Goal: Task Accomplishment & Management: Manage account settings

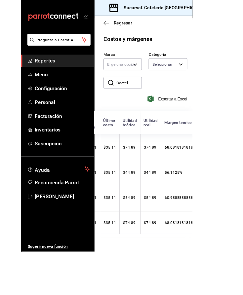
scroll to position [0, 212]
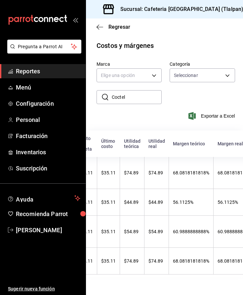
click at [126, 96] on input "Coctel" at bounding box center [137, 97] width 50 height 13
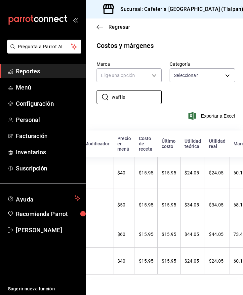
type input "waffle"
click at [77, 19] on icon "open_drawer_menu" at bounding box center [76, 20] width 3 height 5
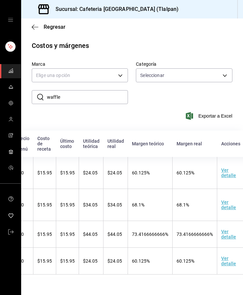
scroll to position [0, 185]
click at [189, 174] on td "Ver detalle" at bounding box center [234, 173] width 34 height 32
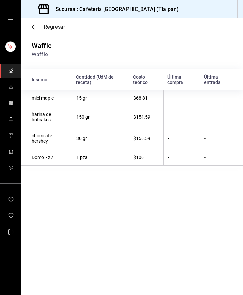
click at [35, 26] on icon "button" at bounding box center [35, 27] width 7 height 6
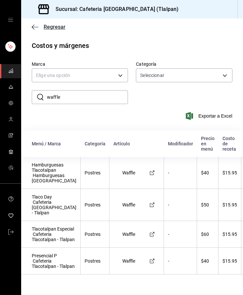
click at [48, 26] on span "Regresar" at bounding box center [55, 27] width 22 height 6
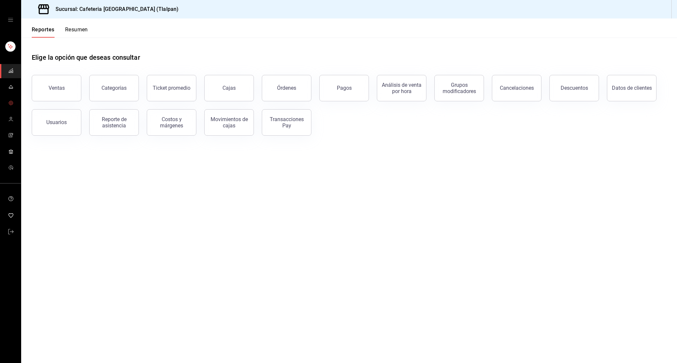
click at [12, 105] on icon "mailbox folders" at bounding box center [10, 102] width 5 height 5
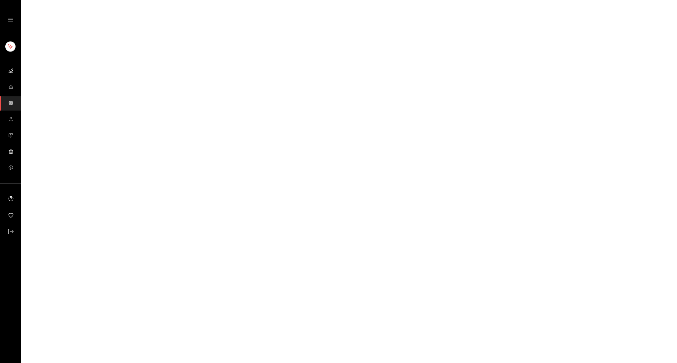
click at [13, 24] on div "mailbox folders" at bounding box center [10, 20] width 21 height 40
click at [12, 20] on icon "open drawer" at bounding box center [10, 19] width 5 height 5
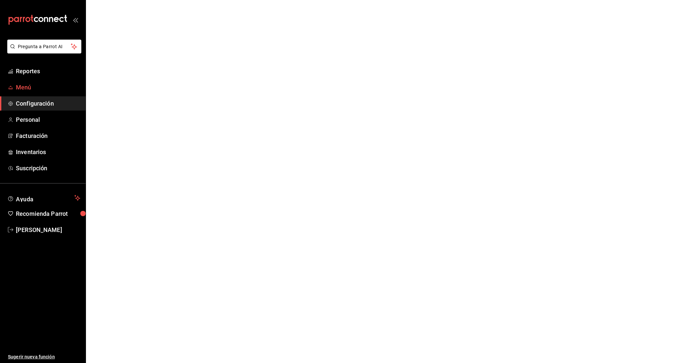
click at [28, 91] on span "Menú" at bounding box center [48, 87] width 64 height 9
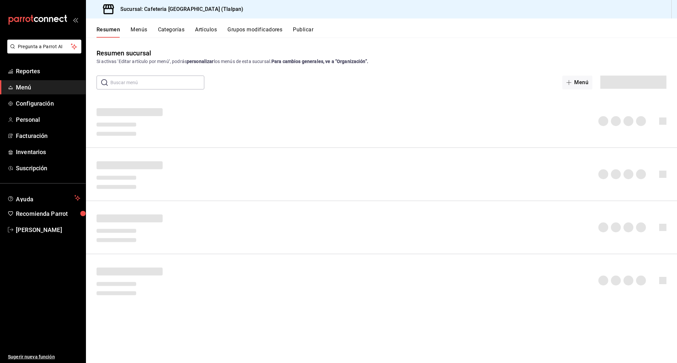
click at [189, 24] on div "Resumen Menús Categorías Artículos Grupos modificadores Publicar" at bounding box center [381, 28] width 591 height 19
click at [189, 28] on button "Artículos" at bounding box center [206, 31] width 22 height 11
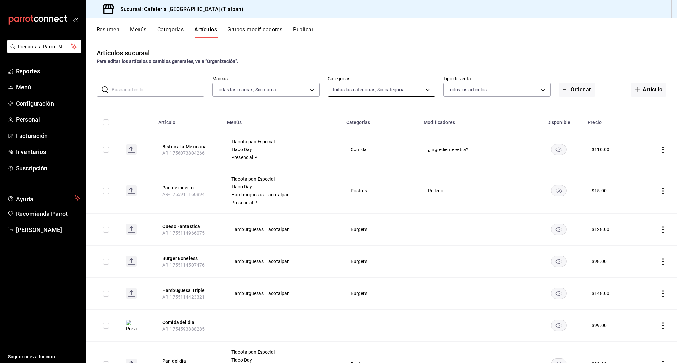
type input "ec576109-29d1-42df-b2ca-5becddbd2efe,3dfd9669-9911-4f47-a36d-8fb2dcc6eb36,e5a57…"
type input "657201d4-d6ef-4148-94c8-ccd00e340086,2df64931-09e0-4952-9b1e-a15b872a294e,3f7d6…"
click at [170, 96] on input "text" at bounding box center [158, 89] width 93 height 13
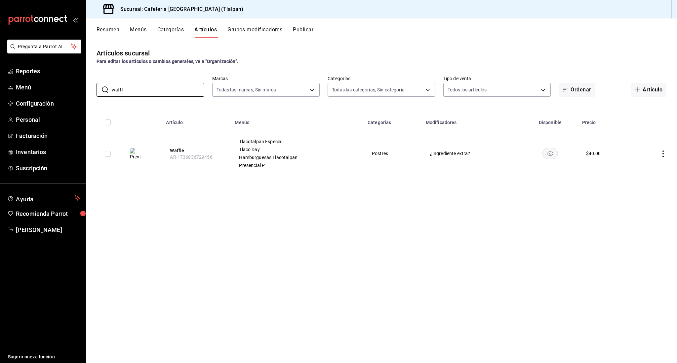
type input "waffl"
click at [661, 157] on icon "actions" at bounding box center [662, 154] width 7 height 7
click at [648, 170] on span "Editar" at bounding box center [642, 169] width 17 height 7
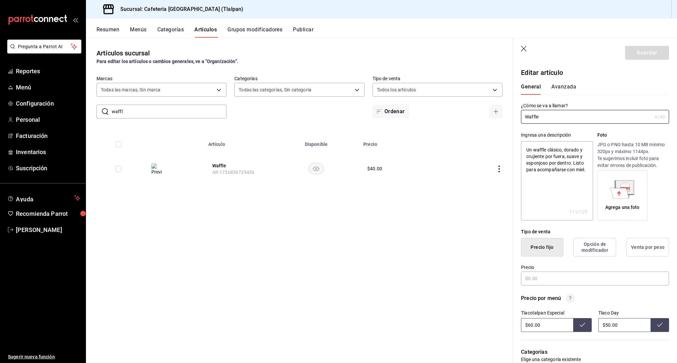
type textarea "x"
type input "$40.00"
radio input "false"
radio input "true"
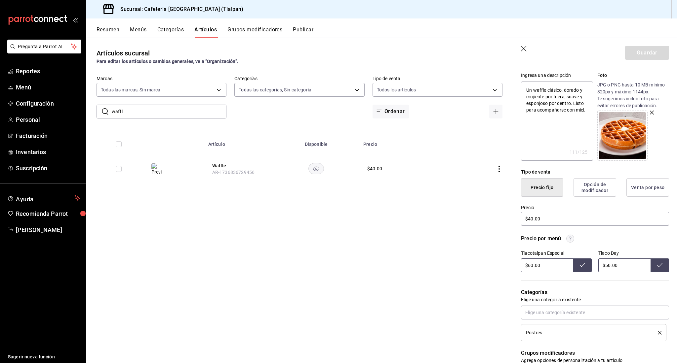
scroll to position [64, 0]
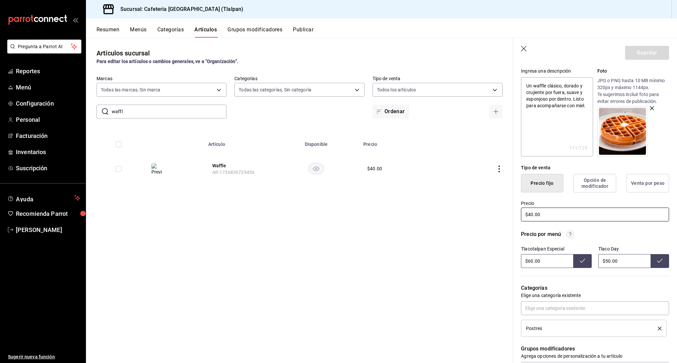
click at [531, 216] on input "$40.00" at bounding box center [595, 215] width 148 height 14
type textarea "x"
type input "$0.00"
type textarea "x"
type input "$30.00"
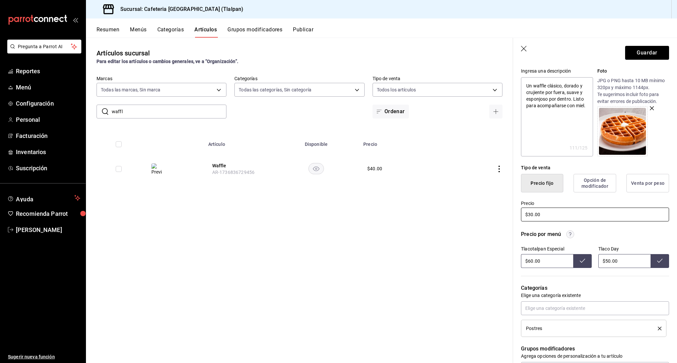
type textarea "x"
type input "$3.00"
type textarea "x"
type input "$32.00"
click at [534, 264] on input "$60.00" at bounding box center [547, 261] width 52 height 14
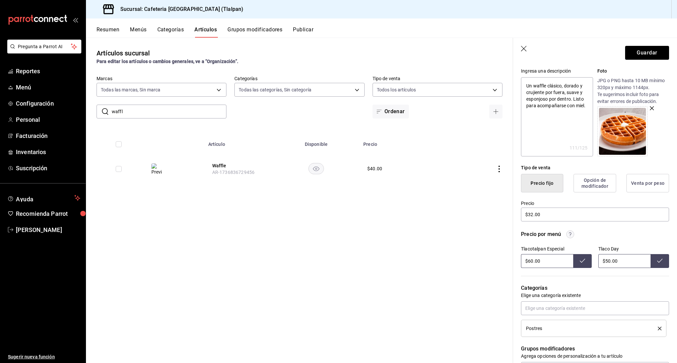
click at [531, 262] on input "$60.00" at bounding box center [547, 261] width 52 height 14
click at [610, 262] on input "$50.00" at bounding box center [624, 261] width 52 height 14
type input "$60.00"
type input "$5.00"
type input "$45.00"
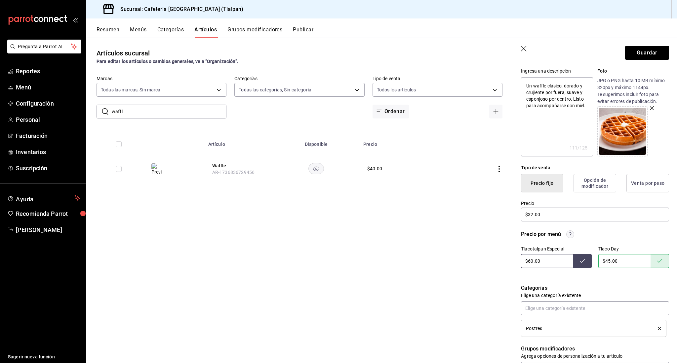
click at [531, 262] on input "$60.00" at bounding box center [547, 261] width 52 height 14
type input "$56.00"
click at [637, 57] on button "Guardar" at bounding box center [647, 53] width 44 height 14
type textarea "x"
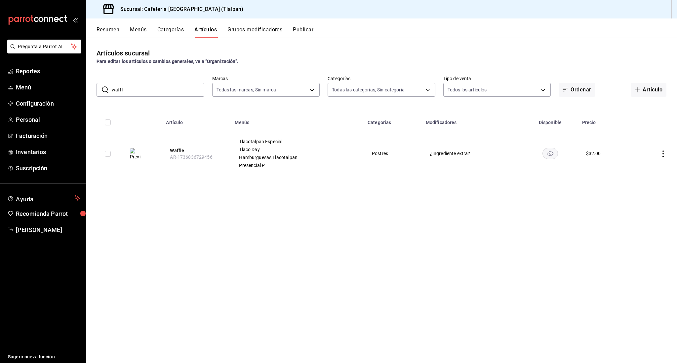
click at [144, 27] on button "Menús" at bounding box center [138, 31] width 17 height 11
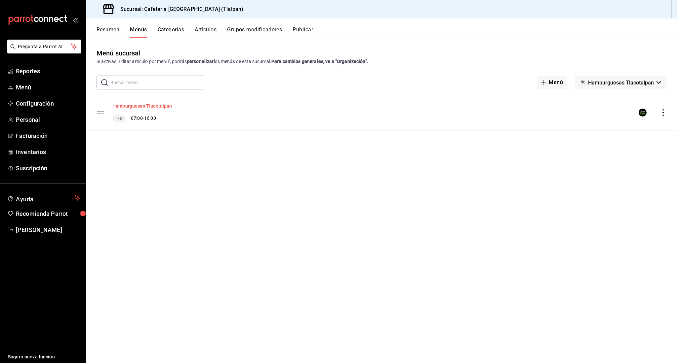
click at [145, 106] on button "Hamburguesas Tlacotalpan" at bounding box center [142, 106] width 60 height 7
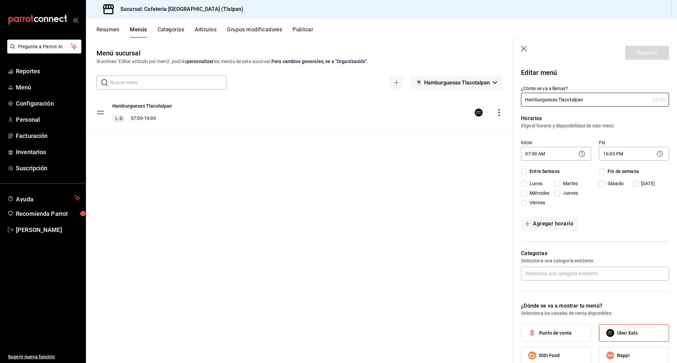
checkbox input "true"
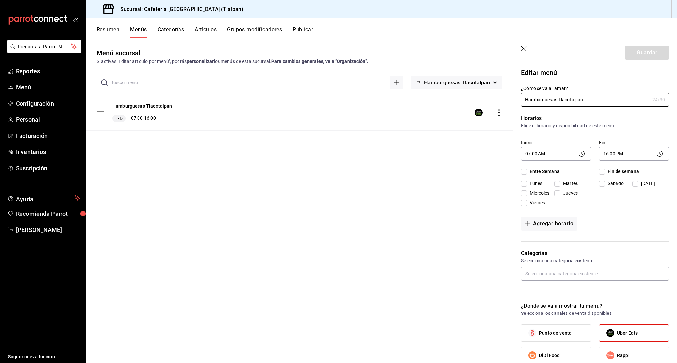
checkbox input "true"
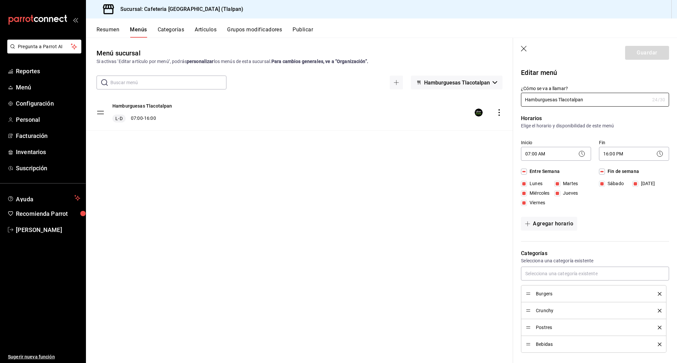
click at [105, 25] on div "Resumen Menús Categorías Artículos Grupos modificadores Publicar" at bounding box center [381, 28] width 591 height 19
click at [105, 30] on button "Resumen" at bounding box center [107, 31] width 23 height 11
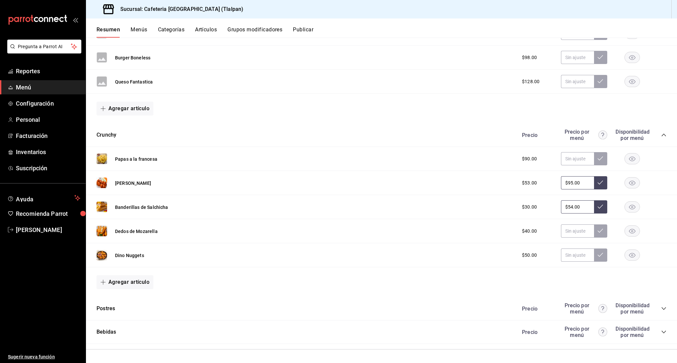
scroll to position [249, 0]
click at [663, 309] on icon "collapse-category-row" at bounding box center [663, 308] width 5 height 5
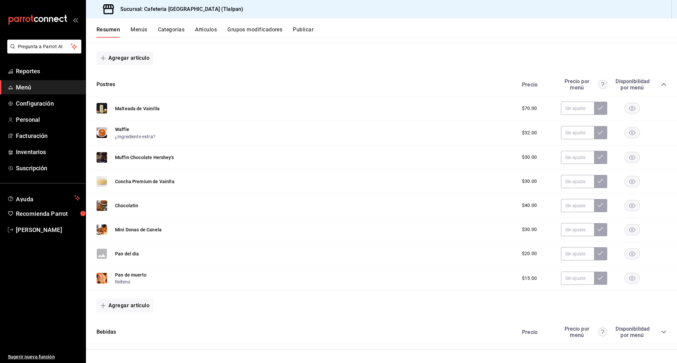
scroll to position [473, 0]
click at [576, 133] on input "text" at bounding box center [577, 132] width 33 height 13
type input "$56.00"
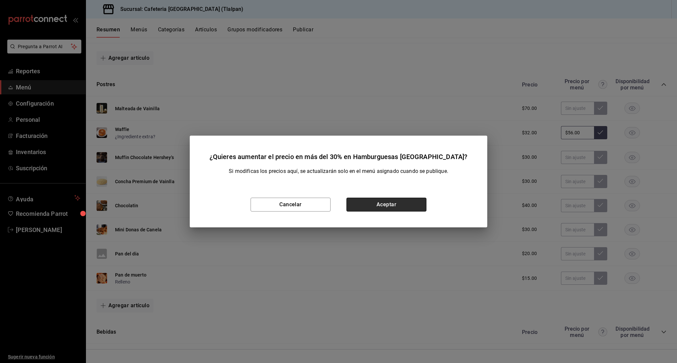
click at [414, 200] on button "Aceptar" at bounding box center [386, 205] width 80 height 14
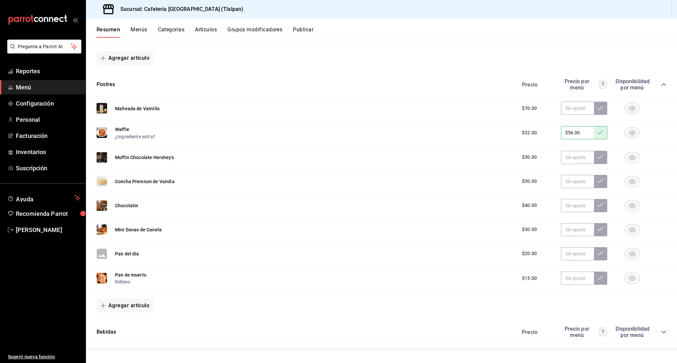
click at [200, 25] on div "Resumen Menús Categorías Artículos Grupos modificadores Publicar" at bounding box center [381, 28] width 591 height 19
click at [199, 29] on button "Artículos" at bounding box center [206, 31] width 22 height 11
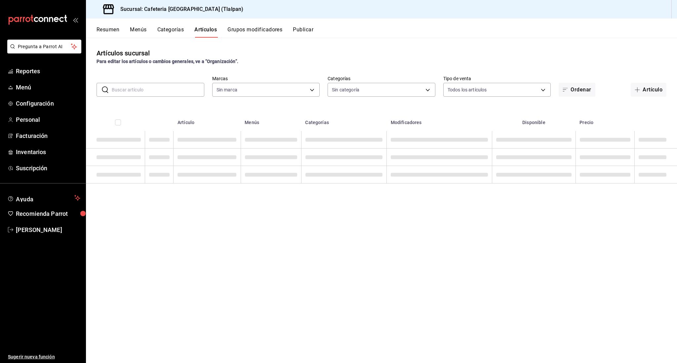
type input "ec576109-29d1-42df-b2ca-5becddbd2efe,3dfd9669-9911-4f47-a36d-8fb2dcc6eb36,e5a57…"
type input "657201d4-d6ef-4148-94c8-ccd00e340086,2df64931-09e0-4952-9b1e-a15b872a294e,3f7d6…"
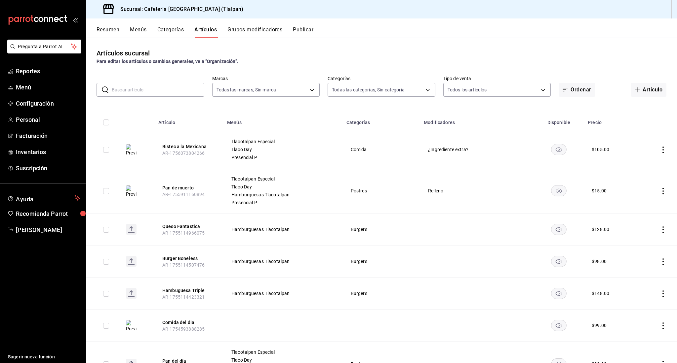
click at [151, 89] on input "text" at bounding box center [158, 89] width 93 height 13
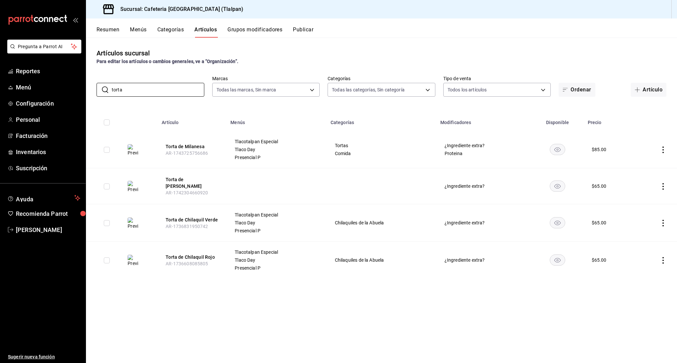
type input "torta"
click at [662, 149] on icon "actions" at bounding box center [662, 150] width 1 height 7
click at [649, 160] on li "Editar" at bounding box center [637, 166] width 40 height 14
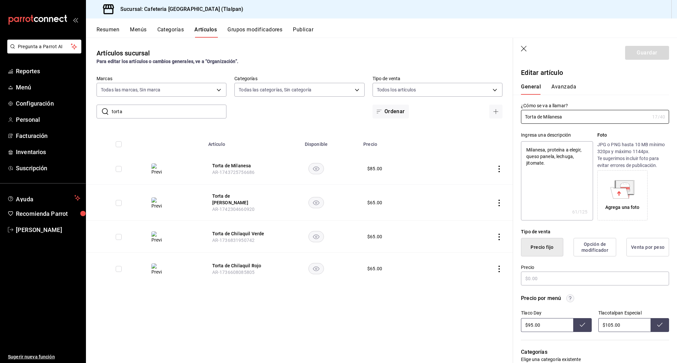
type textarea "x"
type input "$85.00"
click at [532, 279] on input "$85.00" at bounding box center [595, 279] width 148 height 14
type textarea "x"
type input "$8.00"
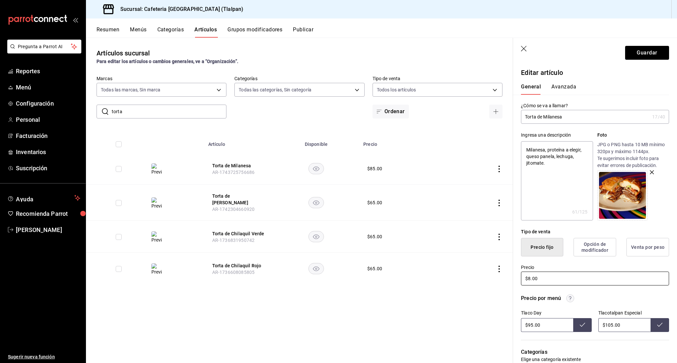
type textarea "x"
type input "$1.00"
type textarea "x"
type input "$16.00"
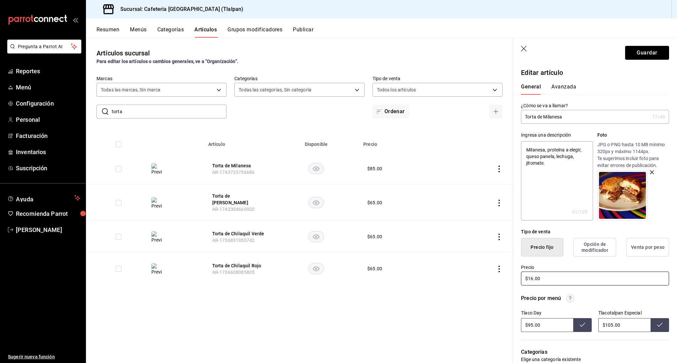
type textarea "x"
type input "$166.00"
type textarea "x"
type input "$16.00"
type textarea "x"
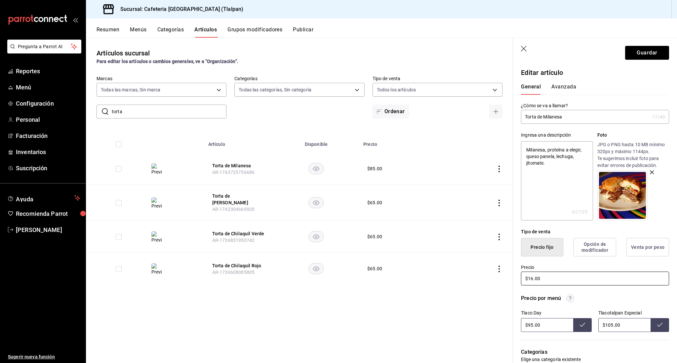
type input "$1.00"
type textarea "x"
type input "$11.00"
type textarea "x"
type input "$116.00"
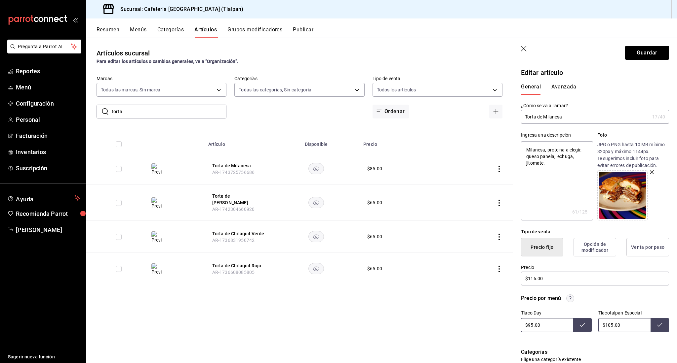
click at [540, 327] on input "$95.00" at bounding box center [547, 325] width 52 height 14
click at [533, 326] on input "$95.00" at bounding box center [547, 325] width 52 height 14
click at [610, 325] on input "$105.00" at bounding box center [624, 325] width 52 height 14
type input "$1.00"
type input "$203.00"
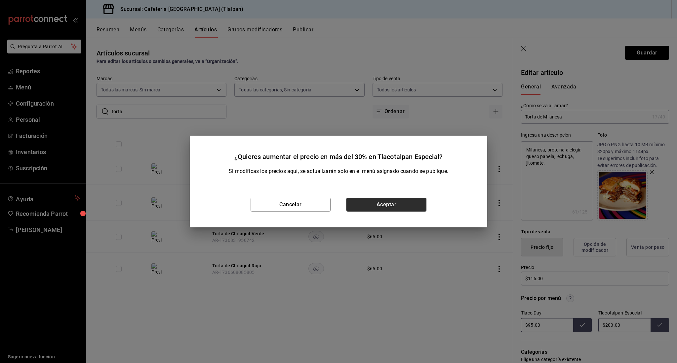
click at [369, 200] on button "Aceptar" at bounding box center [386, 205] width 80 height 14
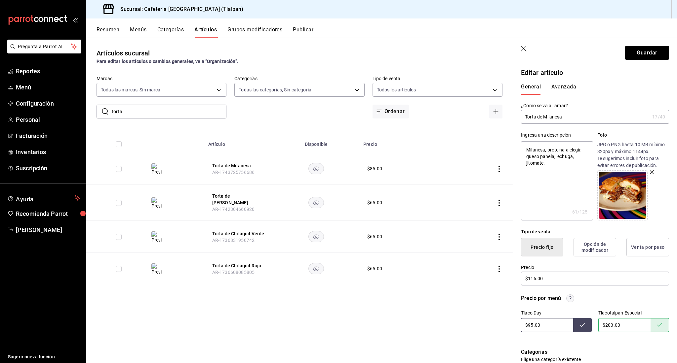
click at [531, 325] on input "$95.00" at bounding box center [547, 325] width 52 height 14
type input "$9.00"
type input "$164.00"
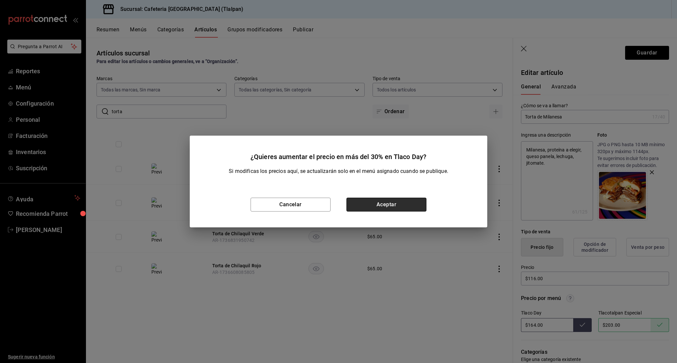
click at [416, 200] on button "Aceptar" at bounding box center [386, 205] width 80 height 14
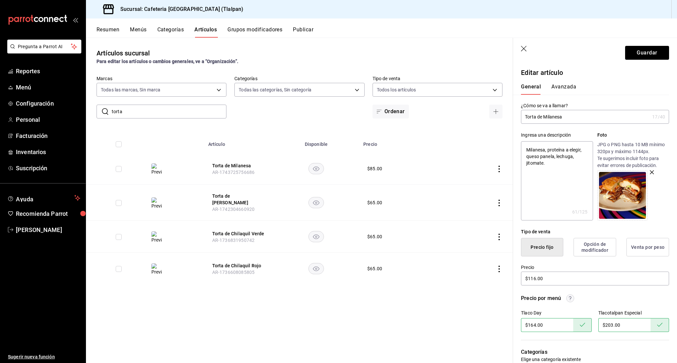
click at [497, 267] on icon "actions" at bounding box center [499, 269] width 7 height 7
click at [481, 280] on li "Editar" at bounding box center [473, 285] width 40 height 14
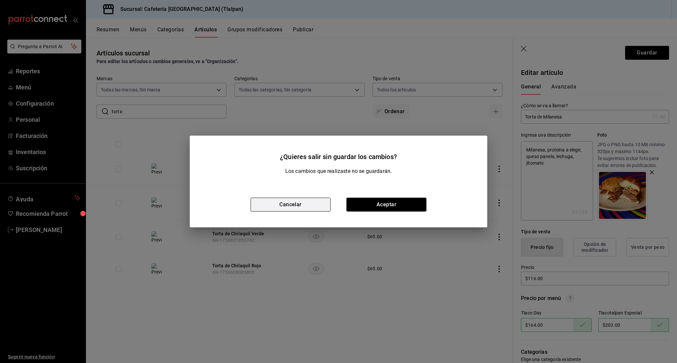
click at [317, 202] on button "Cancelar" at bounding box center [290, 205] width 80 height 14
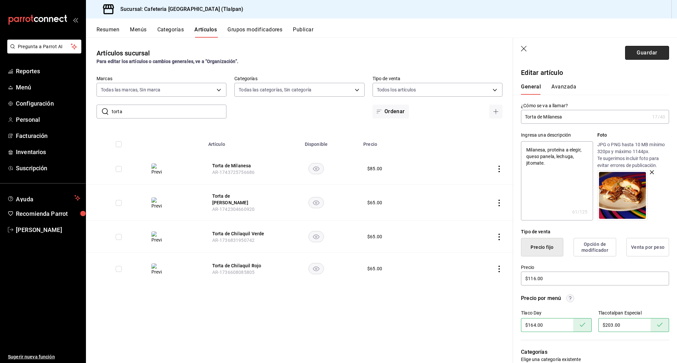
click at [642, 56] on button "Guardar" at bounding box center [647, 53] width 44 height 14
type textarea "x"
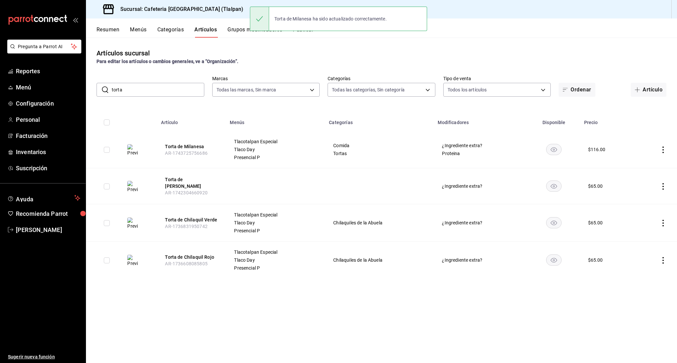
click at [662, 223] on icon "actions" at bounding box center [662, 223] width 7 height 7
click at [649, 235] on li "Editar" at bounding box center [637, 239] width 40 height 14
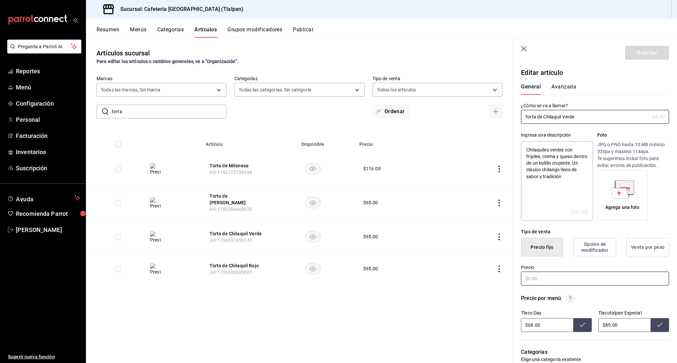
type textarea "x"
type input "$65.00"
radio input "false"
radio input "true"
click at [532, 278] on input "$65.00" at bounding box center [595, 279] width 148 height 14
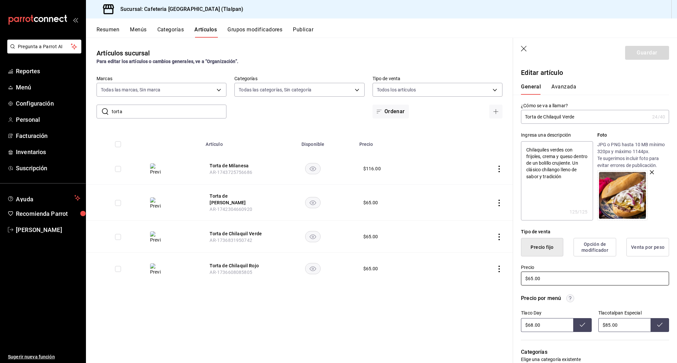
type textarea "x"
type input "$6.00"
type textarea "x"
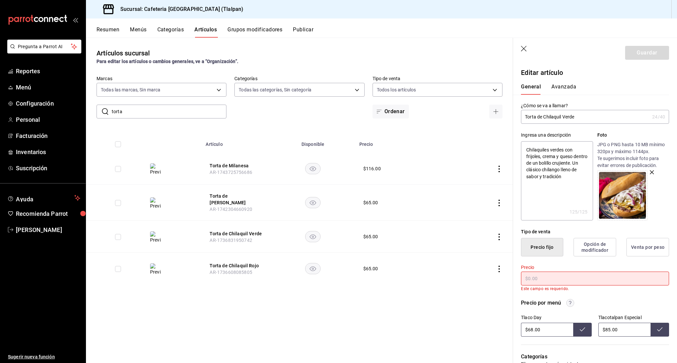
type textarea "x"
type input "$2.00"
type textarea "x"
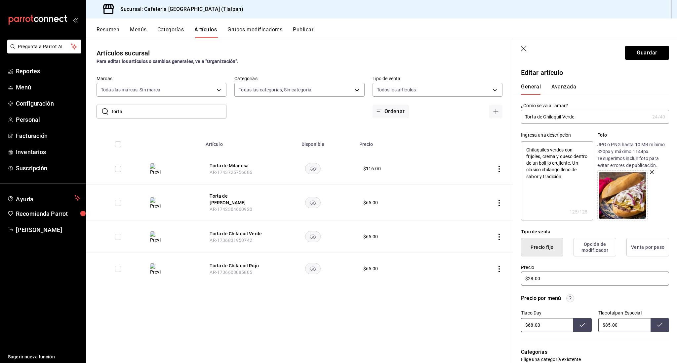
type input "$28.00"
click at [532, 329] on input "$68.00" at bounding box center [547, 325] width 52 height 14
click at [532, 326] on input "$68.00" at bounding box center [547, 325] width 52 height 14
type input "$6.00"
click at [609, 326] on input "$85.00" at bounding box center [624, 325] width 52 height 14
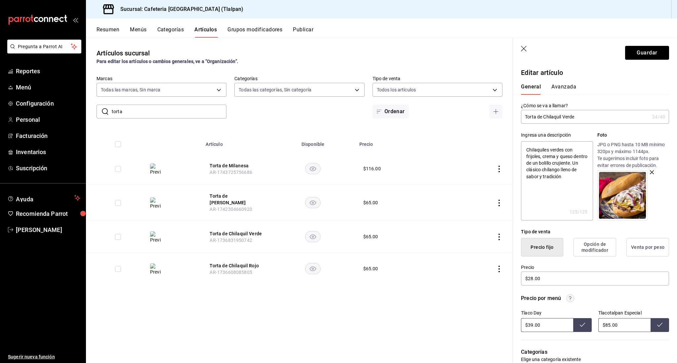
type input "$68.00"
type input "$8.00"
type input "$48.00"
click at [532, 327] on input "$68.00" at bounding box center [547, 325] width 52 height 14
type input "$6.00"
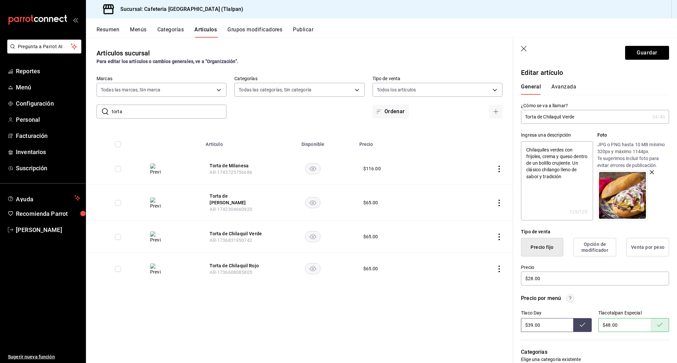
type input "$39.00"
click at [532, 280] on input "$28.00" at bounding box center [595, 279] width 148 height 14
type textarea "x"
type input "$2.00"
type textarea "x"
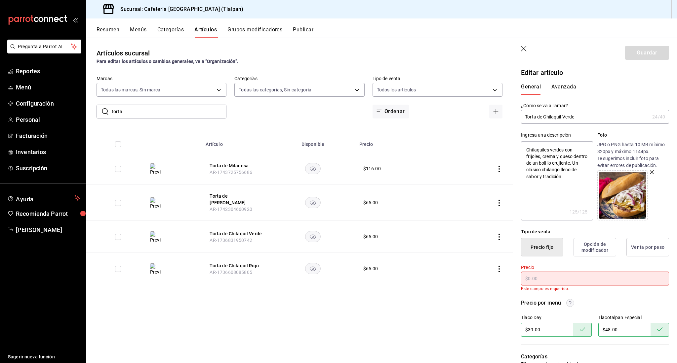
type textarea "x"
type input "$3.00"
type textarea "x"
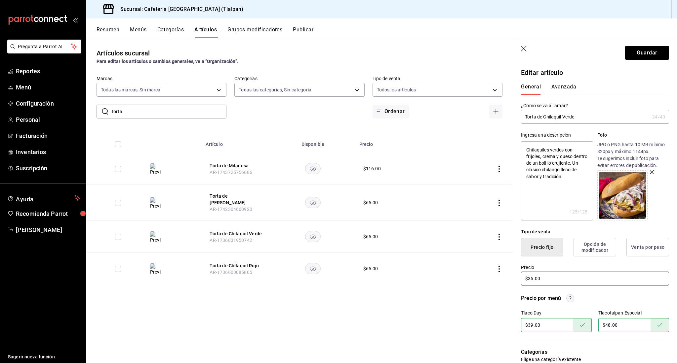
type input "$35.00"
click at [532, 325] on input "$39.00" at bounding box center [547, 325] width 52 height 14
type input "$3.00"
type input "$40.00"
click at [653, 60] on header "Guardar" at bounding box center [595, 51] width 164 height 27
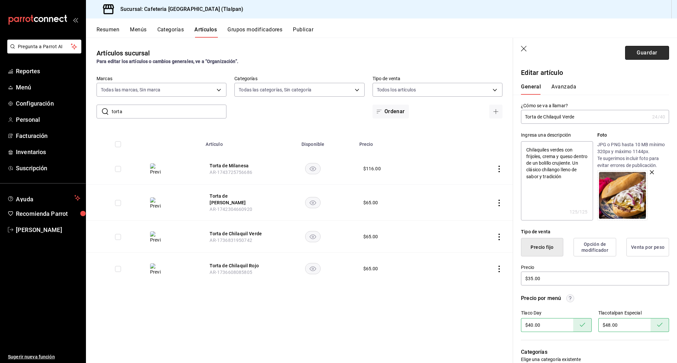
click at [651, 51] on button "Guardar" at bounding box center [647, 53] width 44 height 14
type textarea "x"
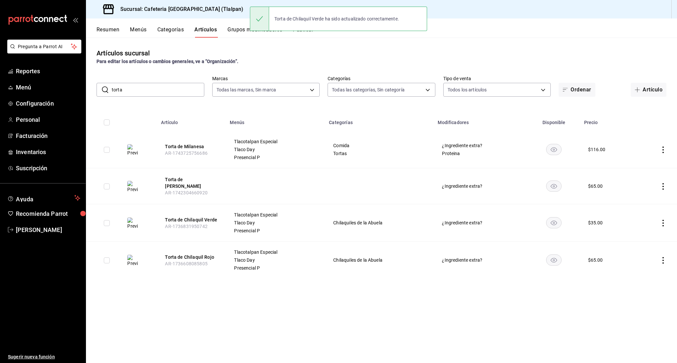
click at [663, 260] on icon "actions" at bounding box center [662, 260] width 7 height 7
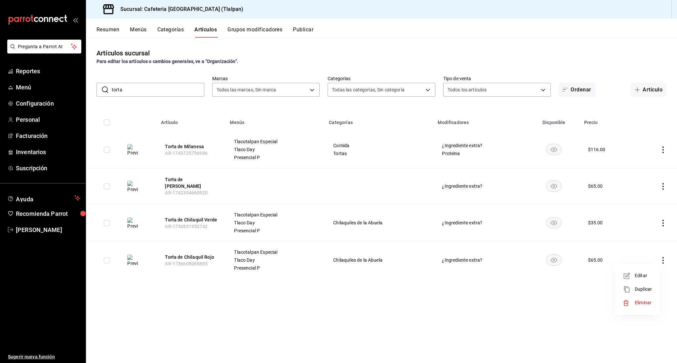
click at [643, 272] on li "Editar" at bounding box center [637, 276] width 40 height 14
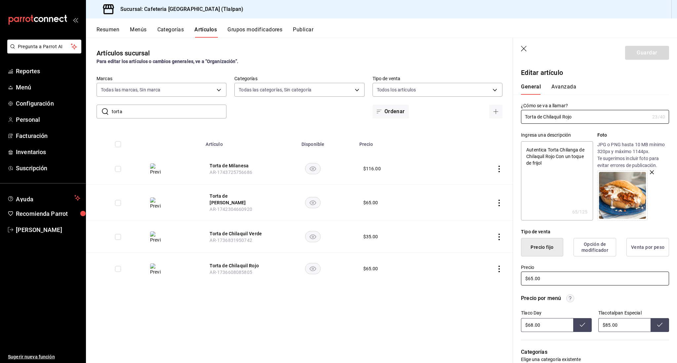
click at [532, 278] on input "$65.00" at bounding box center [595, 279] width 148 height 14
type textarea "x"
type input "$5.00"
type textarea "x"
type input "$35.00"
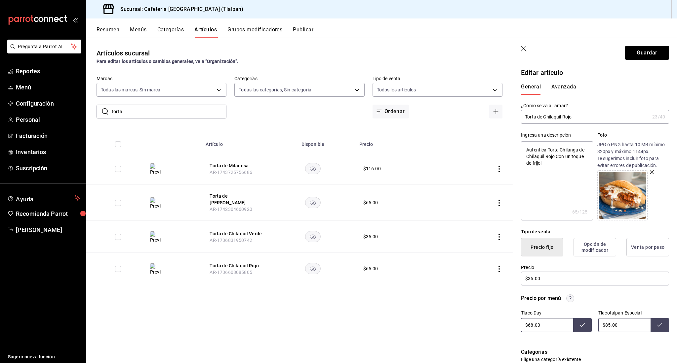
click at [532, 325] on input "$68.00" at bounding box center [547, 325] width 52 height 14
type input "$6.00"
type input "$40.00"
click at [610, 326] on input "$85.00" at bounding box center [624, 325] width 52 height 14
type input "$8.00"
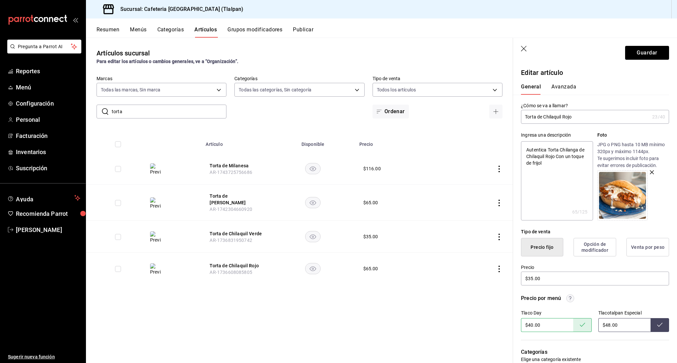
type input "$48.00"
click at [647, 52] on button "Guardar" at bounding box center [647, 53] width 44 height 14
type textarea "x"
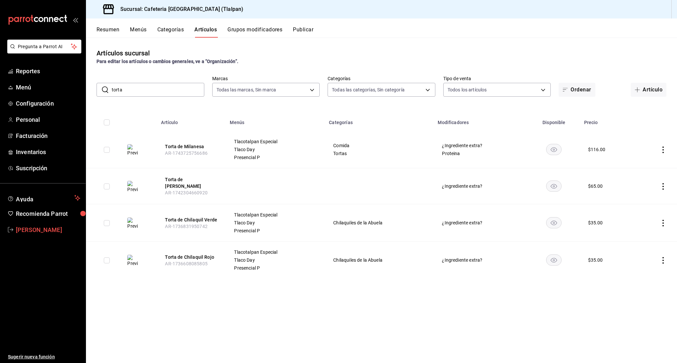
click at [117, 92] on input "torta" at bounding box center [158, 89] width 93 height 13
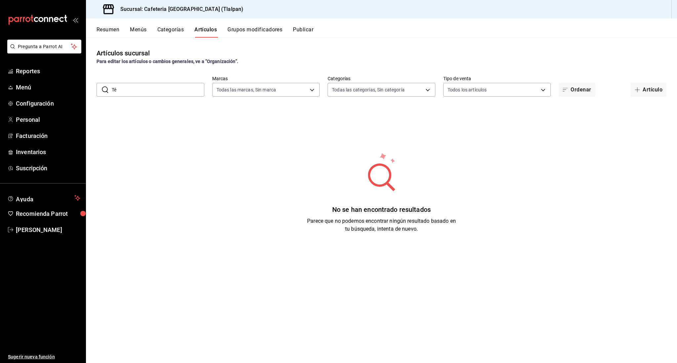
click at [176, 87] on input "Té" at bounding box center [158, 89] width 93 height 13
click at [149, 93] on input "Té" at bounding box center [158, 89] width 93 height 13
type input "Te"
click at [184, 29] on button "Categorías" at bounding box center [170, 31] width 27 height 11
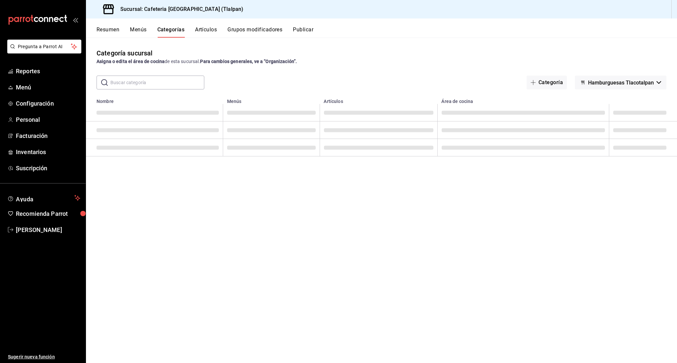
click at [200, 30] on button "Artículos" at bounding box center [206, 31] width 22 height 11
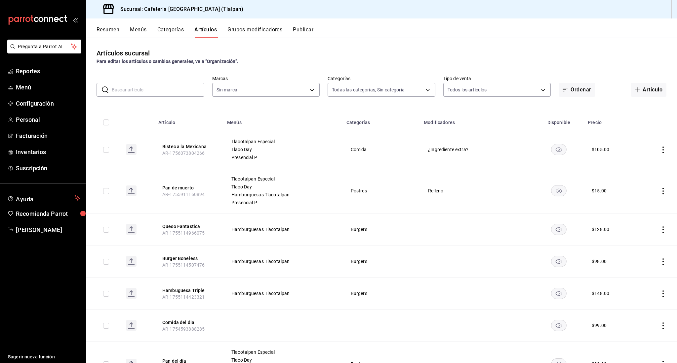
type input "657201d4-d6ef-4148-94c8-ccd00e340086,2df64931-09e0-4952-9b1e-a15b872a294e,3f7d6…"
type input "ec576109-29d1-42df-b2ca-5becddbd2efe,3dfd9669-9911-4f47-a36d-8fb2dcc6eb36,e5a57…"
click at [160, 84] on input "text" at bounding box center [158, 89] width 93 height 13
type input "t"
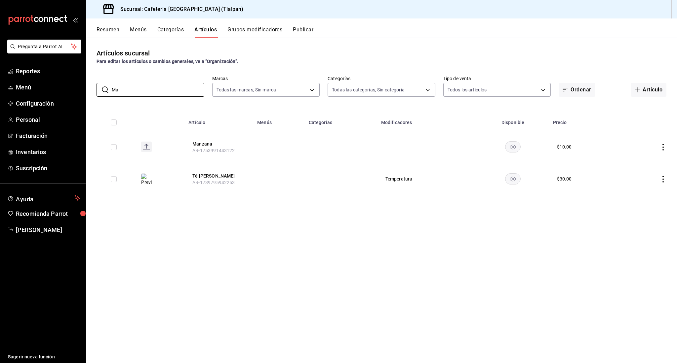
type input "M"
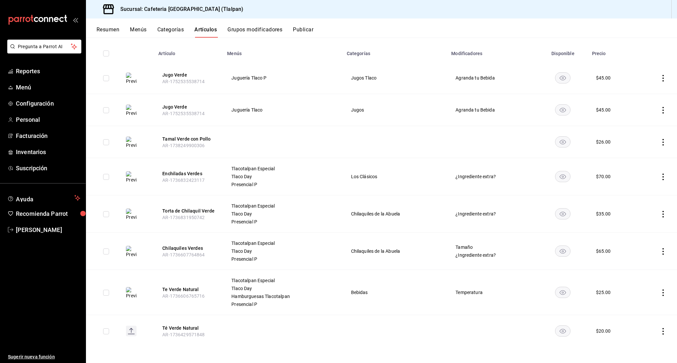
scroll to position [69, 0]
type input "verde"
click at [662, 295] on icon "actions" at bounding box center [662, 293] width 7 height 7
click at [640, 303] on li "Editar" at bounding box center [637, 309] width 40 height 14
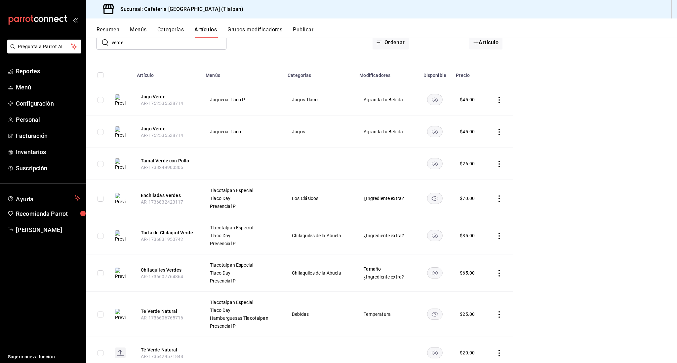
scroll to position [40, 0]
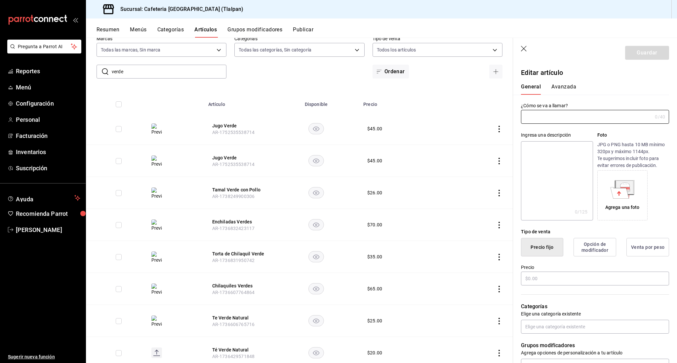
type input "Te Verde Natural"
type textarea "Infusión milenaria con notas herbales, rica en antioxidantes, ideal para revita…"
type textarea "x"
type input "AR-1736606765716"
type textarea "x"
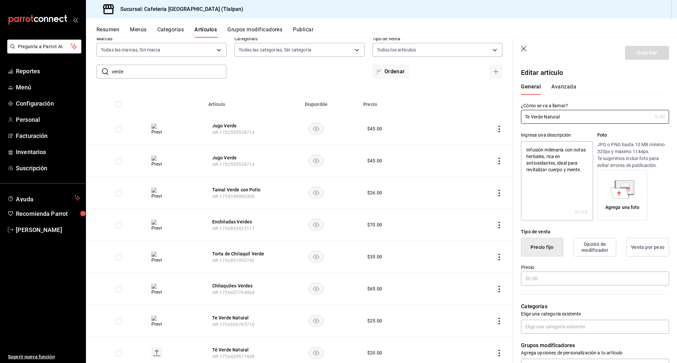
type input "$25.00"
radio input "false"
radio input "true"
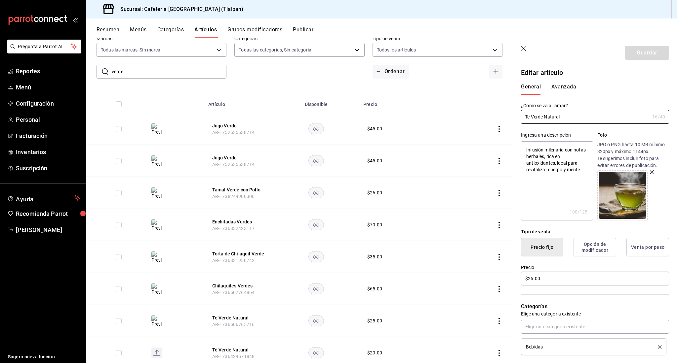
scroll to position [0, 0]
click at [524, 48] on icon "button" at bounding box center [524, 49] width 7 height 7
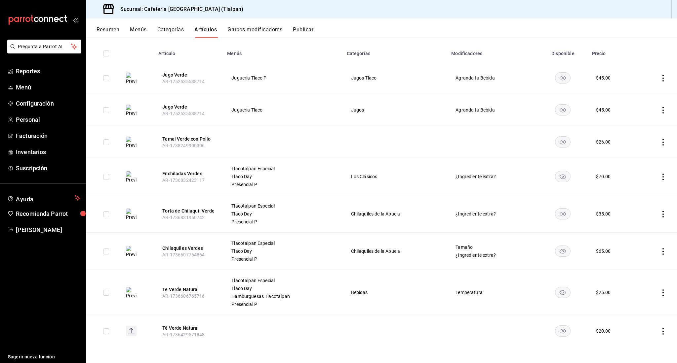
click at [662, 294] on icon "actions" at bounding box center [662, 293] width 7 height 7
click at [645, 303] on li "Editar" at bounding box center [637, 309] width 40 height 14
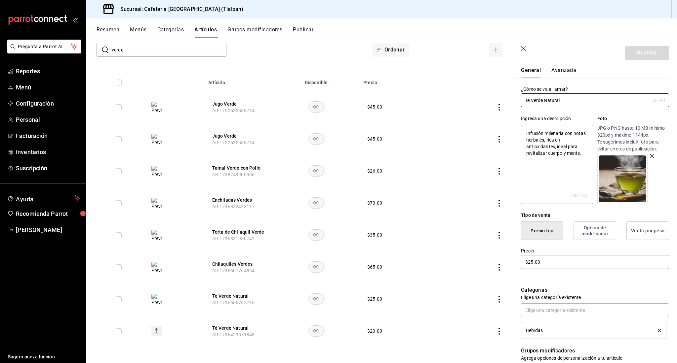
scroll to position [24, 0]
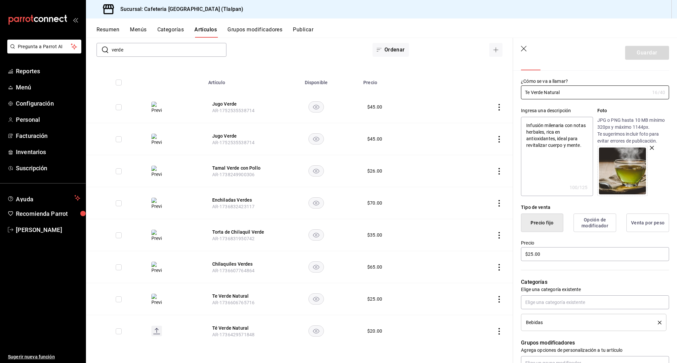
click at [526, 48] on icon "button" at bounding box center [524, 49] width 7 height 7
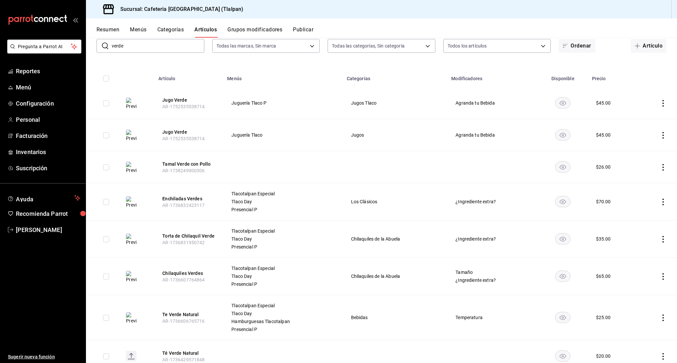
scroll to position [41, 0]
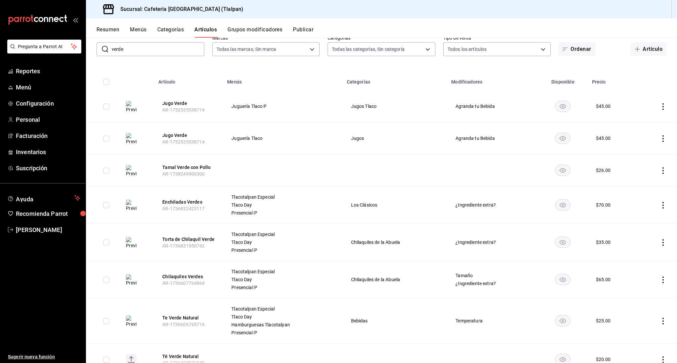
click at [156, 54] on input "verde" at bounding box center [158, 49] width 93 height 13
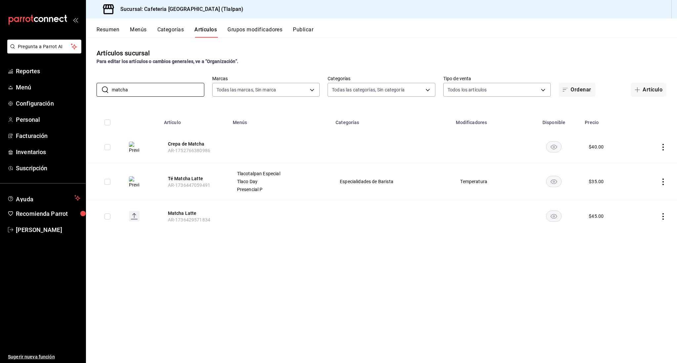
type input "matcha"
click at [664, 183] on icon "actions" at bounding box center [662, 182] width 7 height 7
click at [639, 194] on span "Editar" at bounding box center [642, 197] width 17 height 7
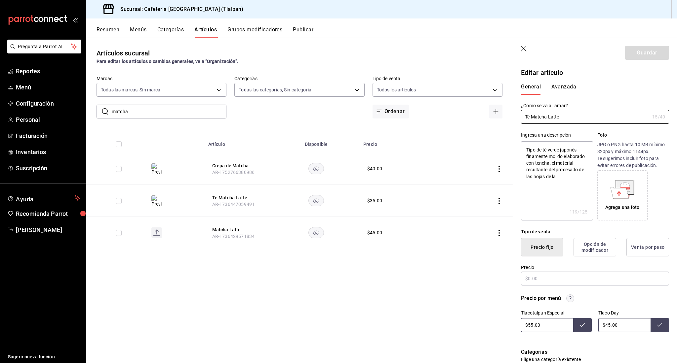
type textarea "x"
type input "$35.00"
radio input "false"
radio input "true"
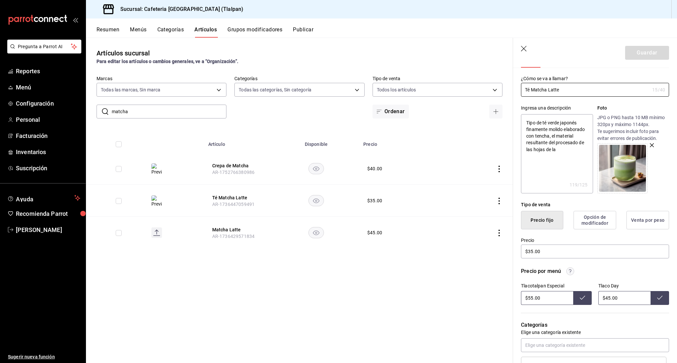
scroll to position [33, 0]
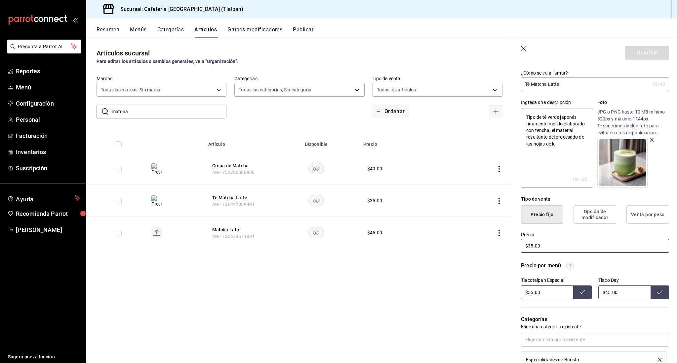
click at [530, 246] on input "$35.00" at bounding box center [595, 246] width 148 height 14
type textarea "x"
type input "$3.00"
type textarea "x"
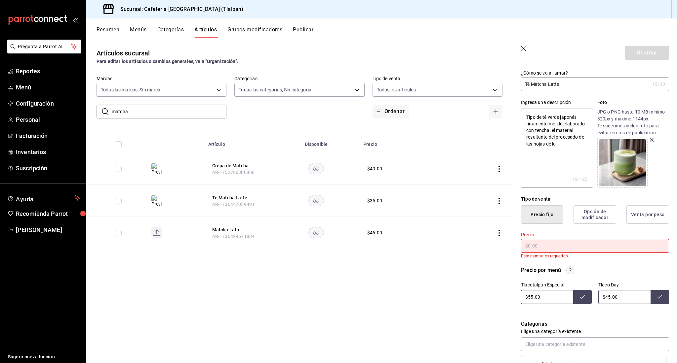
type textarea "x"
type input "$6.00"
type textarea "x"
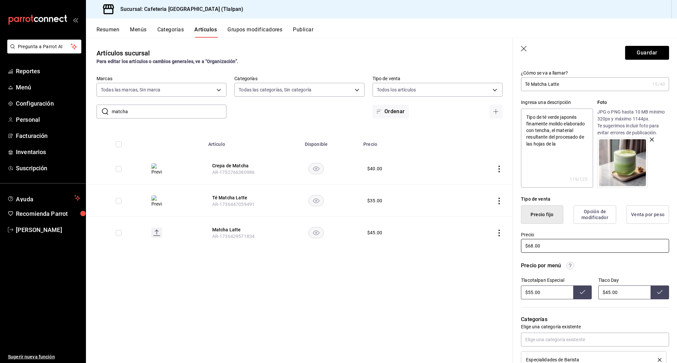
type input "$68.00"
click at [531, 291] on input "$55.00" at bounding box center [547, 293] width 52 height 14
type input "$5.00"
type input "$120.00"
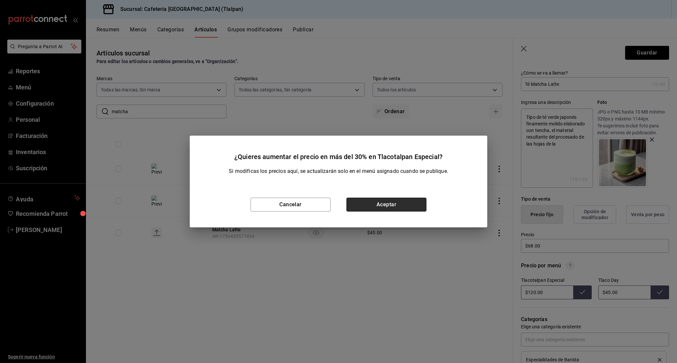
click at [391, 208] on button "Aceptar" at bounding box center [386, 205] width 80 height 14
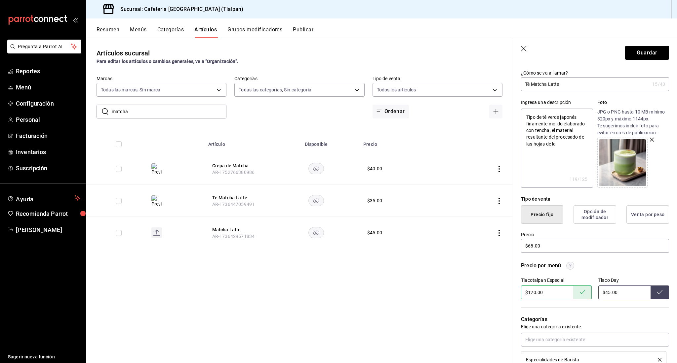
click at [608, 293] on input "$45.00" at bounding box center [624, 293] width 52 height 14
type input "$4.00"
type input "$96.00"
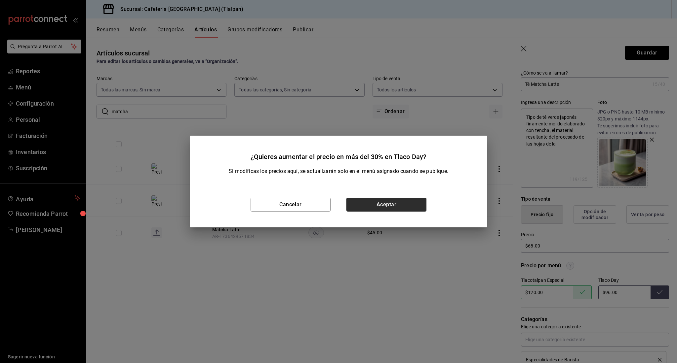
click at [424, 203] on button "Aceptar" at bounding box center [386, 205] width 80 height 14
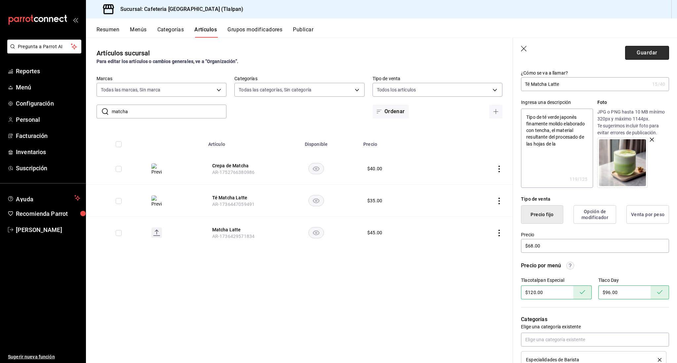
click at [640, 48] on button "Guardar" at bounding box center [647, 53] width 44 height 14
type textarea "x"
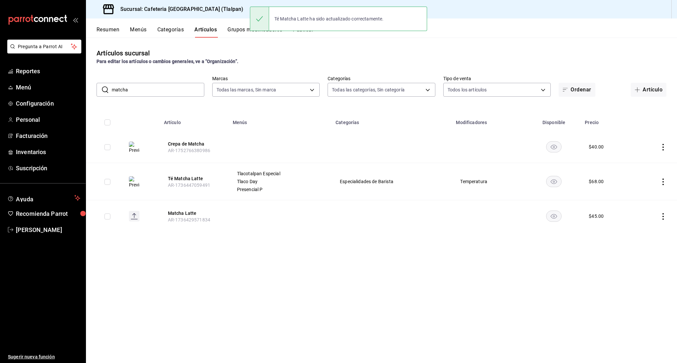
click at [130, 93] on input "matcha" at bounding box center [158, 89] width 93 height 13
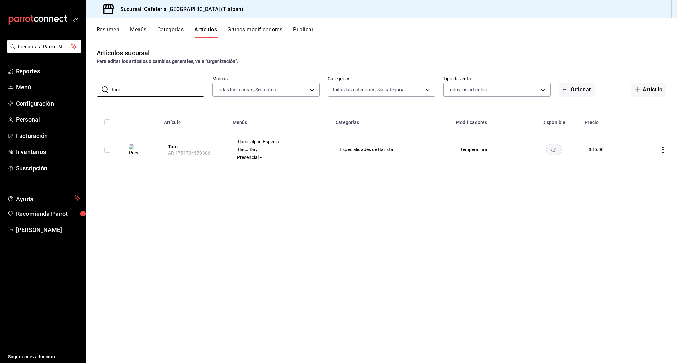
type input "taro"
click at [661, 152] on icon "actions" at bounding box center [662, 150] width 7 height 7
click at [649, 163] on span "Editar" at bounding box center [642, 165] width 17 height 7
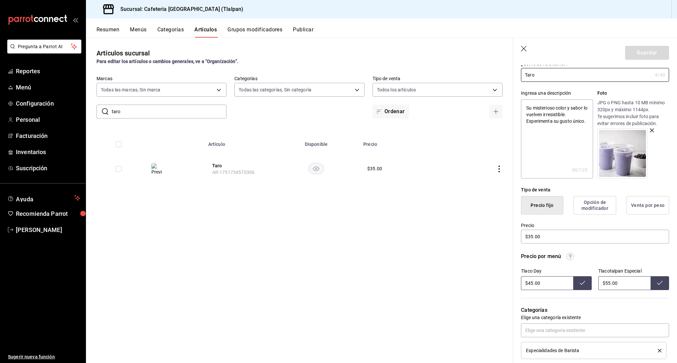
scroll to position [49, 0]
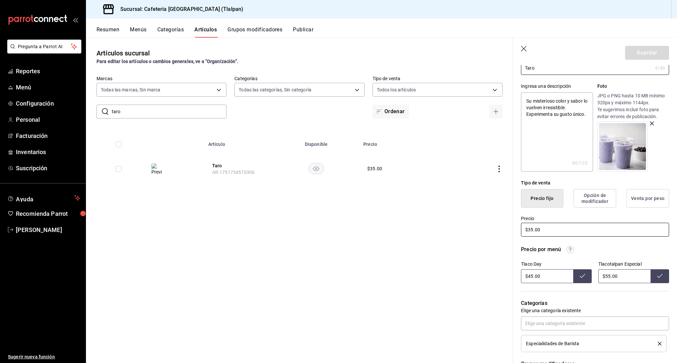
click at [533, 231] on input "$35.00" at bounding box center [595, 230] width 148 height 14
click at [532, 277] on input "$45.00" at bounding box center [547, 277] width 52 height 14
click at [608, 274] on input "$55.00" at bounding box center [624, 277] width 52 height 14
type input "$5.00"
type input "$64.00"
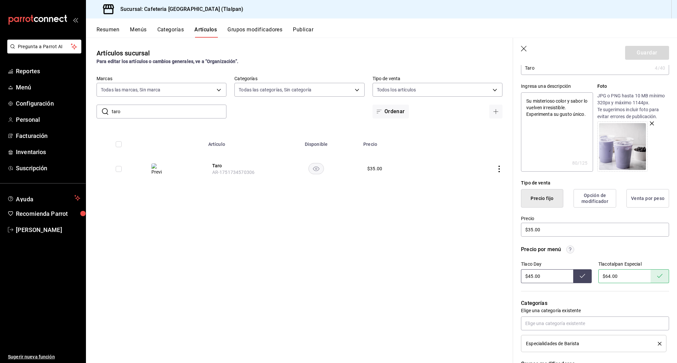
click at [531, 278] on input "$45.00" at bounding box center [547, 277] width 52 height 14
type input "$4.00"
type input "$52.00"
click at [533, 233] on input "$35.00" at bounding box center [595, 230] width 148 height 14
click at [530, 225] on input "$35.00" at bounding box center [595, 230] width 148 height 14
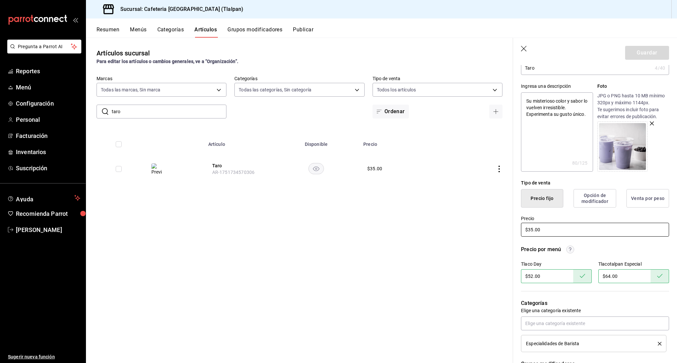
type textarea "x"
type input "$3.00"
type textarea "x"
type input "$38.00"
click at [647, 56] on button "Guardar" at bounding box center [647, 53] width 44 height 14
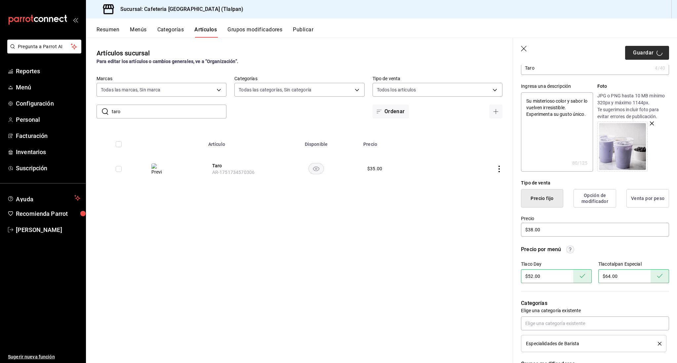
type textarea "x"
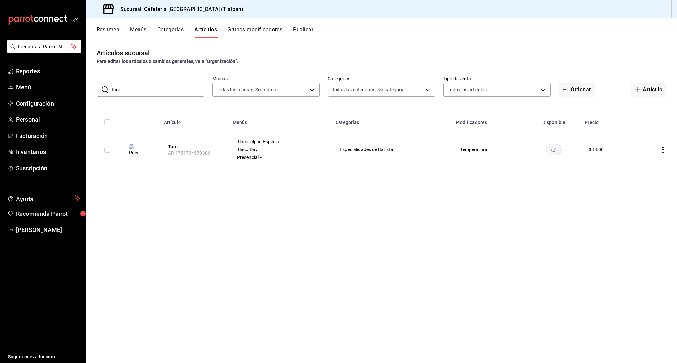
click at [120, 88] on input "taro" at bounding box center [158, 89] width 93 height 13
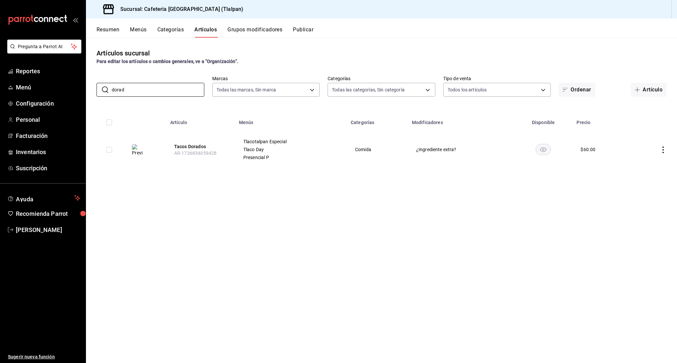
type input "dorad"
click at [660, 151] on icon "actions" at bounding box center [662, 150] width 7 height 7
click at [646, 168] on span "Editar" at bounding box center [642, 165] width 17 height 7
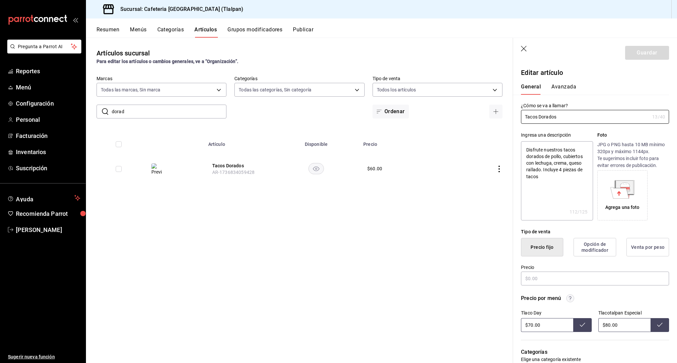
type textarea "x"
type input "$60.00"
radio input "false"
radio input "true"
drag, startPoint x: 532, startPoint y: 278, endPoint x: 538, endPoint y: 293, distance: 16.3
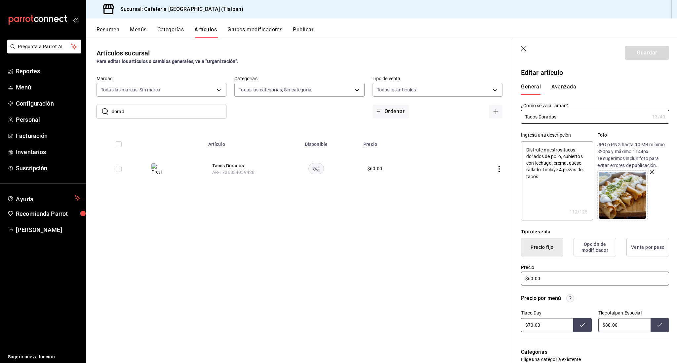
click at [532, 278] on input "$60.00" at bounding box center [595, 279] width 148 height 14
type textarea "x"
type input "$0.00"
type textarea "x"
type input "$30.00"
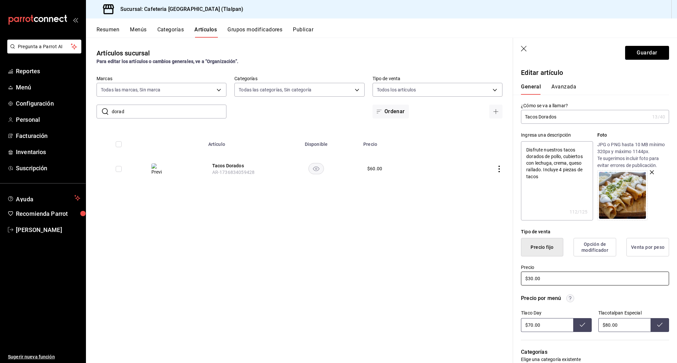
type textarea "x"
type input "$3.00"
type textarea "x"
type input "$36.00"
click at [530, 327] on input "$70.00" at bounding box center [547, 325] width 52 height 14
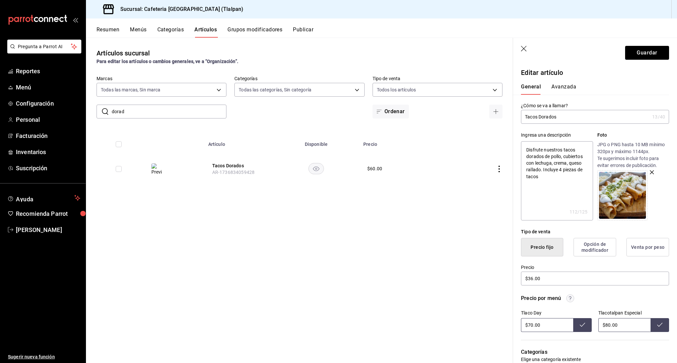
click at [607, 326] on input "$80.00" at bounding box center [624, 325] width 52 height 14
click at [532, 325] on input "$70.00" at bounding box center [547, 325] width 52 height 14
click at [609, 325] on input "$80.00" at bounding box center [624, 325] width 52 height 14
type input "$8.00"
type input "$64.00"
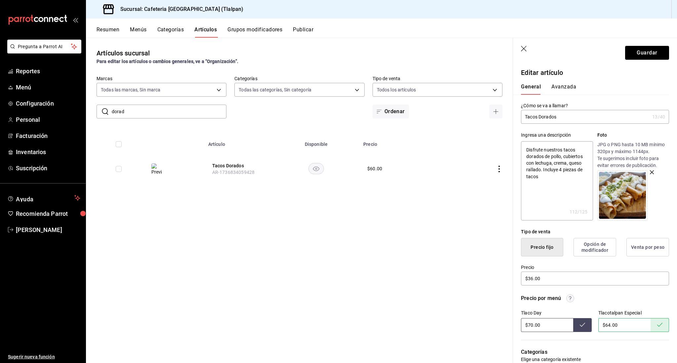
click at [531, 325] on input "$70.00" at bounding box center [547, 325] width 52 height 14
type input "$50.00"
click at [533, 278] on input "$36.00" at bounding box center [595, 279] width 148 height 14
type textarea "x"
type input "$3.00"
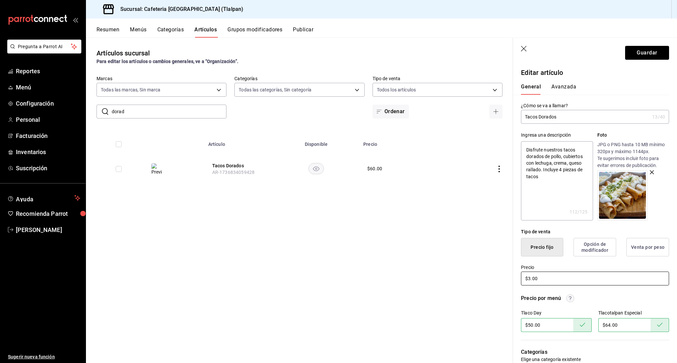
type textarea "x"
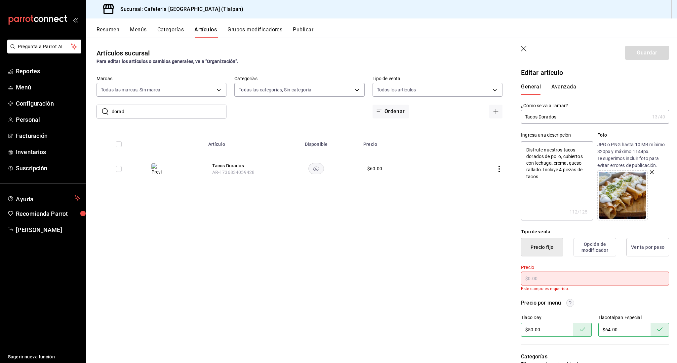
type textarea "x"
type input "$4.00"
type textarea "x"
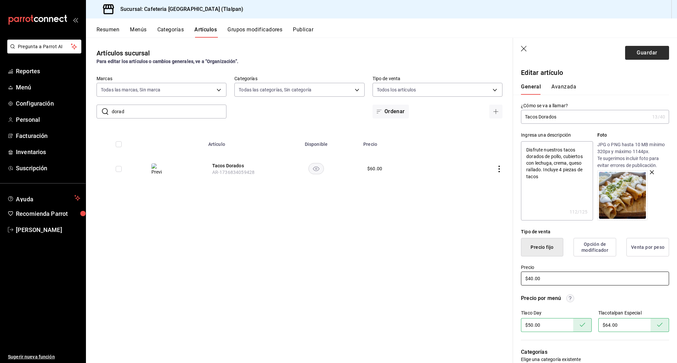
type input "$40.00"
click at [657, 56] on button "Guardar" at bounding box center [647, 53] width 44 height 14
type textarea "x"
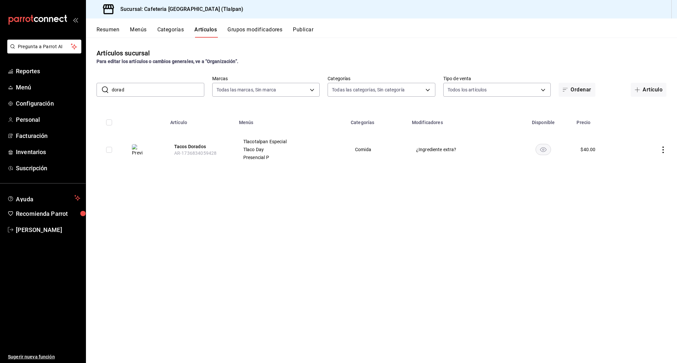
click at [170, 89] on input "dorad" at bounding box center [158, 89] width 93 height 13
type input "sop"
click at [662, 152] on icon "actions" at bounding box center [662, 150] width 7 height 7
click at [645, 168] on span "Editar" at bounding box center [642, 165] width 17 height 7
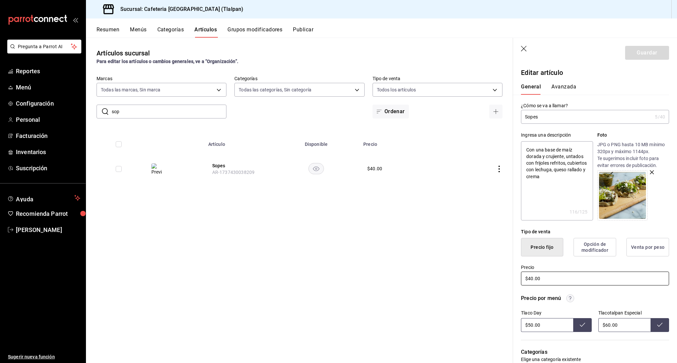
click at [533, 280] on input "$40.00" at bounding box center [595, 279] width 148 height 14
type textarea "x"
type input "$4.00"
type textarea "x"
type input "$48.00"
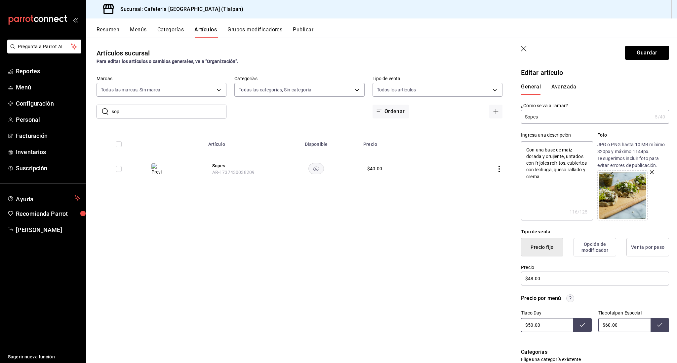
click at [531, 325] on input "$50.00" at bounding box center [547, 325] width 52 height 14
type input "$66.00"
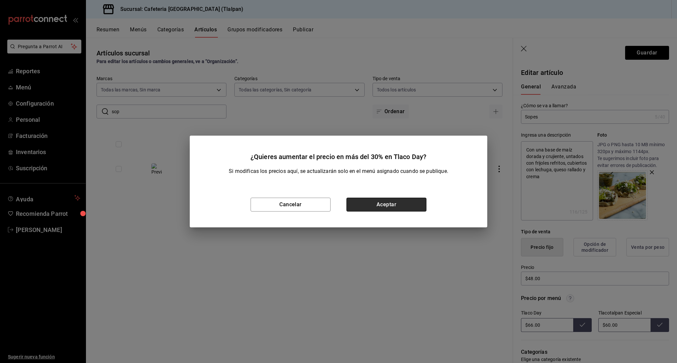
click at [409, 199] on button "Aceptar" at bounding box center [386, 205] width 80 height 14
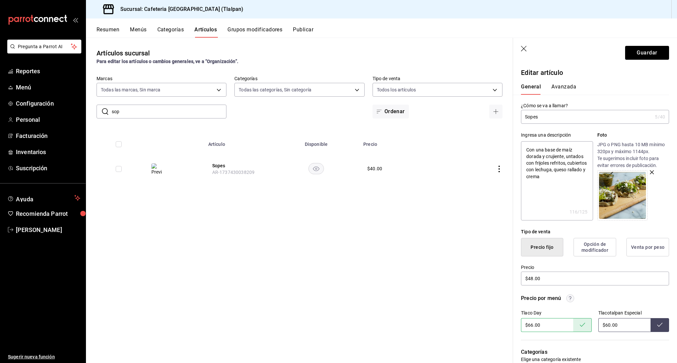
click at [608, 324] on input "$60.00" at bounding box center [624, 325] width 52 height 14
type input "$6.00"
type input "$82.00"
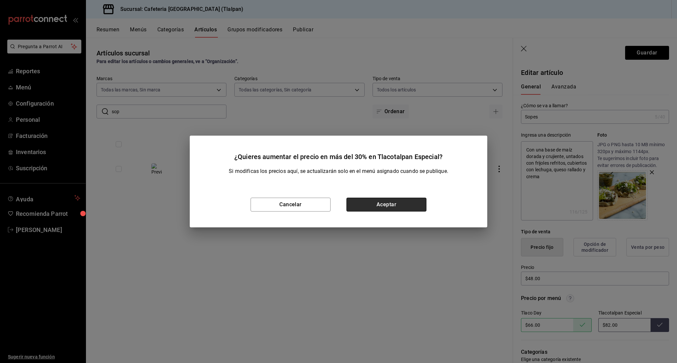
click at [405, 210] on button "Aceptar" at bounding box center [386, 205] width 80 height 14
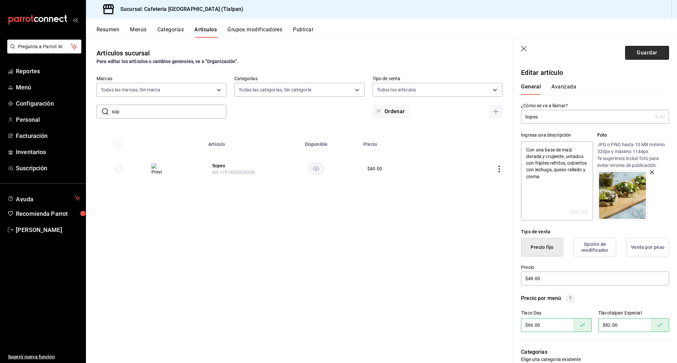
click at [648, 54] on button "Guardar" at bounding box center [647, 53] width 44 height 14
type textarea "x"
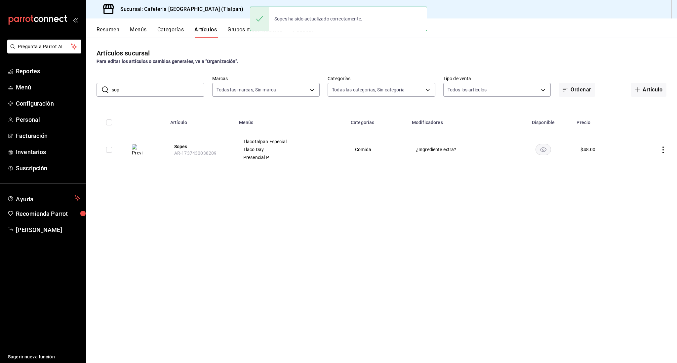
click at [130, 88] on input "sop" at bounding box center [158, 89] width 93 height 13
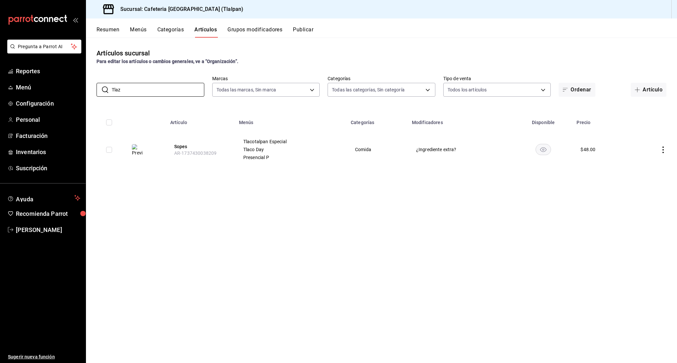
type input "Tlaz"
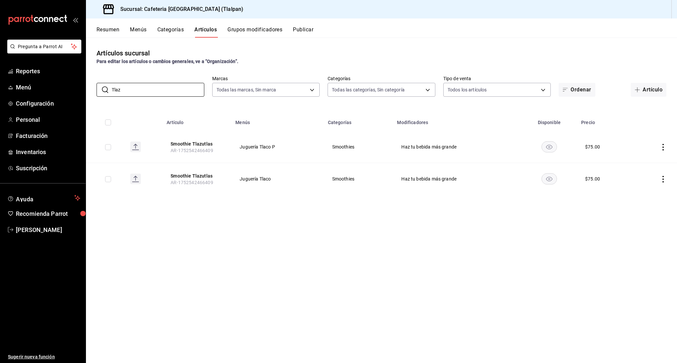
click at [663, 180] on icon "actions" at bounding box center [662, 179] width 7 height 7
click at [623, 195] on icon at bounding box center [626, 195] width 8 height 8
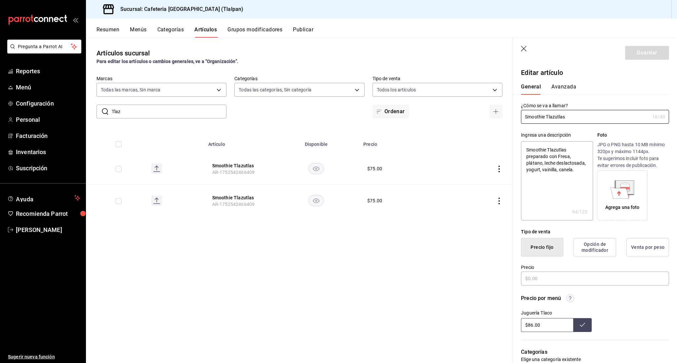
type textarea "x"
type input "$75.00"
click at [533, 328] on input "$86.00" at bounding box center [547, 325] width 52 height 14
type input "$8.00"
type input "$117.00"
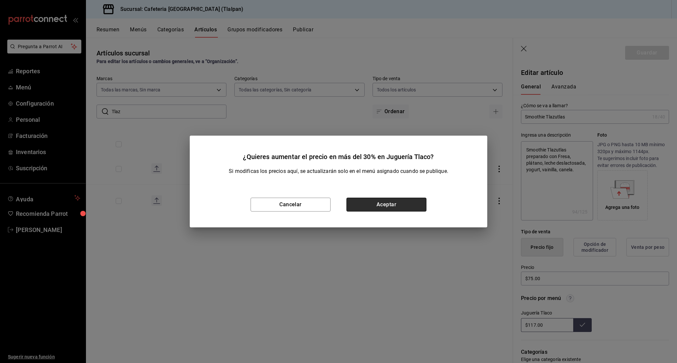
click at [416, 206] on button "Aceptar" at bounding box center [386, 205] width 80 height 14
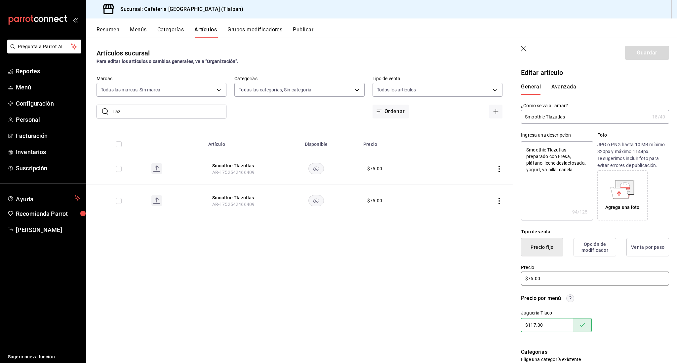
click at [531, 280] on input "$75.00" at bounding box center [595, 279] width 148 height 14
type textarea "x"
type input "$7.00"
type textarea "x"
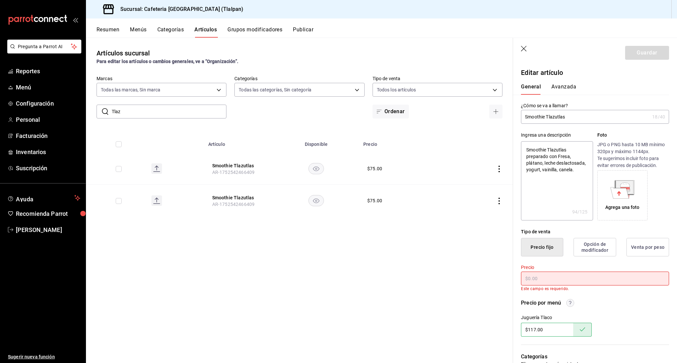
type textarea "x"
type input "$6.00"
type textarea "x"
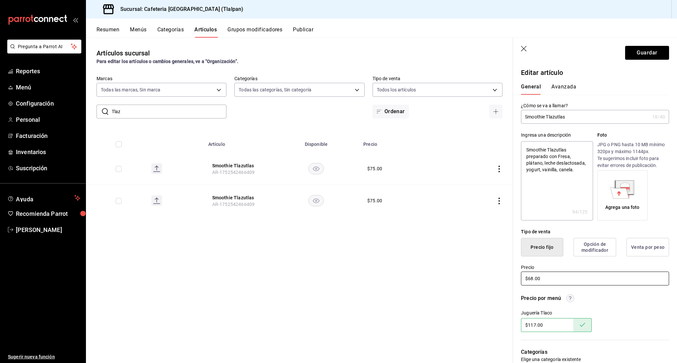
type input "$68.00"
click at [633, 54] on button "Guardar" at bounding box center [647, 53] width 44 height 14
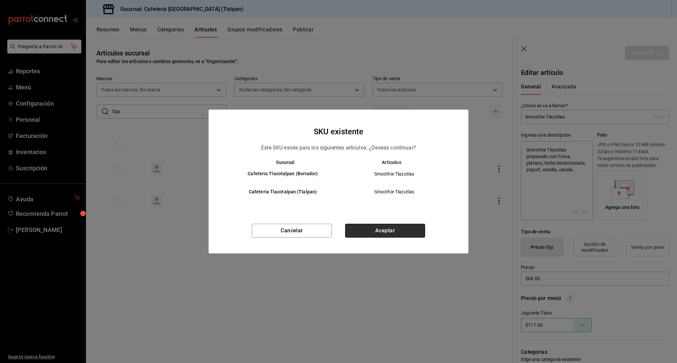
click at [378, 235] on button "Aceptar" at bounding box center [385, 231] width 80 height 14
type textarea "x"
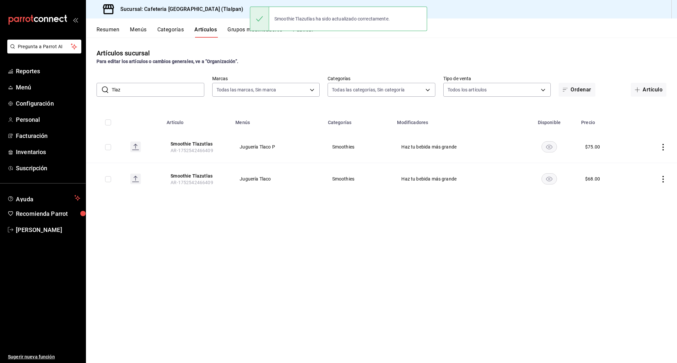
click at [663, 176] on icon "actions" at bounding box center [662, 179] width 1 height 7
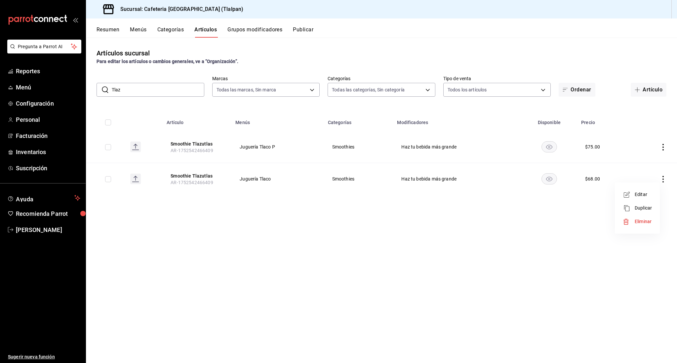
click at [675, 137] on div at bounding box center [338, 181] width 677 height 363
click at [662, 146] on icon "actions" at bounding box center [662, 147] width 7 height 7
click at [627, 164] on icon at bounding box center [626, 163] width 8 height 8
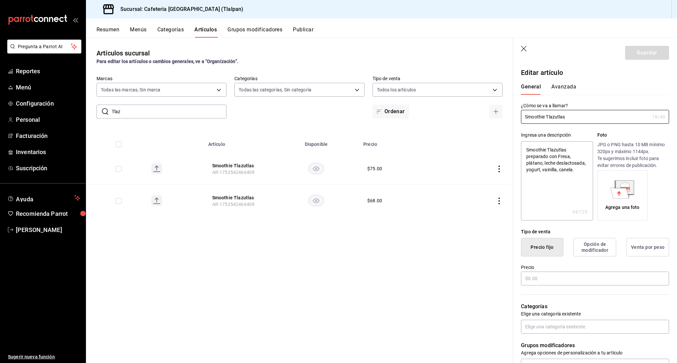
type textarea "x"
type input "$75.00"
click at [529, 281] on input "$75.00" at bounding box center [595, 279] width 148 height 14
type textarea "x"
type input "$7.00"
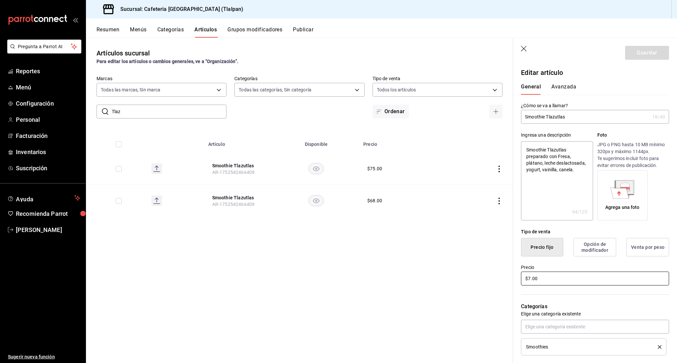
type textarea "x"
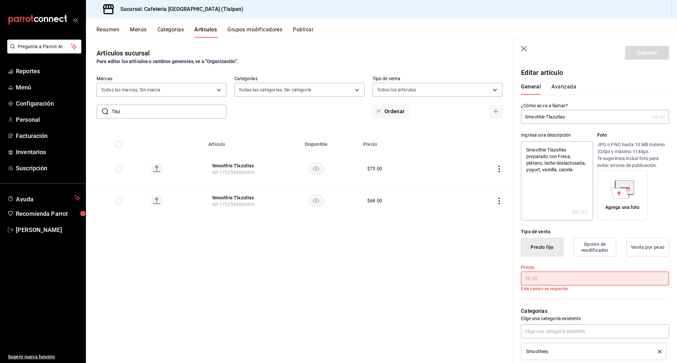
type textarea "x"
type input "$6.00"
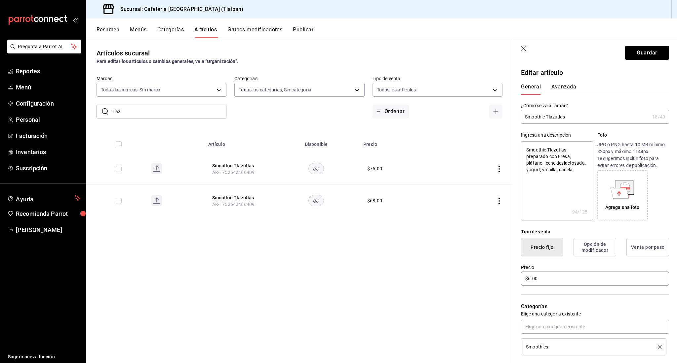
type textarea "x"
type input "$68.00"
click at [648, 47] on button "Guardar" at bounding box center [647, 53] width 44 height 14
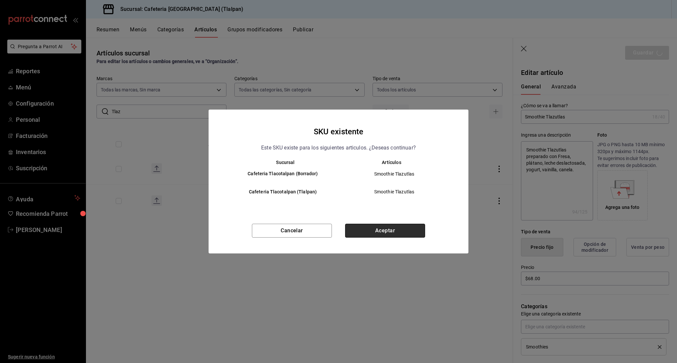
click at [370, 235] on button "Aceptar" at bounding box center [385, 231] width 80 height 14
type textarea "x"
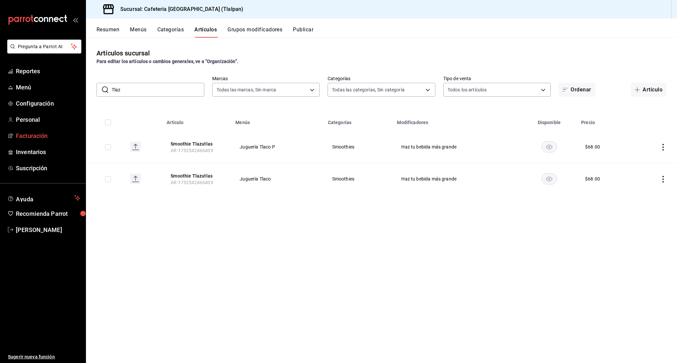
click at [159, 91] on input "Tlaz" at bounding box center [158, 89] width 93 height 13
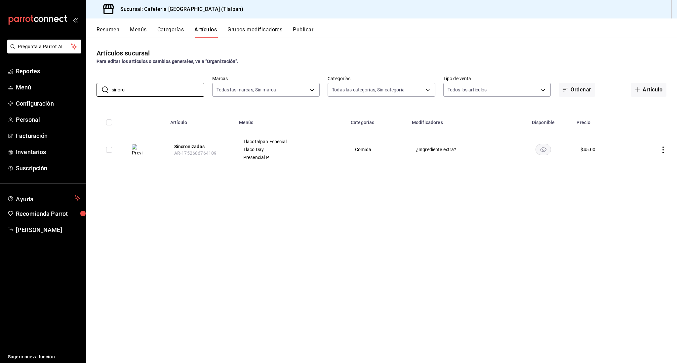
type input "sincro"
click at [662, 150] on icon "actions" at bounding box center [662, 150] width 7 height 7
click at [648, 167] on span "Editar" at bounding box center [642, 165] width 17 height 7
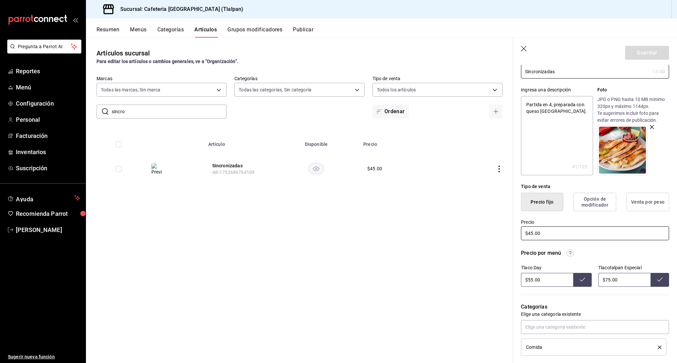
scroll to position [46, 0]
click at [528, 232] on input "$45.00" at bounding box center [595, 233] width 148 height 14
click at [533, 233] on input "$45.00" at bounding box center [595, 233] width 148 height 14
type textarea "x"
type input "$4.00"
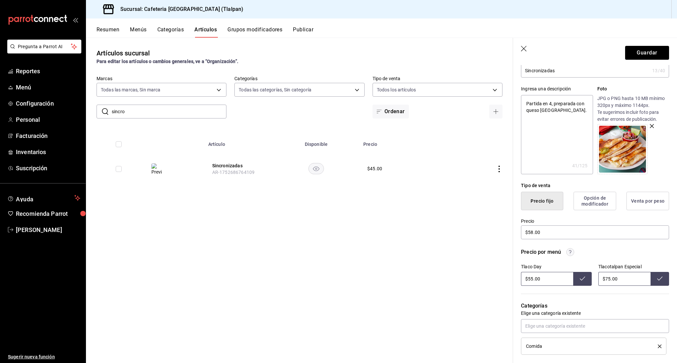
click at [529, 279] on input "$55.00" at bounding box center [547, 279] width 52 height 14
click at [608, 279] on input "$75.00" at bounding box center [624, 279] width 52 height 14
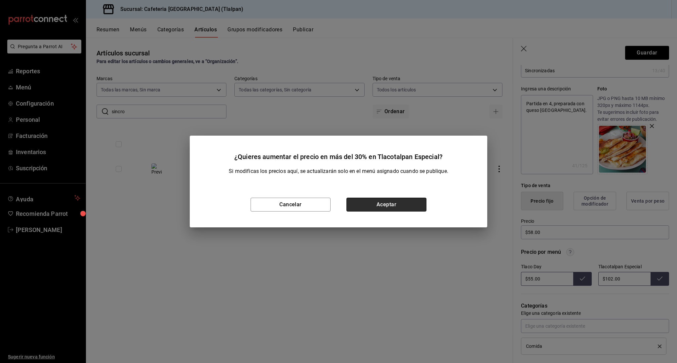
click at [417, 207] on button "Aceptar" at bounding box center [386, 205] width 80 height 14
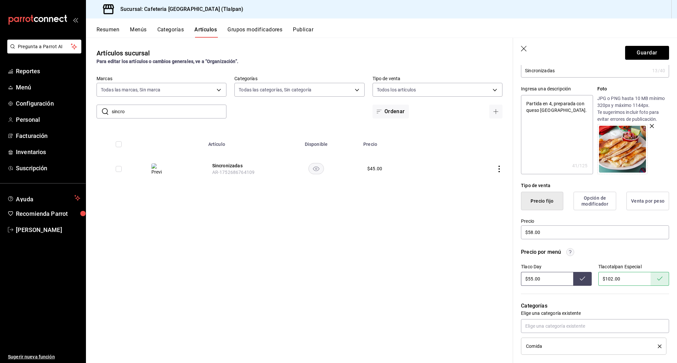
click at [529, 279] on input "$55.00" at bounding box center [547, 279] width 52 height 14
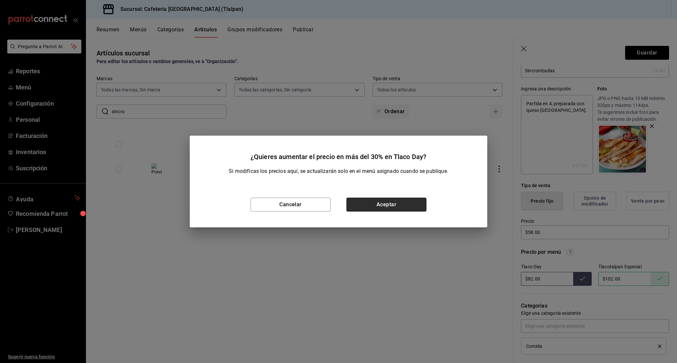
click at [414, 205] on button "Aceptar" at bounding box center [386, 205] width 80 height 14
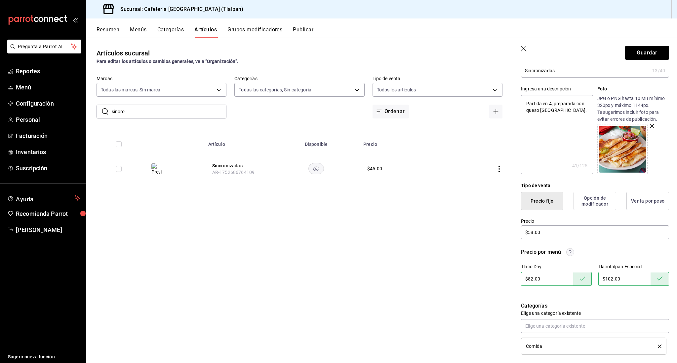
click at [128, 109] on input "sincro" at bounding box center [169, 111] width 115 height 13
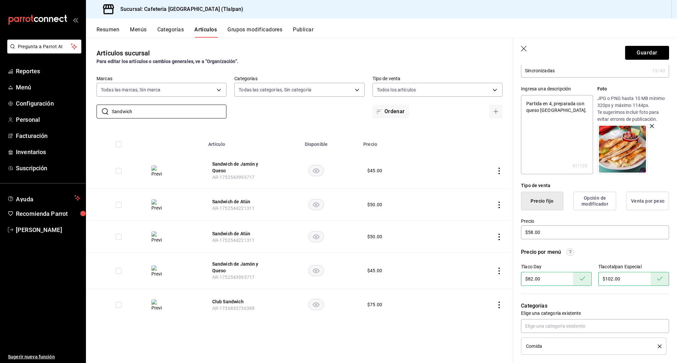
click at [498, 169] on icon "actions" at bounding box center [499, 171] width 7 height 7
click at [483, 182] on li "Editar" at bounding box center [473, 187] width 40 height 14
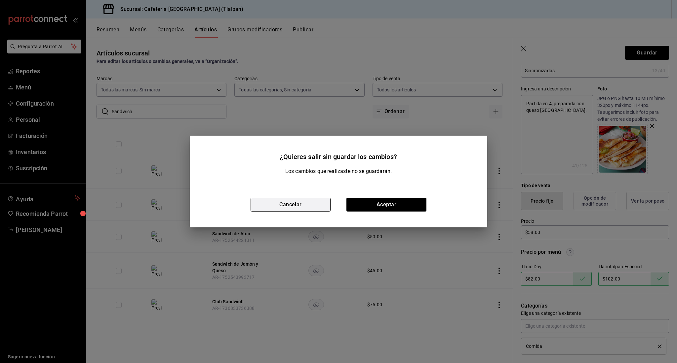
click at [322, 202] on button "Cancelar" at bounding box center [290, 205] width 80 height 14
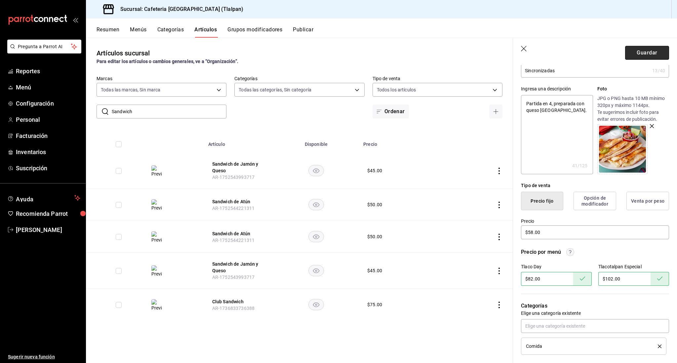
click at [635, 52] on button "Guardar" at bounding box center [647, 53] width 44 height 14
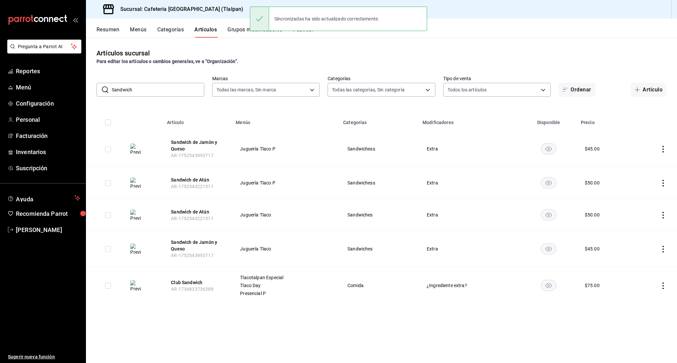
click at [662, 149] on icon "actions" at bounding box center [662, 149] width 7 height 7
click at [640, 163] on span "Editar" at bounding box center [642, 164] width 17 height 7
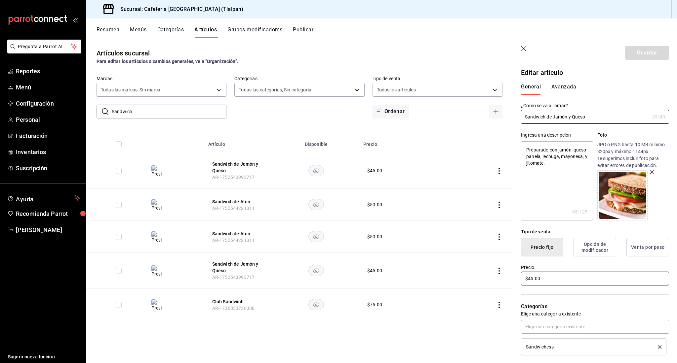
click at [532, 277] on input "$45.00" at bounding box center [595, 279] width 148 height 14
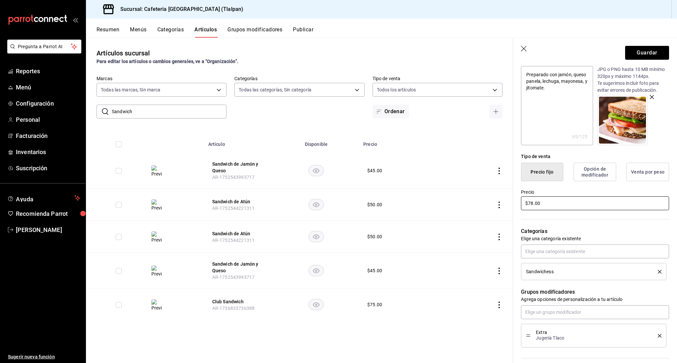
scroll to position [82, 0]
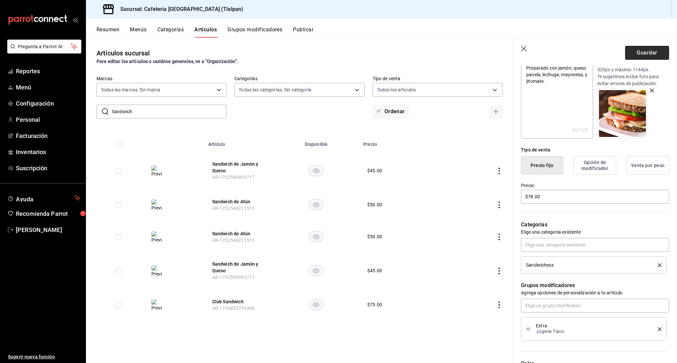
click at [652, 58] on button "Guardar" at bounding box center [647, 53] width 44 height 14
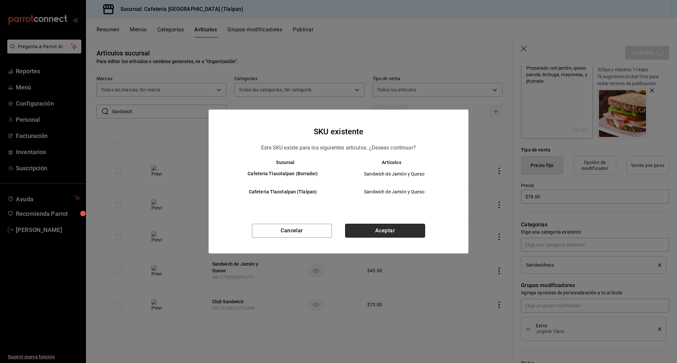
click at [405, 225] on button "Aceptar" at bounding box center [385, 231] width 80 height 14
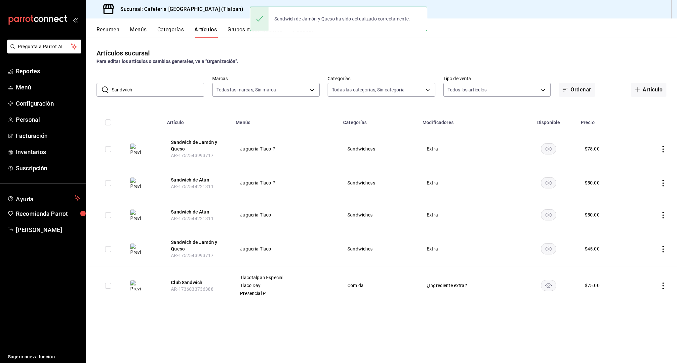
click at [665, 250] on icon "actions" at bounding box center [662, 249] width 7 height 7
click at [638, 265] on span "Editar" at bounding box center [642, 264] width 17 height 7
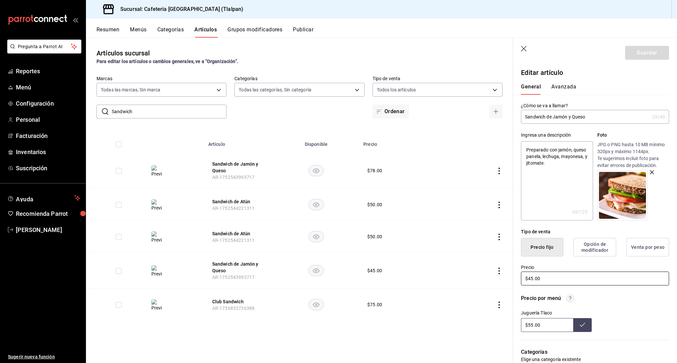
click at [532, 276] on input "$45.00" at bounding box center [595, 279] width 148 height 14
click at [533, 325] on input "$55.00" at bounding box center [547, 325] width 52 height 14
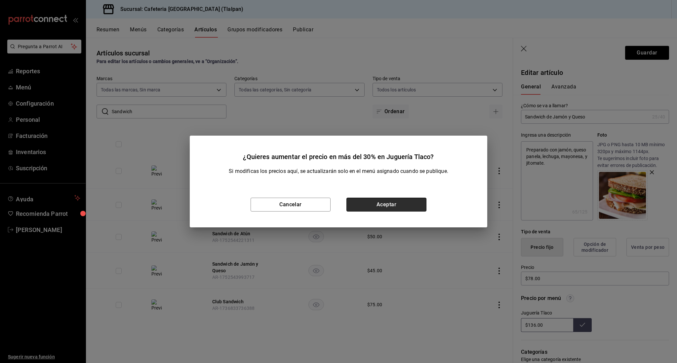
click at [424, 207] on button "Aceptar" at bounding box center [386, 205] width 80 height 14
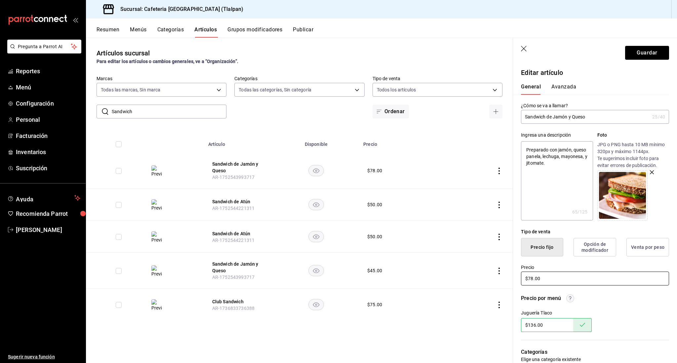
click at [531, 281] on input "$78.00" at bounding box center [595, 279] width 148 height 14
click at [532, 280] on input "$78.00" at bounding box center [595, 279] width 148 height 14
click at [640, 54] on button "Guardar" at bounding box center [647, 53] width 44 height 14
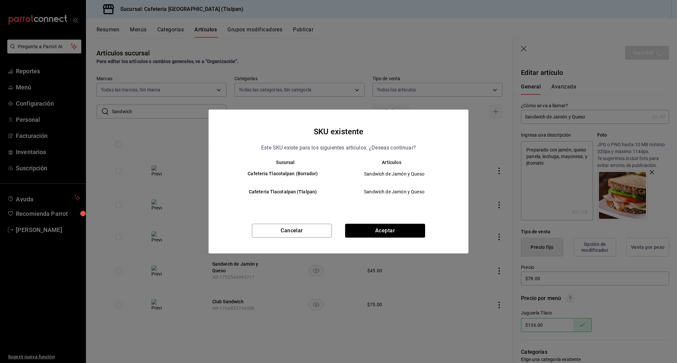
click at [413, 221] on div "SKU existente Este SKU existe para los siguientes articulos. ¿Deseas continuar?…" at bounding box center [338, 182] width 260 height 144
click at [413, 226] on button "Aceptar" at bounding box center [385, 231] width 80 height 14
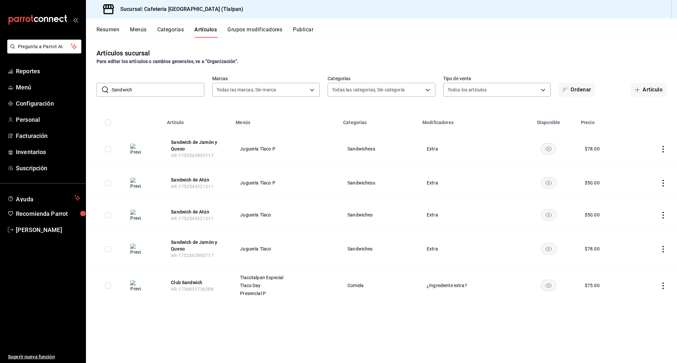
click at [129, 86] on input "Sandwich" at bounding box center [158, 89] width 93 height 13
click at [666, 213] on icon "actions" at bounding box center [662, 215] width 7 height 7
click at [626, 231] on icon at bounding box center [626, 231] width 8 height 8
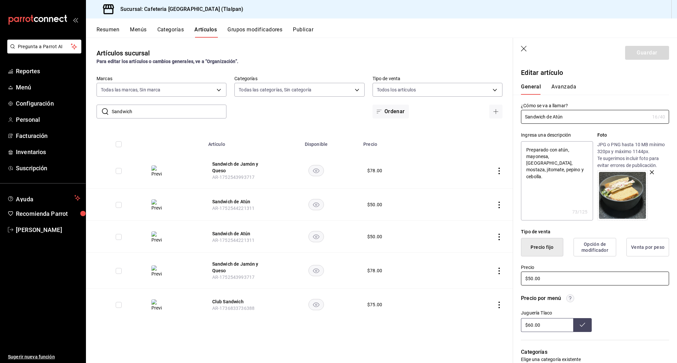
click at [530, 280] on input "$50.00" at bounding box center [595, 279] width 148 height 14
click at [531, 323] on input "$60.00" at bounding box center [547, 325] width 52 height 14
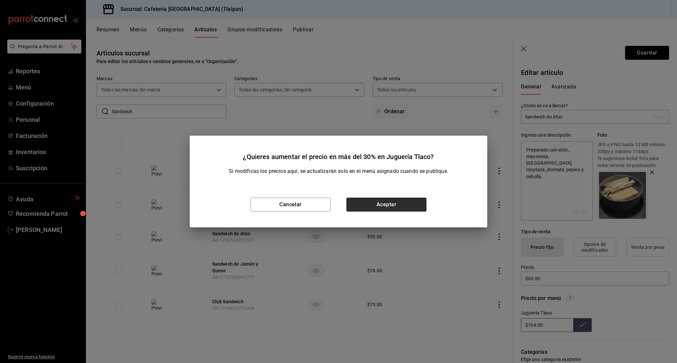
click at [400, 198] on button "Aceptar" at bounding box center [386, 205] width 80 height 14
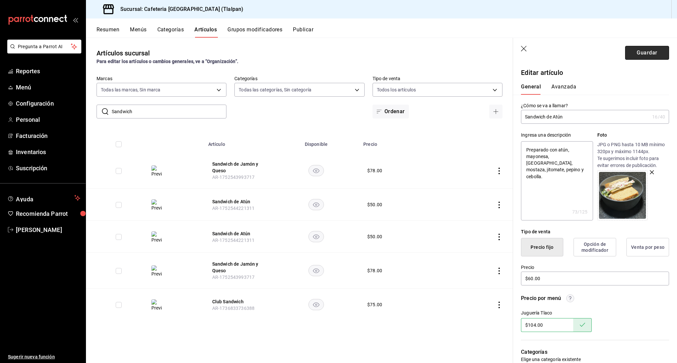
click at [640, 56] on button "Guardar" at bounding box center [647, 53] width 44 height 14
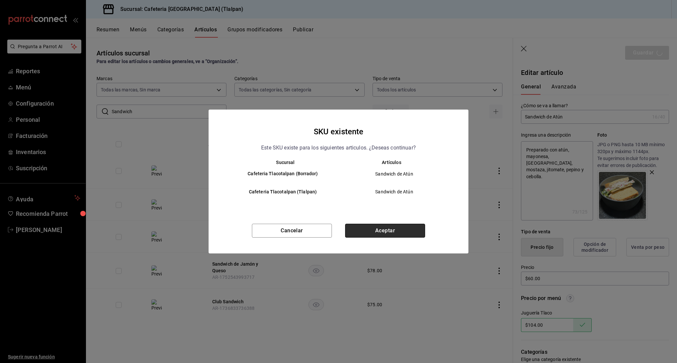
click at [382, 232] on button "Aceptar" at bounding box center [385, 231] width 80 height 14
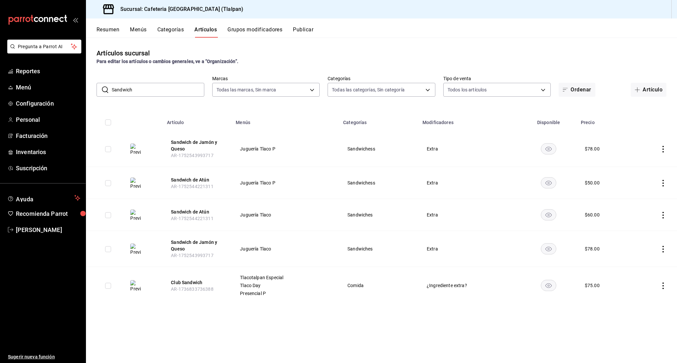
click at [664, 185] on icon "actions" at bounding box center [662, 183] width 7 height 7
click at [637, 197] on span "Editar" at bounding box center [642, 198] width 17 height 7
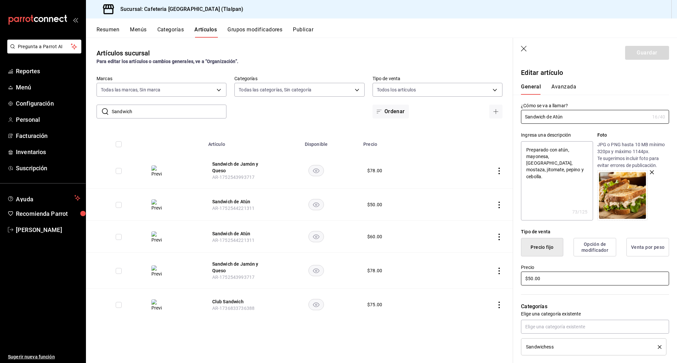
click at [530, 279] on input "$50.00" at bounding box center [595, 279] width 148 height 14
click at [651, 53] on button "Guardar" at bounding box center [647, 53] width 44 height 14
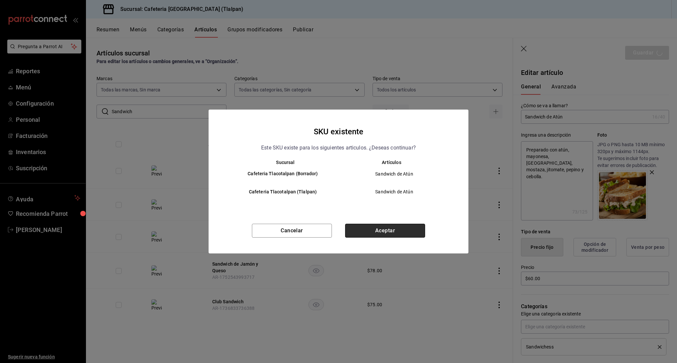
click at [369, 226] on button "Aceptar" at bounding box center [385, 231] width 80 height 14
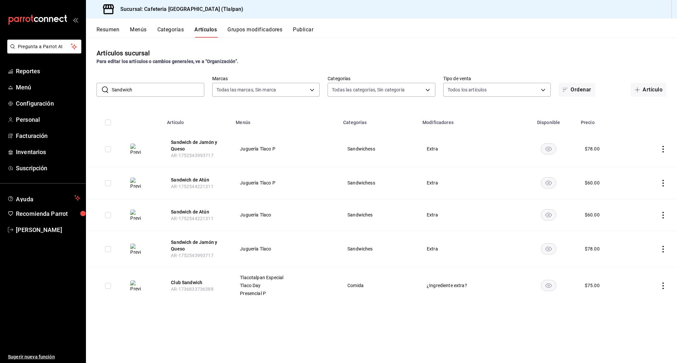
click at [122, 89] on input "Sandwich" at bounding box center [158, 89] width 93 height 13
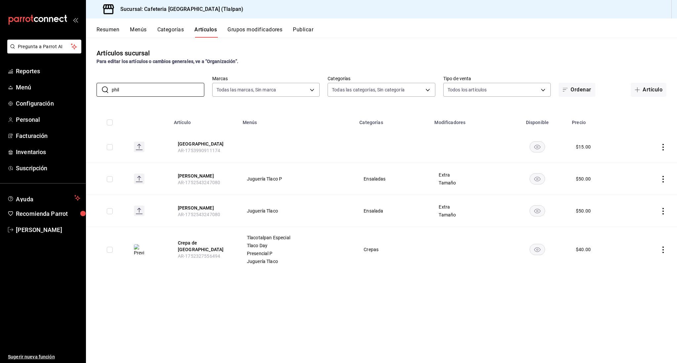
click at [662, 179] on icon "actions" at bounding box center [662, 179] width 7 height 7
click at [646, 192] on span "Editar" at bounding box center [642, 194] width 17 height 7
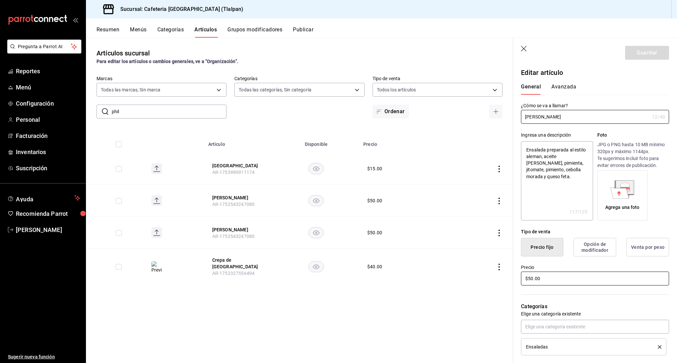
click at [533, 282] on input "$50.00" at bounding box center [595, 279] width 148 height 14
click at [532, 279] on input "$50.00" at bounding box center [595, 279] width 148 height 14
click at [648, 57] on button "Guardar" at bounding box center [647, 53] width 44 height 14
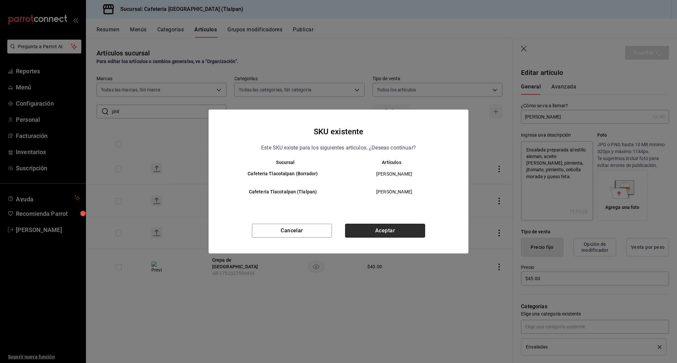
click at [396, 226] on button "Aceptar" at bounding box center [385, 231] width 80 height 14
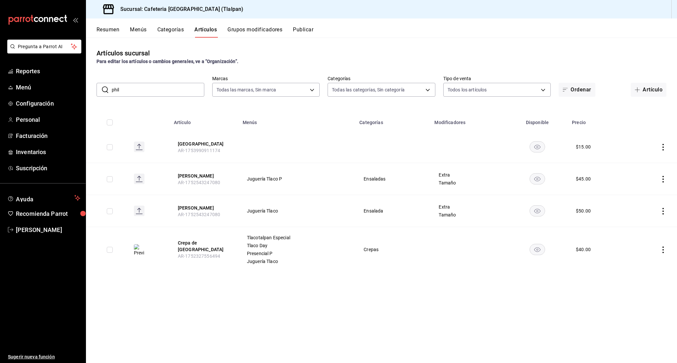
click at [663, 212] on icon "actions" at bounding box center [662, 211] width 7 height 7
click at [635, 225] on span "Editar" at bounding box center [642, 226] width 17 height 7
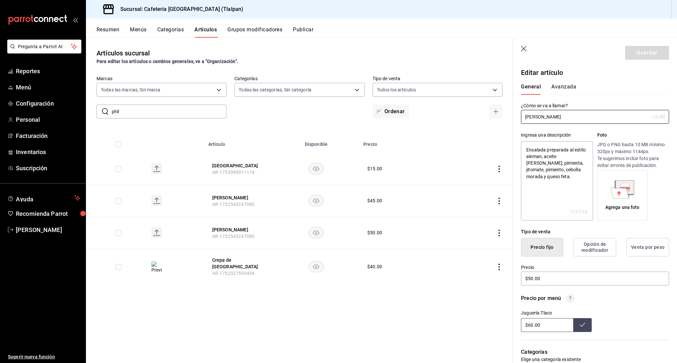
click at [530, 323] on input "$60.00" at bounding box center [547, 325] width 52 height 14
click at [533, 280] on input "$50.00" at bounding box center [595, 279] width 148 height 14
click at [661, 53] on button "Guardar" at bounding box center [647, 53] width 44 height 14
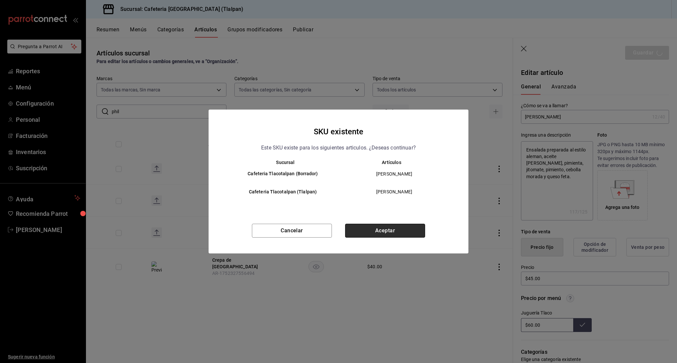
click at [369, 228] on button "Aceptar" at bounding box center [385, 231] width 80 height 14
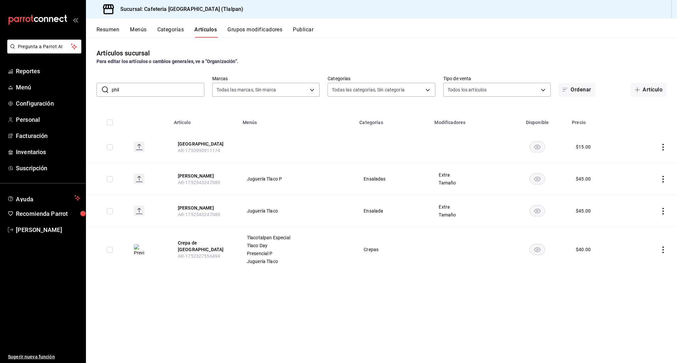
click at [661, 209] on icon "actions" at bounding box center [662, 211] width 7 height 7
click at [628, 225] on icon at bounding box center [626, 227] width 8 height 8
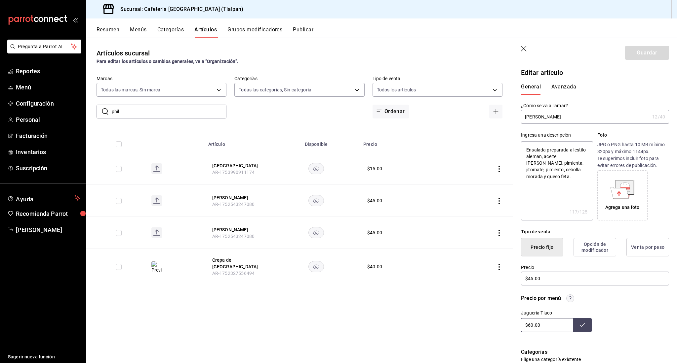
click at [530, 326] on input "$60.00" at bounding box center [547, 325] width 52 height 14
click at [524, 51] on icon "button" at bounding box center [524, 49] width 7 height 7
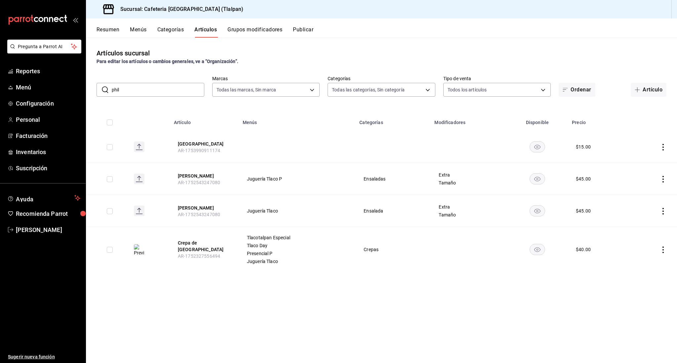
click at [158, 88] on input "phil" at bounding box center [158, 89] width 93 height 13
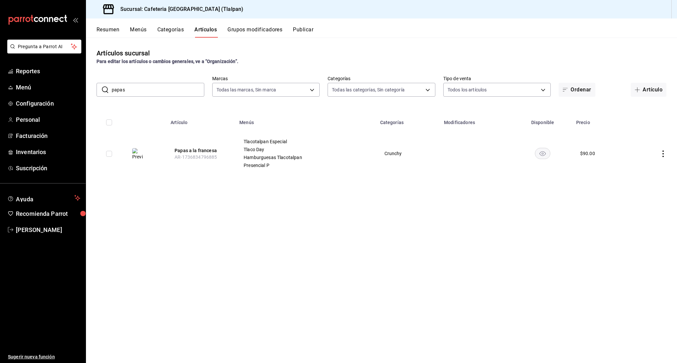
click at [662, 154] on icon "actions" at bounding box center [662, 154] width 1 height 7
click at [654, 168] on li "Editar" at bounding box center [637, 170] width 40 height 14
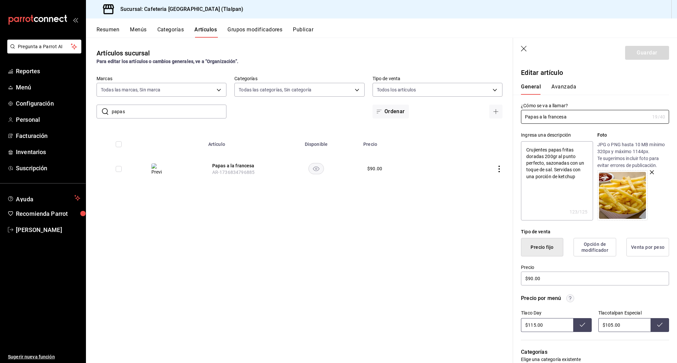
click at [548, 158] on textarea "Crujientes papas fritas doradas 200gr al punto perfecto, sazonadas con un toque…" at bounding box center [557, 180] width 72 height 79
click at [642, 56] on button "Guardar" at bounding box center [647, 53] width 44 height 14
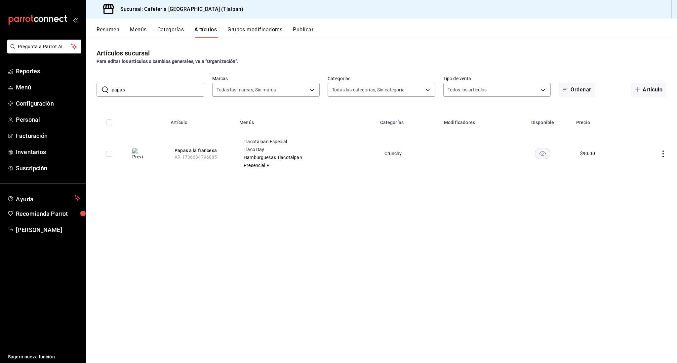
click at [112, 93] on input "papas" at bounding box center [158, 89] width 93 height 13
click at [663, 146] on td at bounding box center [653, 149] width 45 height 37
click at [663, 148] on icon "actions" at bounding box center [662, 150] width 7 height 7
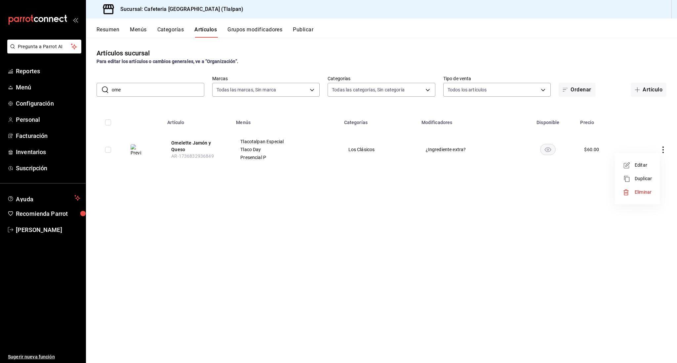
click at [644, 159] on li "Editar" at bounding box center [637, 166] width 40 height 14
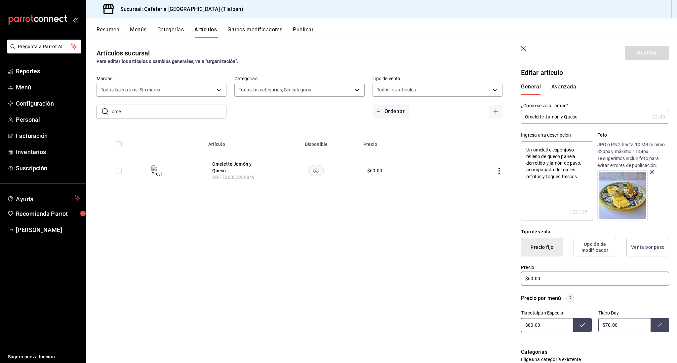
click at [531, 277] on input "$60.00" at bounding box center [595, 279] width 148 height 14
click at [534, 325] on input "$80.00" at bounding box center [547, 325] width 52 height 14
click at [532, 280] on input "$60.00" at bounding box center [595, 279] width 148 height 14
click at [642, 56] on button "Guardar" at bounding box center [647, 53] width 44 height 14
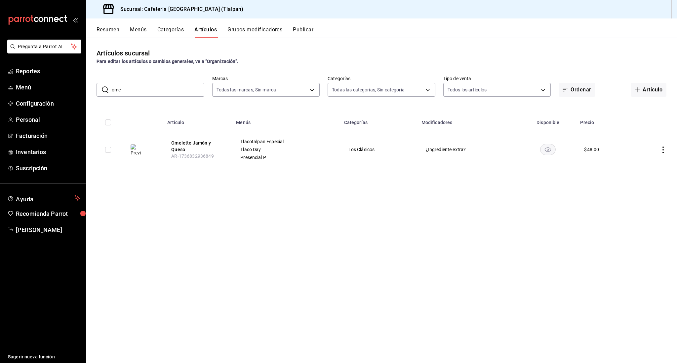
click at [665, 149] on icon "actions" at bounding box center [662, 150] width 7 height 7
click at [646, 163] on span "Editar" at bounding box center [642, 165] width 17 height 7
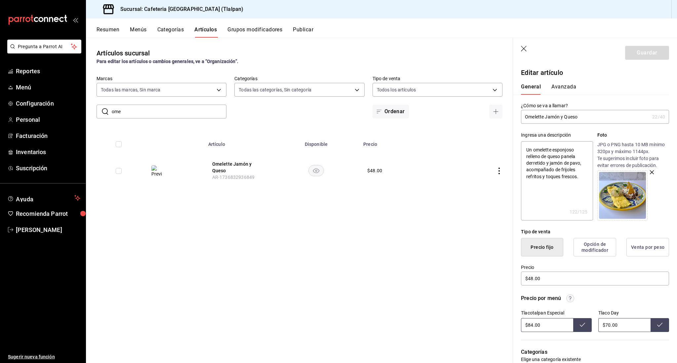
click at [524, 52] on icon "button" at bounding box center [524, 49] width 7 height 7
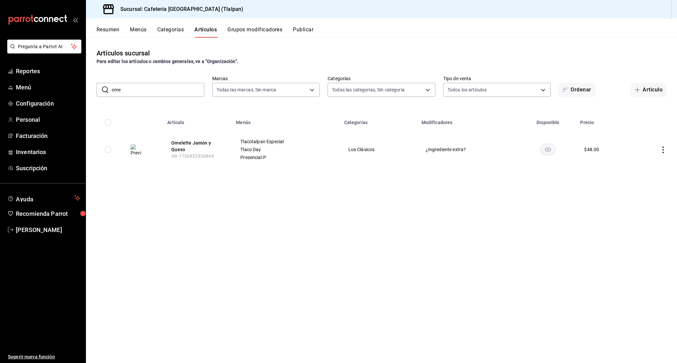
click at [128, 89] on input "ome" at bounding box center [158, 89] width 93 height 13
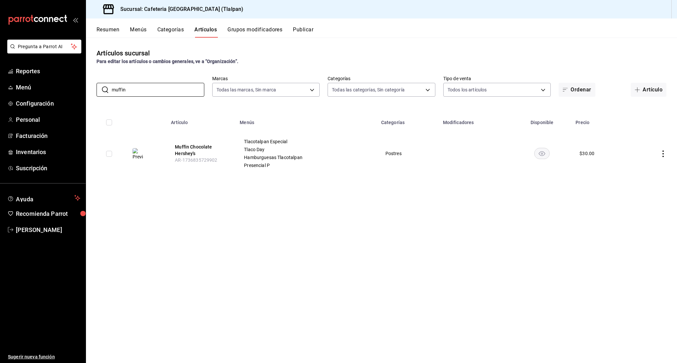
click at [668, 157] on td at bounding box center [652, 153] width 47 height 45
click at [662, 157] on td at bounding box center [652, 153] width 47 height 45
click at [662, 152] on icon "actions" at bounding box center [662, 154] width 7 height 7
click at [647, 167] on span "Editar" at bounding box center [642, 169] width 17 height 7
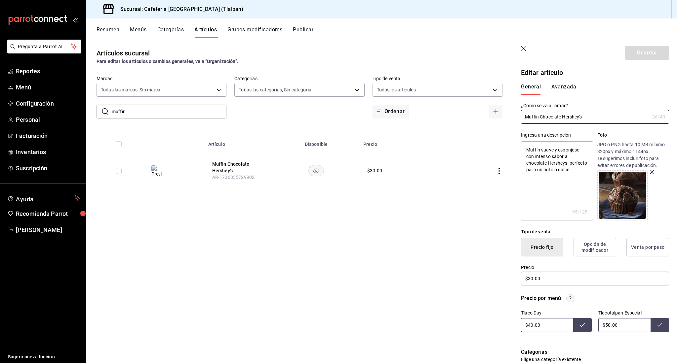
click at [608, 326] on input "$50.00" at bounding box center [624, 325] width 52 height 14
click at [530, 328] on input "$40.00" at bounding box center [547, 325] width 52 height 14
click at [532, 279] on input "$30.00" at bounding box center [595, 279] width 148 height 14
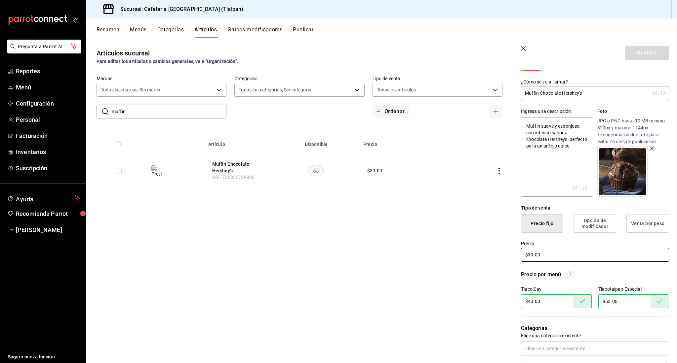
scroll to position [25, 0]
click at [524, 50] on icon "button" at bounding box center [524, 49] width 7 height 7
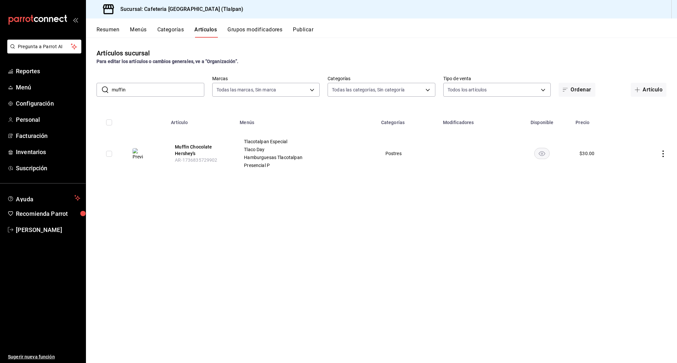
click at [159, 90] on input "muffin" at bounding box center [158, 89] width 93 height 13
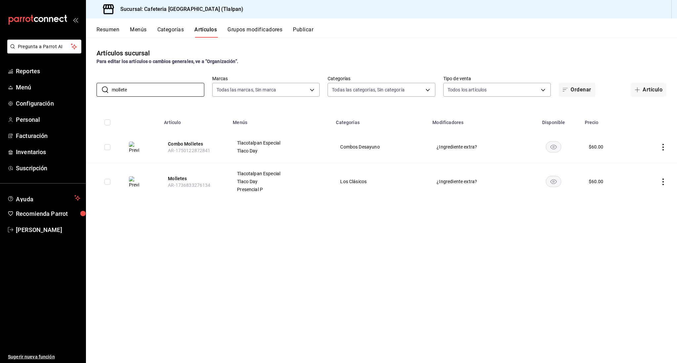
click at [666, 181] on icon "actions" at bounding box center [662, 182] width 7 height 7
click at [640, 196] on span "Editar" at bounding box center [642, 197] width 17 height 7
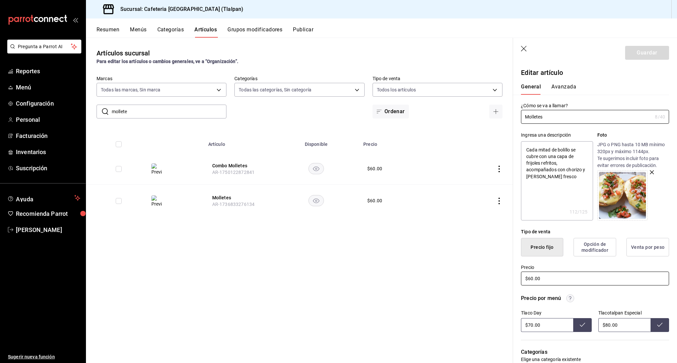
click at [535, 281] on input "$60.00" at bounding box center [595, 279] width 148 height 14
click at [532, 280] on input "$60.00" at bounding box center [595, 279] width 148 height 14
click at [33, 119] on span "Personal" at bounding box center [48, 119] width 64 height 9
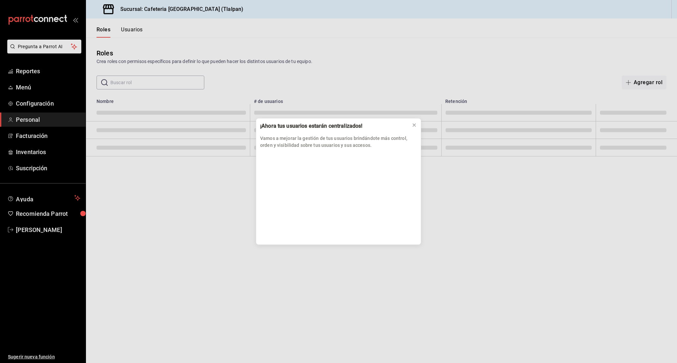
click at [37, 148] on div "¡Ahora tus usuarios estarán centralizados! Vamos a mejorar la gestión de tus us…" at bounding box center [338, 181] width 677 height 363
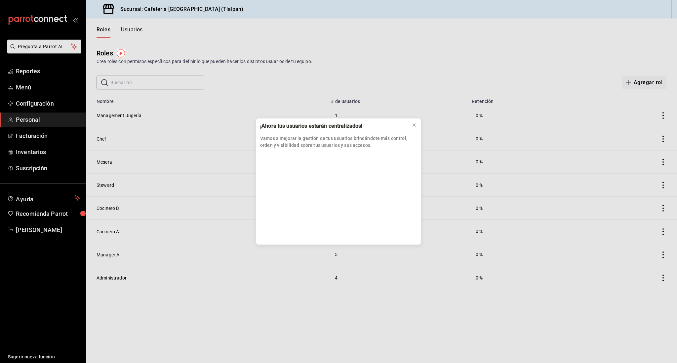
click at [37, 152] on div "¡Ahora tus usuarios estarán centralizados! Vamos a mejorar la gestión de tus us…" at bounding box center [338, 181] width 677 height 363
click at [415, 126] on icon at bounding box center [414, 125] width 3 height 3
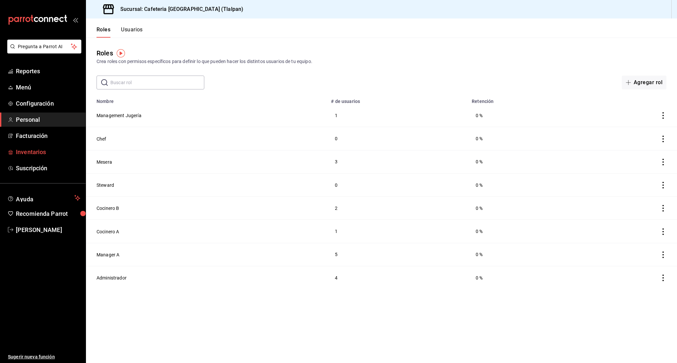
click at [36, 152] on span "Inventarios" at bounding box center [48, 152] width 64 height 9
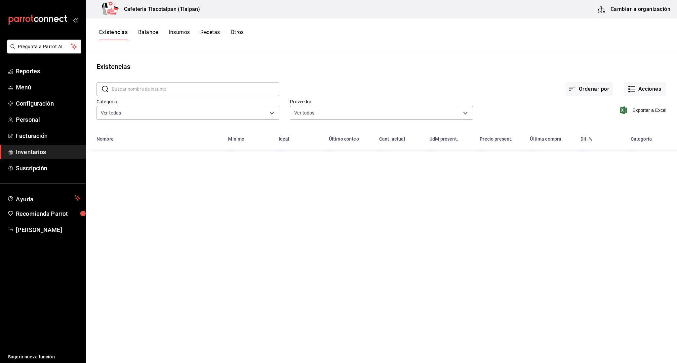
click at [130, 92] on input "text" at bounding box center [196, 89] width 168 height 13
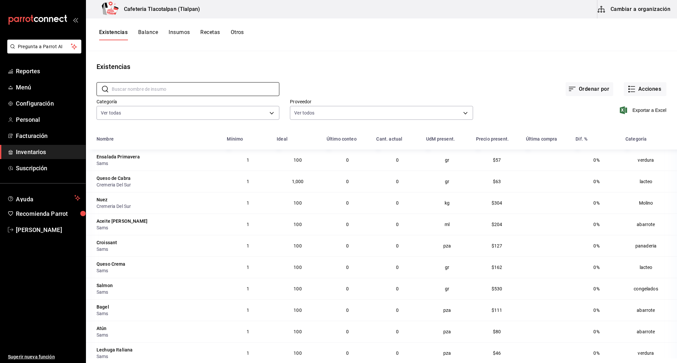
click at [635, 14] on button "Cambiar a organización" at bounding box center [634, 9] width 74 height 19
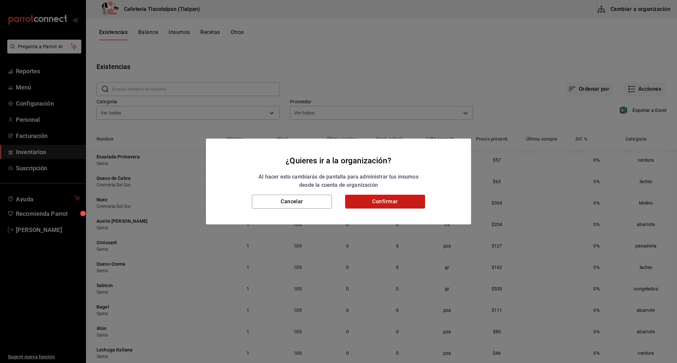
click at [373, 199] on button "Confirmar" at bounding box center [385, 202] width 80 height 14
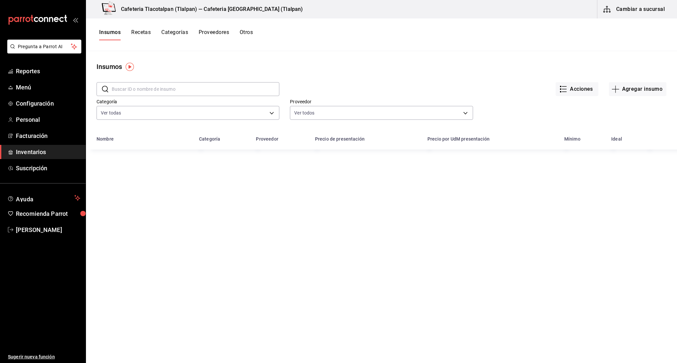
click at [215, 31] on button "Proveedores" at bounding box center [214, 34] width 30 height 11
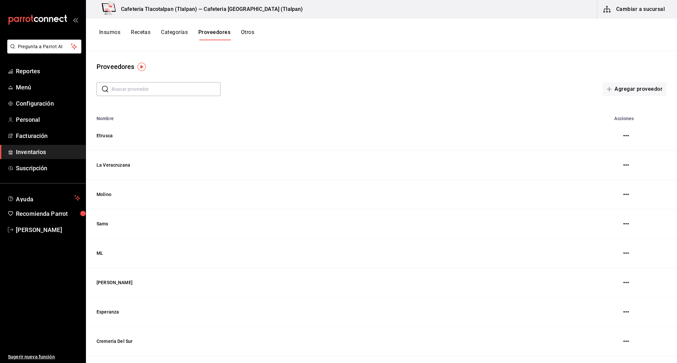
click at [164, 87] on input "text" at bounding box center [166, 89] width 109 height 13
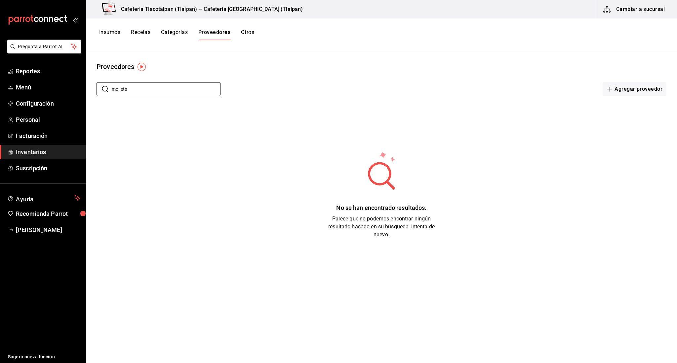
click at [142, 31] on button "Recetas" at bounding box center [140, 34] width 19 height 11
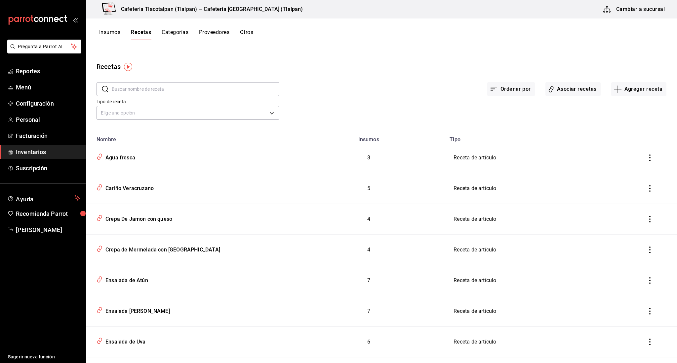
click at [139, 93] on input "text" at bounding box center [196, 89] width 168 height 13
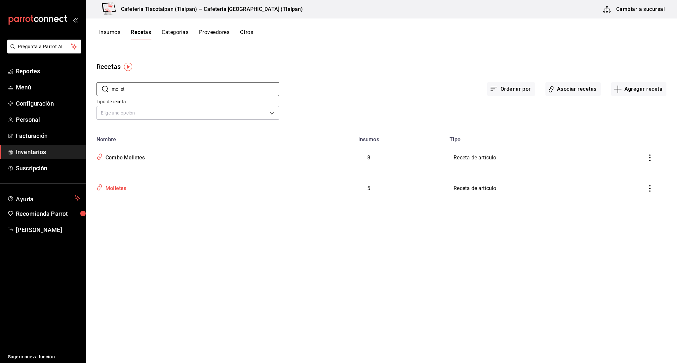
click at [122, 190] on div "Molletes" at bounding box center [114, 187] width 23 height 10
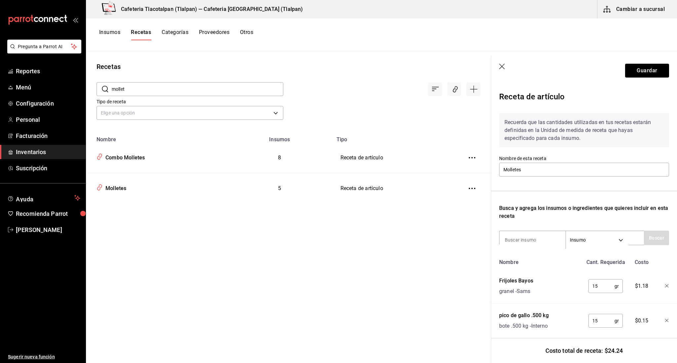
click at [534, 250] on div "Recuerda que las cantidades utilizadas en tus recetas estarán definidas en la U…" at bounding box center [584, 275] width 170 height 335
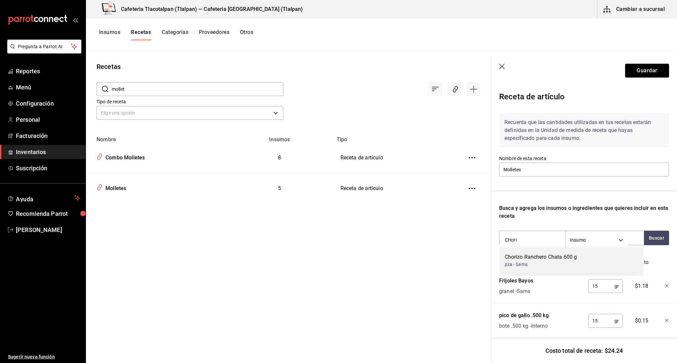
click at [519, 266] on div "pza - Sams" at bounding box center [541, 264] width 72 height 7
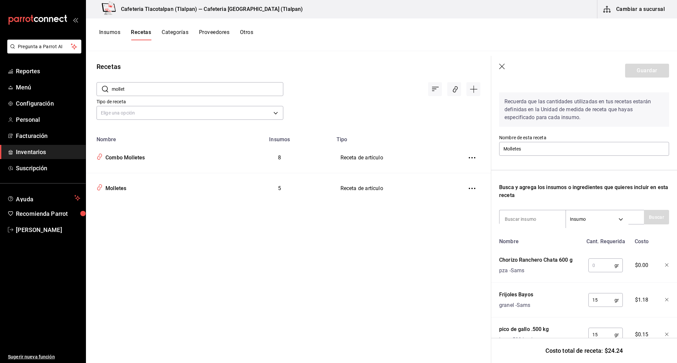
scroll to position [26, 0]
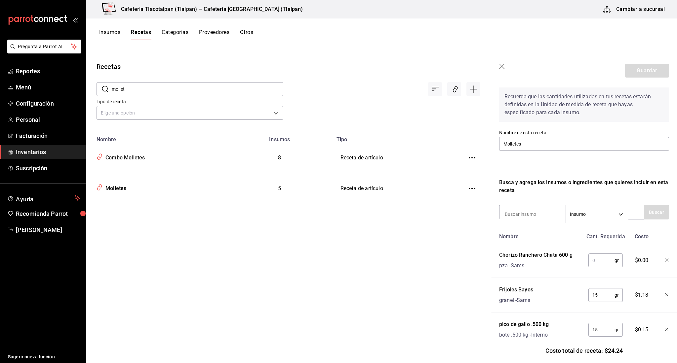
click at [602, 263] on input "text" at bounding box center [601, 260] width 26 height 13
click at [643, 71] on button "Guardar" at bounding box center [647, 71] width 44 height 14
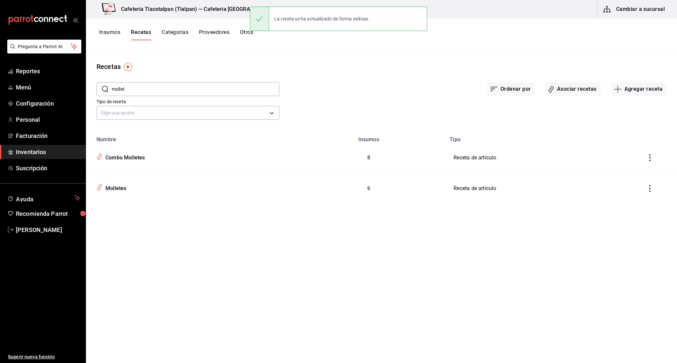
click at [651, 159] on icon "inventoriesTable" at bounding box center [649, 158] width 7 height 7
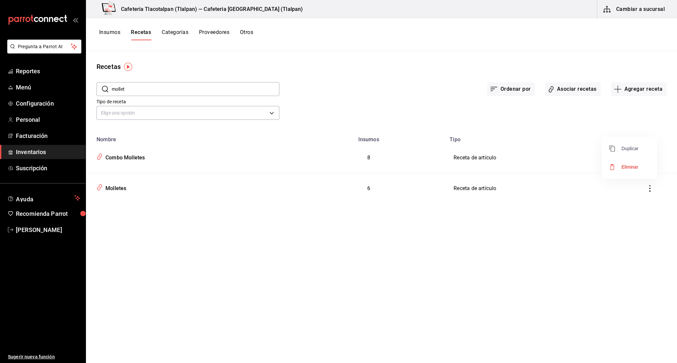
click at [631, 148] on span "Duplicar" at bounding box center [623, 149] width 29 height 8
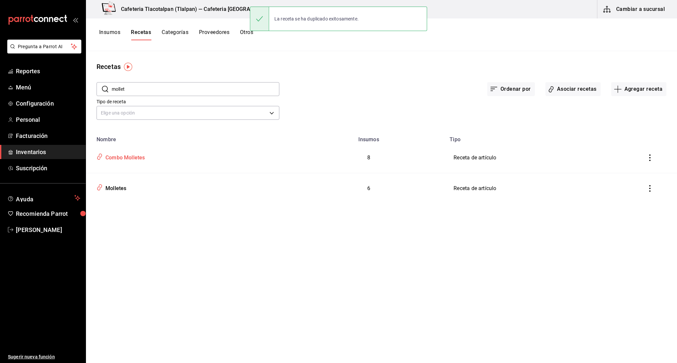
click at [142, 157] on div "Combo Molletes" at bounding box center [124, 157] width 42 height 10
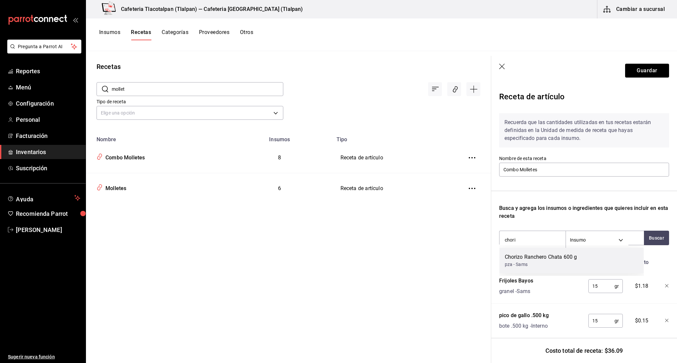
click at [519, 256] on div "Chorizo Ranchero Chata 600 g" at bounding box center [541, 257] width 72 height 8
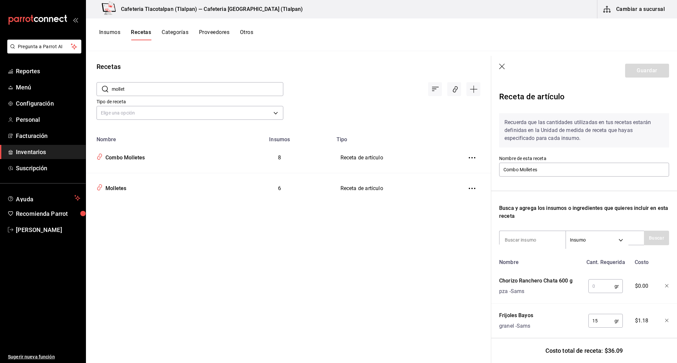
click at [606, 284] on input "text" at bounding box center [601, 286] width 26 height 13
click at [644, 77] on button "Guardar" at bounding box center [647, 71] width 44 height 14
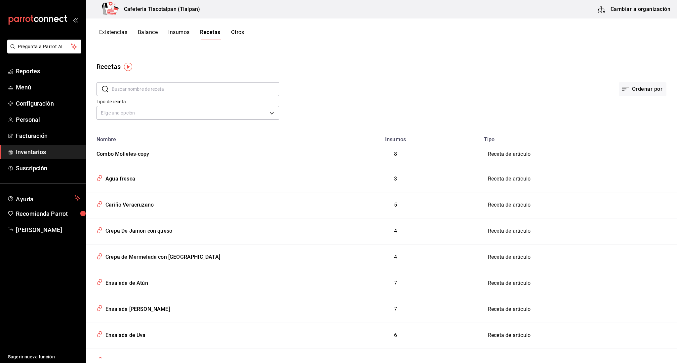
click at [184, 91] on input "text" at bounding box center [196, 89] width 168 height 13
click at [584, 154] on td "Receta de artículo" at bounding box center [578, 154] width 197 height 23
click at [143, 154] on div "Combo Molletes-copy" at bounding box center [121, 153] width 55 height 10
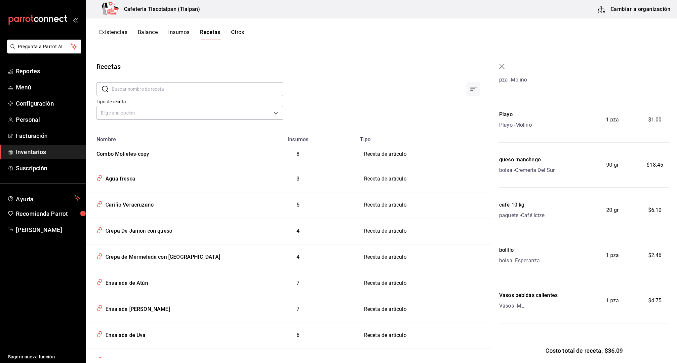
scroll to position [174, 0]
click at [500, 67] on icon "button" at bounding box center [502, 67] width 7 height 7
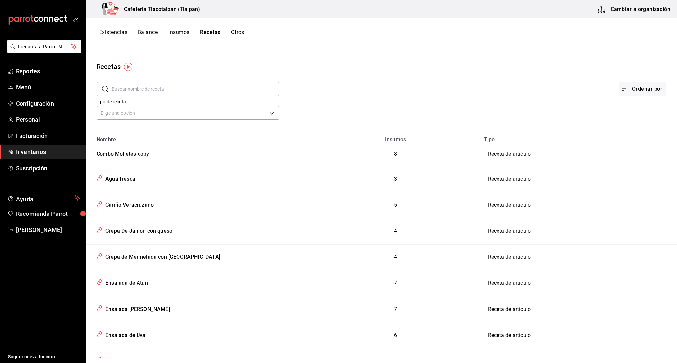
click at [643, 15] on button "Cambiar a organización" at bounding box center [634, 9] width 74 height 19
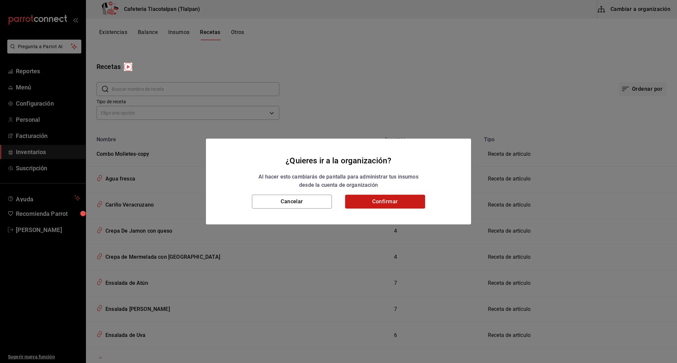
click at [379, 206] on button "Confirmar" at bounding box center [385, 202] width 80 height 14
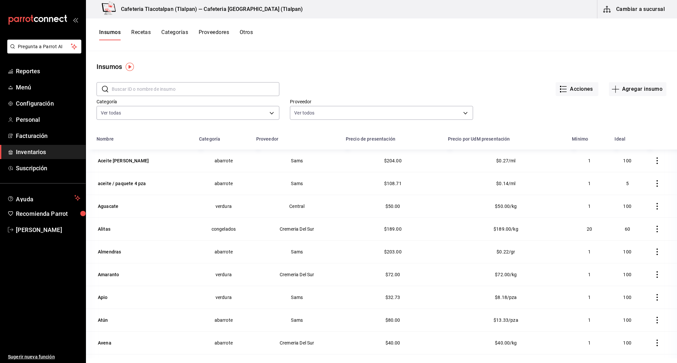
click at [142, 30] on button "Recetas" at bounding box center [140, 34] width 19 height 11
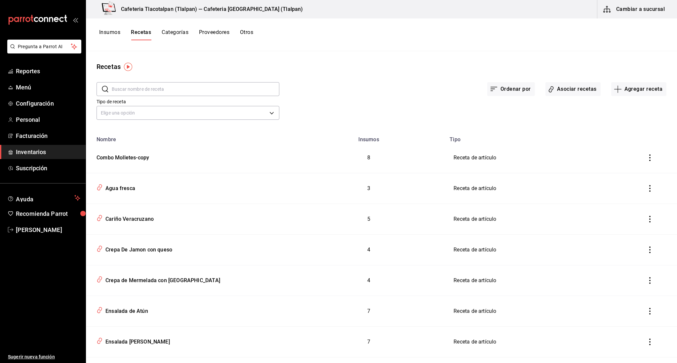
click at [652, 158] on icon "inventoriesTable" at bounding box center [649, 158] width 7 height 7
click at [628, 169] on span "Eliminar" at bounding box center [629, 167] width 17 height 5
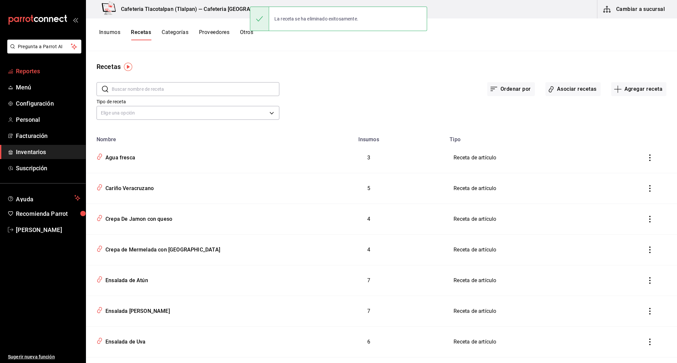
click at [26, 75] on span "Reportes" at bounding box center [48, 71] width 64 height 9
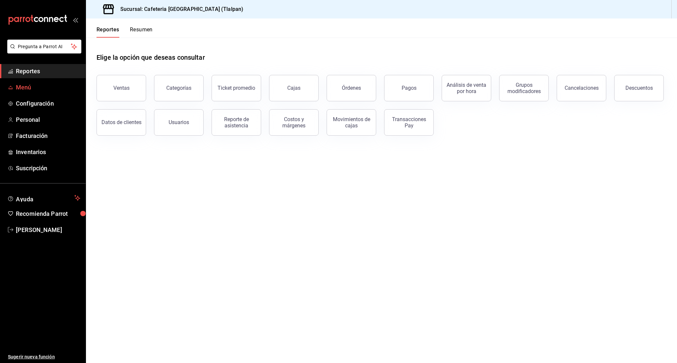
click at [26, 86] on span "Menú" at bounding box center [48, 87] width 64 height 9
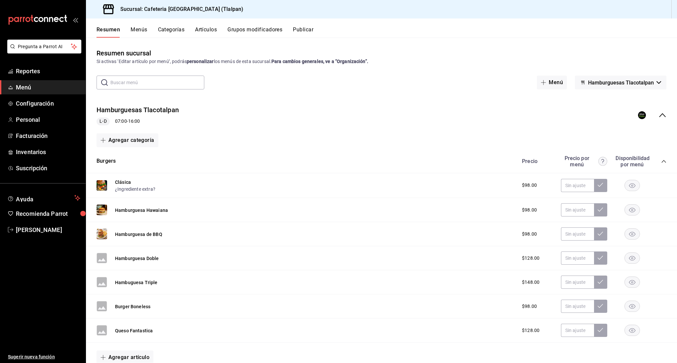
click at [215, 31] on button "Artículos" at bounding box center [206, 31] width 22 height 11
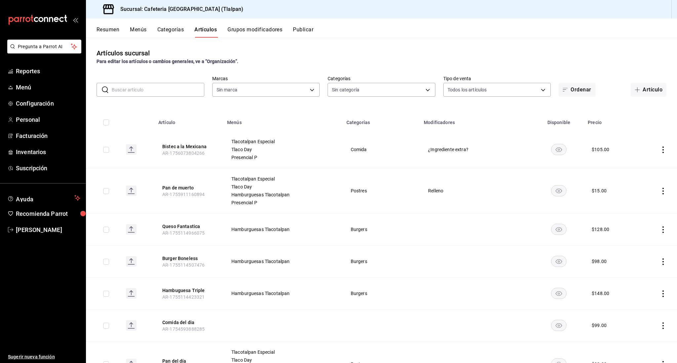
type input "ec576109-29d1-42df-b2ca-5becddbd2efe,3dfd9669-9911-4f47-a36d-8fb2dcc6eb36,e5a57…"
type input "657201d4-d6ef-4148-94c8-ccd00e340086,2df64931-09e0-4952-9b1e-a15b872a294e,3f7d6…"
click at [174, 88] on input "text" at bounding box center [158, 89] width 93 height 13
type input "molletes"
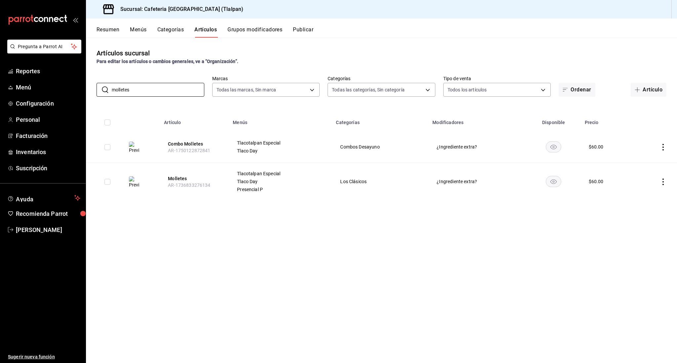
click at [663, 180] on icon "actions" at bounding box center [662, 182] width 1 height 7
click at [643, 196] on span "Editar" at bounding box center [642, 197] width 17 height 7
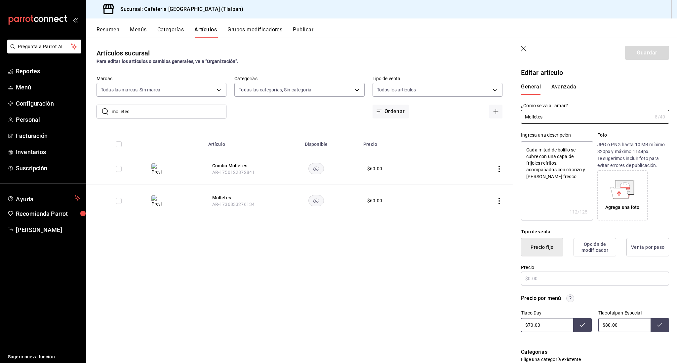
type textarea "x"
type input "$60.00"
radio input "false"
radio input "true"
click at [532, 277] on input "$60.00" at bounding box center [595, 279] width 148 height 14
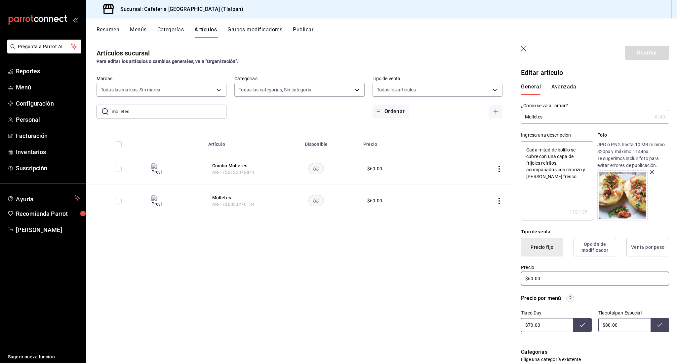
type textarea "x"
type input "$6.00"
type textarea "x"
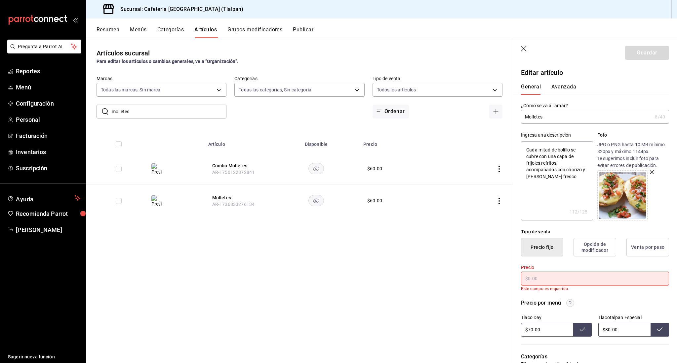
type textarea "x"
type input "$5.00"
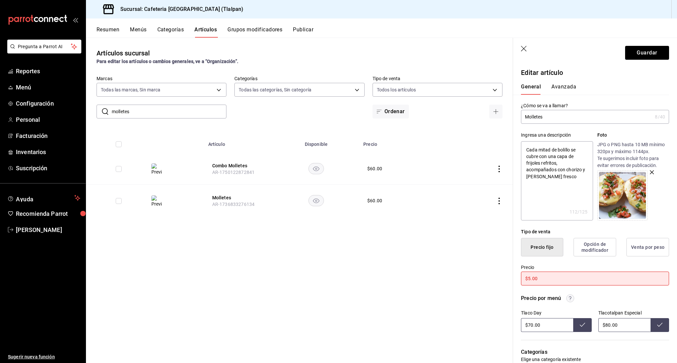
type textarea "x"
type input "$54.00"
click at [530, 325] on input "$70.00" at bounding box center [547, 325] width 52 height 14
click at [610, 325] on input "$80.00" at bounding box center [624, 325] width 52 height 14
type input "$84.00"
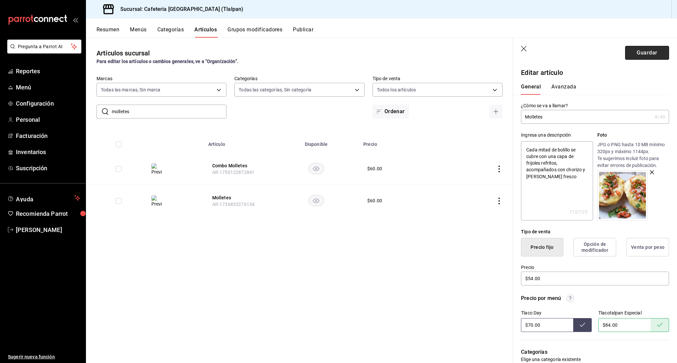
click at [649, 53] on button "Guardar" at bounding box center [647, 53] width 44 height 14
type textarea "x"
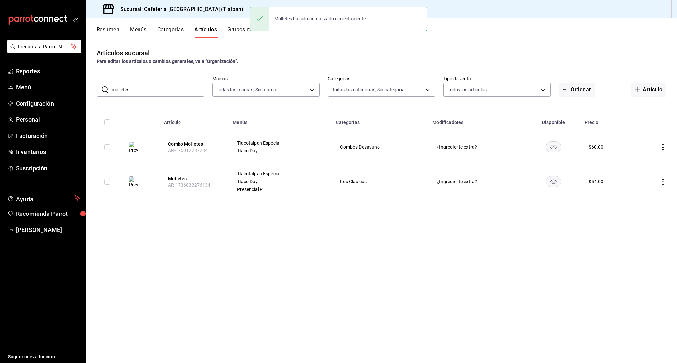
click at [663, 146] on icon "actions" at bounding box center [662, 147] width 7 height 7
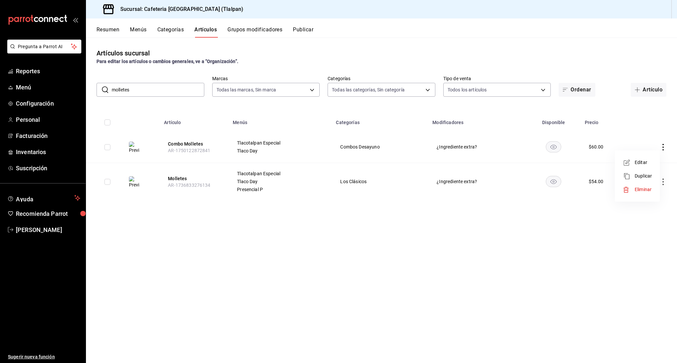
click at [635, 168] on li "Editar" at bounding box center [637, 163] width 40 height 14
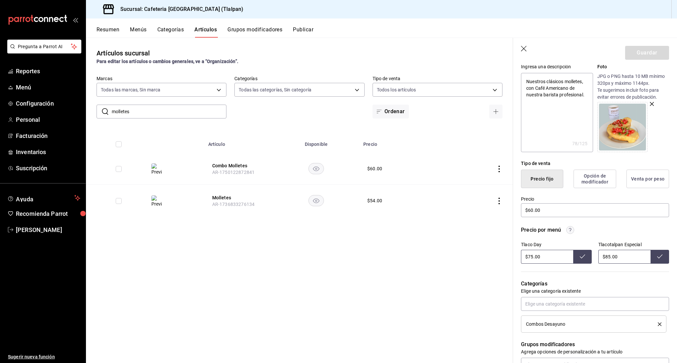
scroll to position [132, 0]
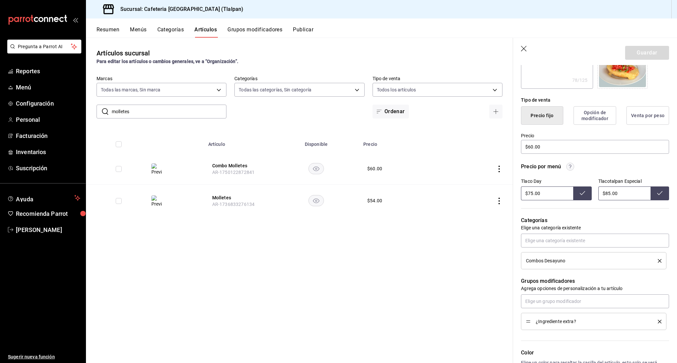
click at [609, 195] on input "$85.00" at bounding box center [624, 194] width 52 height 14
type input "$95.00"
click at [532, 193] on input "$75.00" at bounding box center [547, 194] width 52 height 14
click at [525, 47] on icon "button" at bounding box center [524, 49] width 6 height 6
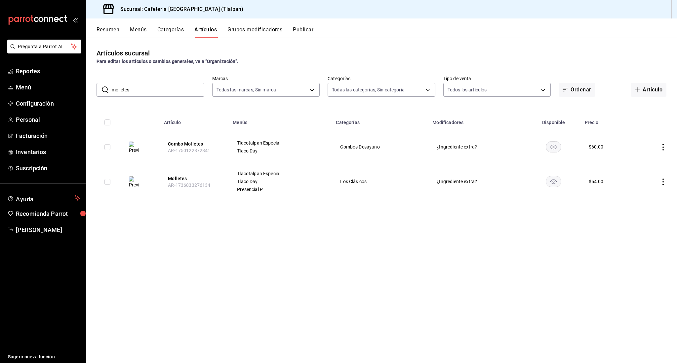
click at [156, 92] on input "molletes" at bounding box center [158, 89] width 93 height 13
type input "mocha"
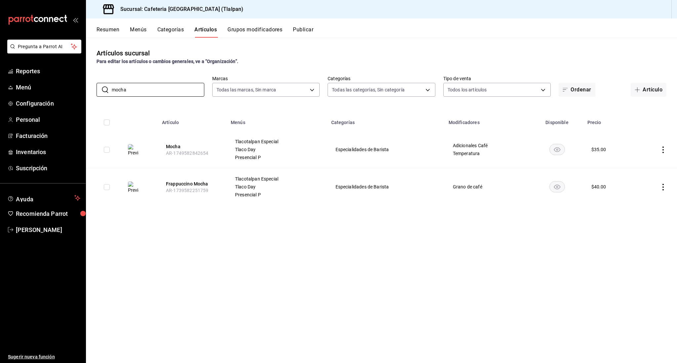
click at [665, 152] on icon "actions" at bounding box center [662, 150] width 7 height 7
click at [648, 164] on span "Editar" at bounding box center [642, 165] width 17 height 7
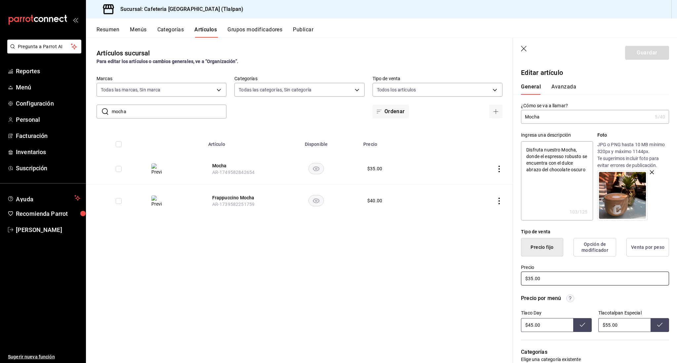
click at [549, 280] on input "$35.00" at bounding box center [595, 279] width 148 height 14
click at [531, 280] on input "$35.00" at bounding box center [595, 279] width 148 height 14
type textarea "x"
type input "$3.00"
type textarea "x"
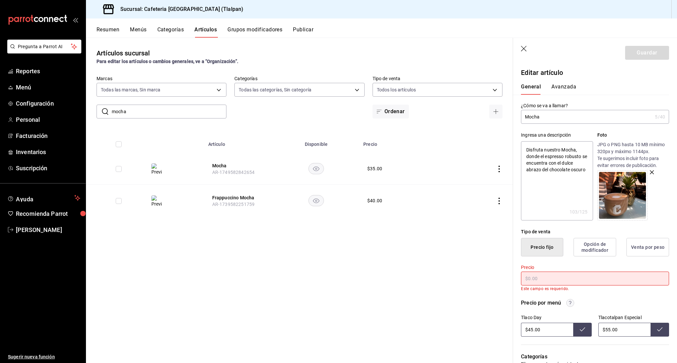
type textarea "x"
type input "$5.00"
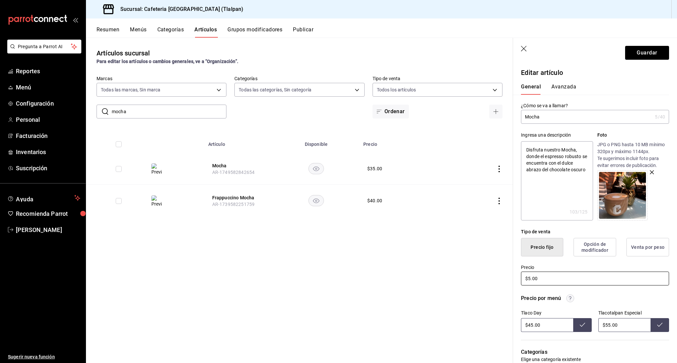
type textarea "x"
type input "$54.00"
click at [529, 324] on input "$45.00" at bounding box center [547, 325] width 52 height 14
type input "$4.00"
type input "$75.00"
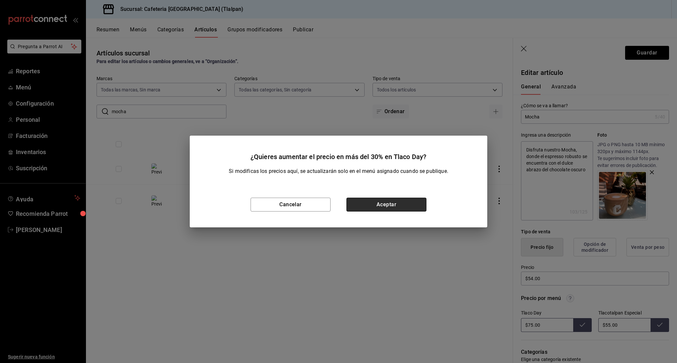
click at [406, 205] on button "Aceptar" at bounding box center [386, 205] width 80 height 14
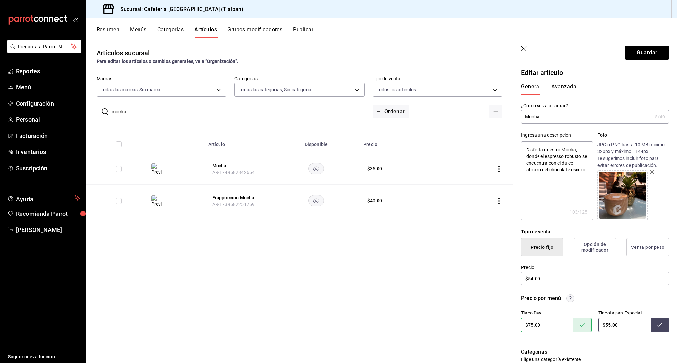
click at [609, 325] on input "$55.00" at bounding box center [624, 325] width 52 height 14
type input "$5.00"
type input "$94.00"
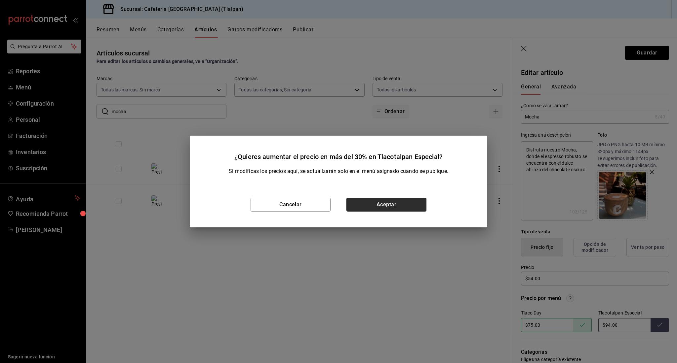
click at [385, 206] on button "Aceptar" at bounding box center [386, 205] width 80 height 14
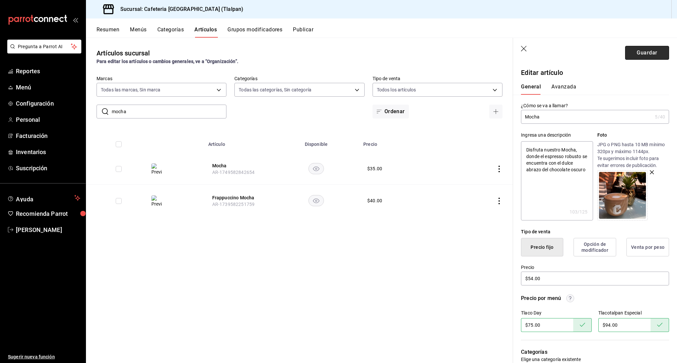
click at [651, 55] on button "Guardar" at bounding box center [647, 53] width 44 height 14
type textarea "x"
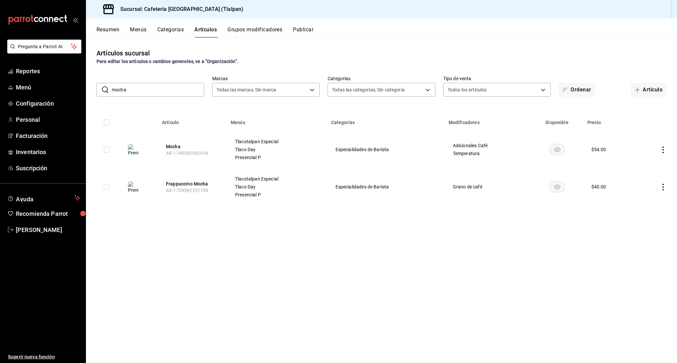
click at [137, 92] on input "mocha" at bounding box center [158, 89] width 93 height 13
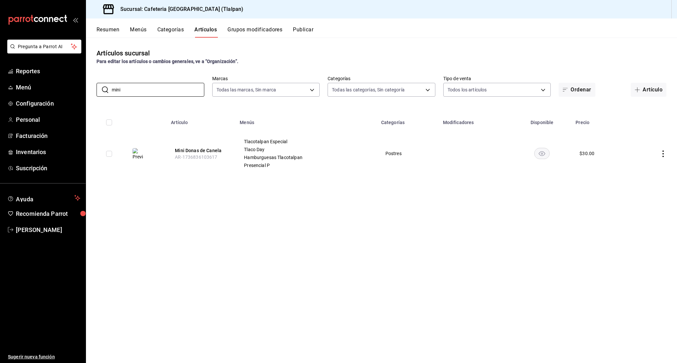
type input "mini"
click at [661, 154] on icon "actions" at bounding box center [662, 154] width 7 height 7
click at [644, 169] on span "Editar" at bounding box center [642, 169] width 17 height 7
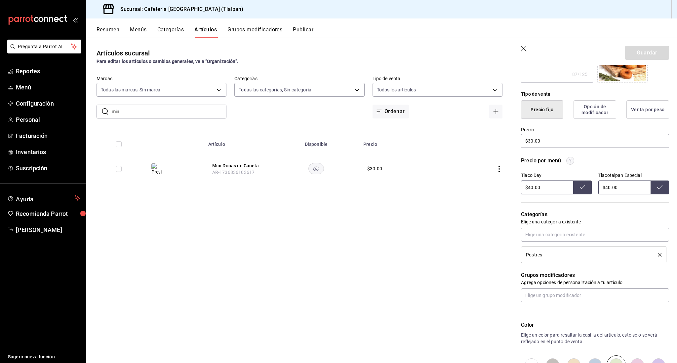
scroll to position [137, 0]
click at [532, 141] on input "$30.00" at bounding box center [595, 141] width 148 height 14
type textarea "x"
type input "$0.00"
type textarea "x"
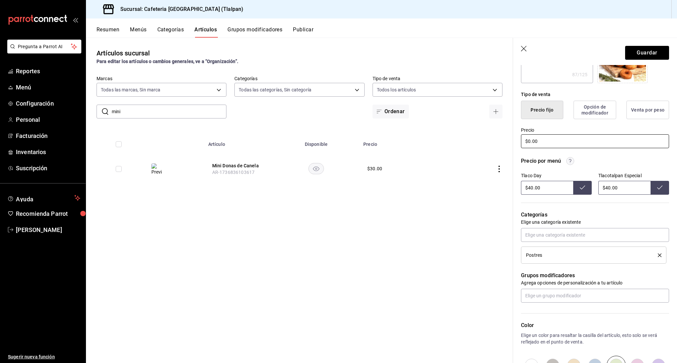
type input "$10.00"
type textarea "x"
type input "$180.00"
type textarea "x"
type input "$18.00"
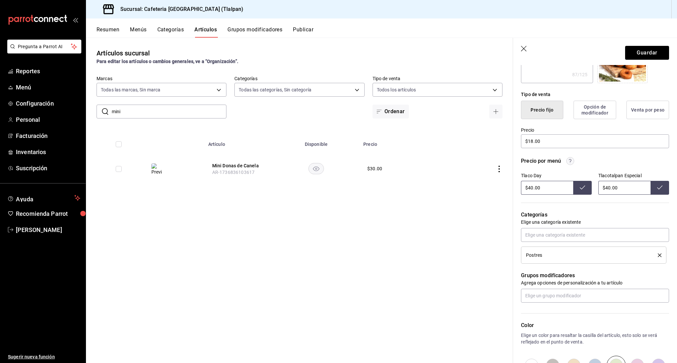
click at [606, 189] on input "$40.00" at bounding box center [624, 188] width 52 height 14
click at [607, 189] on input "$40.00" at bounding box center [624, 188] width 52 height 14
type input "$4.00"
type input "$32.00"
click at [533, 188] on input "$40.00" at bounding box center [547, 188] width 52 height 14
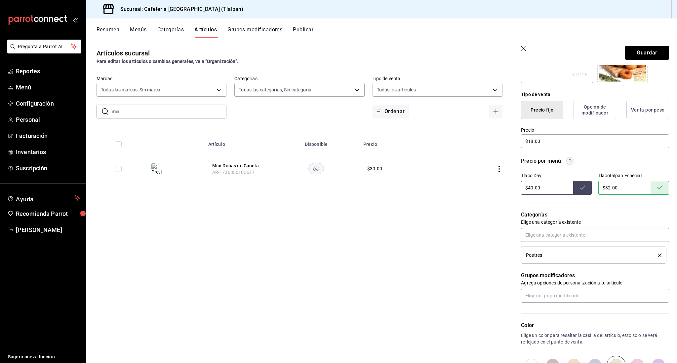
click at [531, 188] on input "$40.00" at bounding box center [547, 188] width 52 height 14
type input "$4.00"
type input "$28.00"
click at [524, 51] on icon "button" at bounding box center [524, 49] width 7 height 7
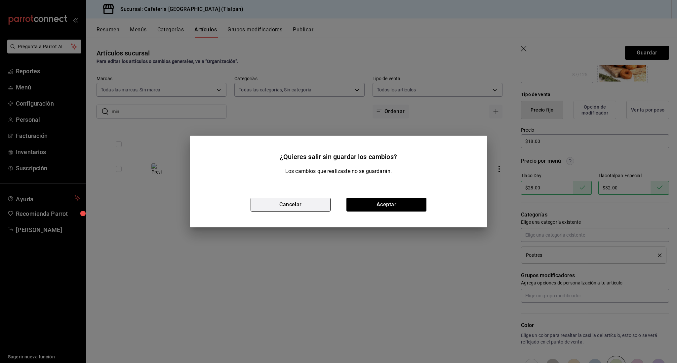
click at [319, 204] on button "Cancelar" at bounding box center [290, 205] width 80 height 14
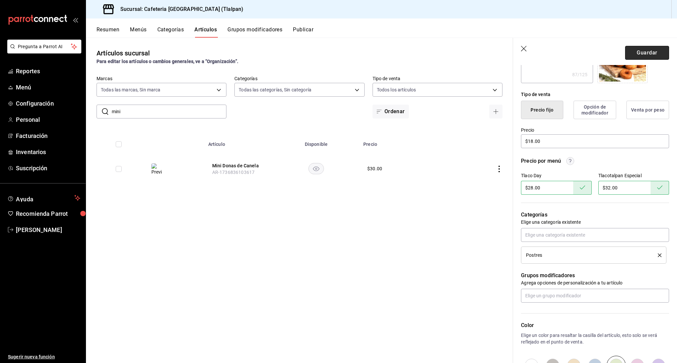
click at [637, 49] on button "Guardar" at bounding box center [647, 53] width 44 height 14
type textarea "x"
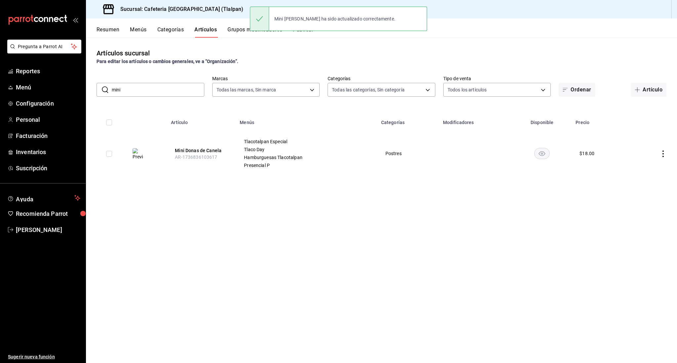
click at [122, 93] on input "mini" at bounding box center [158, 89] width 93 height 13
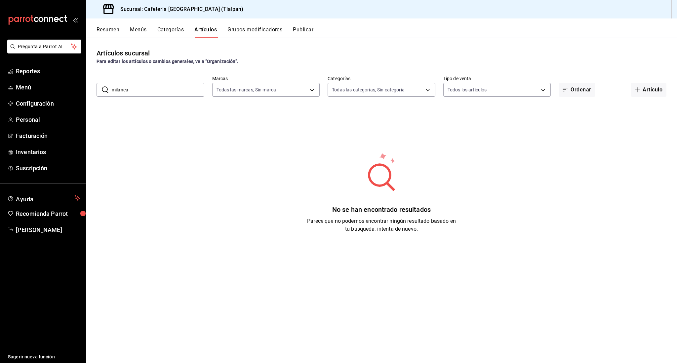
click at [126, 91] on input "milanea" at bounding box center [158, 89] width 93 height 13
type input "milanesa"
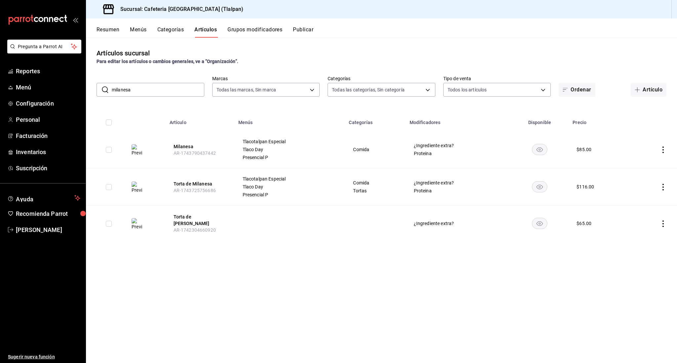
click at [661, 149] on icon "actions" at bounding box center [662, 150] width 7 height 7
click at [641, 163] on span "Editar" at bounding box center [642, 165] width 17 height 7
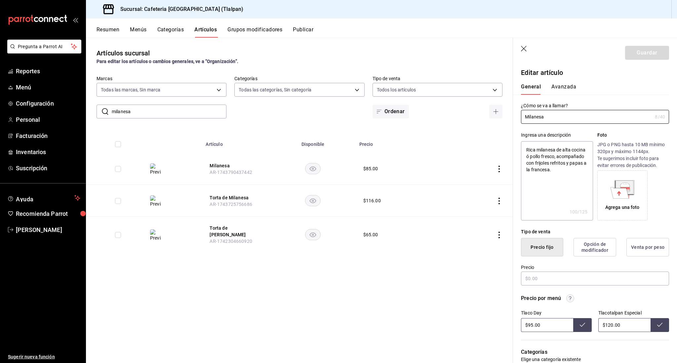
type textarea "x"
type input "$85.00"
click at [533, 278] on input "$85.00" at bounding box center [595, 279] width 148 height 14
type textarea "x"
type input "$8.00"
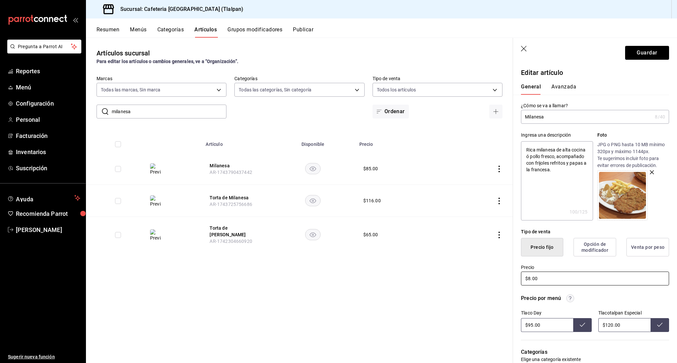
type textarea "x"
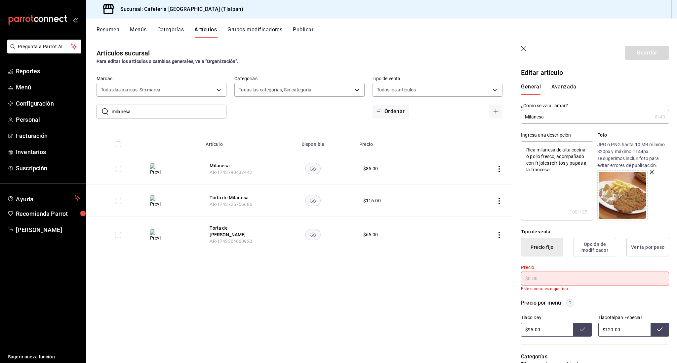
type textarea "x"
type input "$1.00"
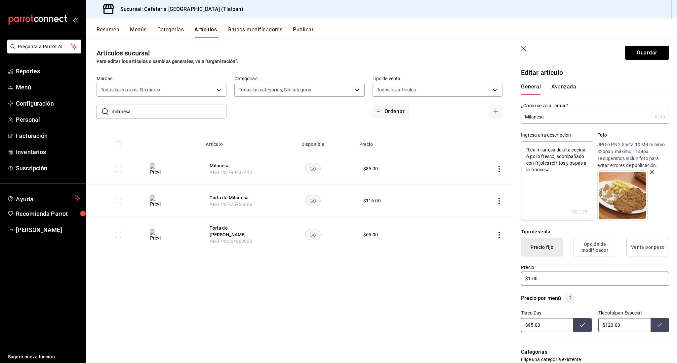
type textarea "x"
type input "$13.00"
type textarea "x"
type input "$132.00"
click at [532, 323] on input "$95.00" at bounding box center [547, 325] width 52 height 14
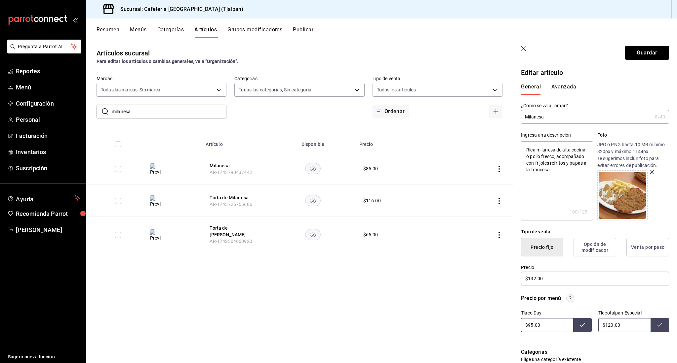
type input "$9.00"
type input "$180.00"
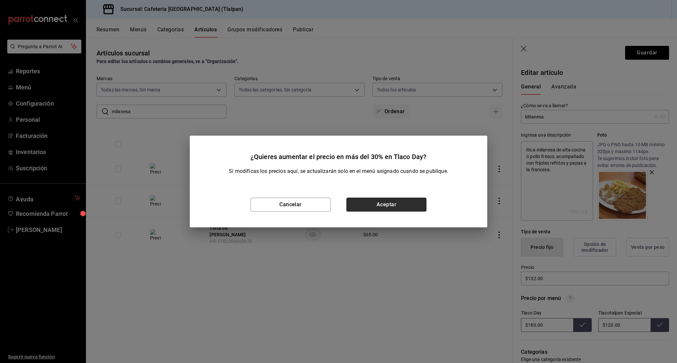
click at [402, 205] on button "Aceptar" at bounding box center [386, 205] width 80 height 14
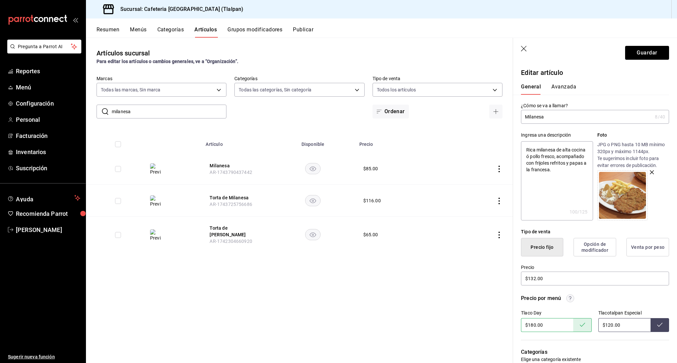
click at [611, 327] on input "$120.00" at bounding box center [624, 325] width 52 height 14
type input "$230.00"
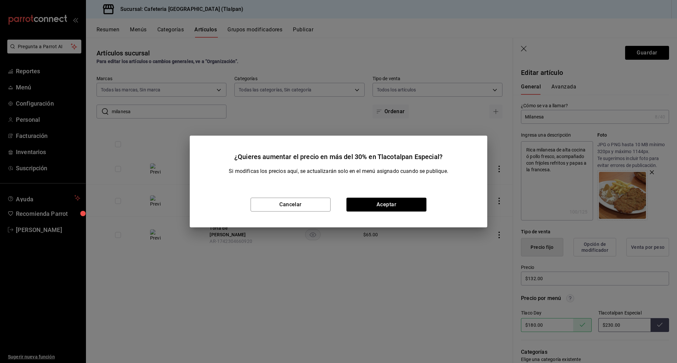
click at [404, 215] on div "Cancelar Aceptar" at bounding box center [338, 205] width 297 height 46
click at [405, 198] on button "Aceptar" at bounding box center [386, 205] width 80 height 14
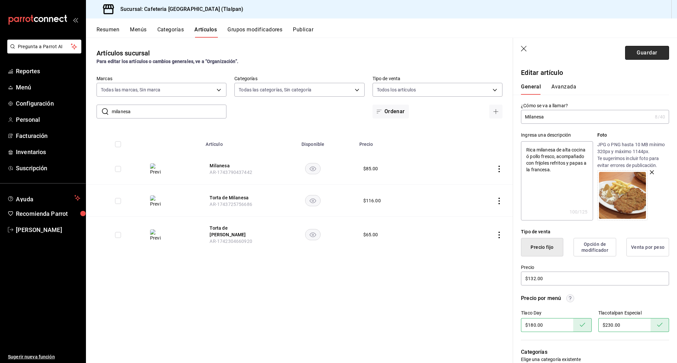
click at [652, 54] on button "Guardar" at bounding box center [647, 53] width 44 height 14
type textarea "x"
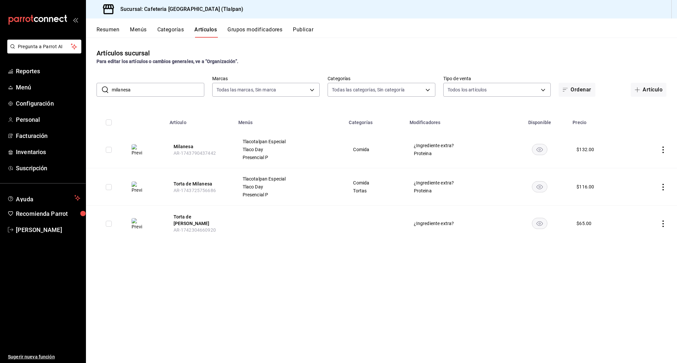
click at [130, 91] on input "milanesa" at bounding box center [158, 89] width 93 height 13
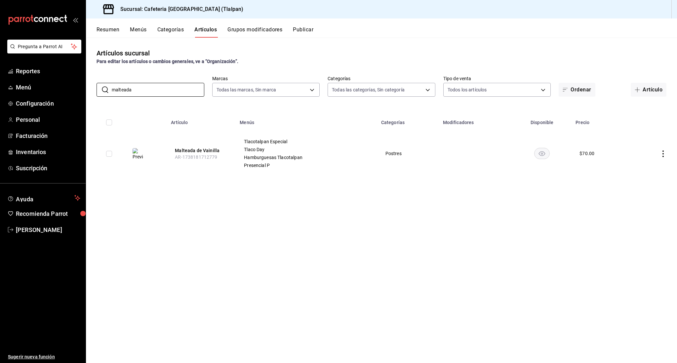
type input "malteada"
click at [659, 158] on td at bounding box center [652, 153] width 47 height 45
click at [660, 157] on icon "actions" at bounding box center [662, 154] width 7 height 7
click at [639, 171] on span "Editar" at bounding box center [642, 169] width 17 height 7
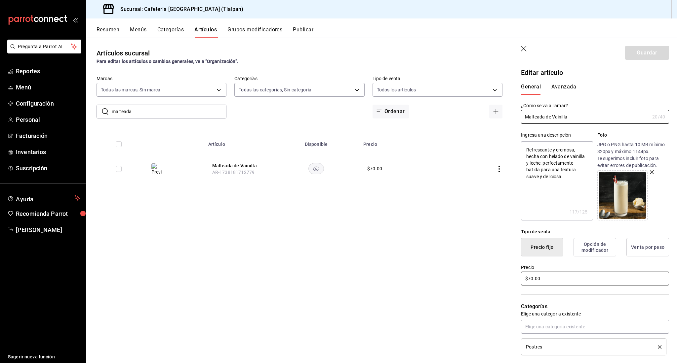
click at [531, 281] on input "$70.00" at bounding box center [595, 279] width 148 height 14
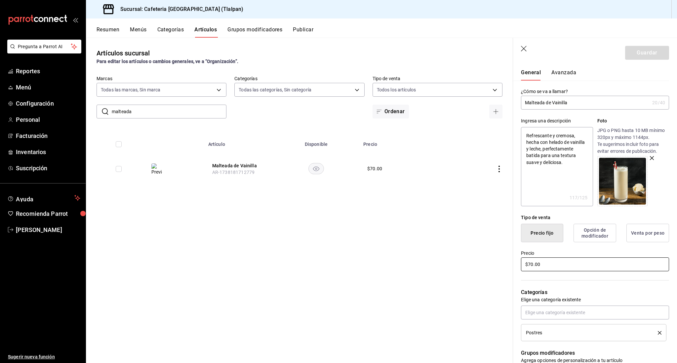
scroll to position [15, 0]
type textarea "x"
type input "$7.00"
type textarea "x"
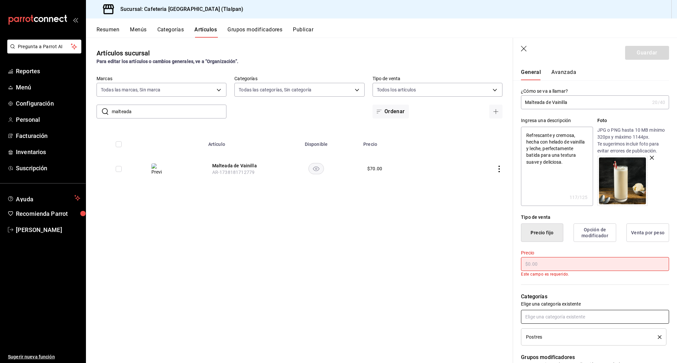
type textarea "x"
type input "$4.00"
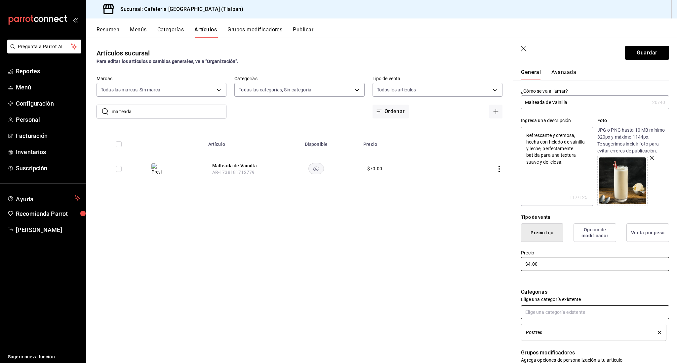
type textarea "x"
type input "$48.00"
click at [650, 56] on button "Guardar" at bounding box center [647, 53] width 44 height 14
type textarea "x"
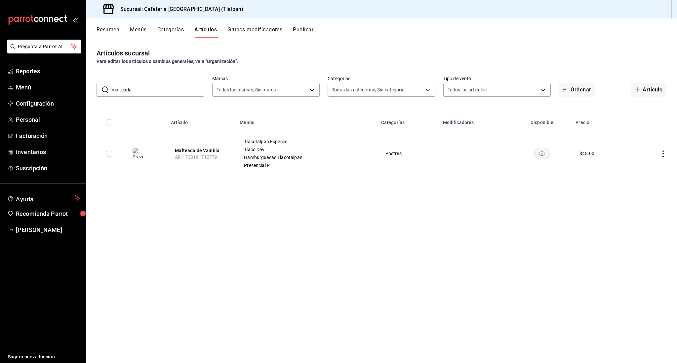
click at [164, 92] on input "malteada" at bounding box center [158, 89] width 93 height 13
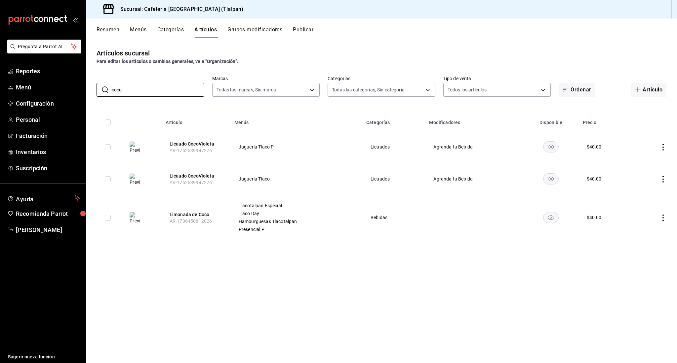
type input "coco"
click at [663, 219] on icon "actions" at bounding box center [662, 218] width 7 height 7
click at [642, 230] on span "Editar" at bounding box center [642, 233] width 17 height 7
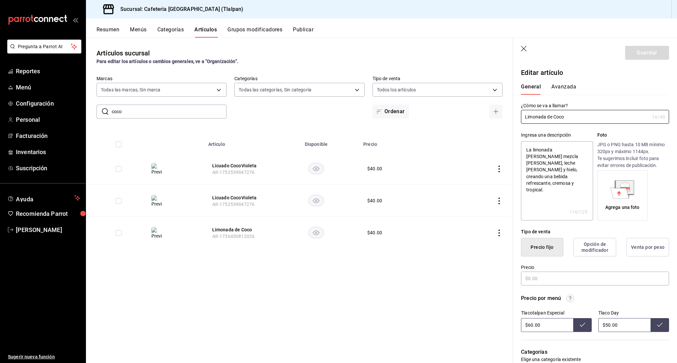
type textarea "x"
type input "$40.00"
radio input "false"
radio input "true"
click at [531, 284] on input "$40.00" at bounding box center [595, 279] width 148 height 14
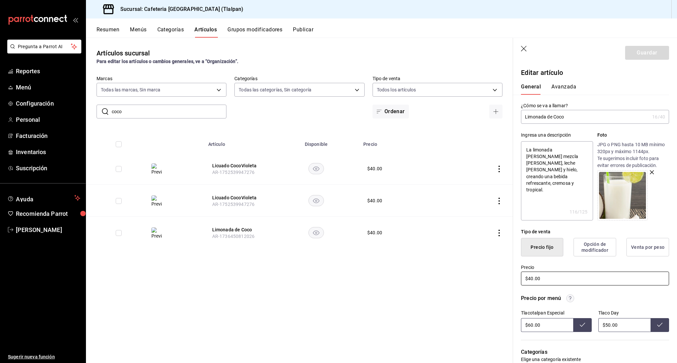
click at [531, 280] on input "$40.00" at bounding box center [595, 279] width 148 height 14
click at [529, 323] on input "$60.00" at bounding box center [547, 325] width 52 height 14
type input "$68.00"
click at [607, 327] on input "$50.00" at bounding box center [624, 325] width 52 height 14
type input "$55.00"
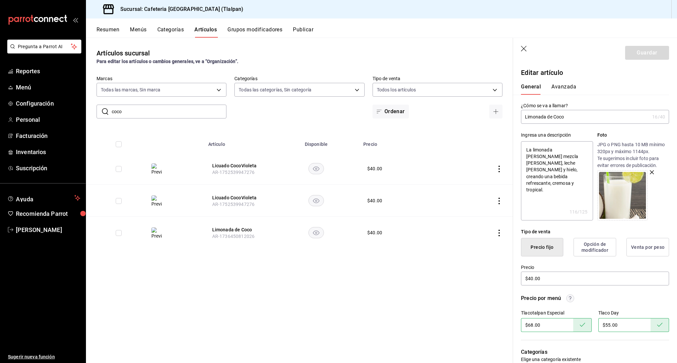
click at [135, 119] on div "Artículos sucursal Para editar los artículos o cambios generales, ve a “Organiz…" at bounding box center [299, 200] width 427 height 325
click at [135, 115] on input "coco" at bounding box center [169, 111] width 115 height 13
type input "haw"
type textarea "x"
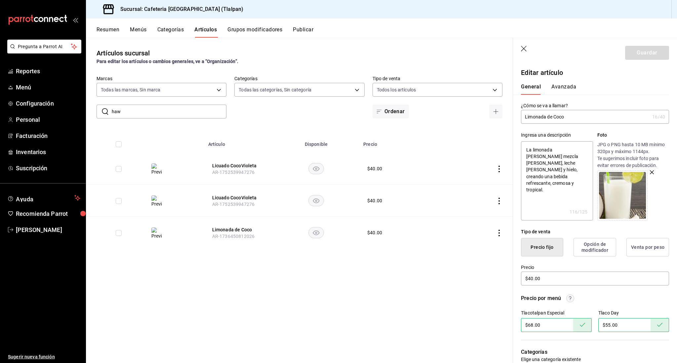
type input "hawa"
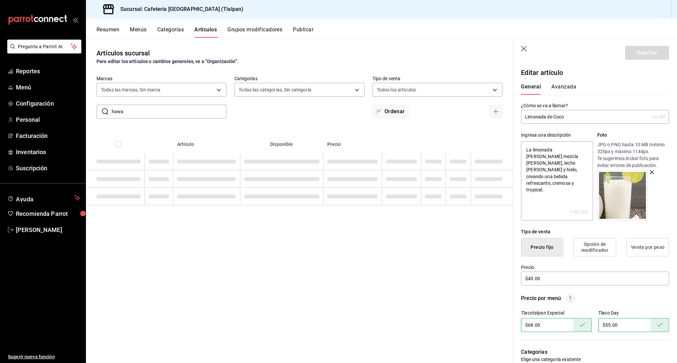
type textarea "x"
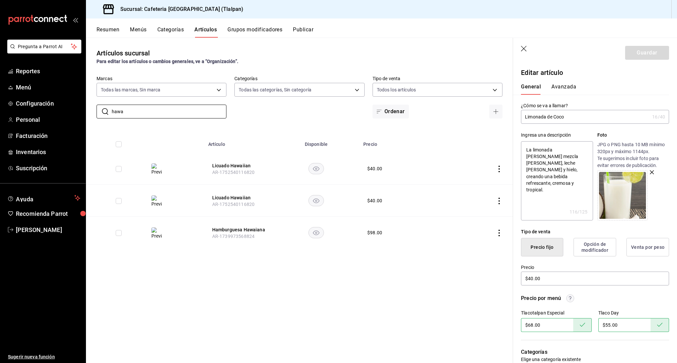
type input "hawa"
click at [495, 168] on td at bounding box center [478, 169] width 69 height 32
click at [497, 168] on icon "actions" at bounding box center [499, 169] width 7 height 7
click at [485, 182] on span "Editar" at bounding box center [478, 184] width 17 height 7
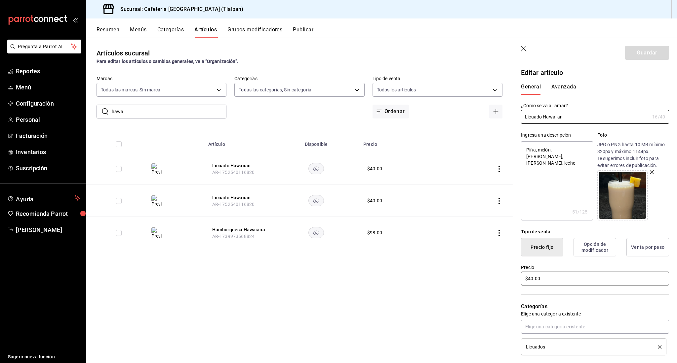
click at [532, 277] on input "$40.00" at bounding box center [595, 279] width 148 height 14
type textarea "x"
type input "$0.00"
type textarea "x"
type input "$50.00"
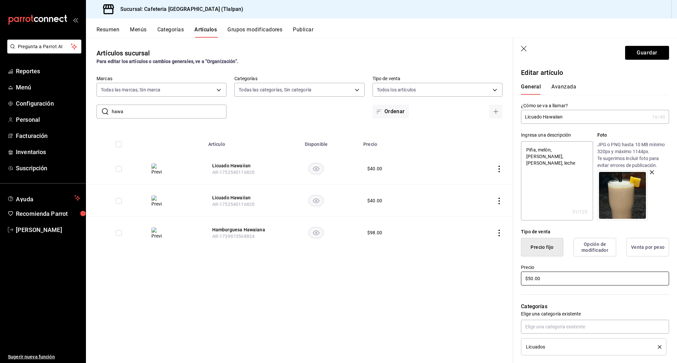
type textarea "x"
type input "$580.00"
type textarea "x"
type input "$58.00"
click at [633, 58] on button "Guardar" at bounding box center [647, 53] width 44 height 14
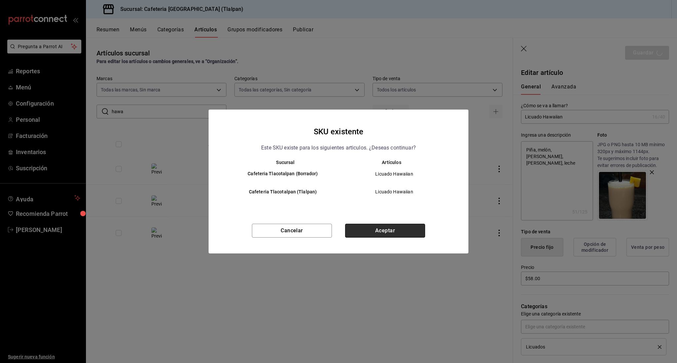
click at [413, 225] on button "Aceptar" at bounding box center [385, 231] width 80 height 14
type textarea "x"
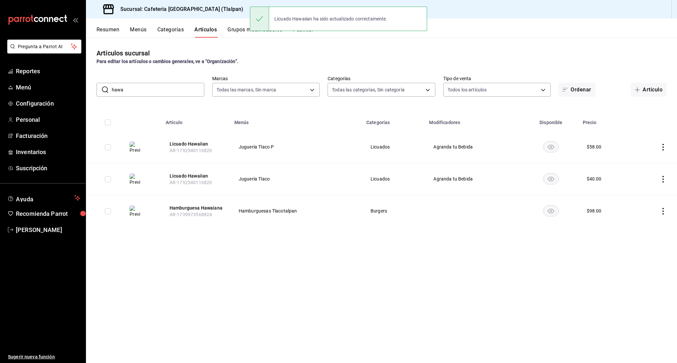
click at [665, 181] on icon "actions" at bounding box center [662, 179] width 7 height 7
click at [635, 190] on li "Editar" at bounding box center [637, 195] width 40 height 14
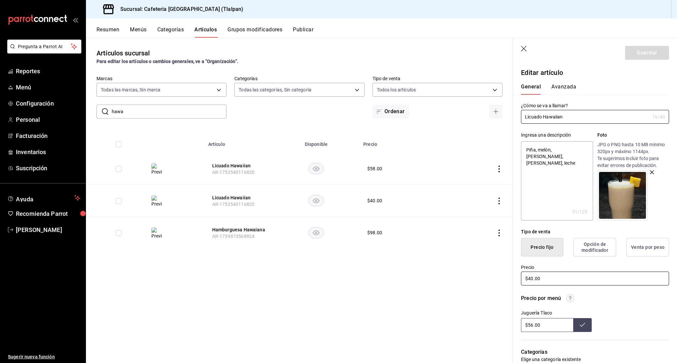
click at [532, 278] on input "$40.00" at bounding box center [595, 279] width 148 height 14
type textarea "x"
type input "$0.00"
type textarea "x"
type input "$50.00"
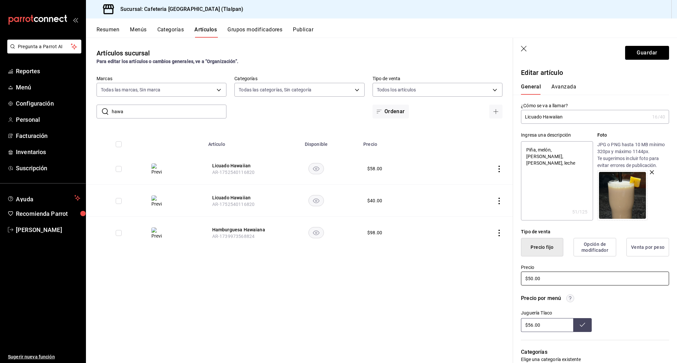
type textarea "x"
type input "$580.00"
type textarea "x"
type input "$58.00"
click at [531, 326] on input "$56.00" at bounding box center [547, 325] width 52 height 14
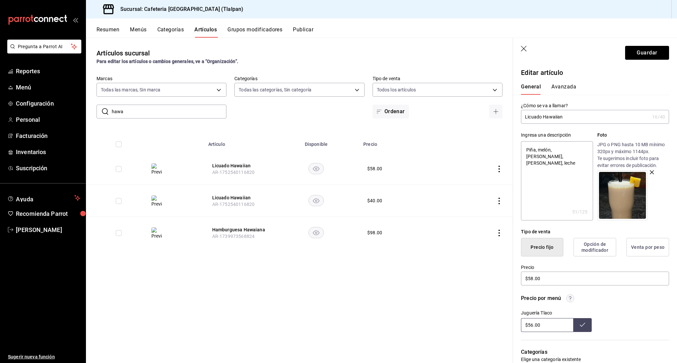
type input "$5.00"
type input "$100.00"
click at [653, 53] on button "Guardar" at bounding box center [647, 53] width 44 height 14
type textarea "x"
type input "$56.00"
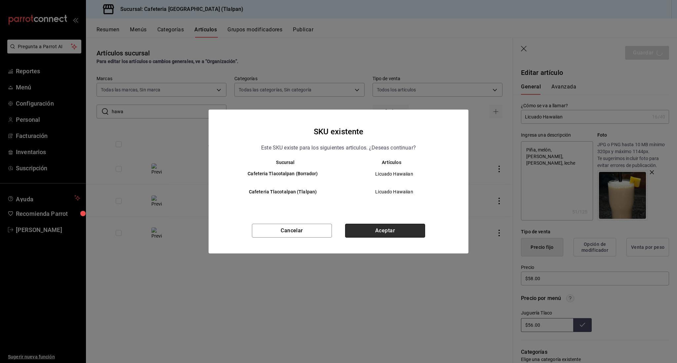
click at [370, 232] on button "Aceptar" at bounding box center [385, 231] width 80 height 14
type textarea "x"
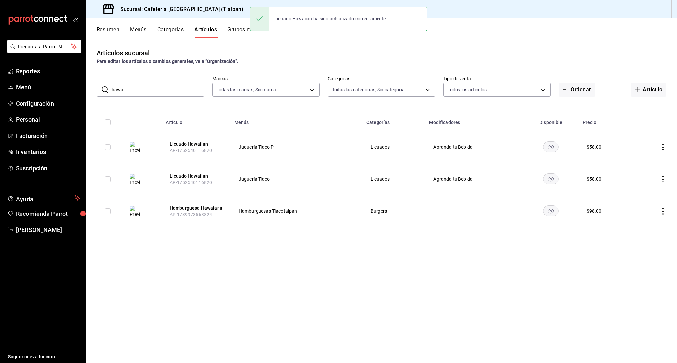
click at [662, 180] on icon "actions" at bounding box center [662, 179] width 7 height 7
click at [643, 190] on li "Editar" at bounding box center [637, 195] width 40 height 14
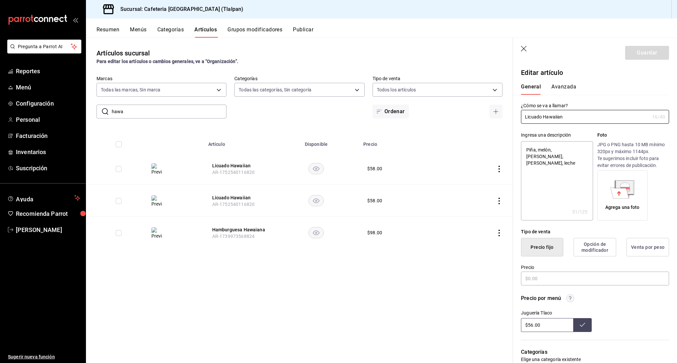
type textarea "x"
type input "$58.00"
click at [534, 323] on input "$56.00" at bounding box center [547, 325] width 52 height 14
type input "$5.00"
type input "$100.00"
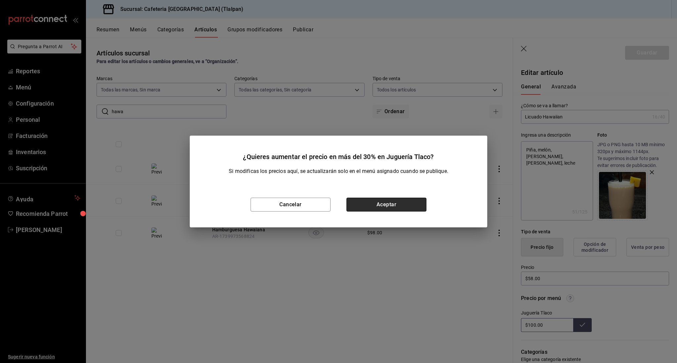
click at [403, 210] on button "Aceptar" at bounding box center [386, 205] width 80 height 14
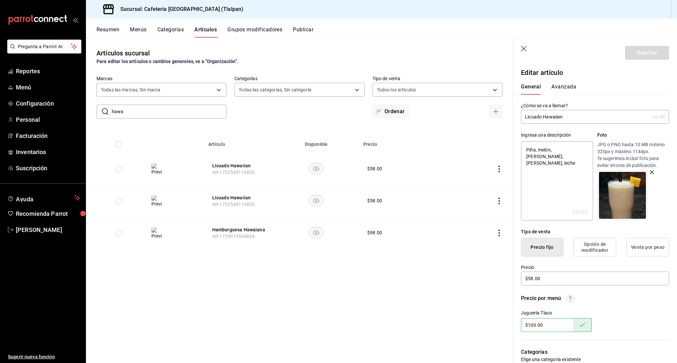
click at [523, 51] on icon "button" at bounding box center [524, 49] width 7 height 7
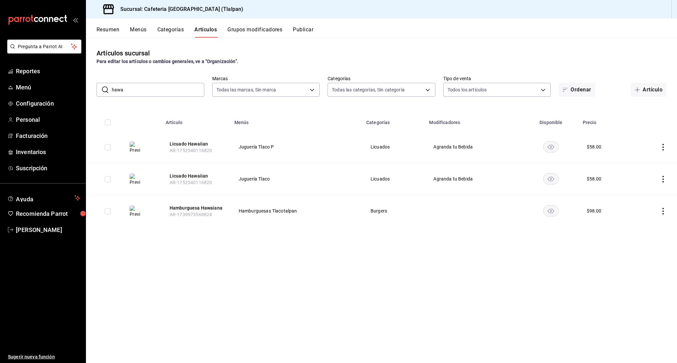
click at [662, 148] on icon "actions" at bounding box center [662, 147] width 7 height 7
click at [648, 157] on li "Editar" at bounding box center [637, 163] width 40 height 14
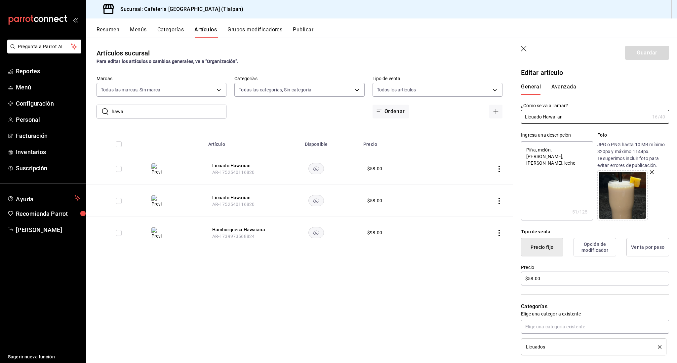
click at [524, 50] on icon "button" at bounding box center [524, 49] width 6 height 6
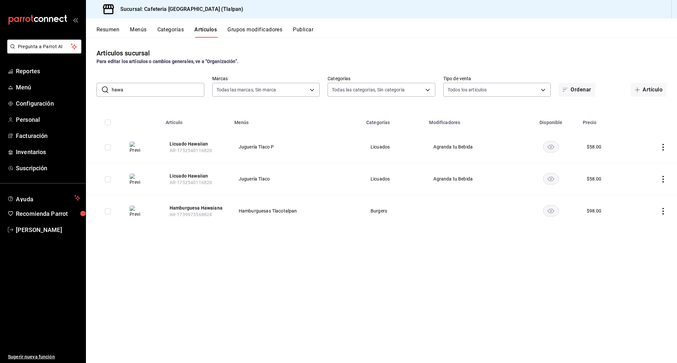
click at [664, 176] on icon "actions" at bounding box center [662, 179] width 7 height 7
click at [632, 196] on div at bounding box center [628, 195] width 12 height 8
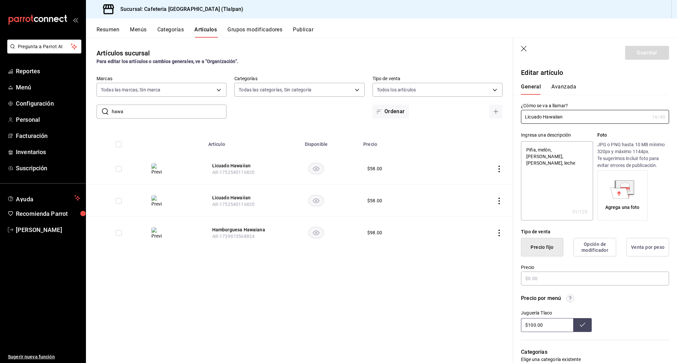
type textarea "x"
type input "$58.00"
click at [416, 272] on div "Artículos sucursal Para editar los artículos o cambios generales, ve a “Organiz…" at bounding box center [299, 200] width 427 height 325
click at [525, 48] on icon "button" at bounding box center [524, 49] width 7 height 7
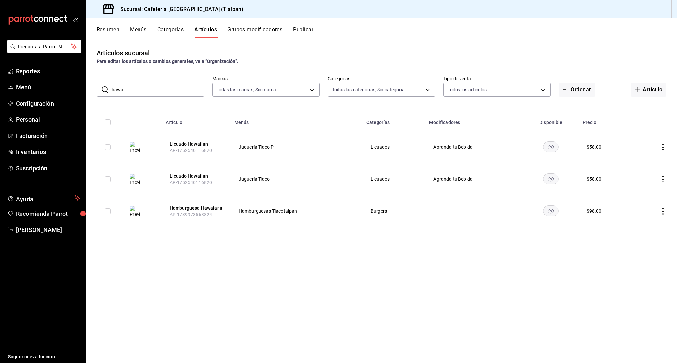
click at [142, 93] on input "hawa" at bounding box center [158, 89] width 93 height 13
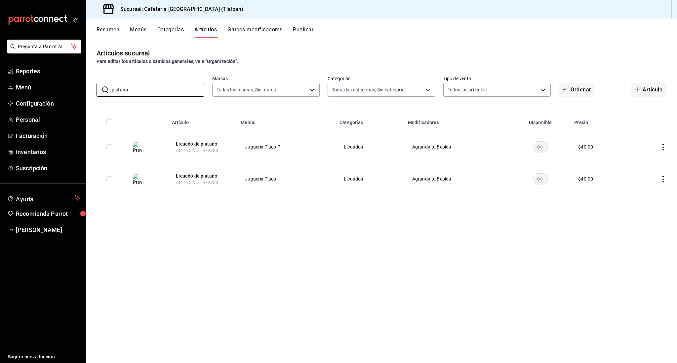
type input "platano"
click at [661, 180] on icon "actions" at bounding box center [662, 179] width 7 height 7
click at [647, 194] on span "Editar" at bounding box center [642, 194] width 17 height 7
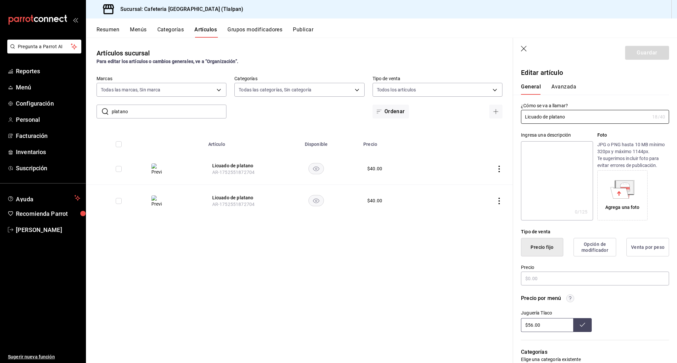
type input "$40.00"
click at [532, 325] on input "$56.00" at bounding box center [547, 325] width 52 height 14
type input "$5.00"
type input "$70.00"
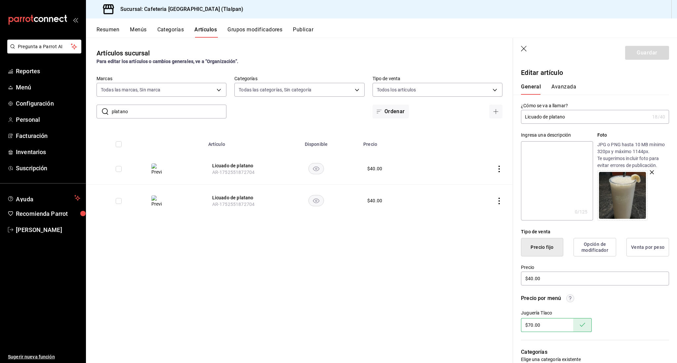
click at [523, 49] on icon "button" at bounding box center [524, 49] width 6 height 6
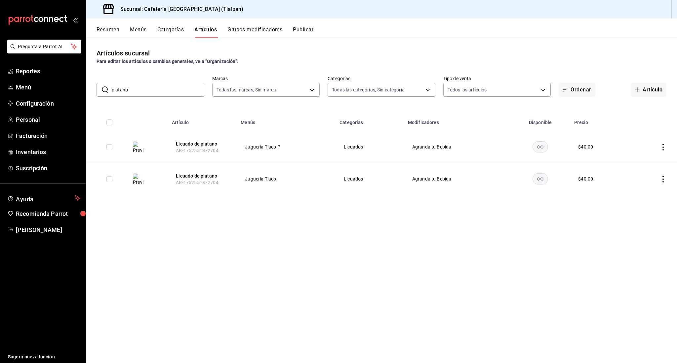
click at [131, 82] on div "​ platano ​ Marcas Todas las marcas, Sin marca ec576109-29d1-42df-b2ca-5becddbd…" at bounding box center [381, 86] width 591 height 21
click at [131, 90] on input "platano" at bounding box center [158, 89] width 93 height 13
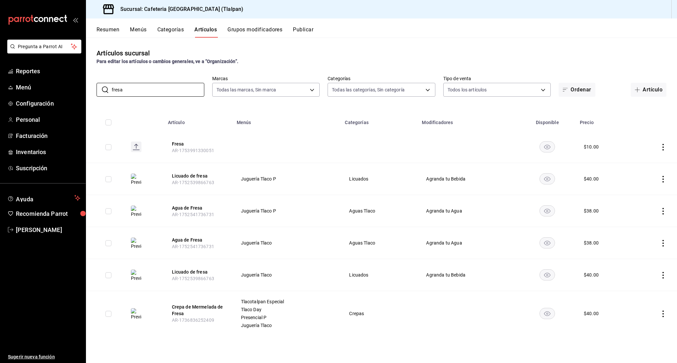
type input "fresa"
click at [663, 179] on icon "actions" at bounding box center [662, 179] width 1 height 7
click at [642, 193] on span "Editar" at bounding box center [642, 194] width 17 height 7
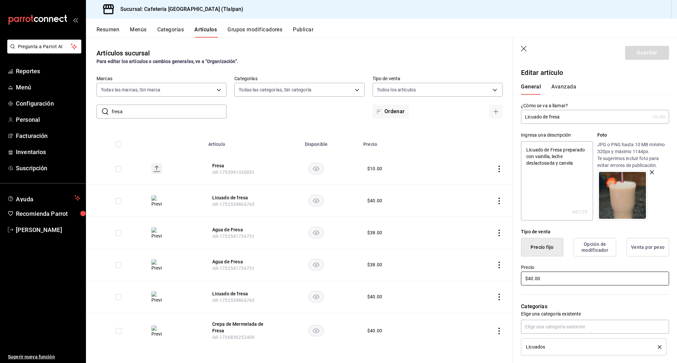
click at [533, 279] on input "$40.00" at bounding box center [595, 279] width 148 height 14
type textarea "x"
type input "$4.00"
type textarea "x"
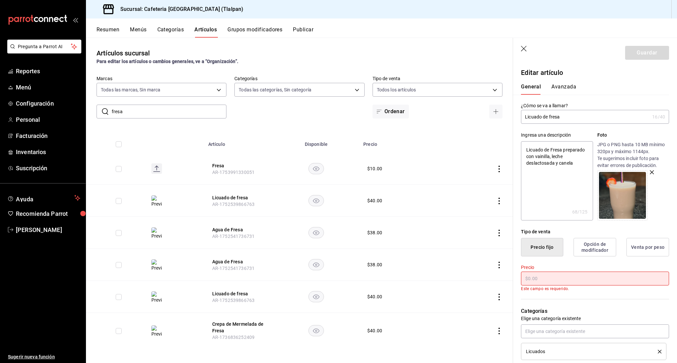
type input "$5.00"
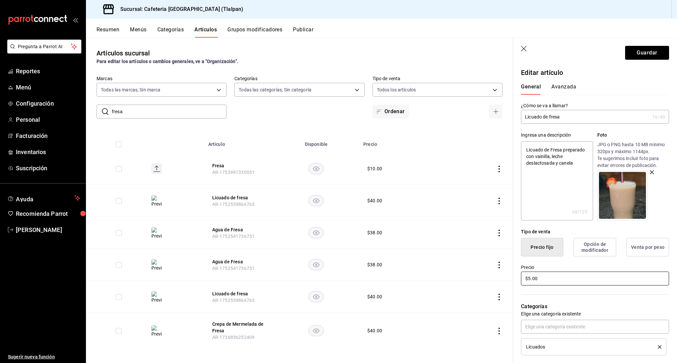
type textarea "x"
type input "$50.00"
click at [643, 48] on button "Guardar" at bounding box center [647, 53] width 44 height 14
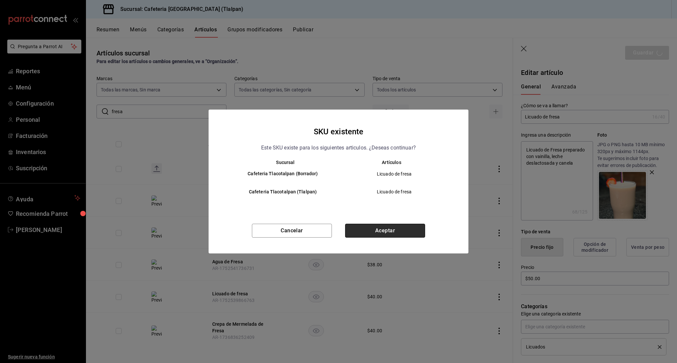
click at [363, 236] on button "Aceptar" at bounding box center [385, 231] width 80 height 14
type textarea "x"
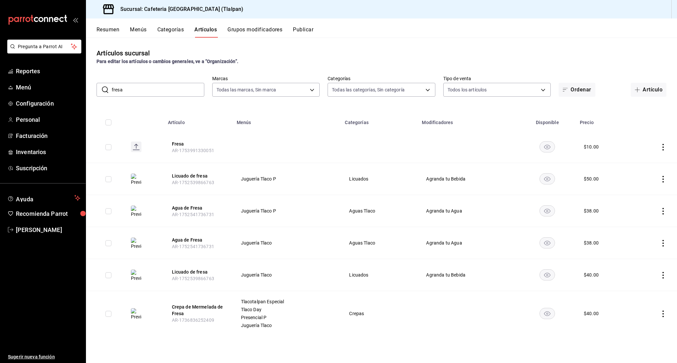
click at [663, 276] on icon "actions" at bounding box center [662, 275] width 1 height 7
click at [642, 286] on li "Editar" at bounding box center [637, 291] width 40 height 14
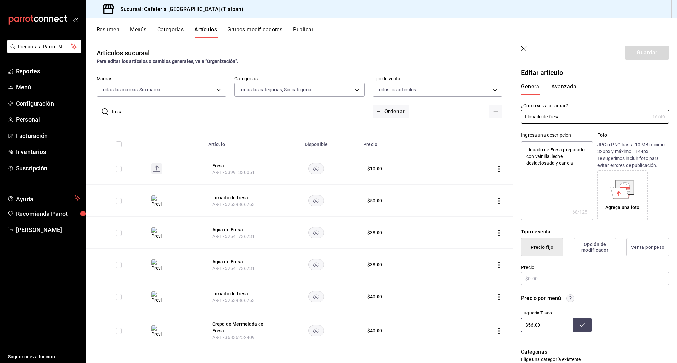
type textarea "x"
type input "$40.00"
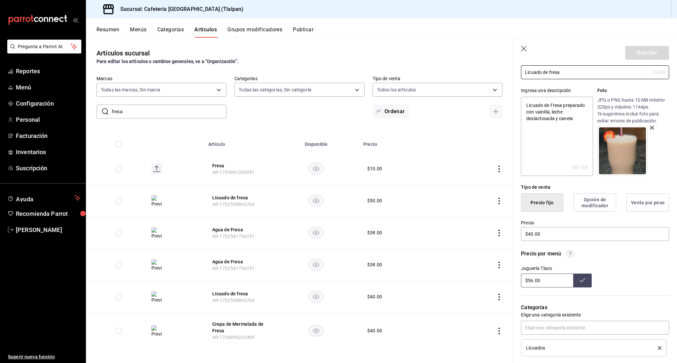
scroll to position [56, 0]
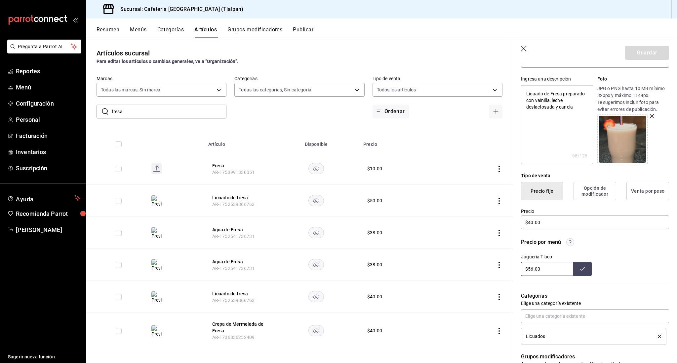
click at [533, 271] on input "$56.00" at bounding box center [547, 269] width 52 height 14
type input "$5.00"
type input "$86.00"
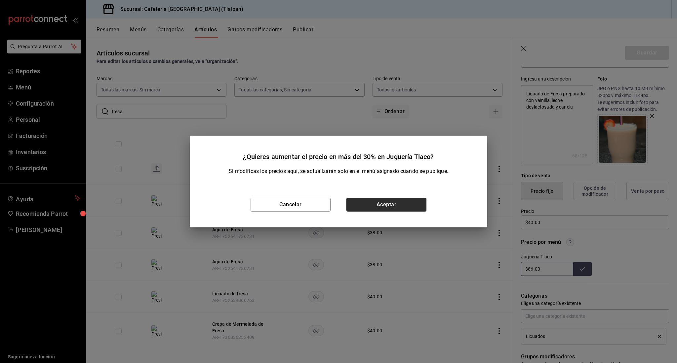
click at [424, 205] on button "Aceptar" at bounding box center [386, 205] width 80 height 14
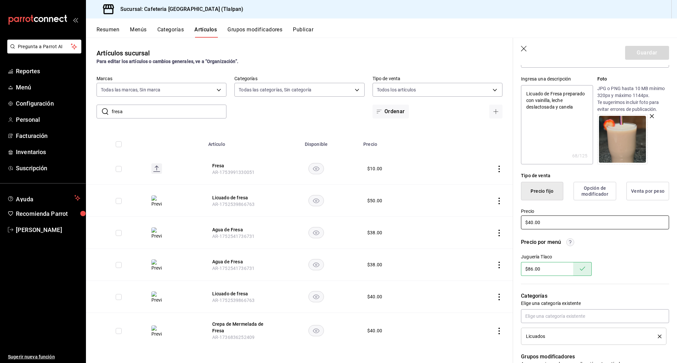
click at [532, 223] on input "$40.00" at bounding box center [595, 223] width 148 height 14
type textarea "x"
type input "$4.00"
type textarea "x"
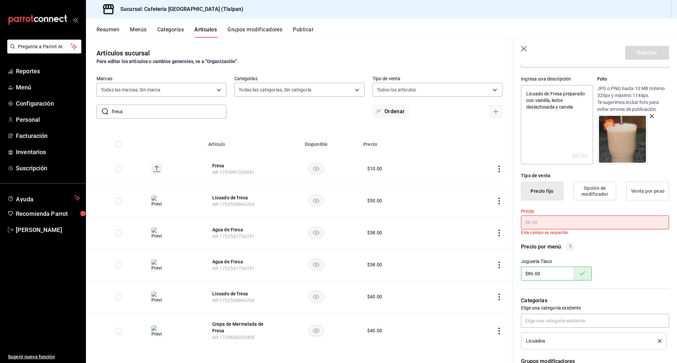
type textarea "x"
type input "$5.00"
type textarea "x"
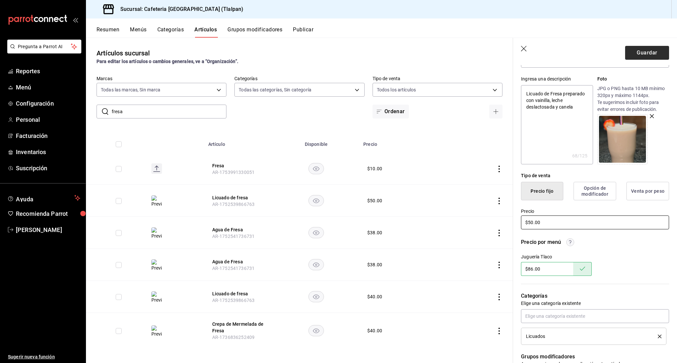
type input "$50.00"
click at [650, 52] on button "Guardar" at bounding box center [647, 53] width 44 height 14
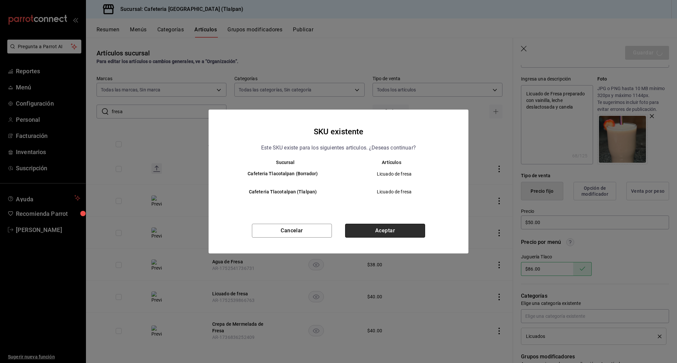
click at [410, 231] on button "Aceptar" at bounding box center [385, 231] width 80 height 14
type textarea "x"
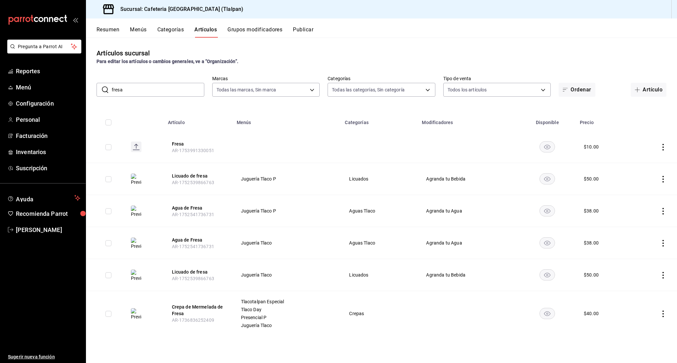
click at [137, 89] on input "fresa" at bounding box center [158, 89] width 93 height 13
type input "choco"
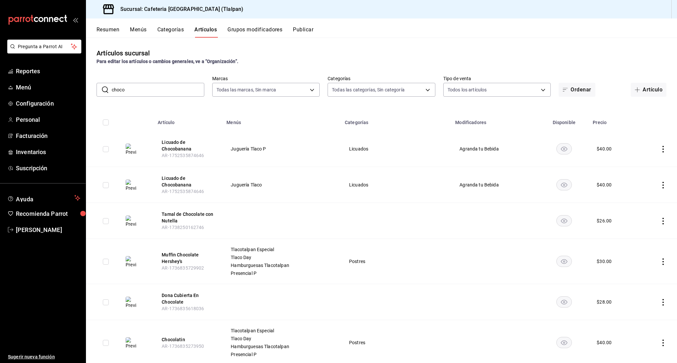
click at [661, 174] on td at bounding box center [657, 185] width 40 height 36
click at [663, 181] on td at bounding box center [657, 185] width 40 height 36
click at [663, 182] on icon "actions" at bounding box center [662, 185] width 7 height 7
click at [639, 198] on span "Editar" at bounding box center [642, 200] width 17 height 7
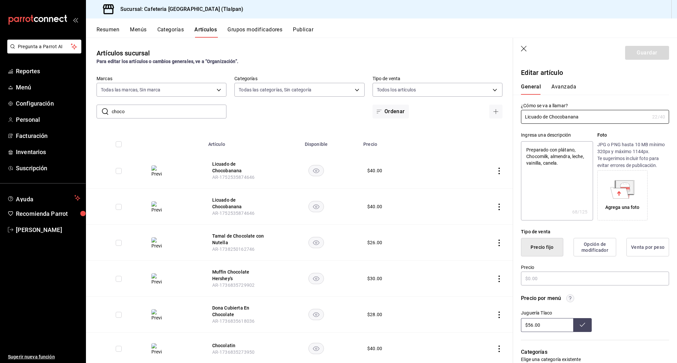
type textarea "x"
type input "$40.00"
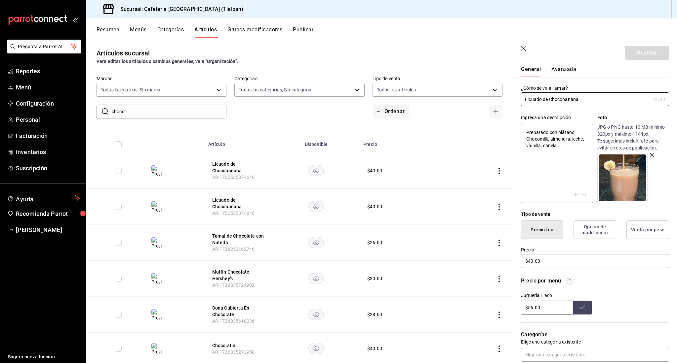
click at [532, 309] on input "$56.00" at bounding box center [547, 308] width 52 height 14
type input "$5.00"
type input "$150.00"
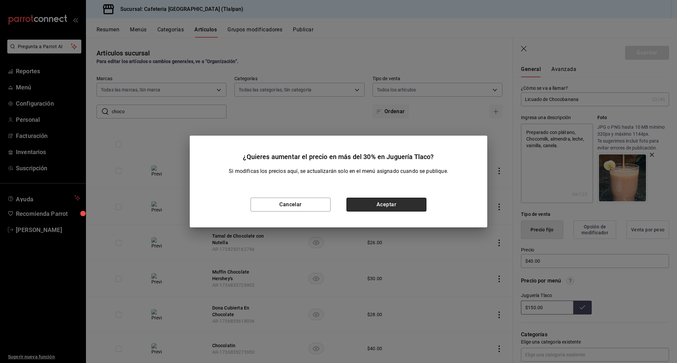
click at [415, 207] on button "Aceptar" at bounding box center [386, 205] width 80 height 14
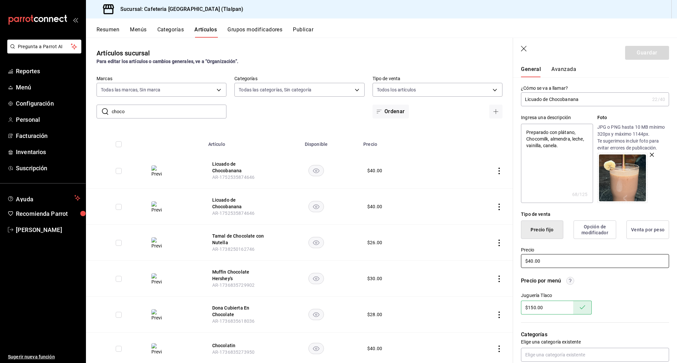
click at [531, 263] on input "$40.00" at bounding box center [595, 261] width 148 height 14
type textarea "x"
type input "$0.00"
type textarea "x"
type input "$80.00"
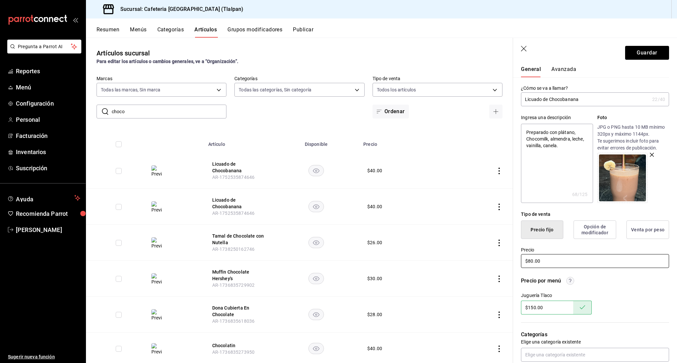
type textarea "x"
type input "$850.00"
type textarea "x"
type input "$85.00"
click at [643, 51] on button "Guardar" at bounding box center [647, 53] width 44 height 14
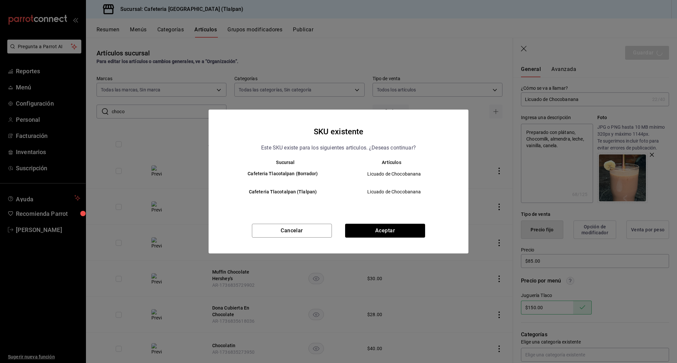
click at [408, 216] on div "Sucursal Artículos Cafeteria Tlacotalpan (Borrador) Licuado de Chocobanana Cafe…" at bounding box center [338, 189] width 260 height 58
click at [407, 224] on button "Aceptar" at bounding box center [385, 231] width 80 height 14
type textarea "x"
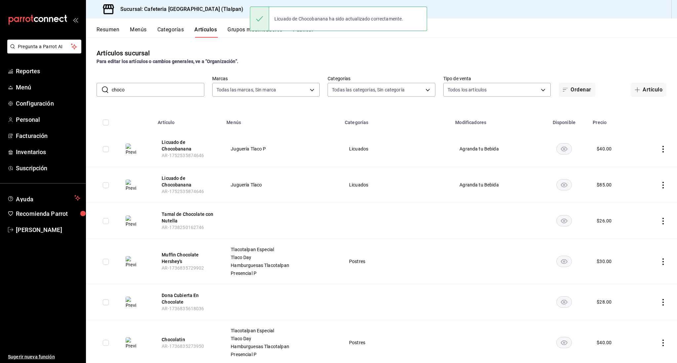
click at [662, 151] on icon "actions" at bounding box center [662, 149] width 1 height 7
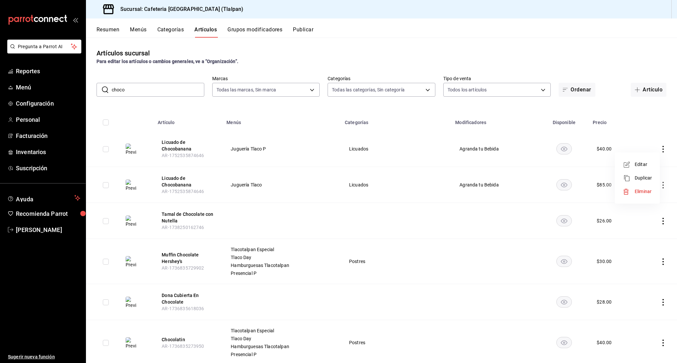
click at [643, 163] on span "Editar" at bounding box center [642, 164] width 17 height 7
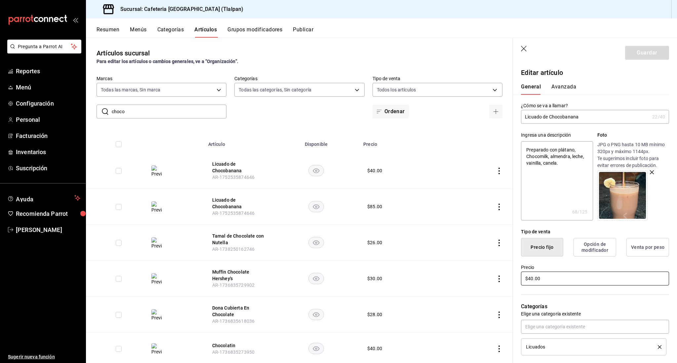
click at [531, 279] on input "$40.00" at bounding box center [595, 279] width 148 height 14
type textarea "x"
type input "$0.00"
type textarea "x"
type input "$80.00"
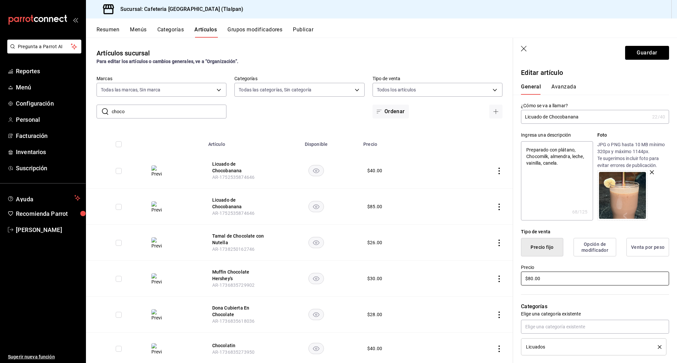
type textarea "x"
type input "$850.00"
type textarea "x"
type input "$85.00"
click at [653, 45] on header "Guardar" at bounding box center [595, 51] width 164 height 27
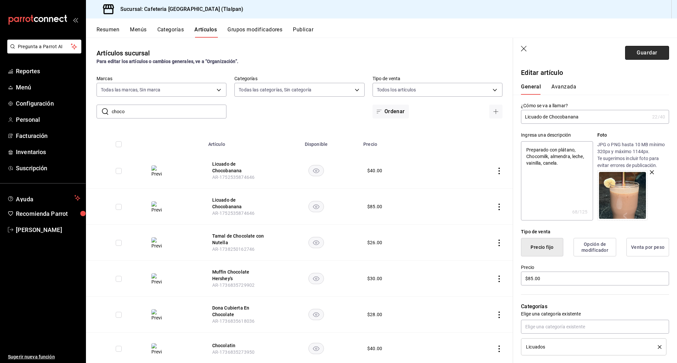
click at [649, 52] on button "Guardar" at bounding box center [647, 53] width 44 height 14
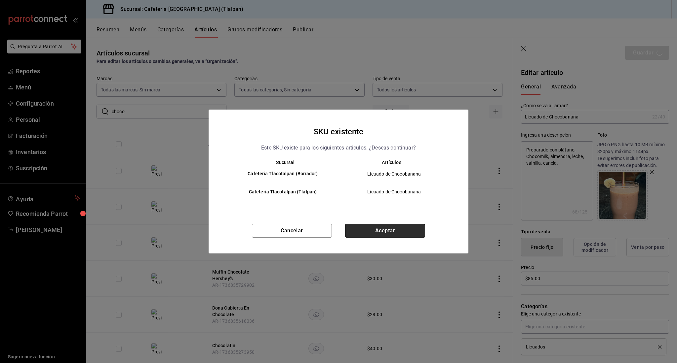
click at [384, 231] on button "Aceptar" at bounding box center [385, 231] width 80 height 14
type textarea "x"
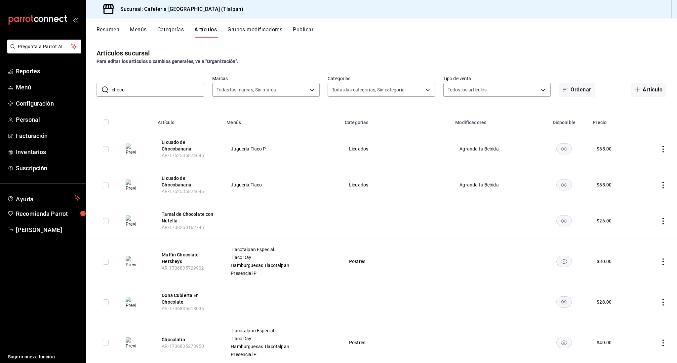
click at [131, 88] on input "choco" at bounding box center [158, 89] width 93 height 13
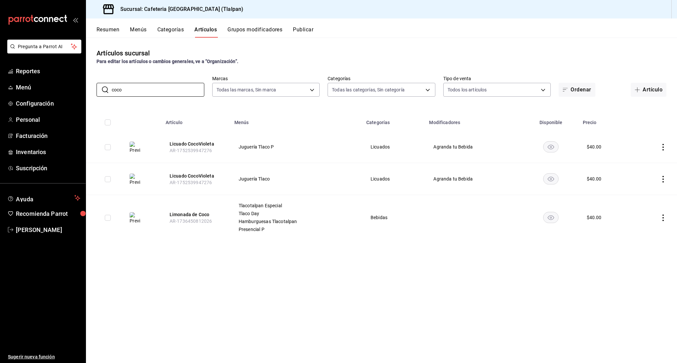
type input "coco"
click at [662, 177] on icon "actions" at bounding box center [662, 179] width 7 height 7
click at [639, 194] on span "Editar" at bounding box center [642, 194] width 17 height 7
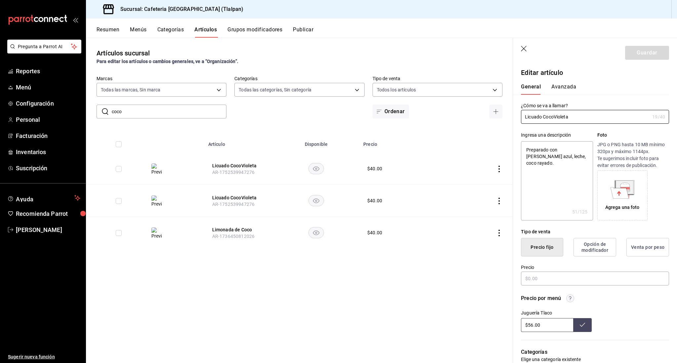
type textarea "x"
type input "$40.00"
click at [531, 278] on input "$40.00" at bounding box center [595, 279] width 148 height 14
type textarea "x"
type input "$0.00"
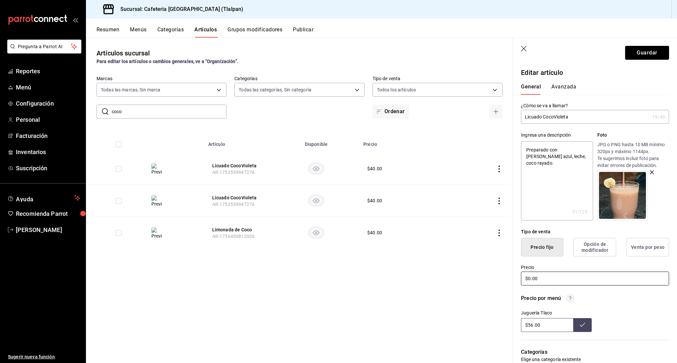
type textarea "x"
type input "$80.00"
click at [532, 325] on input "$56.00" at bounding box center [547, 325] width 52 height 14
type input "$5.00"
type input "$138.00"
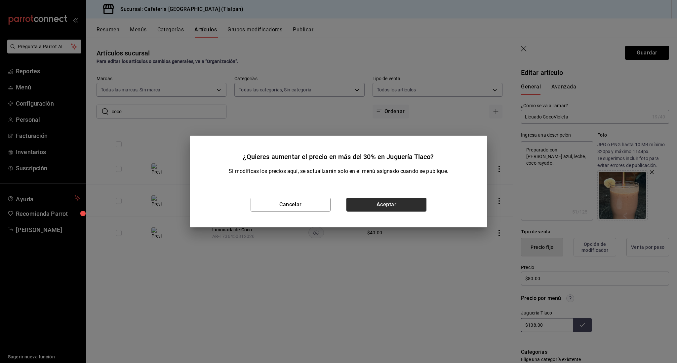
click at [425, 206] on button "Aceptar" at bounding box center [386, 205] width 80 height 14
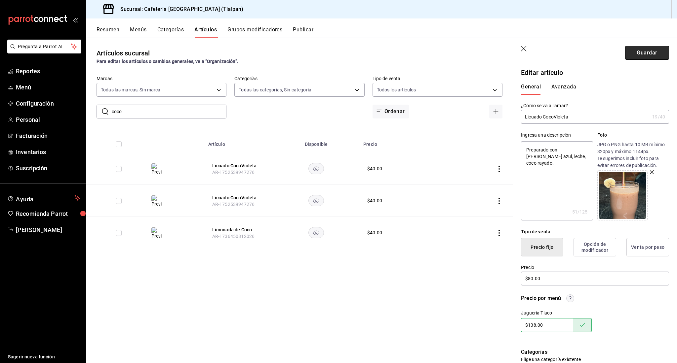
click at [646, 53] on button "Guardar" at bounding box center [647, 53] width 44 height 14
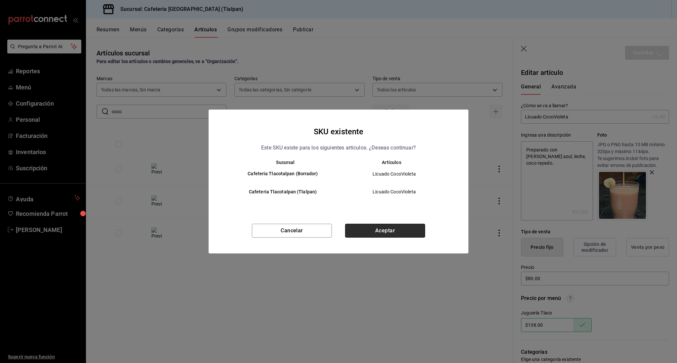
click at [392, 224] on button "Aceptar" at bounding box center [385, 231] width 80 height 14
type textarea "x"
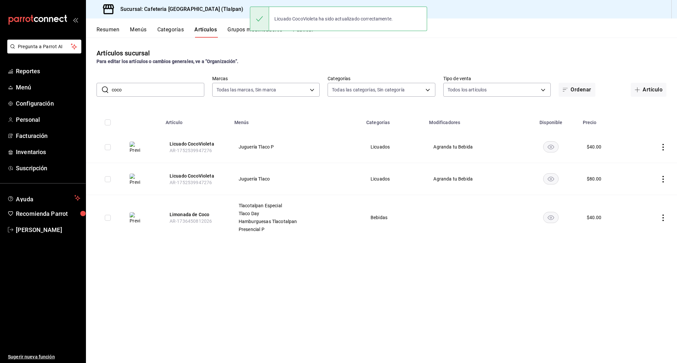
click at [661, 151] on td at bounding box center [654, 147] width 44 height 32
click at [661, 150] on icon "actions" at bounding box center [662, 147] width 7 height 7
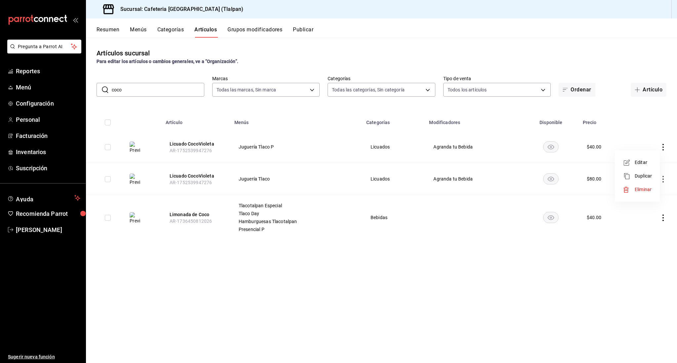
click at [625, 164] on icon at bounding box center [626, 163] width 8 height 8
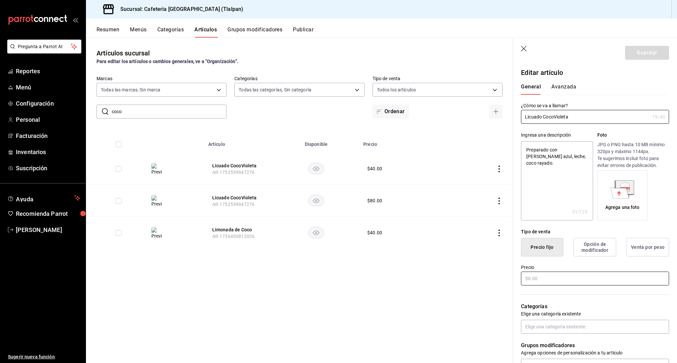
type textarea "x"
type input "$40.00"
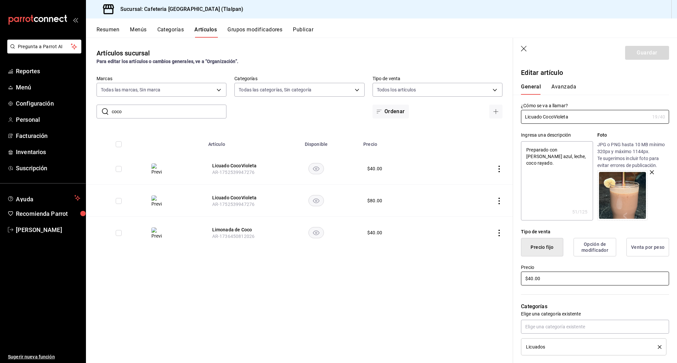
click at [531, 279] on input "$40.00" at bounding box center [595, 279] width 148 height 14
type textarea "x"
type input "$0.00"
type textarea "x"
type input "$80.00"
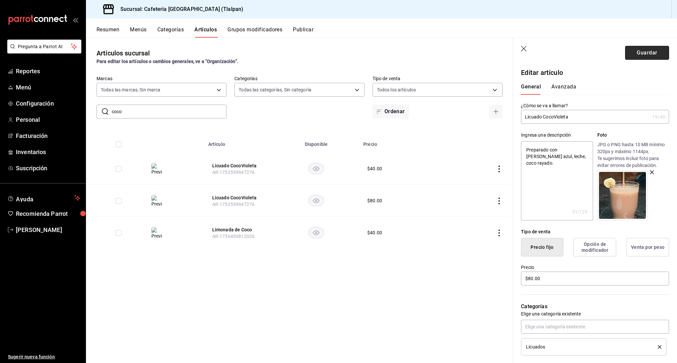
click at [646, 59] on button "Guardar" at bounding box center [647, 53] width 44 height 14
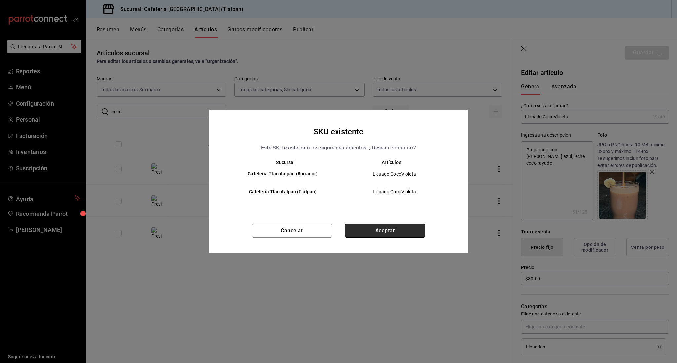
click at [373, 235] on button "Aceptar" at bounding box center [385, 231] width 80 height 14
type textarea "x"
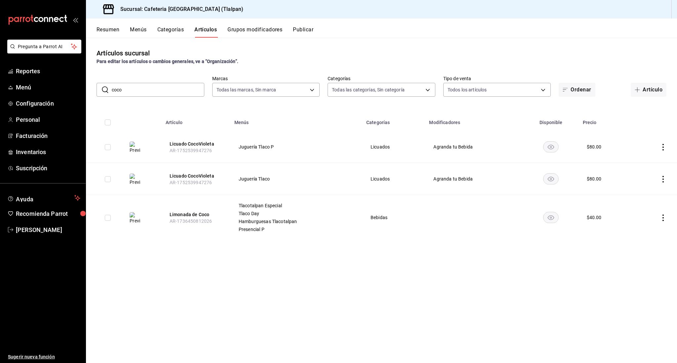
click at [130, 93] on input "coco" at bounding box center [158, 89] width 93 height 13
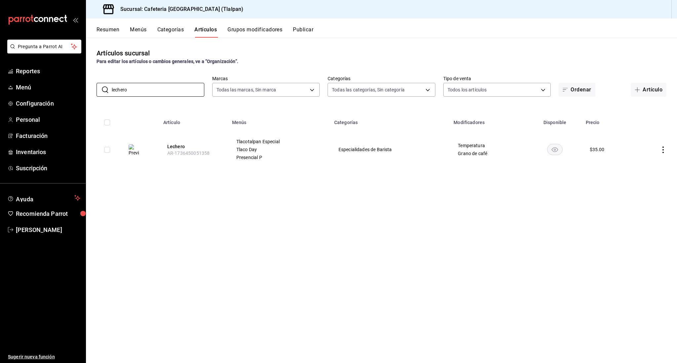
type input "lechero"
click at [660, 154] on td at bounding box center [655, 149] width 43 height 37
click at [662, 151] on icon "actions" at bounding box center [662, 150] width 7 height 7
click at [652, 162] on li "Editar" at bounding box center [637, 166] width 40 height 14
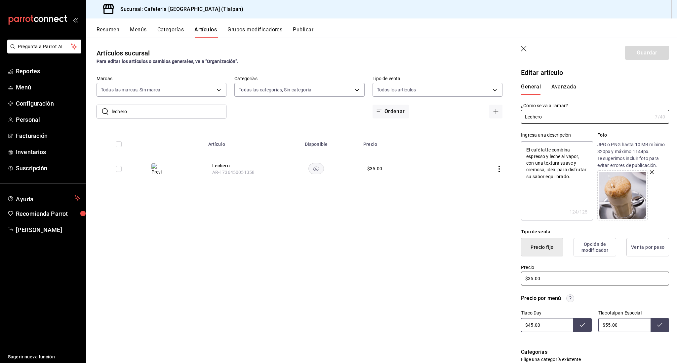
click at [531, 278] on input "$35.00" at bounding box center [595, 279] width 148 height 14
type textarea "x"
type input "$3.00"
type textarea "x"
type input "$38.00"
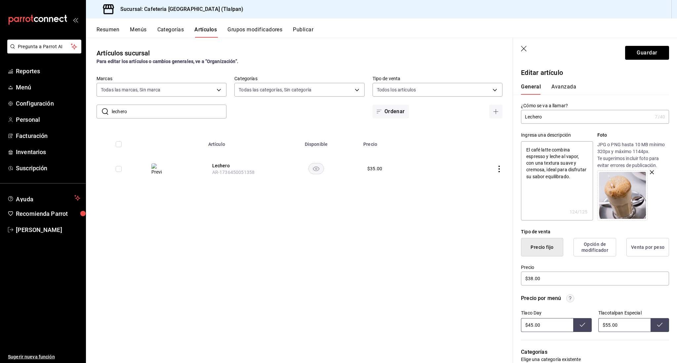
click at [531, 328] on input "$45.00" at bounding box center [547, 325] width 52 height 14
click at [608, 325] on input "$55.00" at bounding box center [624, 325] width 52 height 14
type input "$65.00"
click at [531, 326] on input "$45.00" at bounding box center [547, 325] width 52 height 14
type input "$4.00"
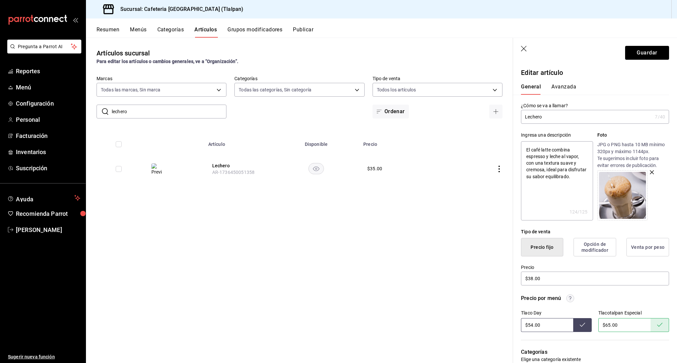
type input "$54.00"
click at [644, 57] on button "Guardar" at bounding box center [647, 53] width 44 height 14
type textarea "x"
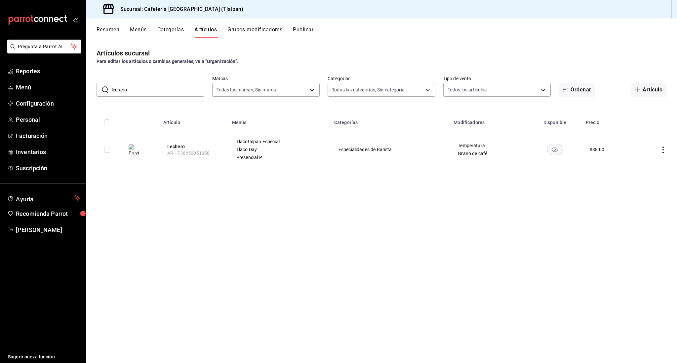
click at [115, 94] on input "lechero" at bounding box center [158, 89] width 93 height 13
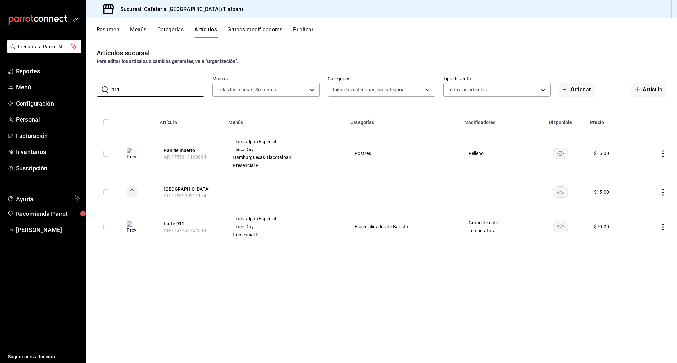
type input "911"
click at [665, 224] on icon "actions" at bounding box center [662, 227] width 7 height 7
click at [635, 239] on span "Editar" at bounding box center [642, 242] width 17 height 7
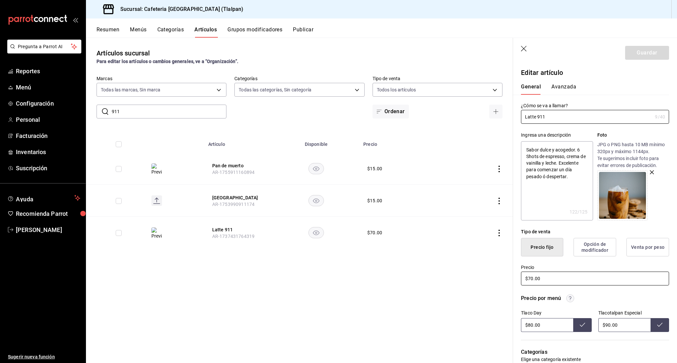
click at [533, 279] on input "$70.00" at bounding box center [595, 279] width 148 height 14
type textarea "x"
type input "$7.00"
type textarea "x"
type input "$76.00"
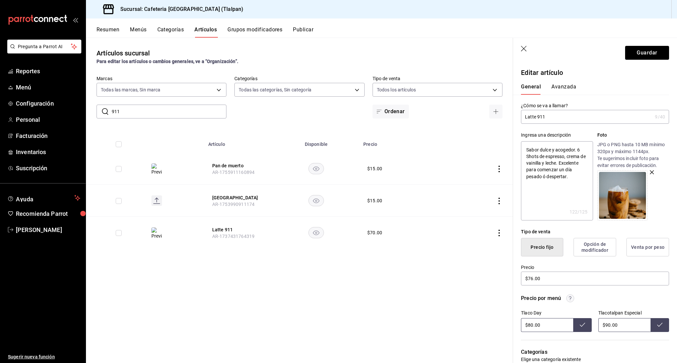
click at [531, 327] on input "$80.00" at bounding box center [547, 325] width 52 height 14
type input "$108.00"
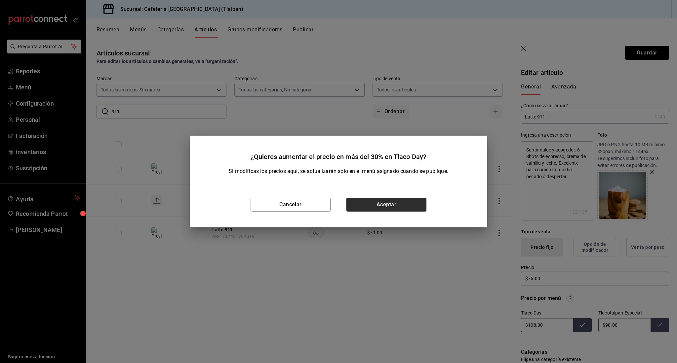
click at [421, 206] on button "Aceptar" at bounding box center [386, 205] width 80 height 14
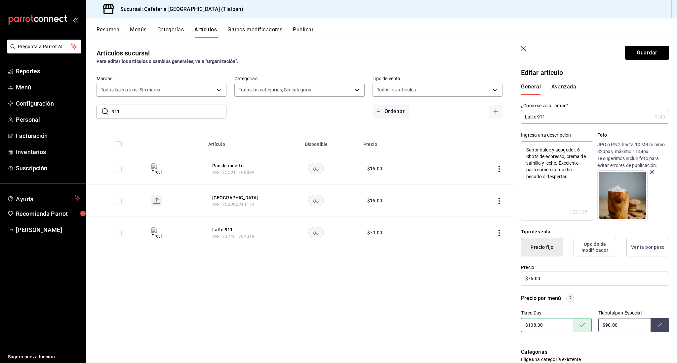
click at [608, 325] on input "$90.00" at bounding box center [624, 325] width 52 height 14
type input "$134.00"
click at [636, 53] on button "Guardar" at bounding box center [647, 53] width 44 height 14
type textarea "x"
type input "$90.00"
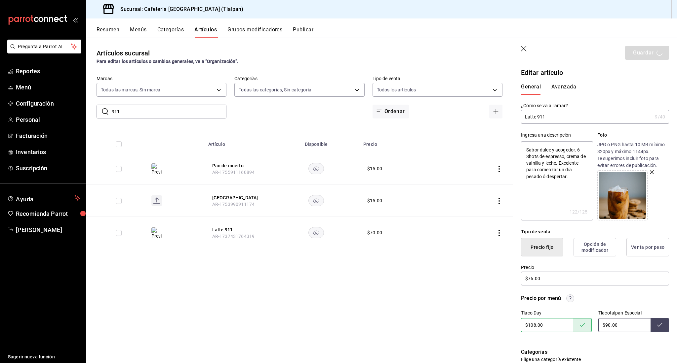
type textarea "x"
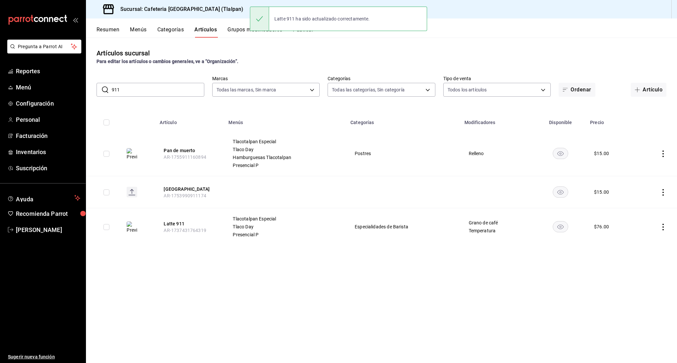
click at [663, 225] on icon "actions" at bounding box center [662, 227] width 1 height 7
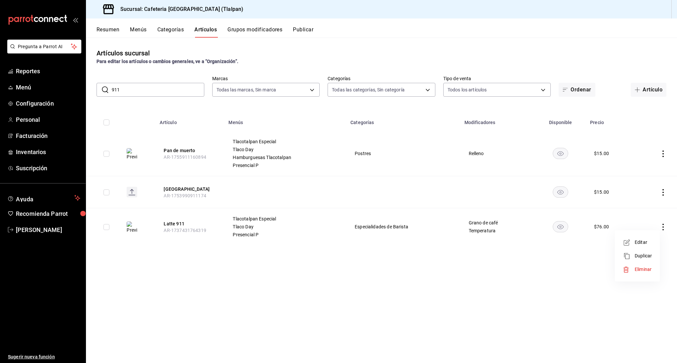
click at [654, 239] on li "Editar" at bounding box center [637, 243] width 40 height 14
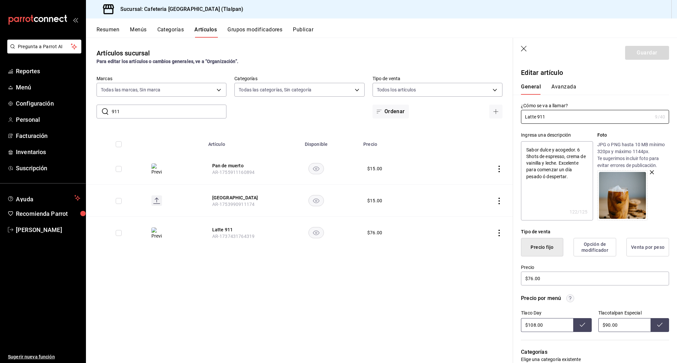
click at [608, 327] on input "$90.00" at bounding box center [624, 325] width 52 height 14
type input "$134.00"
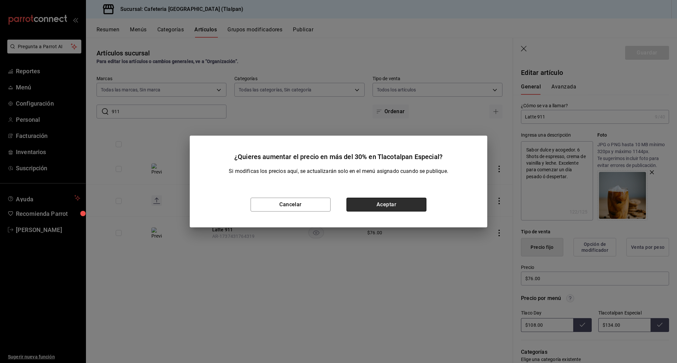
click at [401, 203] on button "Aceptar" at bounding box center [386, 205] width 80 height 14
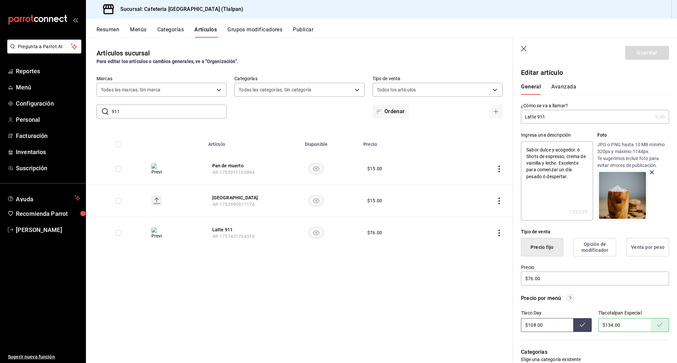
click at [121, 108] on input "911" at bounding box center [169, 111] width 115 height 13
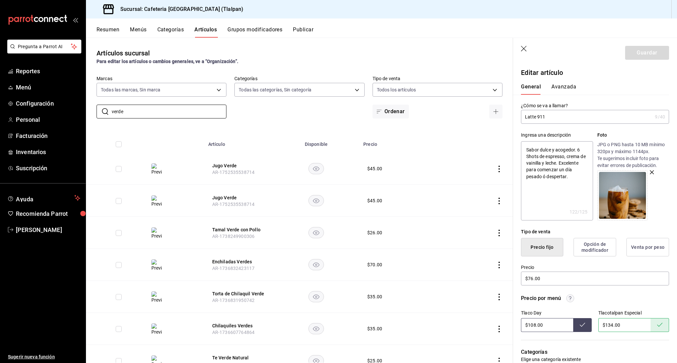
click at [499, 168] on icon "actions" at bounding box center [499, 169] width 7 height 7
click at [488, 184] on li "Editar" at bounding box center [473, 185] width 40 height 14
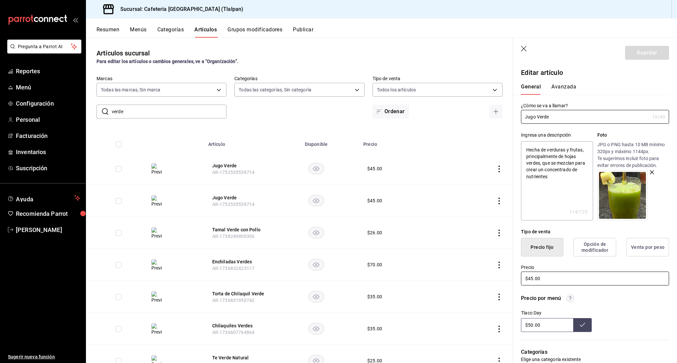
click at [533, 278] on input "$45.00" at bounding box center [595, 279] width 148 height 14
click at [529, 326] on input "$50.00" at bounding box center [547, 325] width 52 height 14
click at [530, 327] on input "$50.00" at bounding box center [547, 325] width 52 height 14
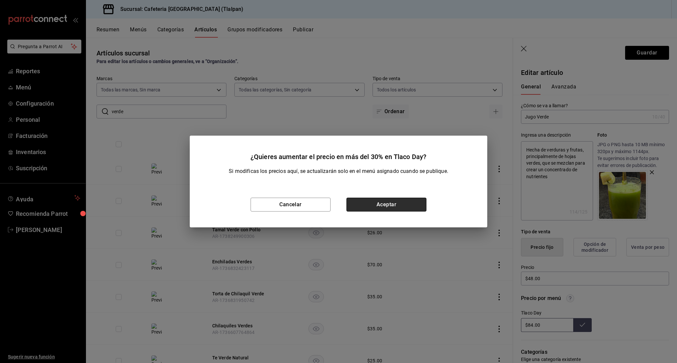
click at [413, 207] on button "Aceptar" at bounding box center [386, 205] width 80 height 14
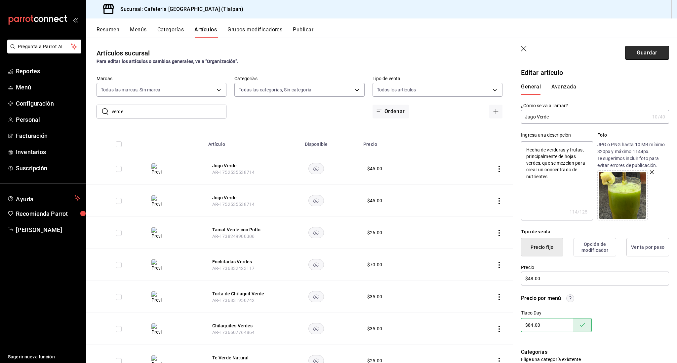
click at [632, 55] on button "Guardar" at bounding box center [647, 53] width 44 height 14
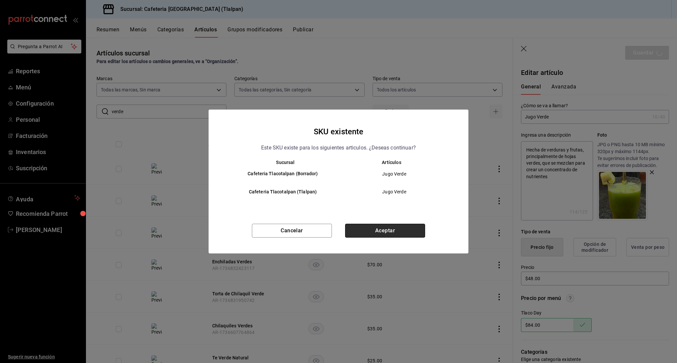
click at [406, 232] on button "Aceptar" at bounding box center [385, 231] width 80 height 14
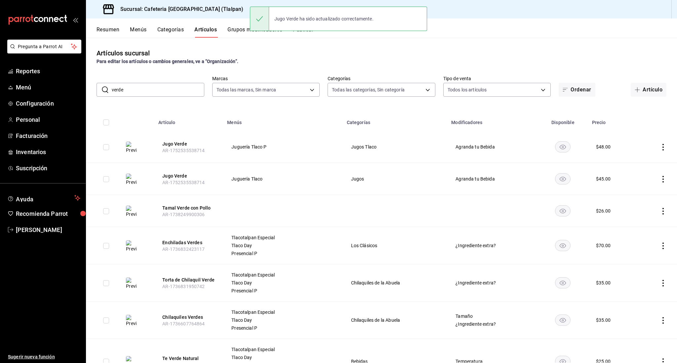
click at [662, 178] on icon "actions" at bounding box center [662, 179] width 7 height 7
click at [650, 193] on span "Editar" at bounding box center [642, 194] width 17 height 7
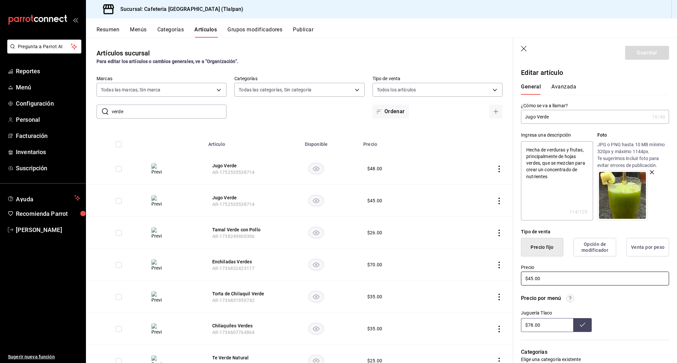
click at [531, 278] on input "$45.00" at bounding box center [595, 279] width 148 height 14
click at [530, 326] on input "$78.00" at bounding box center [547, 325] width 52 height 14
click at [644, 58] on button "Guardar" at bounding box center [647, 53] width 44 height 14
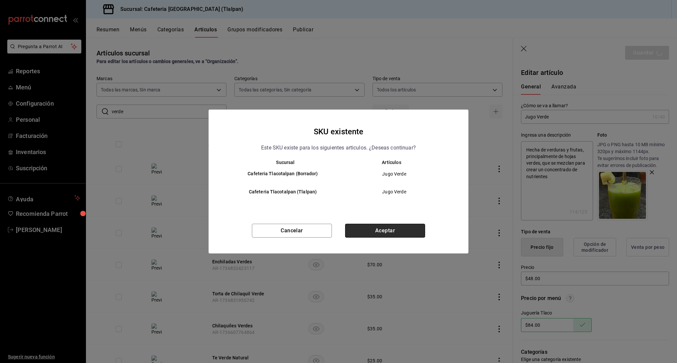
click at [391, 227] on button "Aceptar" at bounding box center [385, 231] width 80 height 14
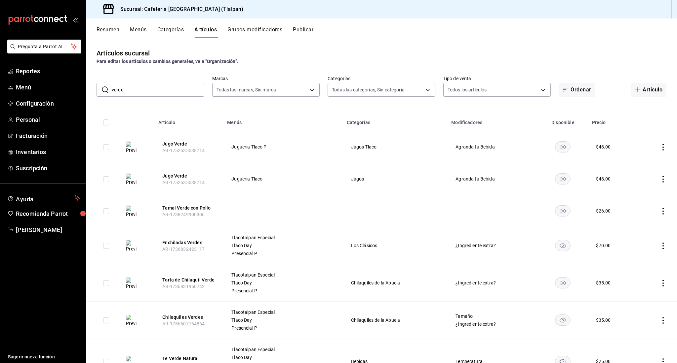
click at [161, 101] on div "Artículos sucursal Para editar los artículos o cambios generales, ve a “Organiz…" at bounding box center [381, 200] width 591 height 325
click at [158, 95] on input "verde" at bounding box center [158, 89] width 93 height 13
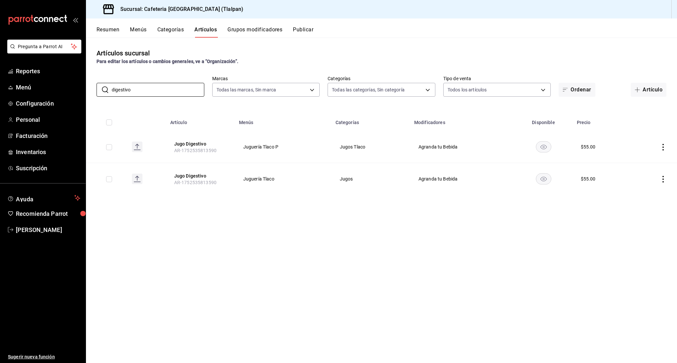
click at [664, 148] on icon "actions" at bounding box center [662, 147] width 7 height 7
click at [652, 158] on li "Editar" at bounding box center [637, 163] width 40 height 14
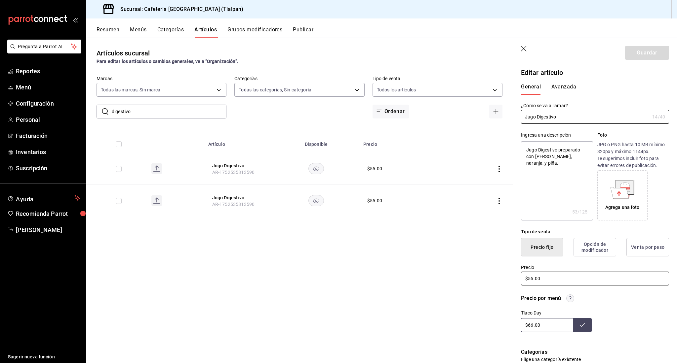
click at [532, 279] on input "$55.00" at bounding box center [595, 279] width 148 height 14
click at [532, 324] on input "$66.00" at bounding box center [547, 325] width 52 height 14
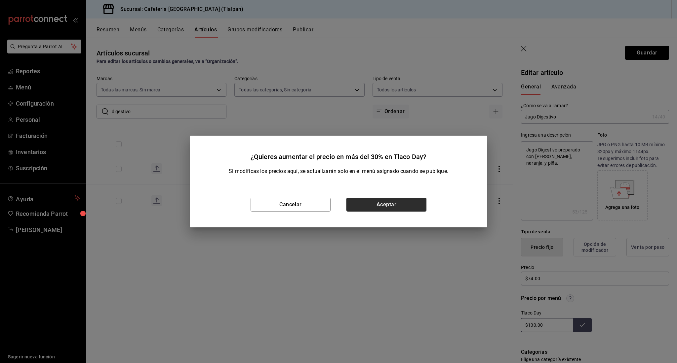
click at [410, 204] on button "Aceptar" at bounding box center [386, 205] width 80 height 14
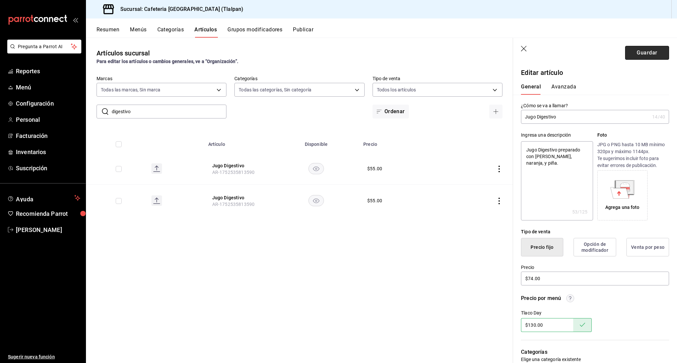
click at [640, 58] on button "Guardar" at bounding box center [647, 53] width 44 height 14
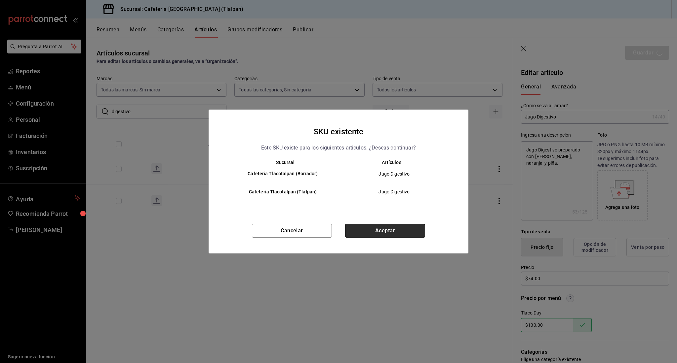
click at [391, 233] on button "Aceptar" at bounding box center [385, 231] width 80 height 14
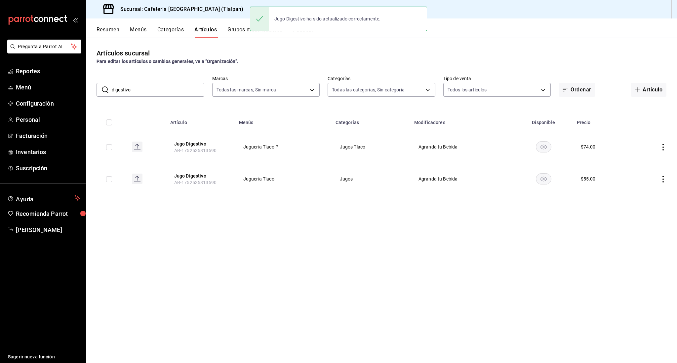
click at [664, 178] on icon "actions" at bounding box center [662, 179] width 7 height 7
click at [638, 197] on span "Editar" at bounding box center [642, 194] width 17 height 7
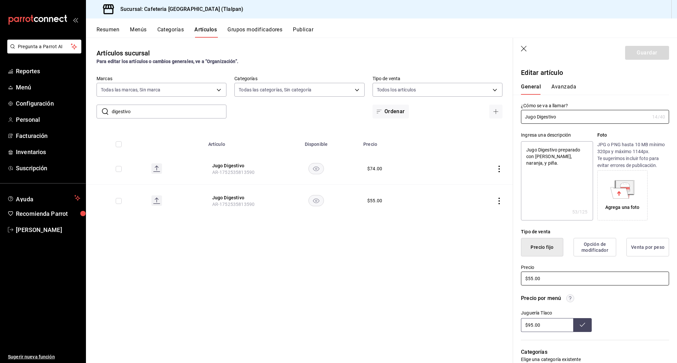
click at [533, 277] on input "$55.00" at bounding box center [595, 279] width 148 height 14
click at [531, 326] on input "$95.00" at bounding box center [547, 325] width 52 height 14
click at [661, 51] on button "Guardar" at bounding box center [647, 53] width 44 height 14
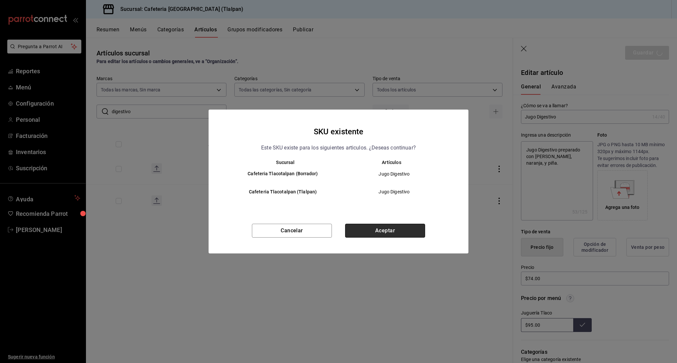
click at [378, 229] on button "Aceptar" at bounding box center [385, 231] width 80 height 14
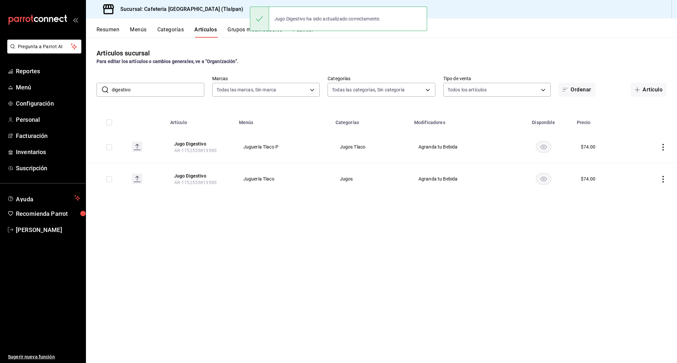
click at [168, 93] on input "digestivo" at bounding box center [158, 89] width 93 height 13
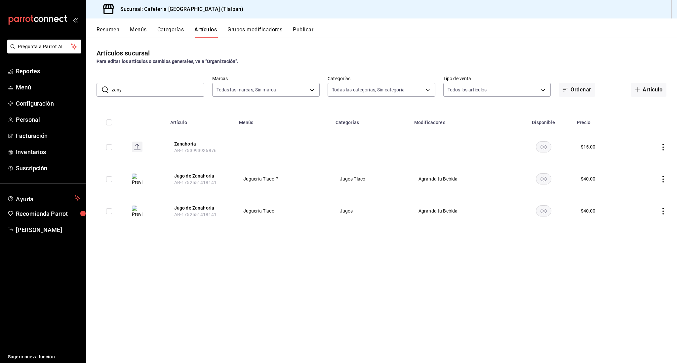
drag, startPoint x: 168, startPoint y: 93, endPoint x: 663, endPoint y: 213, distance: 509.6
click at [663, 213] on icon "actions" at bounding box center [662, 211] width 7 height 7
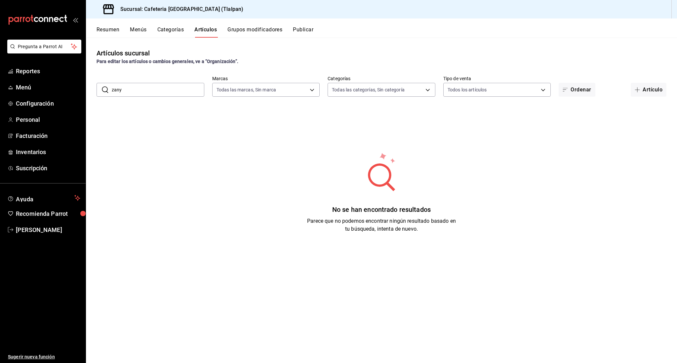
click at [136, 94] on input "zany" at bounding box center [158, 89] width 93 height 13
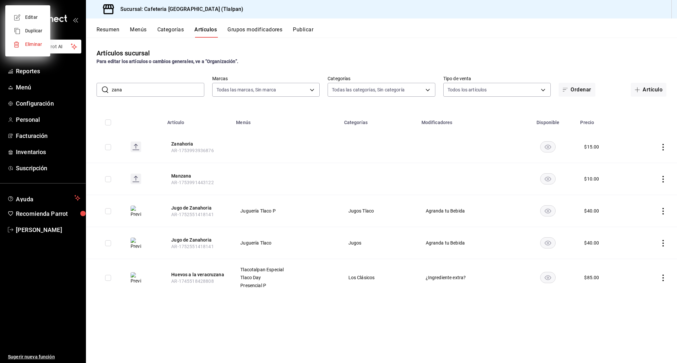
click at [235, 307] on div at bounding box center [338, 181] width 677 height 363
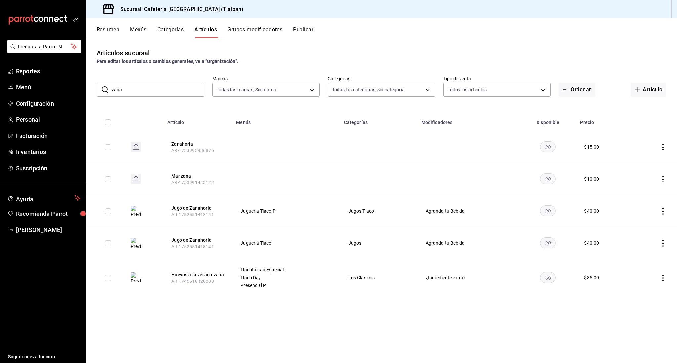
click at [661, 243] on icon "actions" at bounding box center [662, 243] width 7 height 7
click at [643, 257] on span "Editar" at bounding box center [642, 258] width 17 height 7
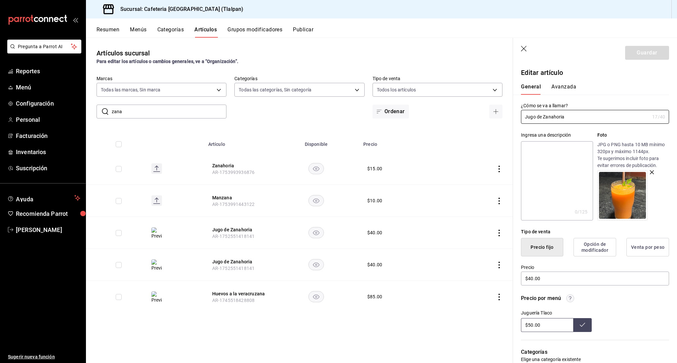
click at [497, 234] on icon "actions" at bounding box center [499, 233] width 7 height 7
click at [481, 246] on span "Editar" at bounding box center [478, 248] width 17 height 7
click at [531, 281] on input "$40.00" at bounding box center [595, 279] width 148 height 14
click at [646, 57] on button "Guardar" at bounding box center [647, 53] width 44 height 14
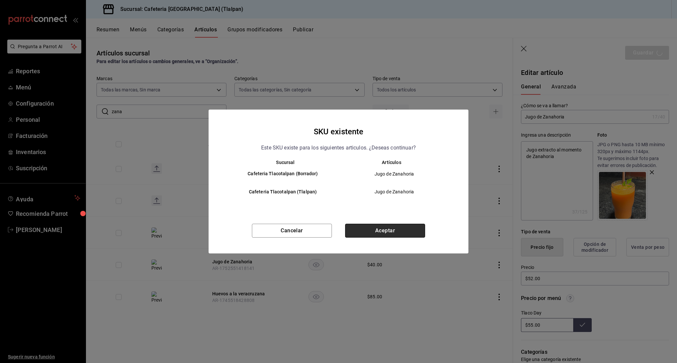
click at [403, 232] on button "Aceptar" at bounding box center [385, 231] width 80 height 14
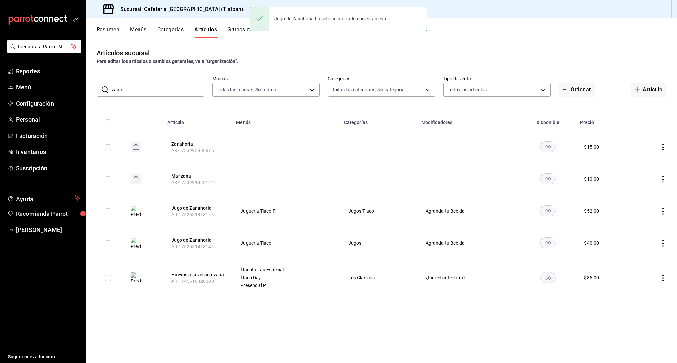
click at [667, 246] on td at bounding box center [653, 243] width 45 height 32
click at [663, 245] on icon "actions" at bounding box center [662, 243] width 7 height 7
click at [629, 260] on icon at bounding box center [626, 259] width 8 height 8
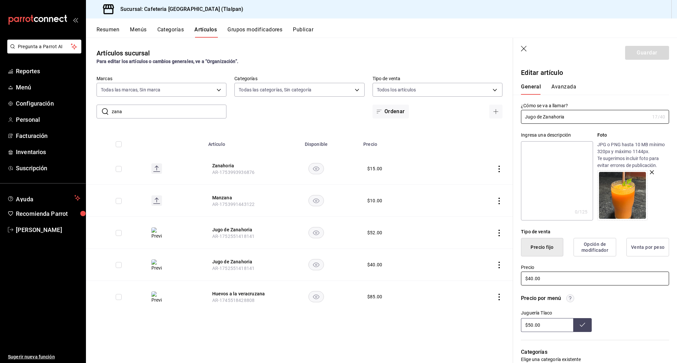
click at [534, 281] on input "$40.00" at bounding box center [595, 279] width 148 height 14
click at [529, 277] on input "$40.00" at bounding box center [595, 279] width 148 height 14
click at [530, 325] on input "$50.00" at bounding box center [547, 325] width 52 height 14
click at [530, 280] on input "$52.00" at bounding box center [595, 279] width 148 height 14
click at [657, 56] on button "Guardar" at bounding box center [647, 53] width 44 height 14
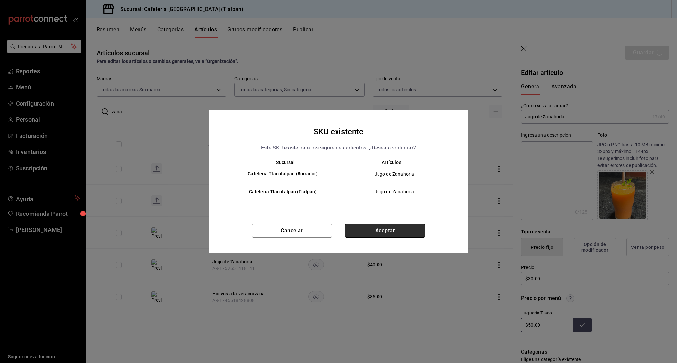
click at [414, 225] on button "Aceptar" at bounding box center [385, 231] width 80 height 14
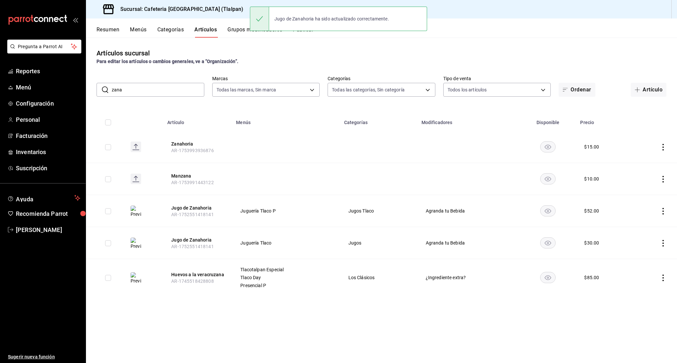
click at [661, 212] on icon "actions" at bounding box center [662, 211] width 7 height 7
click at [649, 222] on li "Editar" at bounding box center [637, 227] width 40 height 14
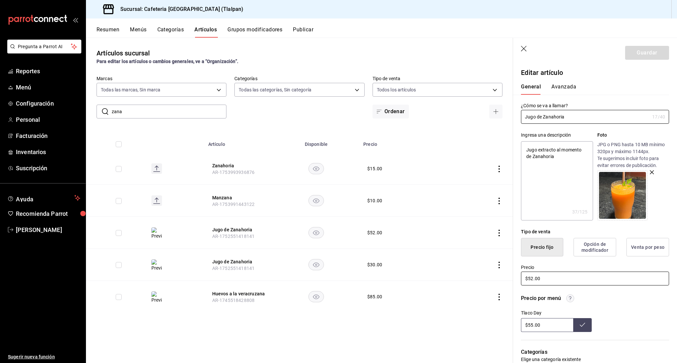
click at [534, 279] on input "$52.00" at bounding box center [595, 279] width 148 height 14
click at [660, 59] on button "Guardar" at bounding box center [647, 53] width 44 height 14
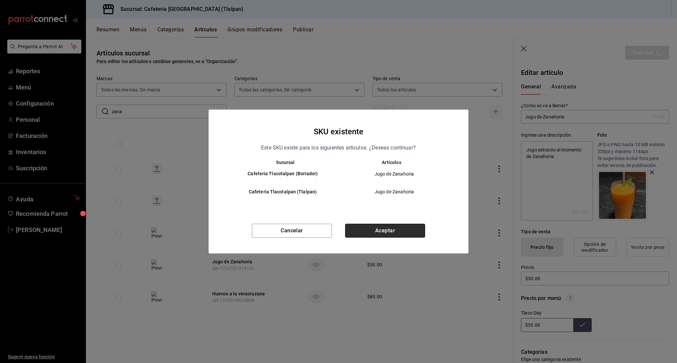
click at [360, 227] on button "Aceptar" at bounding box center [385, 231] width 80 height 14
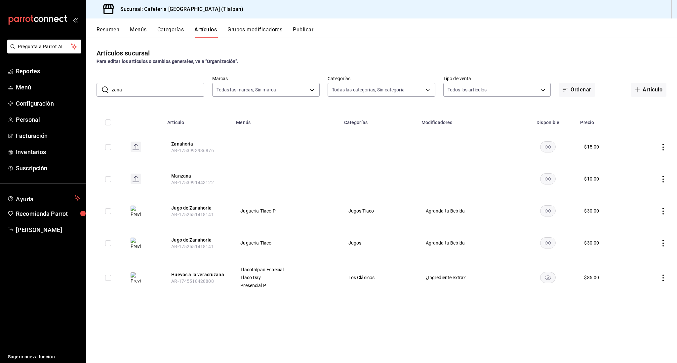
click at [147, 91] on input "zana" at bounding box center [158, 89] width 93 height 13
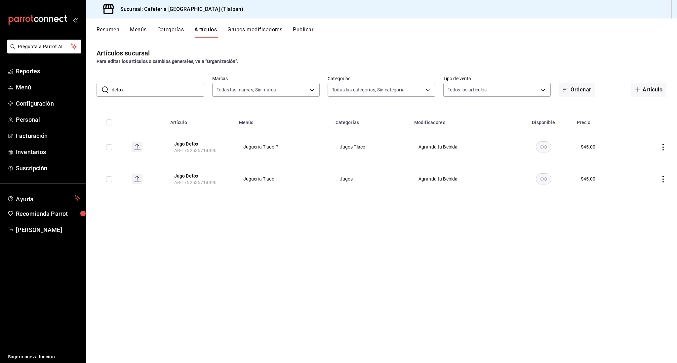
click at [661, 150] on icon "actions" at bounding box center [662, 147] width 7 height 7
click at [629, 166] on icon at bounding box center [626, 163] width 8 height 8
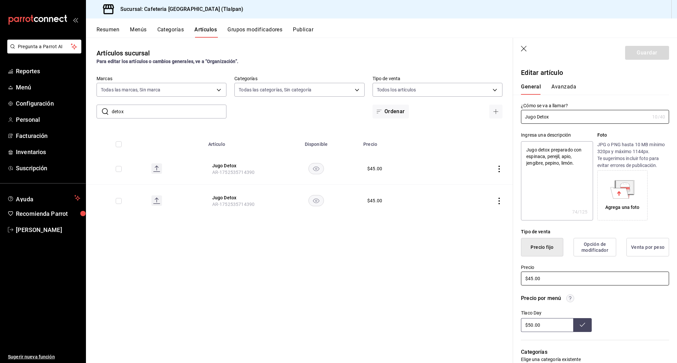
click at [532, 280] on input "$45.00" at bounding box center [595, 279] width 148 height 14
click at [655, 57] on button "Guardar" at bounding box center [647, 53] width 44 height 14
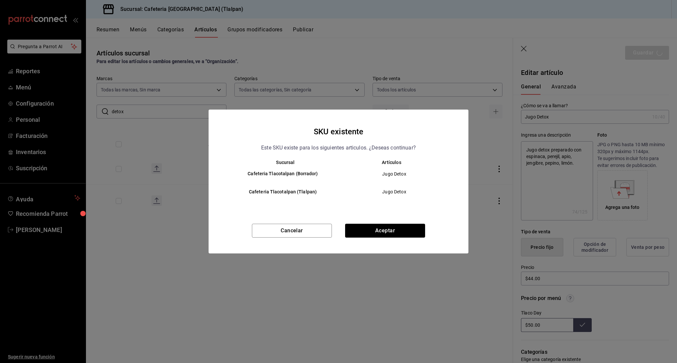
click at [421, 220] on div "SKU existente Este SKU existe para los siguientes articulos. ¿Deseas continuar?…" at bounding box center [338, 182] width 260 height 144
click at [421, 223] on div "SKU existente Este SKU existe para los siguientes articulos. ¿Deseas continuar?…" at bounding box center [338, 182] width 260 height 144
click at [402, 233] on button "Aceptar" at bounding box center [385, 231] width 80 height 14
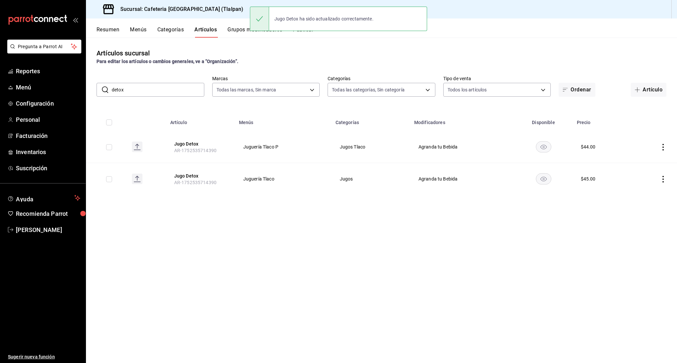
click at [661, 176] on icon "actions" at bounding box center [662, 179] width 7 height 7
click at [638, 191] on li "Editar" at bounding box center [637, 195] width 40 height 14
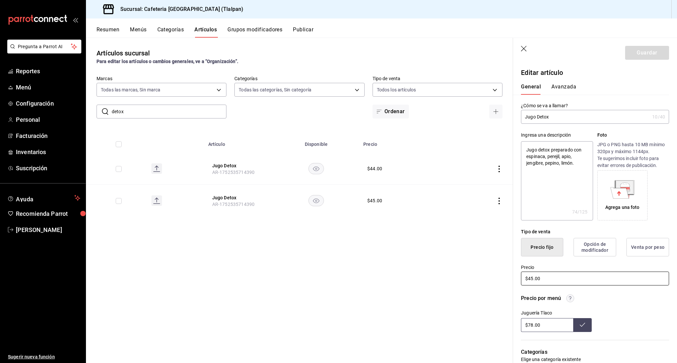
click at [532, 279] on input "$45.00" at bounding box center [595, 279] width 148 height 14
click at [648, 51] on button "Guardar" at bounding box center [647, 53] width 44 height 14
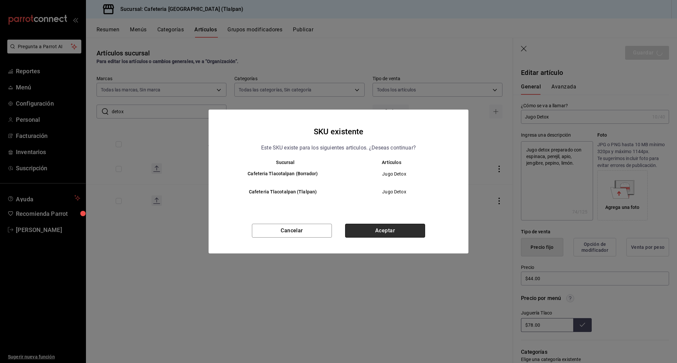
click at [354, 231] on button "Aceptar" at bounding box center [385, 231] width 80 height 14
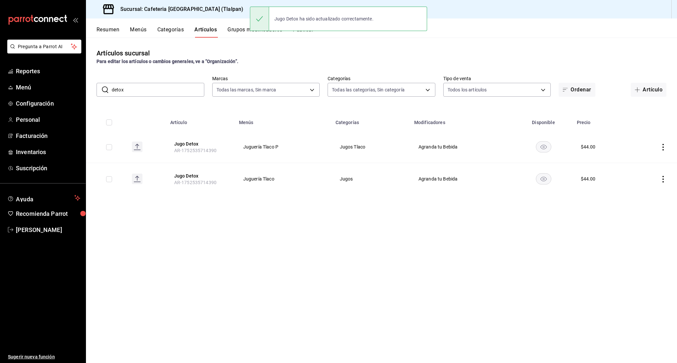
click at [132, 90] on input "detox" at bounding box center [158, 89] width 93 height 13
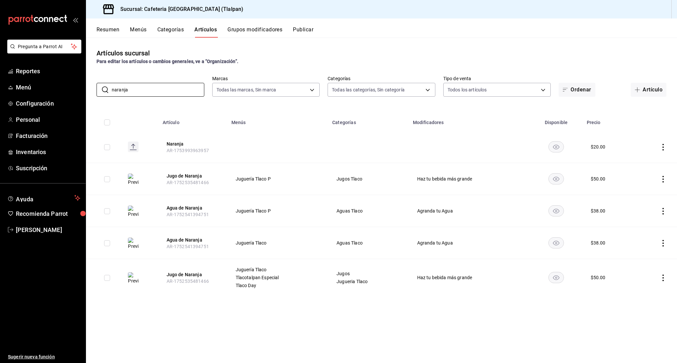
click at [661, 277] on icon "actions" at bounding box center [662, 278] width 7 height 7
click at [642, 289] on li "Editar" at bounding box center [637, 294] width 40 height 14
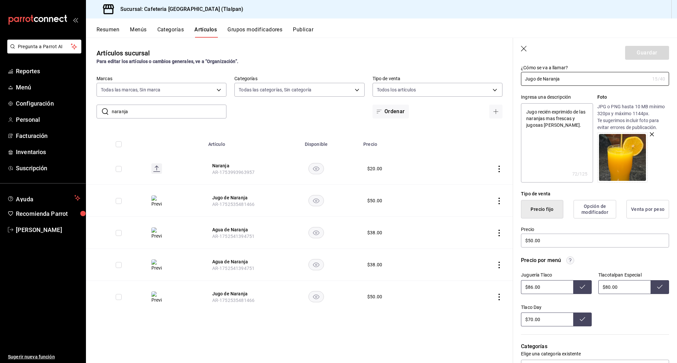
scroll to position [45, 0]
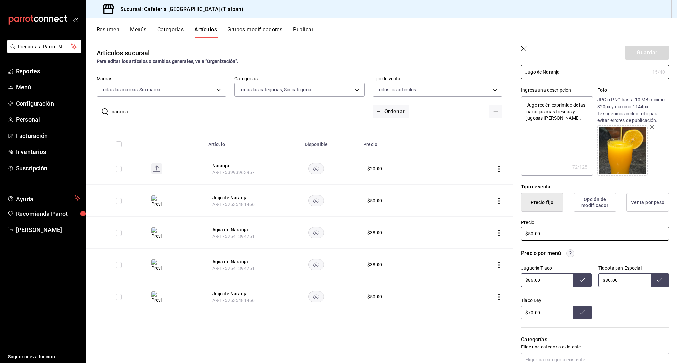
click at [532, 235] on input "$50.00" at bounding box center [595, 234] width 148 height 14
click at [529, 280] on input "$86.00" at bounding box center [547, 281] width 52 height 14
click at [608, 281] on input "$80.00" at bounding box center [624, 281] width 52 height 14
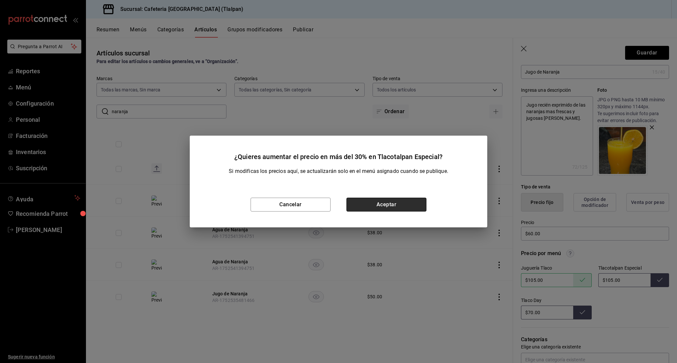
click at [386, 205] on button "Aceptar" at bounding box center [386, 205] width 80 height 14
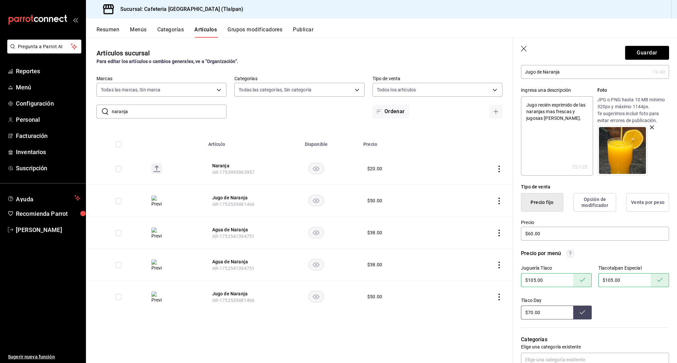
click at [530, 313] on input "$70.00" at bounding box center [547, 313] width 52 height 14
click at [654, 55] on button "Guardar" at bounding box center [647, 53] width 44 height 14
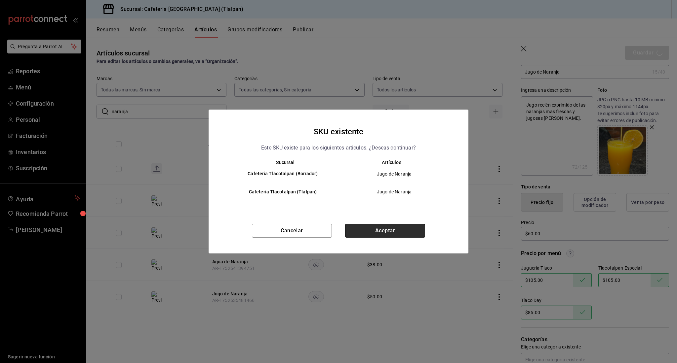
click at [399, 229] on button "Aceptar" at bounding box center [385, 231] width 80 height 14
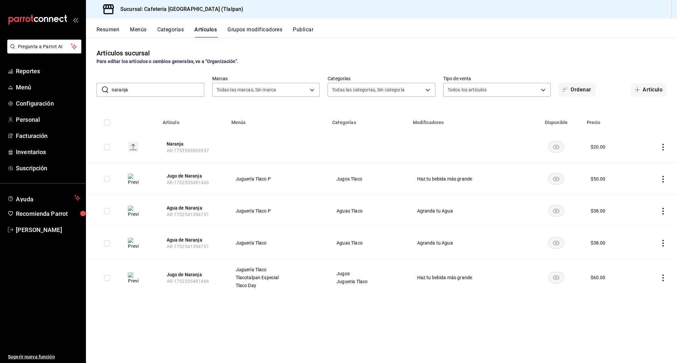
click at [664, 211] on icon "actions" at bounding box center [662, 211] width 7 height 7
click at [629, 229] on icon at bounding box center [626, 227] width 8 height 8
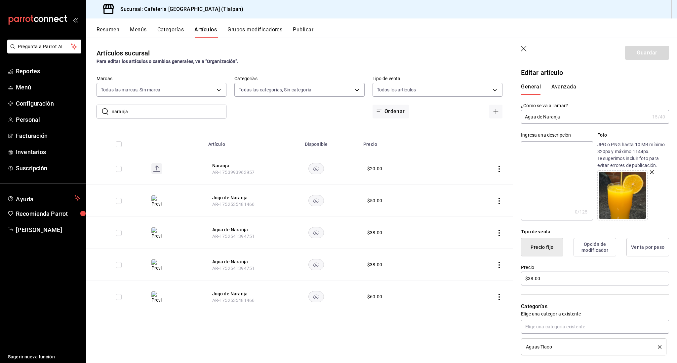
click at [500, 197] on td at bounding box center [478, 201] width 69 height 32
click at [500, 199] on icon "actions" at bounding box center [499, 201] width 7 height 7
click at [486, 214] on span "Editar" at bounding box center [478, 216] width 17 height 7
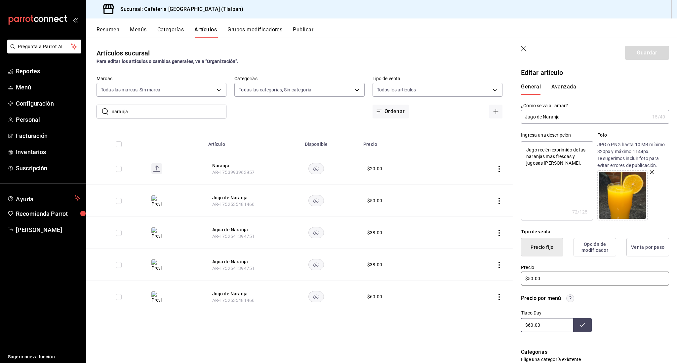
click at [530, 281] on input "$50.00" at bounding box center [595, 279] width 148 height 14
click at [529, 323] on input "$60.00" at bounding box center [547, 325] width 52 height 14
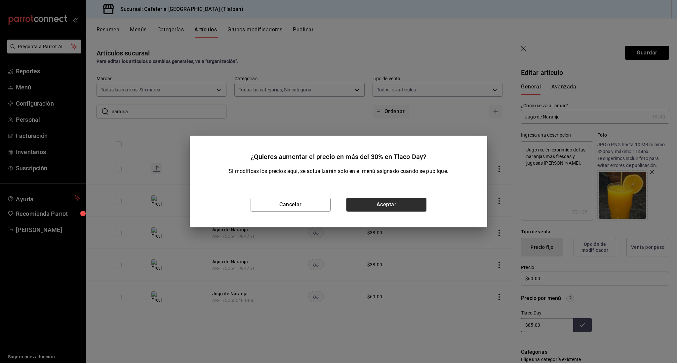
click at [423, 206] on button "Aceptar" at bounding box center [386, 205] width 80 height 14
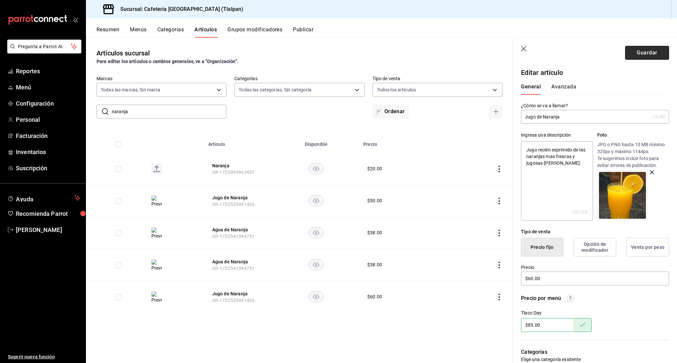
click at [635, 56] on button "Guardar" at bounding box center [647, 53] width 44 height 14
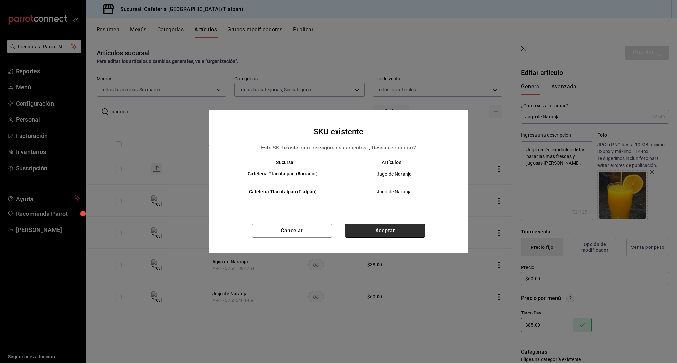
click at [405, 231] on button "Aceptar" at bounding box center [385, 231] width 80 height 14
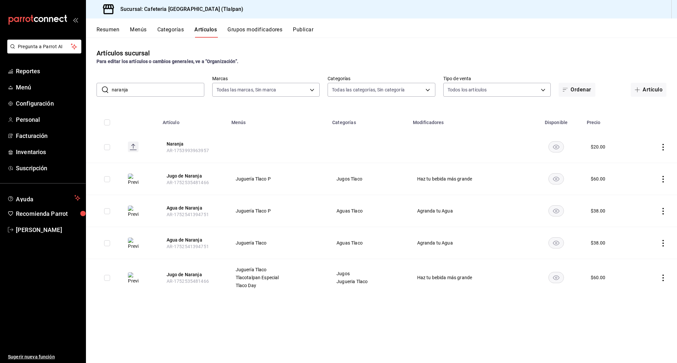
click at [131, 87] on input "naranja" at bounding box center [158, 89] width 93 height 13
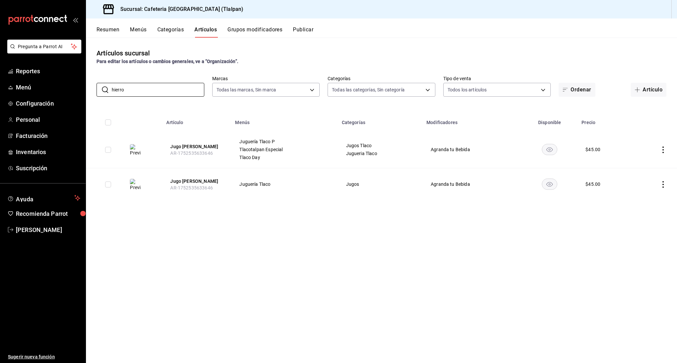
click at [661, 150] on icon "actions" at bounding box center [662, 150] width 7 height 7
click at [645, 162] on span "Editar" at bounding box center [642, 165] width 17 height 7
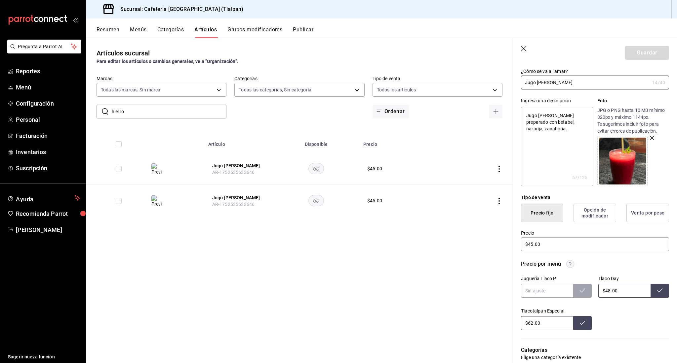
scroll to position [35, 0]
click at [532, 245] on input "$45.00" at bounding box center [595, 244] width 148 height 14
click at [542, 289] on input "text" at bounding box center [547, 291] width 52 height 14
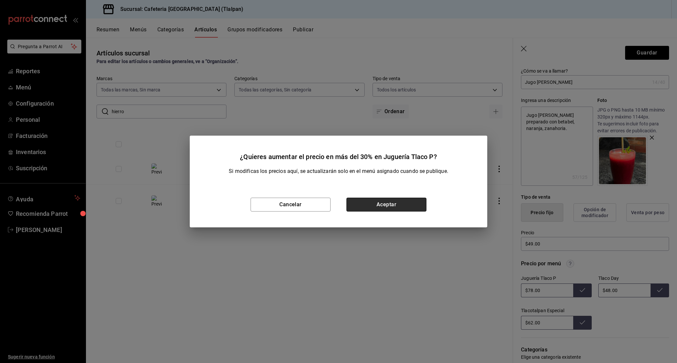
click at [421, 202] on button "Aceptar" at bounding box center [386, 205] width 80 height 14
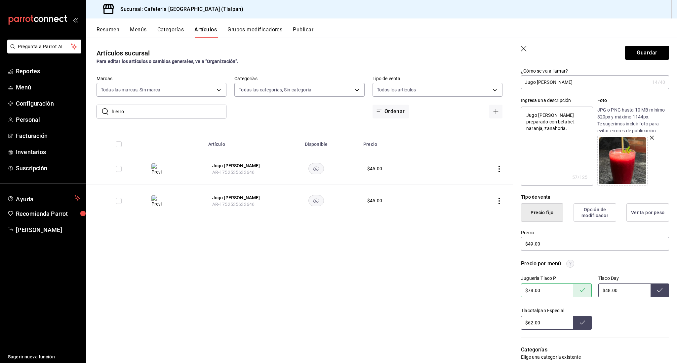
click at [608, 291] on input "$48.00" at bounding box center [624, 291] width 52 height 14
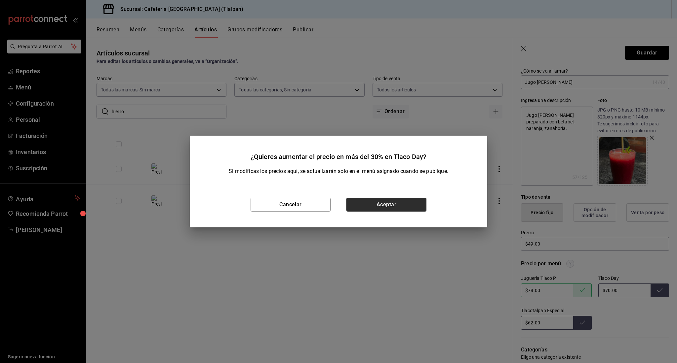
click at [409, 205] on button "Aceptar" at bounding box center [386, 205] width 80 height 14
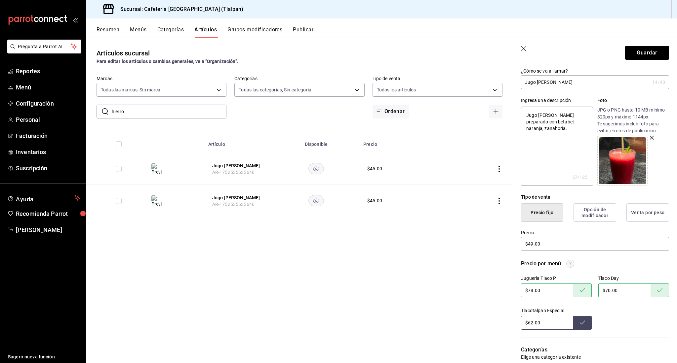
click at [534, 324] on input "$62.00" at bounding box center [547, 323] width 52 height 14
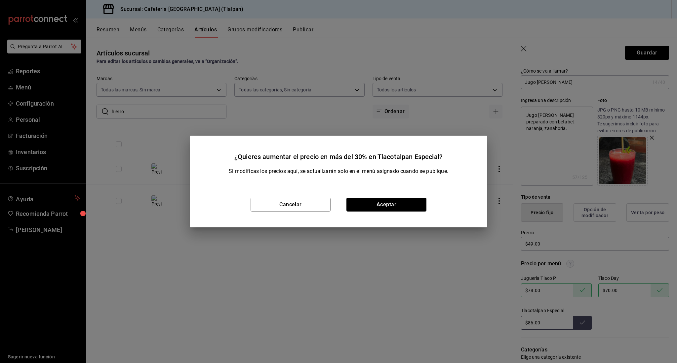
click at [414, 208] on button "Aceptar" at bounding box center [386, 205] width 80 height 14
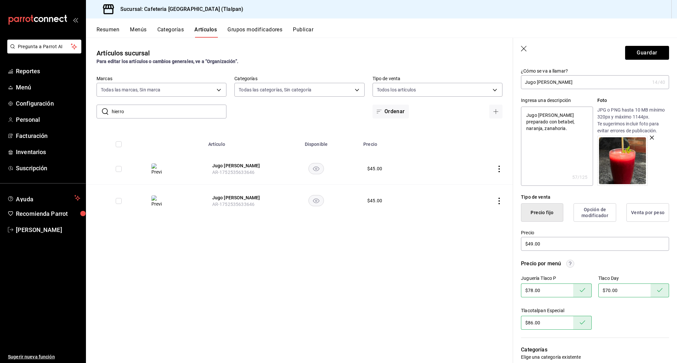
click at [653, 62] on header "Guardar" at bounding box center [595, 51] width 164 height 27
click at [653, 59] on button "Guardar" at bounding box center [647, 53] width 44 height 14
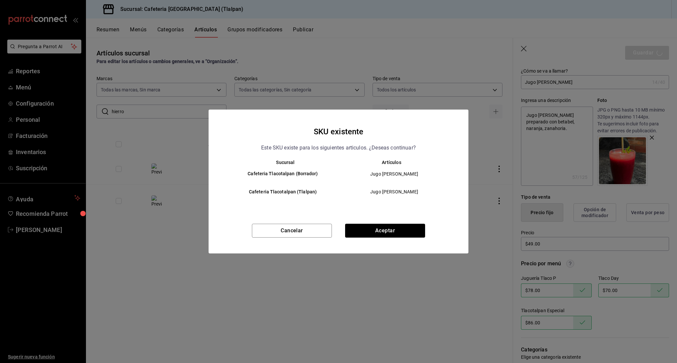
click at [410, 219] on div "SKU existente Este SKU existe para los siguientes articulos. ¿Deseas continuar?…" at bounding box center [338, 182] width 260 height 144
click at [410, 229] on button "Aceptar" at bounding box center [385, 231] width 80 height 14
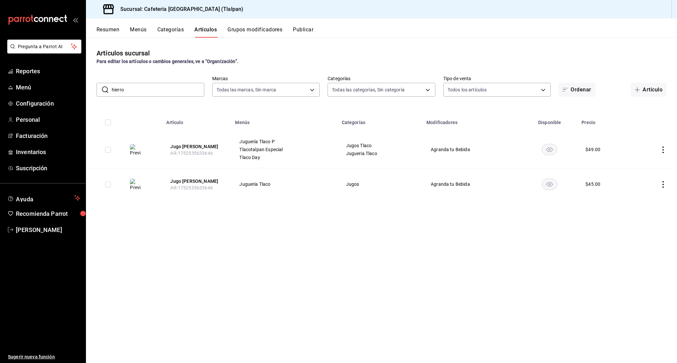
click at [663, 185] on icon "actions" at bounding box center [662, 184] width 1 height 7
click at [647, 200] on span "Editar" at bounding box center [642, 200] width 17 height 7
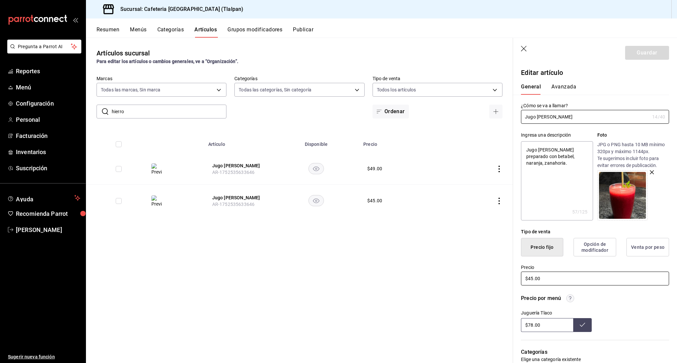
click at [533, 281] on input "$45.00" at bounding box center [595, 279] width 148 height 14
click at [532, 325] on input "$78.00" at bounding box center [547, 325] width 52 height 14
click at [639, 57] on button "Guardar" at bounding box center [647, 53] width 44 height 14
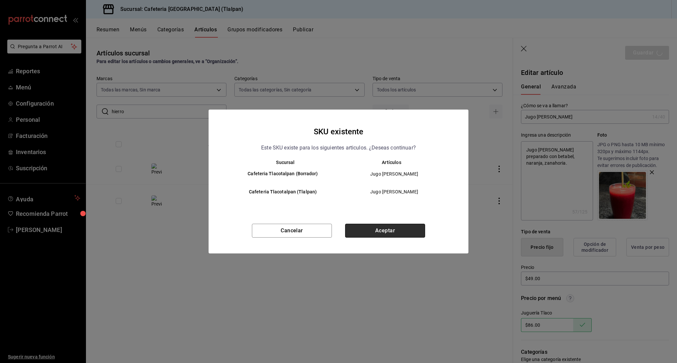
click at [377, 234] on button "Aceptar" at bounding box center [385, 231] width 80 height 14
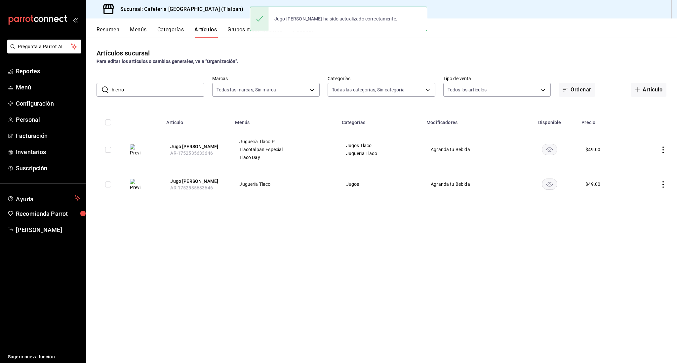
click at [129, 83] on div "​ hierro ​ Marcas Todas las marcas, Sin marca ec576109-29d1-42df-b2ca-5becddbd2…" at bounding box center [381, 86] width 591 height 21
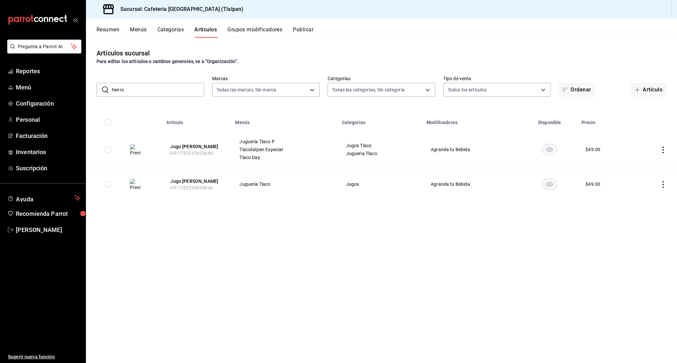
click at [128, 88] on input "hierro" at bounding box center [158, 89] width 93 height 13
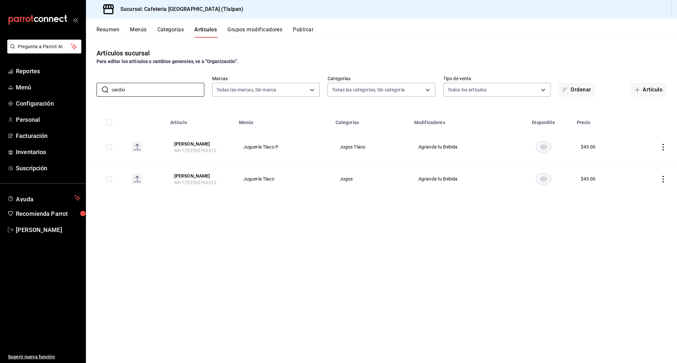
click at [660, 147] on icon "actions" at bounding box center [662, 147] width 7 height 7
click at [641, 166] on li "Editar" at bounding box center [637, 163] width 40 height 14
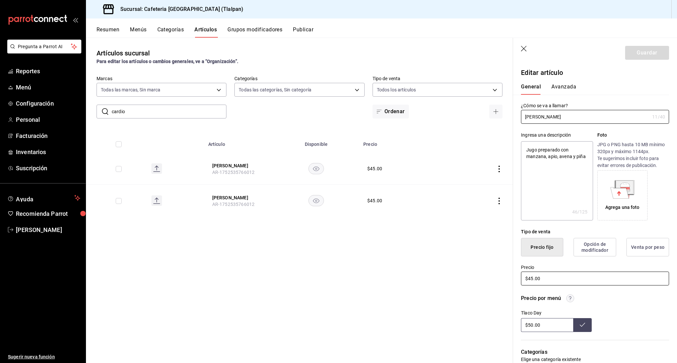
click at [532, 279] on input "$45.00" at bounding box center [595, 279] width 148 height 14
click at [532, 326] on input "$50.00" at bounding box center [547, 325] width 52 height 14
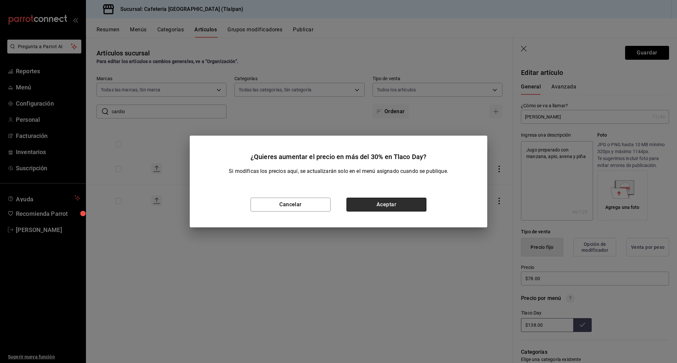
click at [397, 204] on button "Aceptar" at bounding box center [386, 205] width 80 height 14
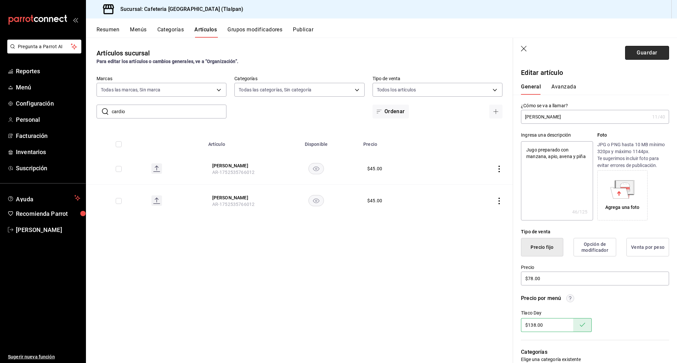
click at [649, 55] on button "Guardar" at bounding box center [647, 53] width 44 height 14
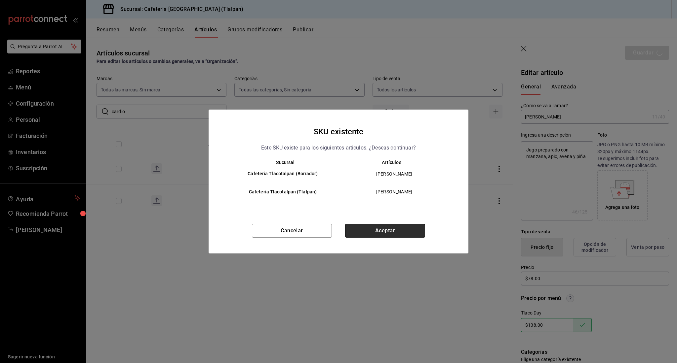
click at [392, 231] on button "Aceptar" at bounding box center [385, 231] width 80 height 14
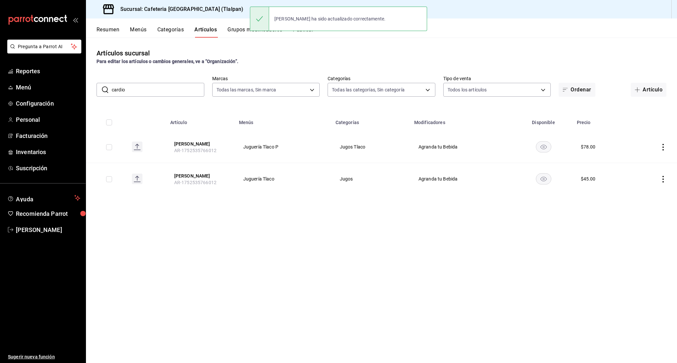
click at [659, 179] on icon "actions" at bounding box center [662, 179] width 7 height 7
click at [635, 199] on li "Editar" at bounding box center [637, 195] width 40 height 14
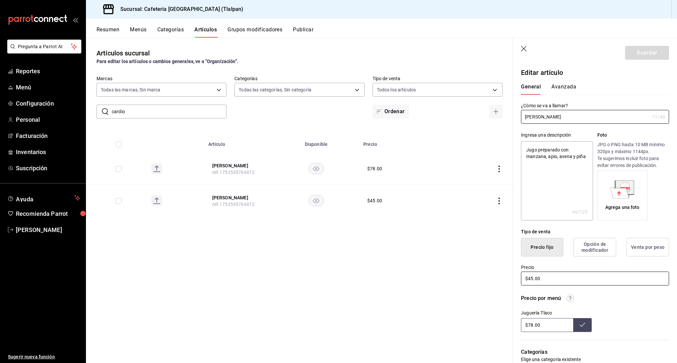
click at [531, 281] on input "$45.00" at bounding box center [595, 279] width 148 height 14
click at [532, 279] on input "$45.00" at bounding box center [595, 279] width 148 height 14
click at [532, 327] on input "$78.00" at bounding box center [547, 325] width 52 height 14
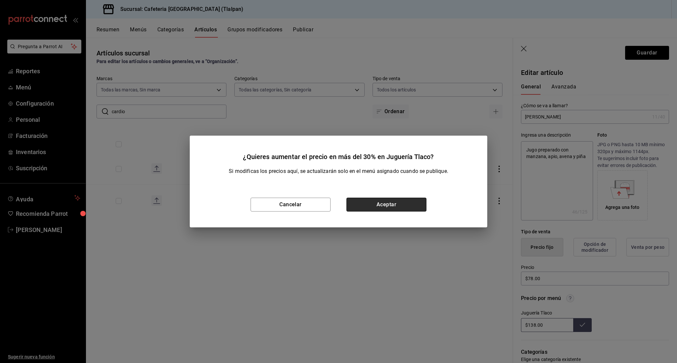
click at [418, 198] on button "Aceptar" at bounding box center [386, 205] width 80 height 14
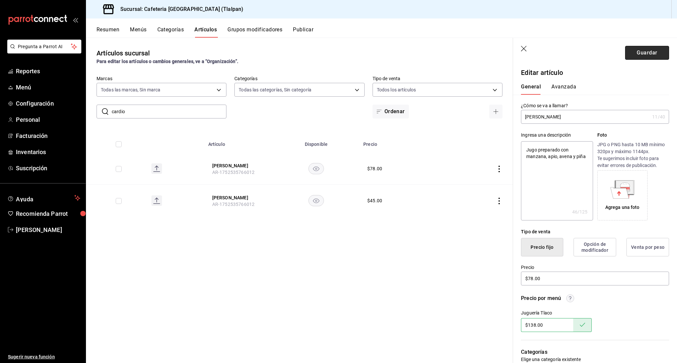
click at [641, 53] on button "Guardar" at bounding box center [647, 53] width 44 height 14
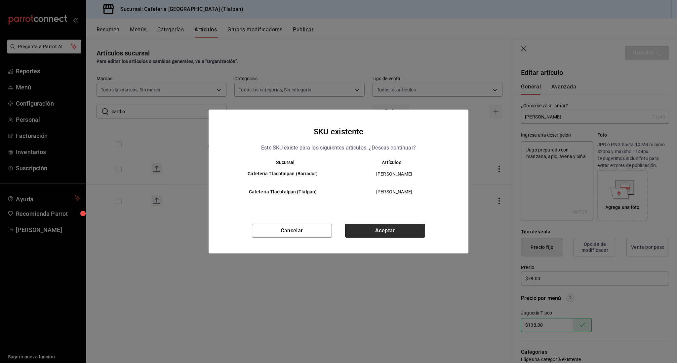
click at [376, 233] on button "Aceptar" at bounding box center [385, 231] width 80 height 14
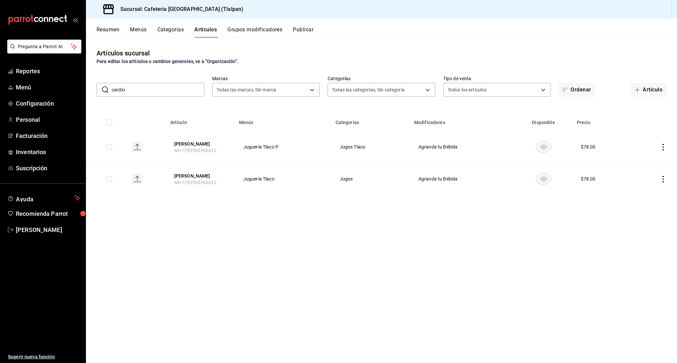
click at [139, 92] on input "cardio" at bounding box center [158, 89] width 93 height 13
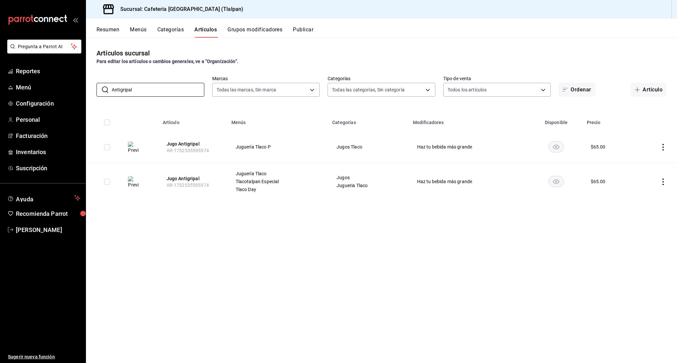
click at [659, 184] on td at bounding box center [655, 181] width 42 height 37
click at [662, 184] on icon "actions" at bounding box center [662, 182] width 7 height 7
click at [642, 196] on span "Editar" at bounding box center [642, 197] width 17 height 7
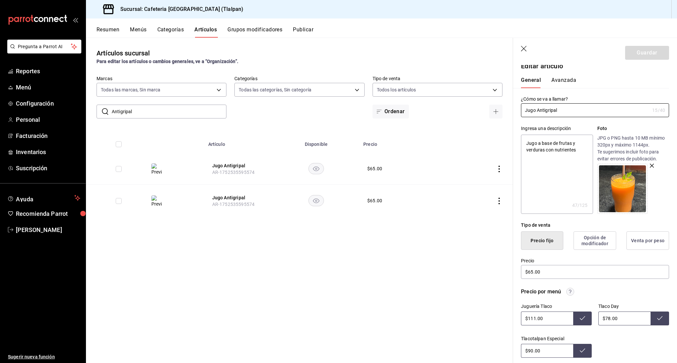
scroll to position [10, 0]
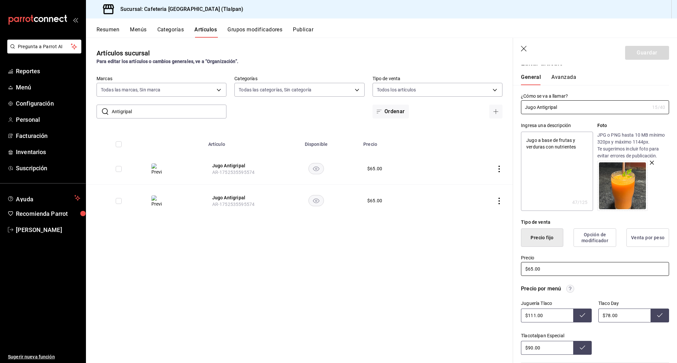
click at [533, 271] on input "$65.00" at bounding box center [595, 269] width 148 height 14
click at [533, 316] on input "$111.00" at bounding box center [547, 316] width 52 height 14
click at [611, 314] on input "$78.00" at bounding box center [624, 316] width 52 height 14
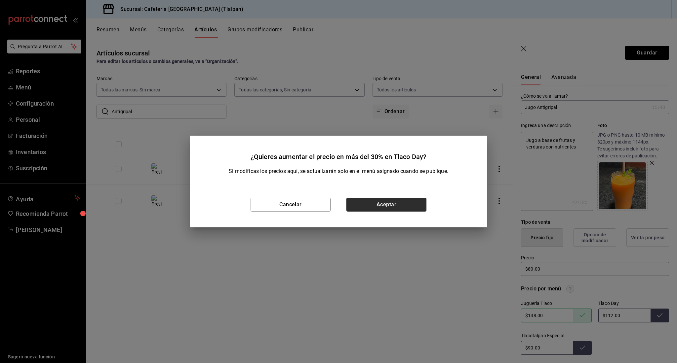
click at [418, 205] on button "Aceptar" at bounding box center [386, 205] width 80 height 14
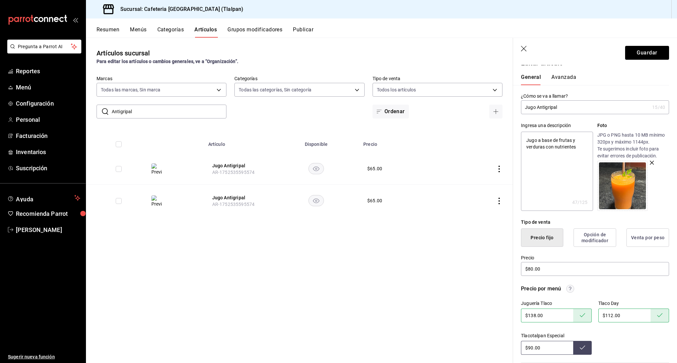
click at [531, 348] on input "$90.00" at bounding box center [547, 348] width 52 height 14
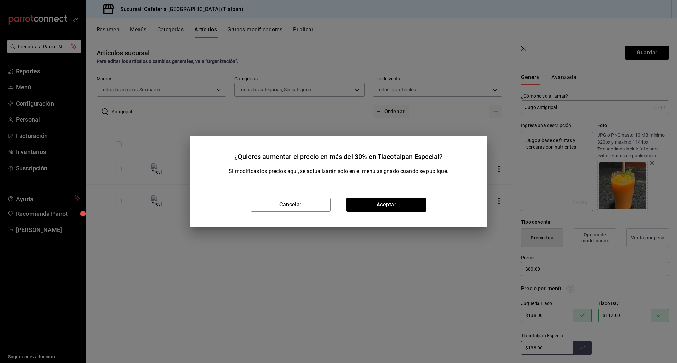
click at [415, 212] on div "Cancelar Aceptar" at bounding box center [338, 205] width 297 height 46
click at [415, 207] on button "Aceptar" at bounding box center [386, 205] width 80 height 14
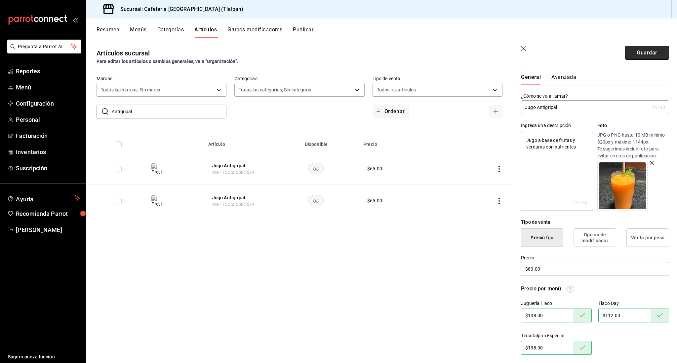
click at [640, 56] on button "Guardar" at bounding box center [647, 53] width 44 height 14
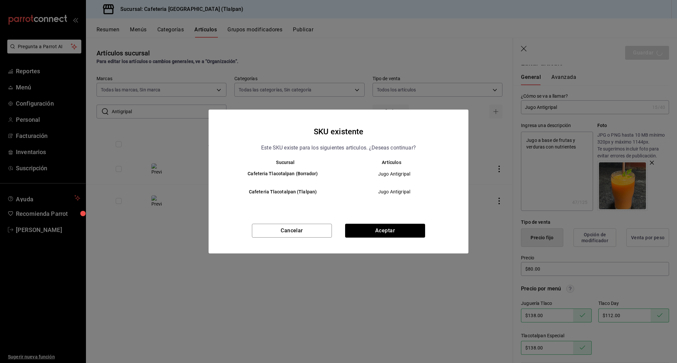
click at [404, 223] on div "SKU existente Este SKU existe para los siguientes articulos. ¿Deseas continuar?…" at bounding box center [338, 182] width 260 height 144
click at [404, 227] on button "Aceptar" at bounding box center [385, 231] width 80 height 14
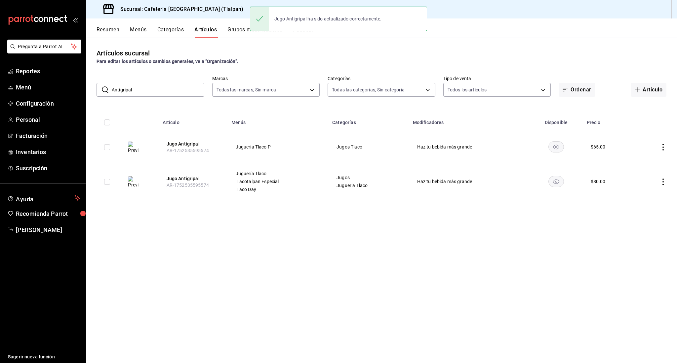
click at [664, 146] on icon "actions" at bounding box center [662, 147] width 7 height 7
click at [642, 163] on span "Editar" at bounding box center [642, 162] width 17 height 7
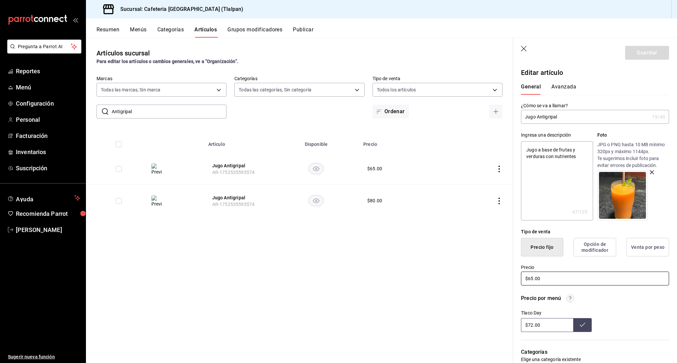
click at [533, 280] on input "$65.00" at bounding box center [595, 279] width 148 height 14
click at [531, 326] on input "$72.00" at bounding box center [547, 325] width 52 height 14
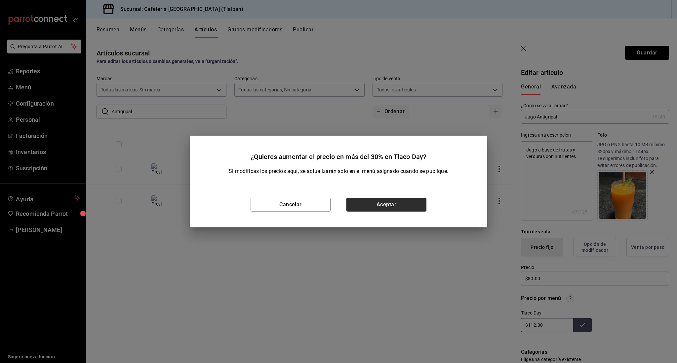
click at [409, 211] on button "Aceptar" at bounding box center [386, 205] width 80 height 14
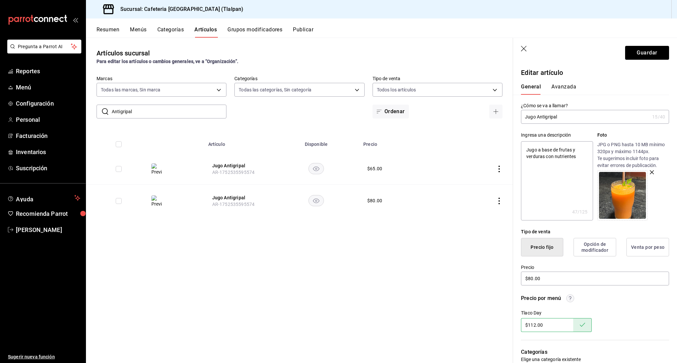
click at [628, 64] on header "Guardar" at bounding box center [595, 51] width 164 height 27
click at [628, 55] on button "Guardar" at bounding box center [647, 53] width 44 height 14
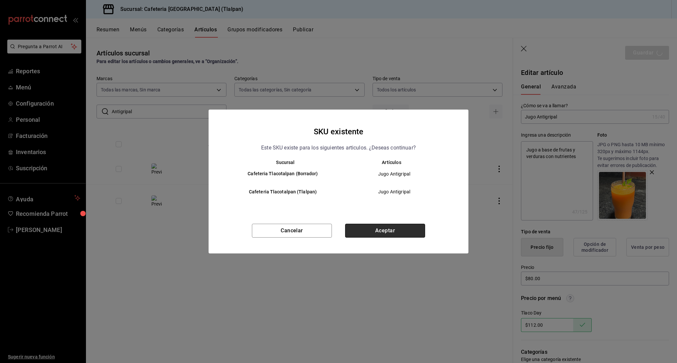
click at [410, 235] on button "Aceptar" at bounding box center [385, 231] width 80 height 14
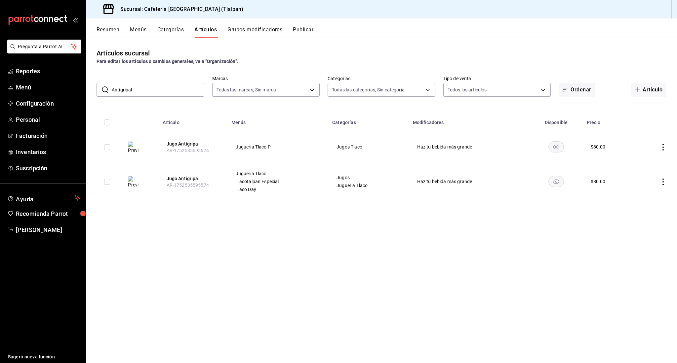
click at [146, 92] on input "Antigripal" at bounding box center [158, 89] width 93 height 13
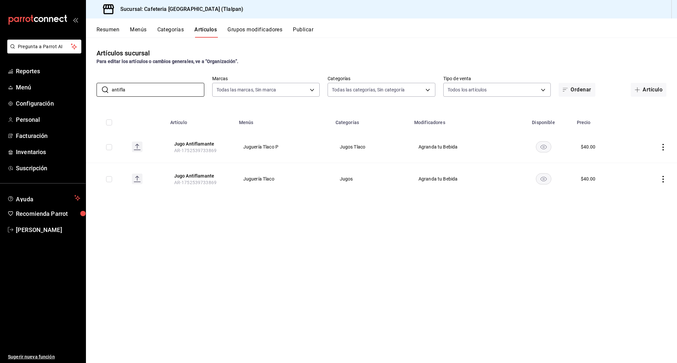
drag, startPoint x: 146, startPoint y: 92, endPoint x: 662, endPoint y: 148, distance: 519.5
click at [662, 148] on icon "actions" at bounding box center [662, 147] width 7 height 7
click at [662, 148] on div at bounding box center [338, 181] width 677 height 363
click at [665, 147] on icon "actions" at bounding box center [662, 147] width 7 height 7
click at [647, 158] on li "Editar" at bounding box center [637, 163] width 40 height 14
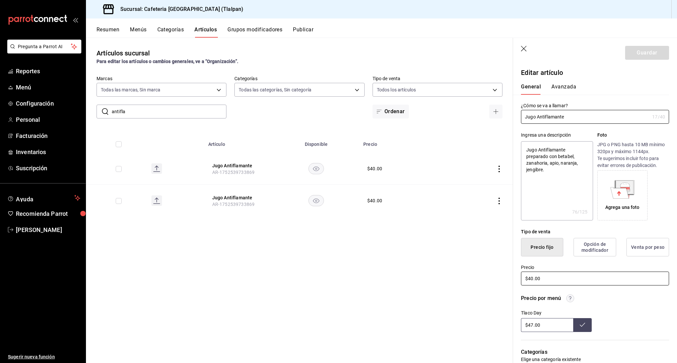
click at [531, 278] on input "$40.00" at bounding box center [595, 279] width 148 height 14
click at [531, 325] on input "$47.00" at bounding box center [547, 325] width 52 height 14
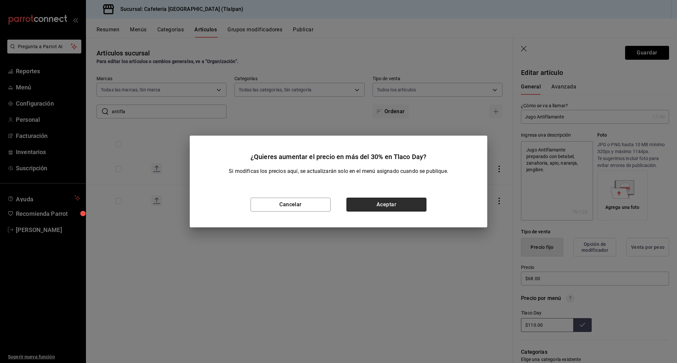
click at [422, 206] on button "Aceptar" at bounding box center [386, 205] width 80 height 14
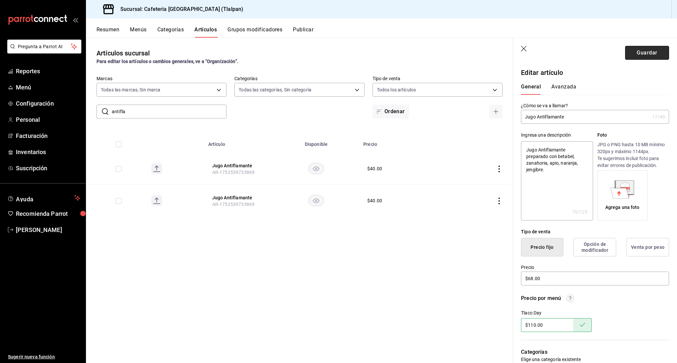
click at [659, 55] on button "Guardar" at bounding box center [647, 53] width 44 height 14
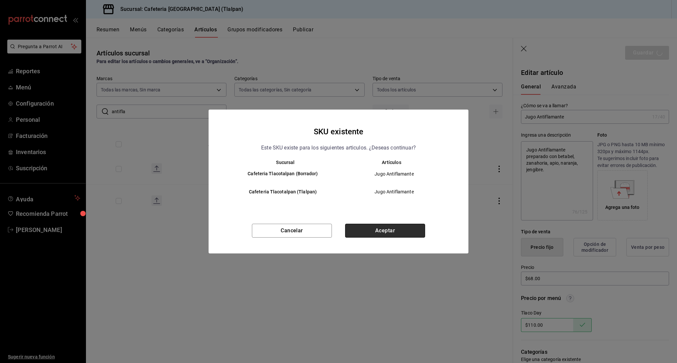
click at [411, 229] on button "Aceptar" at bounding box center [385, 231] width 80 height 14
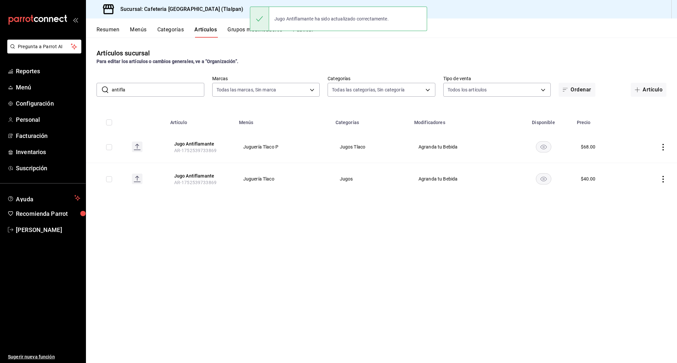
click at [661, 179] on icon "actions" at bounding box center [662, 179] width 7 height 7
click at [644, 198] on span "Editar" at bounding box center [642, 194] width 17 height 7
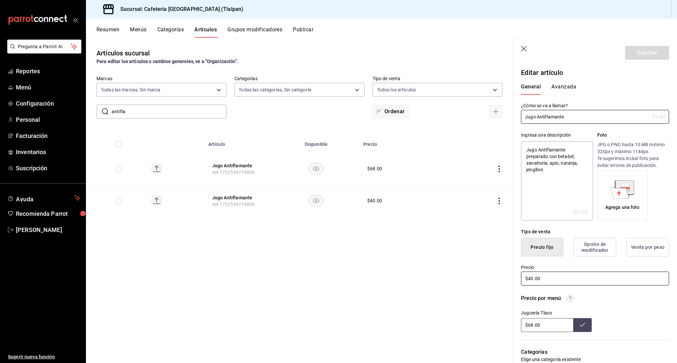
click at [529, 279] on input "$40.00" at bounding box center [595, 279] width 148 height 14
click at [532, 324] on input "$68.00" at bounding box center [547, 325] width 52 height 14
click at [634, 52] on button "Guardar" at bounding box center [647, 53] width 44 height 14
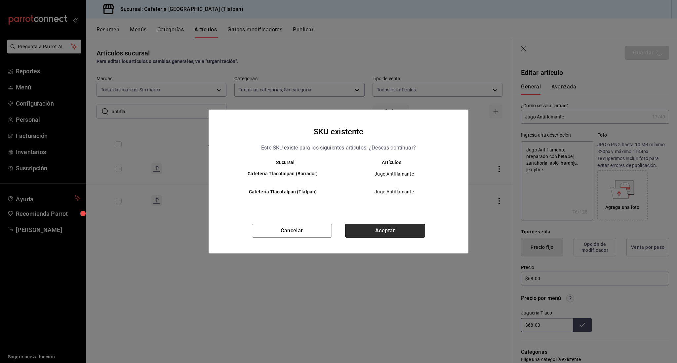
click at [395, 232] on button "Aceptar" at bounding box center [385, 231] width 80 height 14
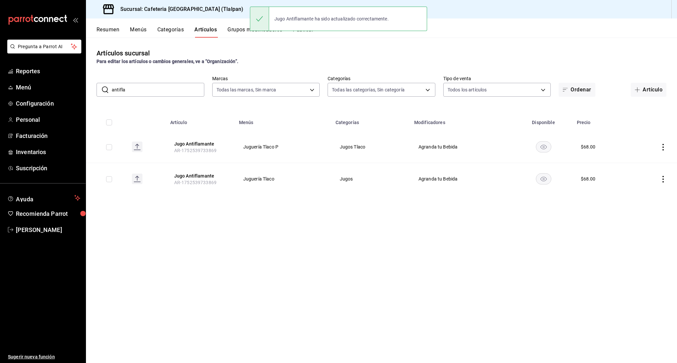
click at [123, 90] on input "antifla" at bounding box center [158, 89] width 93 height 13
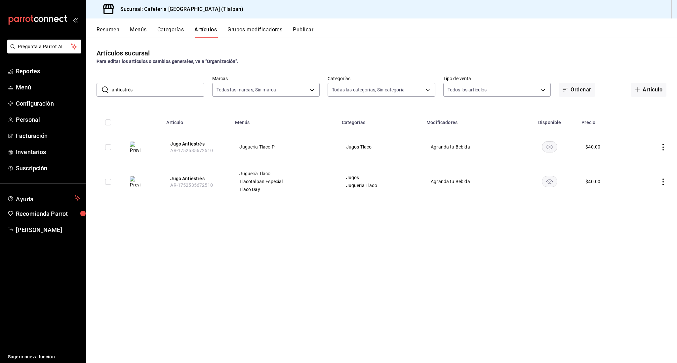
click at [666, 182] on icon "actions" at bounding box center [662, 182] width 7 height 7
click at [646, 196] on span "Editar" at bounding box center [642, 197] width 17 height 7
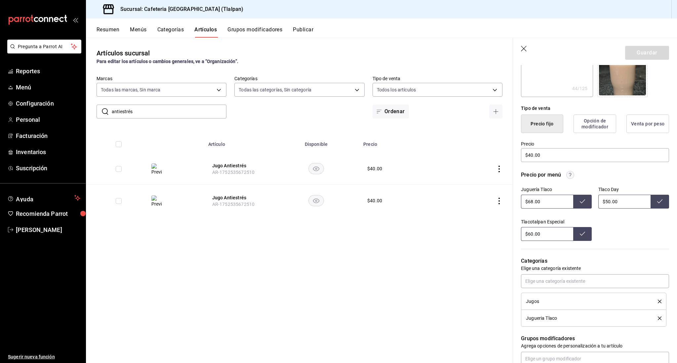
scroll to position [132, 0]
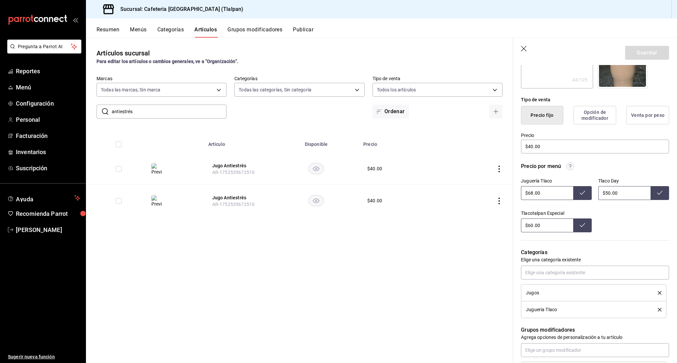
click at [532, 227] on input "$60.00" at bounding box center [547, 226] width 52 height 14
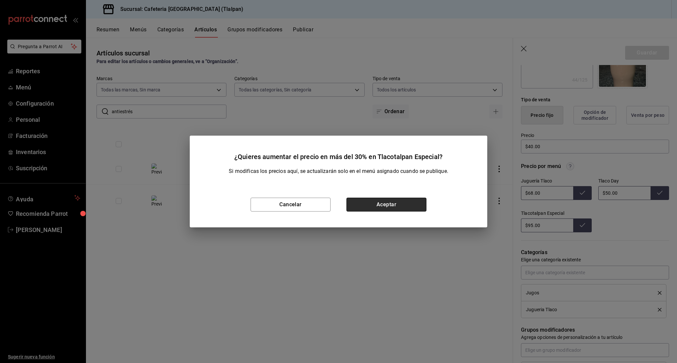
click at [421, 200] on button "Aceptar" at bounding box center [386, 205] width 80 height 14
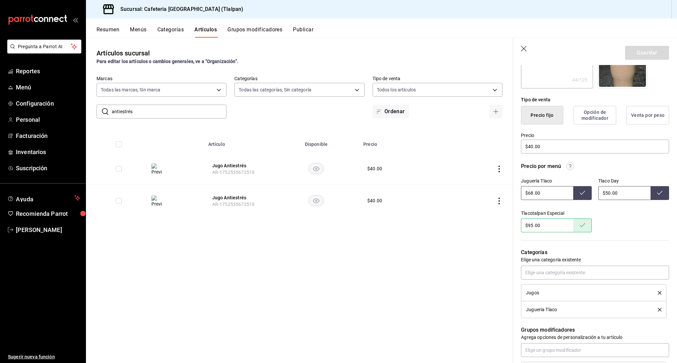
click at [610, 195] on input "$50.00" at bounding box center [624, 193] width 52 height 14
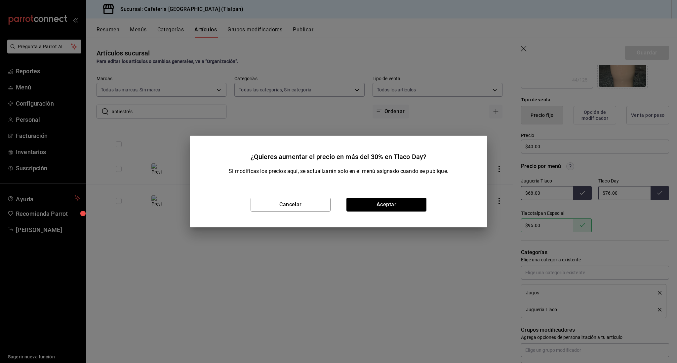
click at [419, 206] on button "Aceptar" at bounding box center [386, 205] width 80 height 14
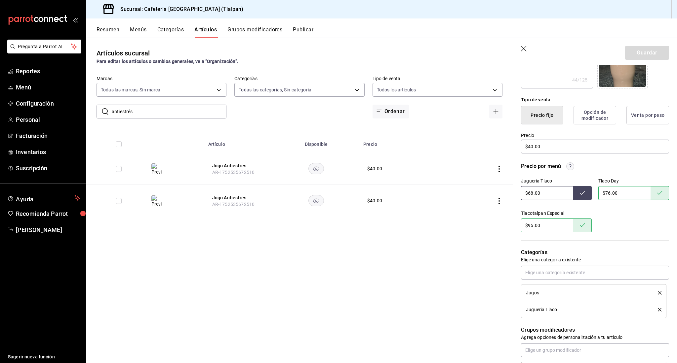
click at [530, 195] on input "$68.00" at bounding box center [547, 193] width 52 height 14
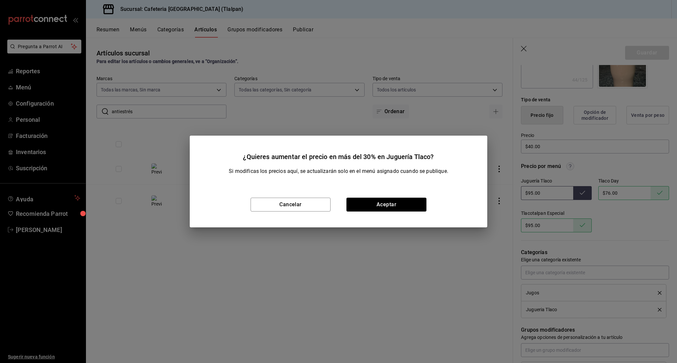
click at [404, 213] on div "Cancelar Aceptar" at bounding box center [338, 205] width 297 height 46
click at [405, 206] on button "Aceptar" at bounding box center [386, 205] width 80 height 14
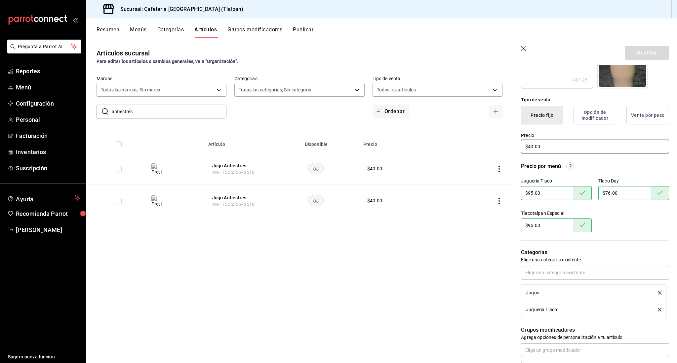
click at [533, 148] on input "$40.00" at bounding box center [595, 147] width 148 height 14
click at [642, 53] on button "Guardar" at bounding box center [647, 53] width 44 height 14
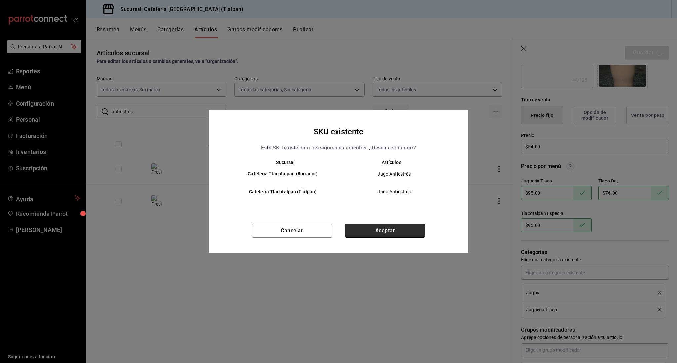
click at [399, 235] on button "Aceptar" at bounding box center [385, 231] width 80 height 14
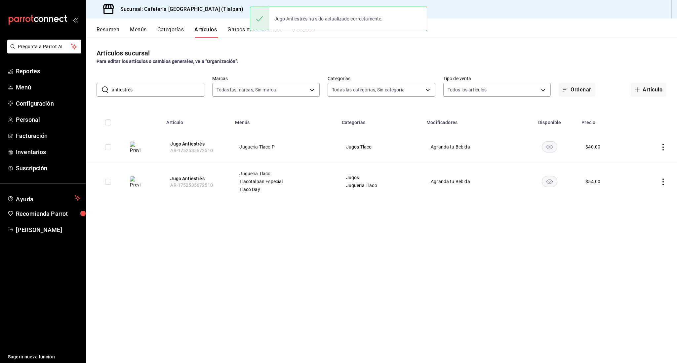
click at [664, 149] on icon "actions" at bounding box center [662, 147] width 7 height 7
click at [638, 162] on span "Editar" at bounding box center [642, 162] width 17 height 7
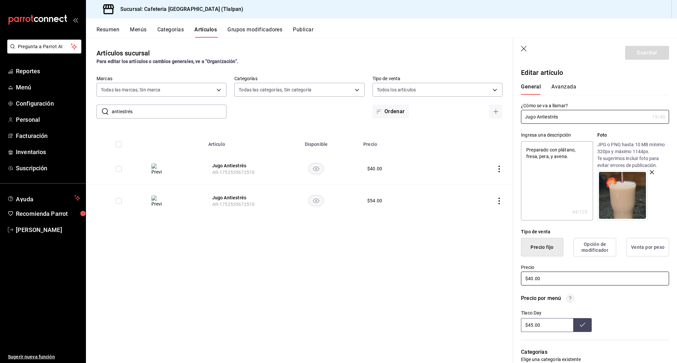
click at [529, 280] on input "$40.00" at bounding box center [595, 279] width 148 height 14
type input "$54.00"
click at [533, 326] on input "$45.00" at bounding box center [547, 325] width 52 height 14
type input "$4.00"
type input "$76.00"
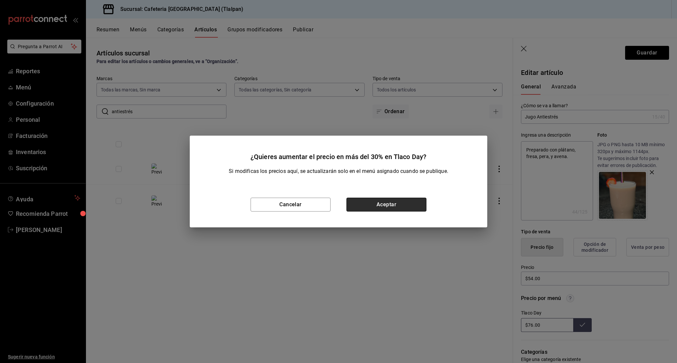
click at [411, 202] on button "Aceptar" at bounding box center [386, 205] width 80 height 14
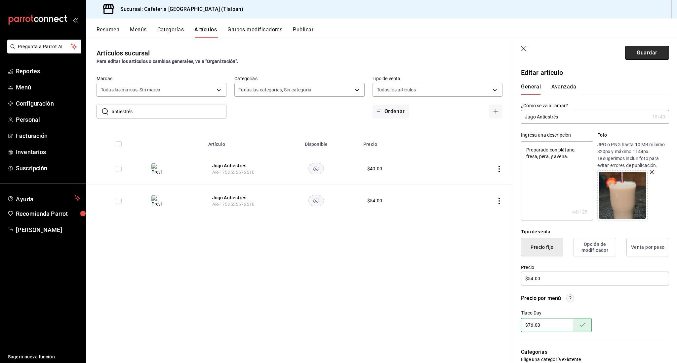
click at [638, 51] on button "Guardar" at bounding box center [647, 53] width 44 height 14
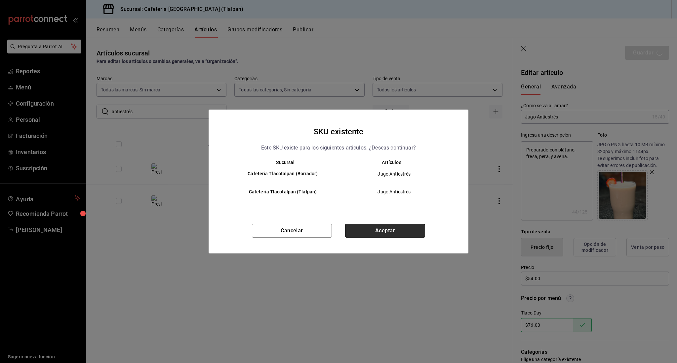
click at [401, 235] on button "Aceptar" at bounding box center [385, 231] width 80 height 14
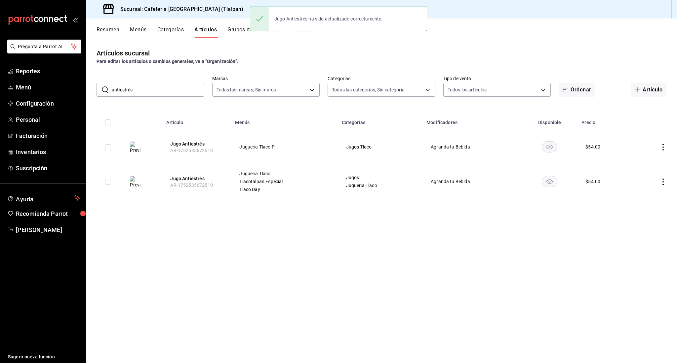
click at [166, 93] on input "antiestrés" at bounding box center [158, 89] width 93 height 13
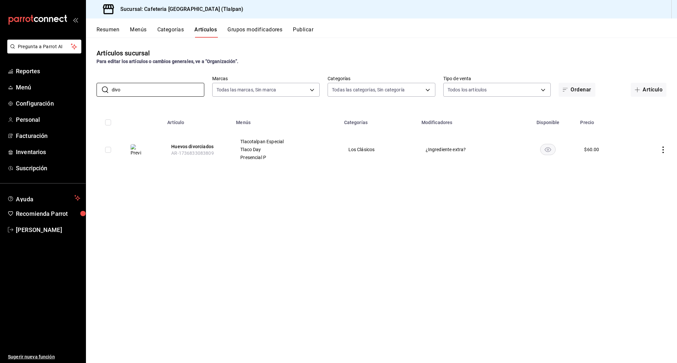
type input "divo"
click at [664, 149] on icon "actions" at bounding box center [662, 150] width 7 height 7
click at [643, 164] on span "Editar" at bounding box center [642, 165] width 17 height 7
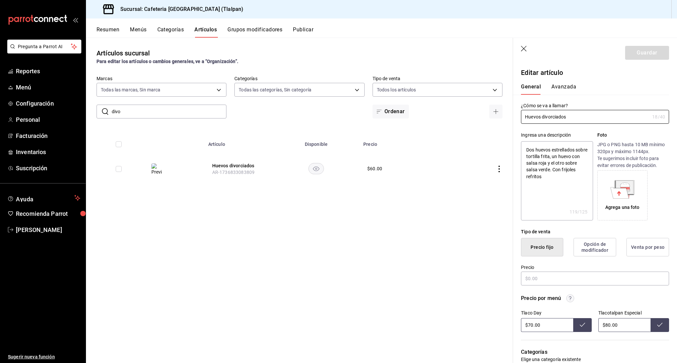
type textarea "x"
type input "$60.00"
radio input "false"
radio input "true"
click at [532, 280] on input "$60.00" at bounding box center [595, 279] width 148 height 14
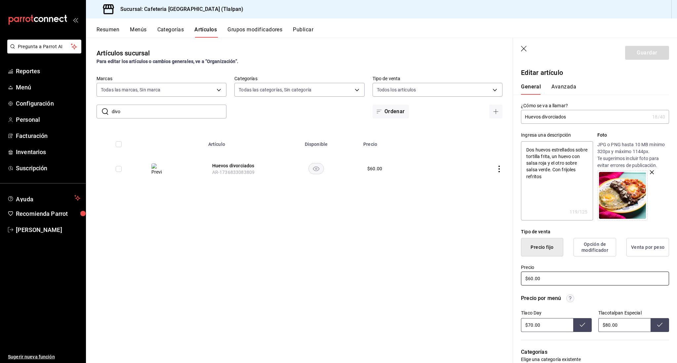
type textarea "x"
type input "$0.00"
type textarea "x"
type input "$40.00"
click at [531, 325] on input "$70.00" at bounding box center [547, 325] width 52 height 14
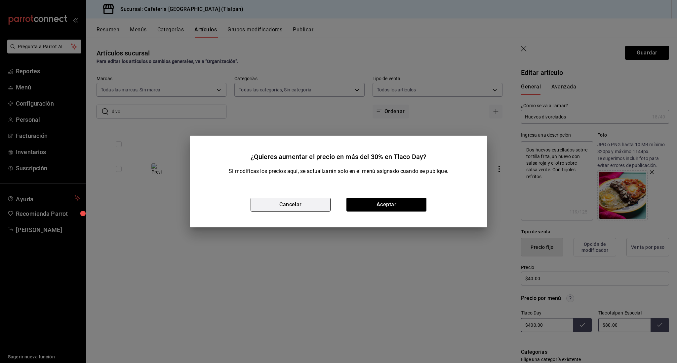
click at [317, 200] on button "Cancelar" at bounding box center [290, 205] width 80 height 14
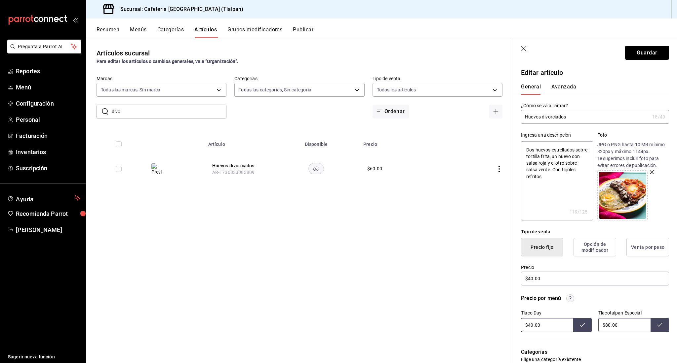
type input "$40.00"
click at [608, 326] on input "$80.00" at bounding box center [624, 325] width 52 height 14
type input "$50.00"
click at [645, 52] on button "Guardar" at bounding box center [647, 53] width 44 height 14
type textarea "x"
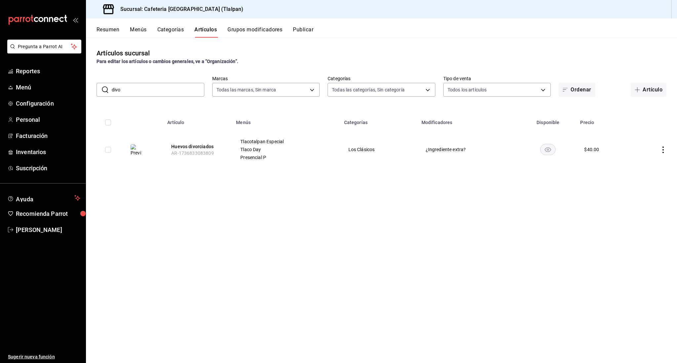
click at [129, 95] on input "divo" at bounding box center [158, 89] width 93 height 13
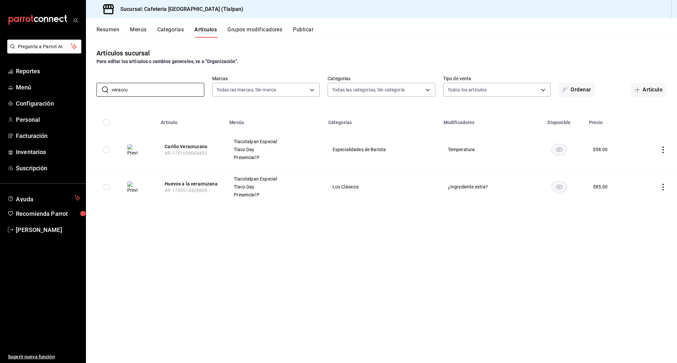
type input "veracru"
click at [663, 191] on td at bounding box center [655, 186] width 41 height 37
click at [662, 188] on icon "actions" at bounding box center [662, 187] width 7 height 7
click at [642, 203] on span "Editar" at bounding box center [642, 202] width 17 height 7
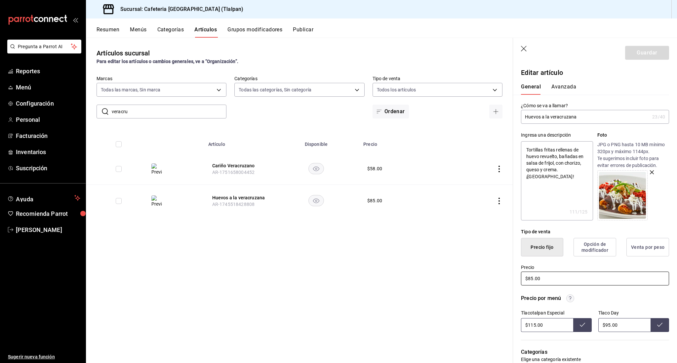
click at [533, 279] on input "$85.00" at bounding box center [595, 279] width 148 height 14
type textarea "x"
type input "$8.00"
type textarea "x"
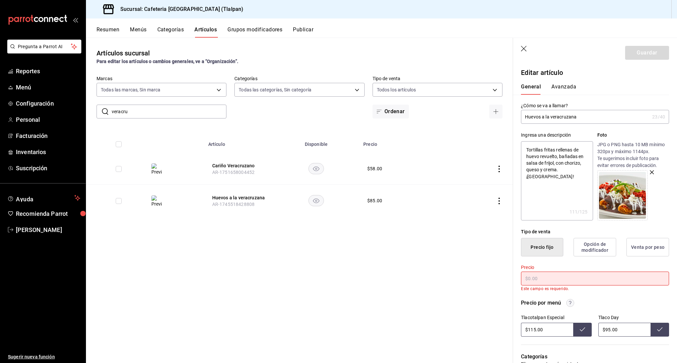
type textarea "x"
type input "$6.00"
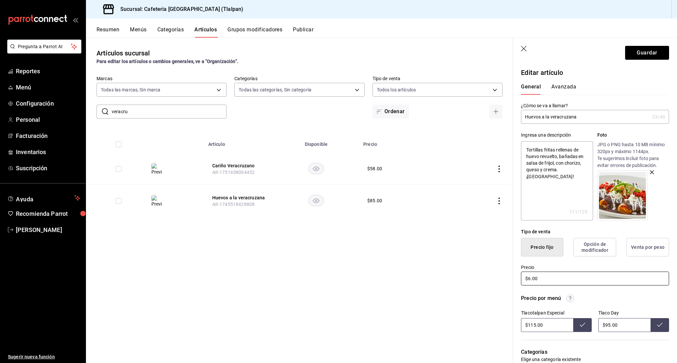
type textarea "x"
type input "$60.00"
click at [534, 324] on input "$115.00" at bounding box center [547, 325] width 52 height 14
type input "$1.00"
type input "$104.00"
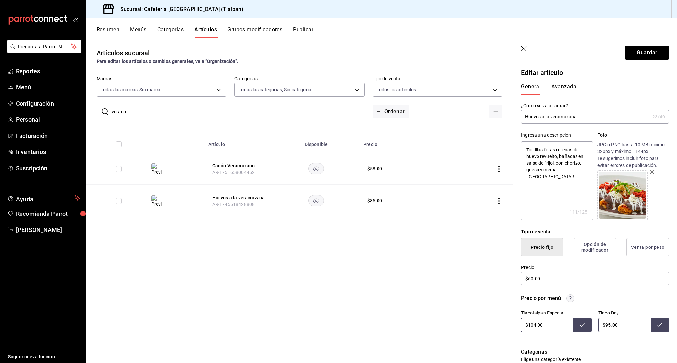
click at [586, 325] on button at bounding box center [582, 325] width 19 height 14
click at [609, 326] on input "$95.00" at bounding box center [624, 325] width 52 height 14
type input "$9.00"
type input "$84.00"
click at [643, 49] on button "Guardar" at bounding box center [647, 53] width 44 height 14
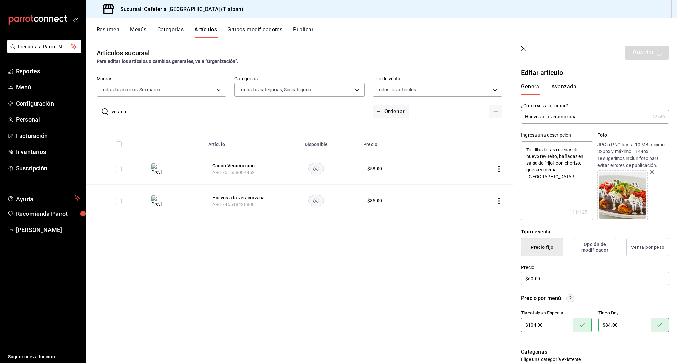
type textarea "x"
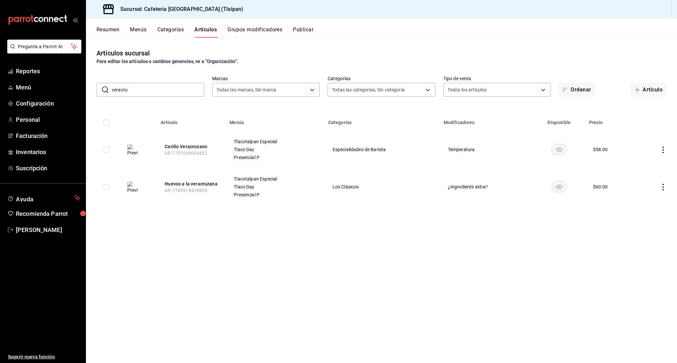
click at [159, 87] on input "veracru" at bounding box center [158, 89] width 93 height 13
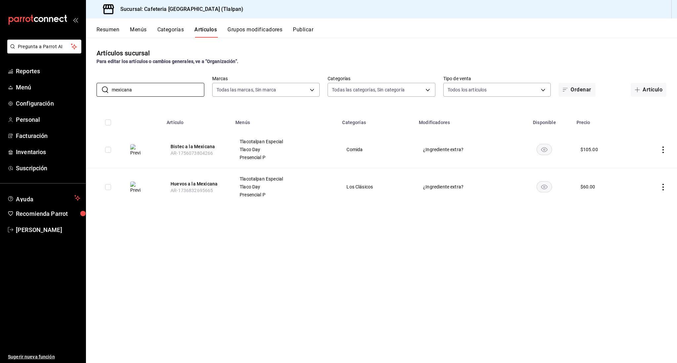
type input "mexicana"
click at [659, 186] on td at bounding box center [654, 186] width 45 height 37
click at [660, 186] on icon "actions" at bounding box center [662, 187] width 7 height 7
click at [642, 199] on li "Editar" at bounding box center [637, 203] width 40 height 14
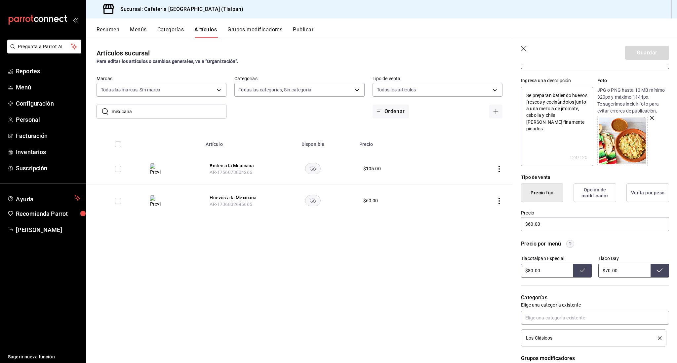
scroll to position [63, 0]
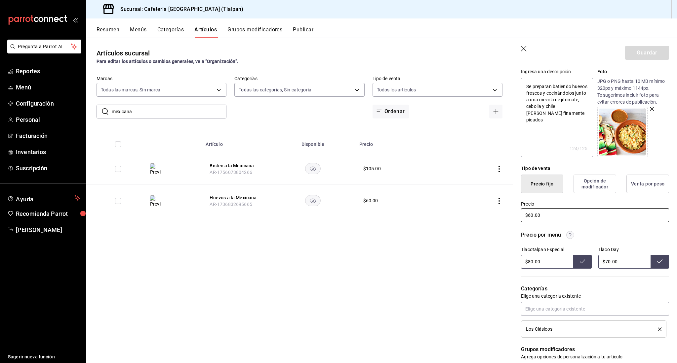
click at [530, 215] on input "$60.00" at bounding box center [595, 215] width 148 height 14
type textarea "x"
type input "$0.00"
type textarea "x"
type input "$40.00"
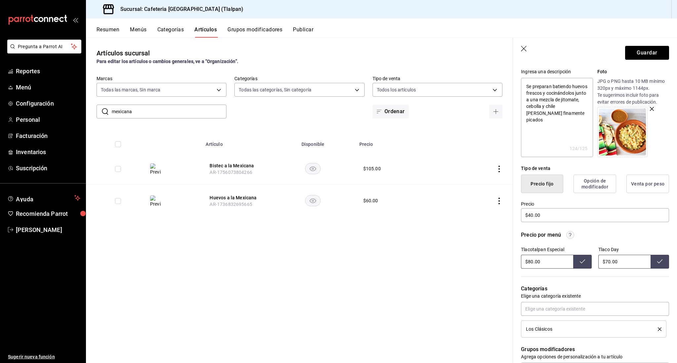
click at [530, 262] on input "$80.00" at bounding box center [547, 262] width 52 height 14
click at [610, 263] on input "$70.00" at bounding box center [624, 262] width 52 height 14
click at [552, 260] on input "$80.00" at bounding box center [547, 262] width 52 height 14
type input "$8.00"
type input "$45.00"
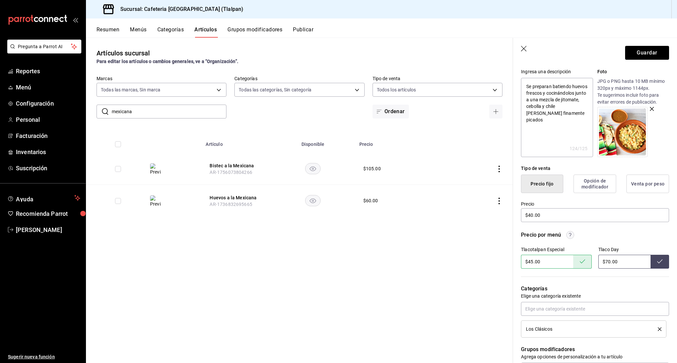
click at [608, 262] on input "$70.00" at bounding box center [624, 262] width 52 height 14
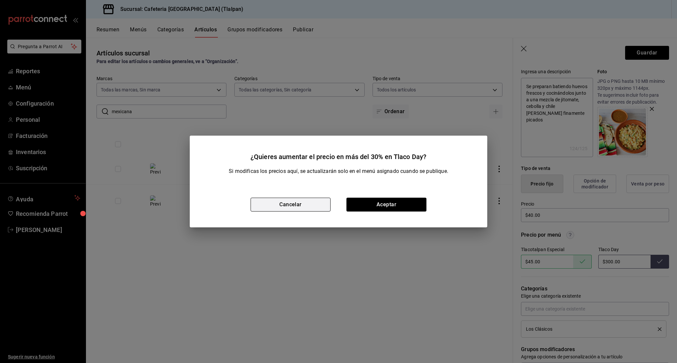
click at [301, 205] on button "Cancelar" at bounding box center [290, 205] width 80 height 14
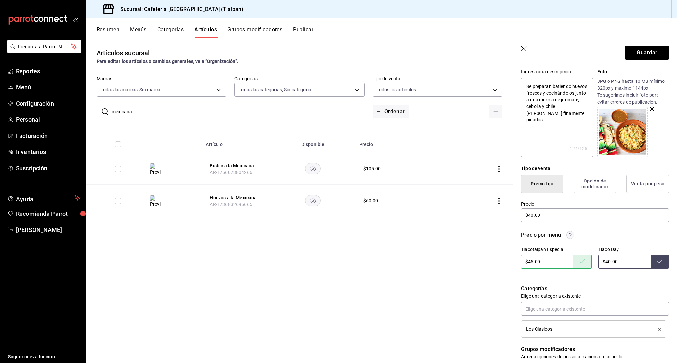
type input "$40.00"
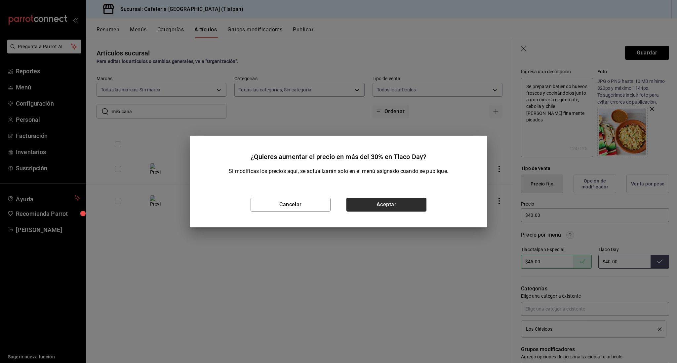
click at [411, 208] on button "Aceptar" at bounding box center [386, 205] width 80 height 14
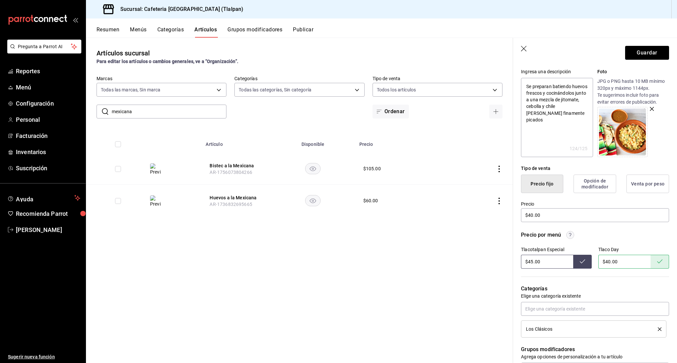
click at [532, 265] on input "$45.00" at bounding box center [547, 262] width 52 height 14
click at [533, 261] on input "$45.00" at bounding box center [547, 262] width 52 height 14
type input "$48.00"
click at [631, 53] on button "Guardar" at bounding box center [647, 53] width 44 height 14
type textarea "x"
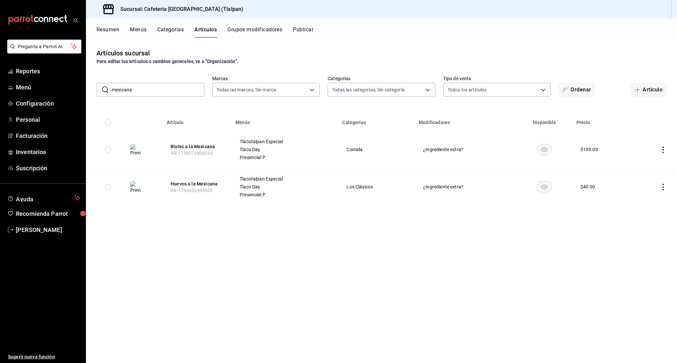
click at [149, 87] on input "mexicana" at bounding box center [158, 89] width 93 height 13
type input "revuelto"
click at [661, 146] on td at bounding box center [653, 149] width 45 height 37
click at [661, 150] on icon "actions" at bounding box center [662, 150] width 7 height 7
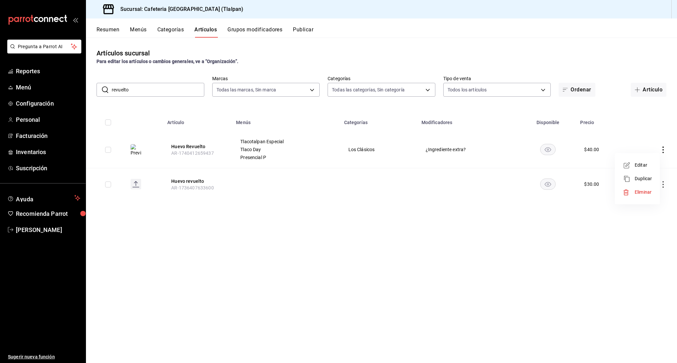
click at [641, 164] on span "Editar" at bounding box center [642, 165] width 17 height 7
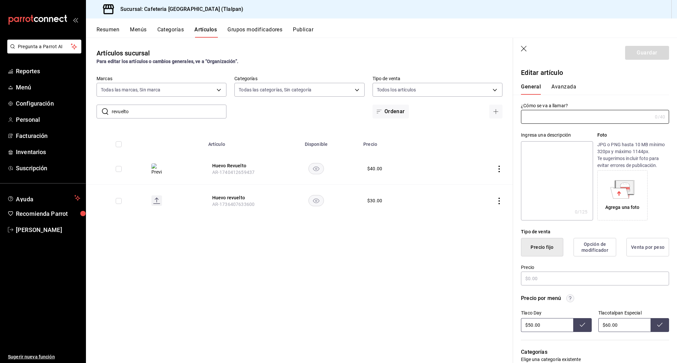
type input "Huevo Revuelto"
type textarea "Dos huevos revueltos acompañados con frijoles refritos."
type textarea "x"
type input "AR-1740412659437"
type textarea "x"
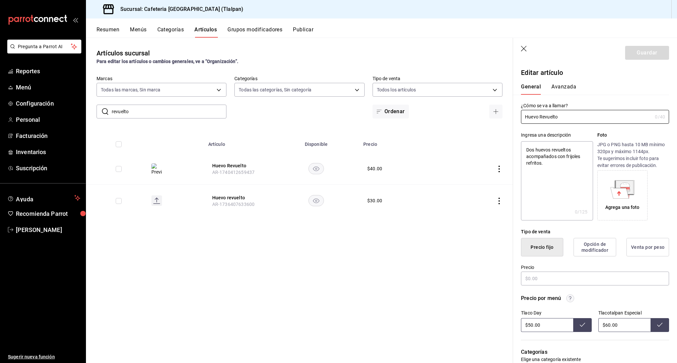
type input "$40.00"
radio input "false"
radio input "true"
click at [534, 279] on input "$40.00" at bounding box center [595, 279] width 148 height 14
type textarea "x"
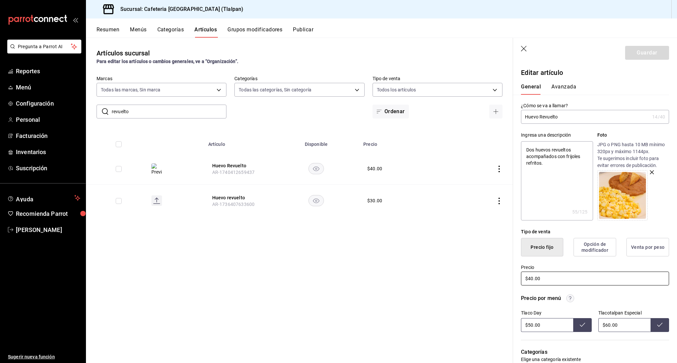
type input "$0.00"
type textarea "x"
type input "$30.00"
click at [530, 326] on input "$50.00" at bounding box center [547, 325] width 52 height 14
click at [531, 279] on input "$30.00" at bounding box center [595, 279] width 148 height 14
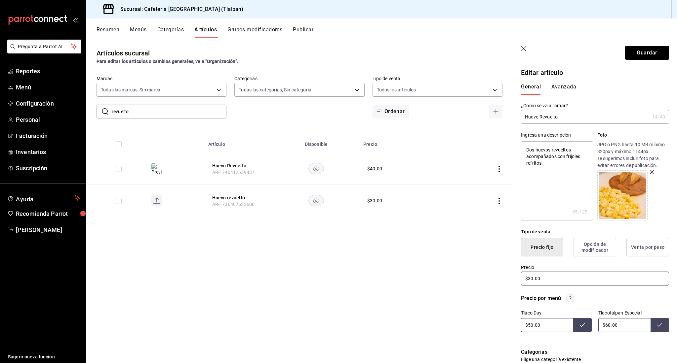
type textarea "x"
type input "$0.00"
type textarea "x"
type input "$40.00"
type textarea "x"
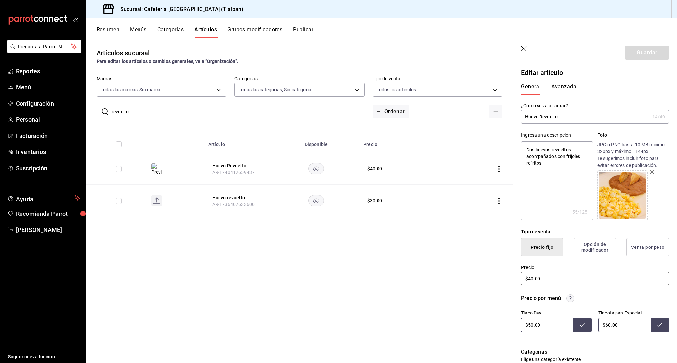
type input "$40.00"
click at [608, 327] on input "$60.00" at bounding box center [624, 325] width 52 height 14
click at [531, 324] on input "$50.00" at bounding box center [547, 325] width 52 height 14
click at [608, 325] on input "$60.00" at bounding box center [624, 325] width 52 height 14
type input "$50.00"
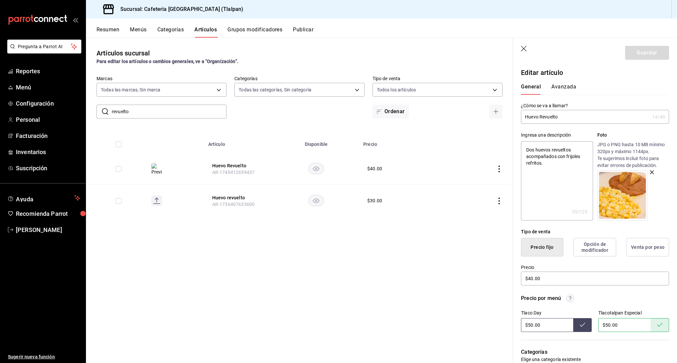
click at [529, 326] on input "$50.00" at bounding box center [547, 325] width 52 height 14
type input "$48.00"
click at [525, 47] on icon "button" at bounding box center [524, 49] width 6 height 6
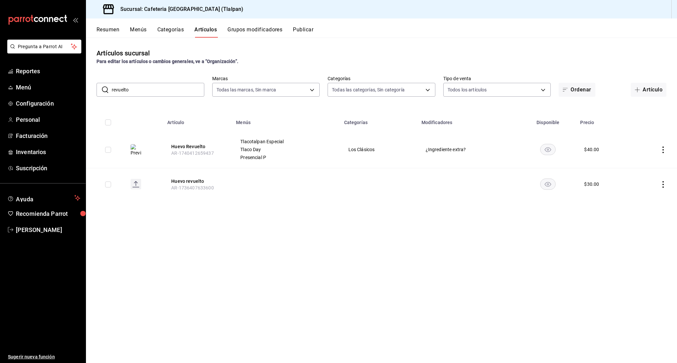
click at [164, 94] on input "revuelto" at bounding box center [158, 89] width 93 height 13
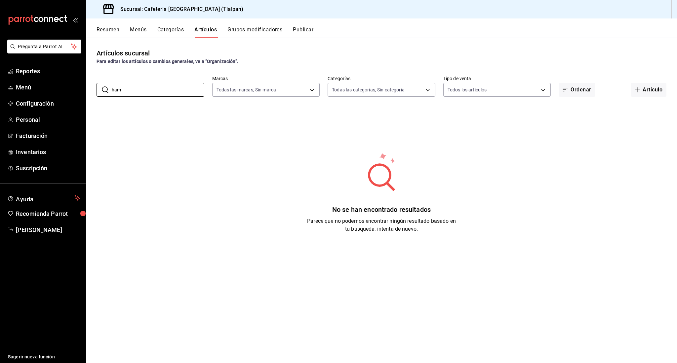
type input "ham"
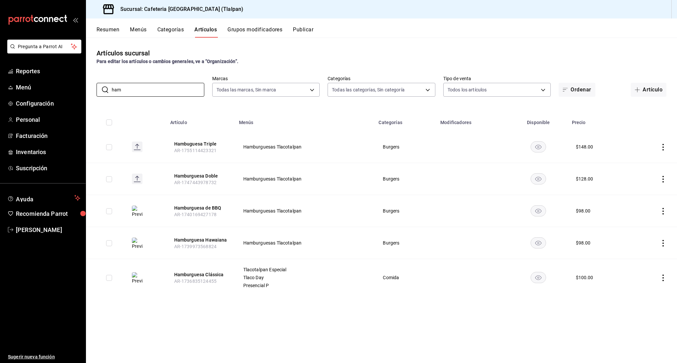
click at [660, 282] on td at bounding box center [653, 277] width 47 height 37
click at [662, 280] on icon "actions" at bounding box center [662, 278] width 7 height 7
click at [640, 293] on span "Editar" at bounding box center [642, 293] width 17 height 7
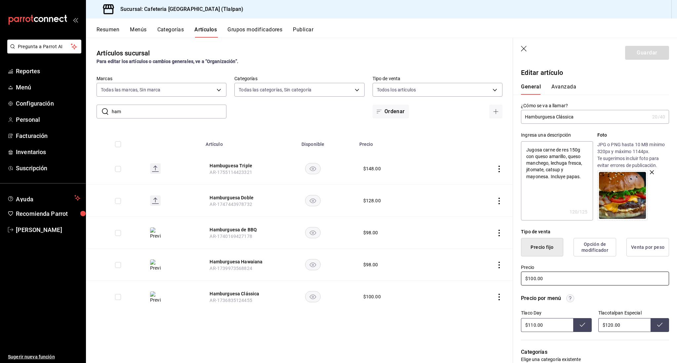
click at [532, 280] on input "$100.00" at bounding box center [595, 279] width 148 height 14
type textarea "x"
type input "$10.00"
type textarea "x"
type input "$1.00"
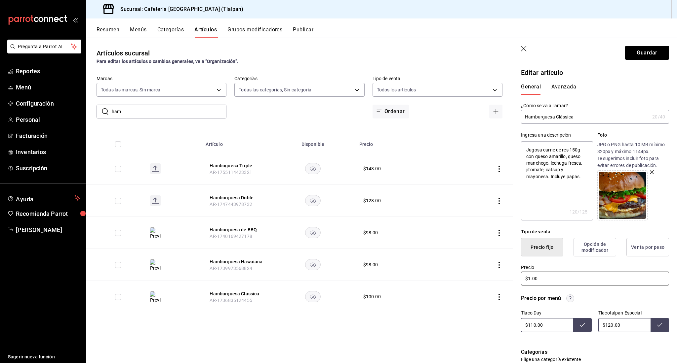
type textarea "x"
type input "$11.00"
type textarea "x"
type input "$116.00"
click at [533, 326] on input "$110.00" at bounding box center [547, 325] width 52 height 14
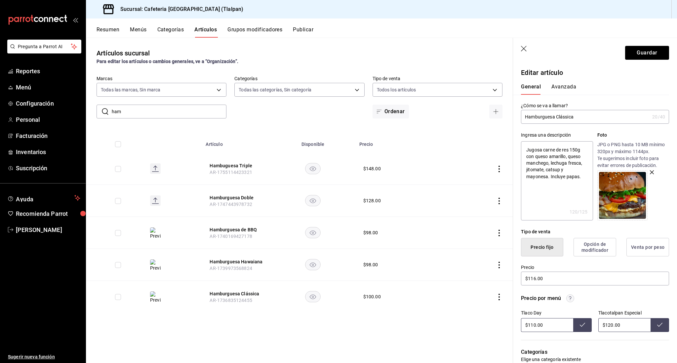
click at [535, 326] on input "$110.00" at bounding box center [547, 325] width 52 height 14
type input "$1.00"
type input "$6.00"
type input "$164.00"
click at [589, 325] on button at bounding box center [582, 325] width 19 height 14
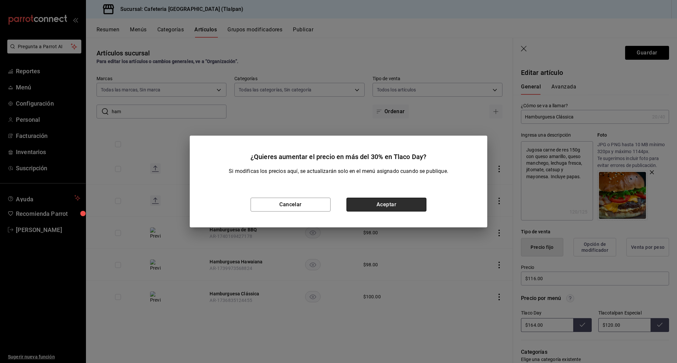
click at [418, 200] on button "Aceptar" at bounding box center [386, 205] width 80 height 14
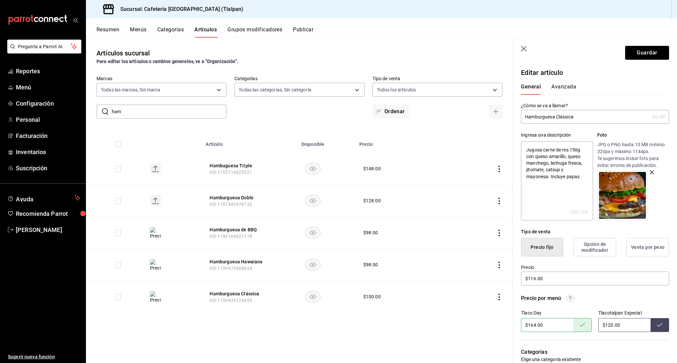
click at [608, 326] on input "$120.00" at bounding box center [624, 325] width 52 height 14
type input "$200.00"
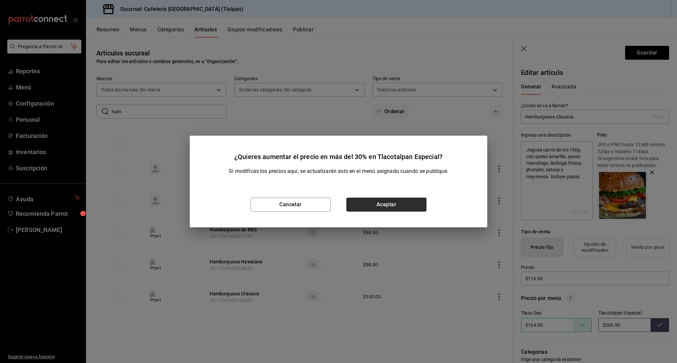
click at [404, 198] on button "Aceptar" at bounding box center [386, 205] width 80 height 14
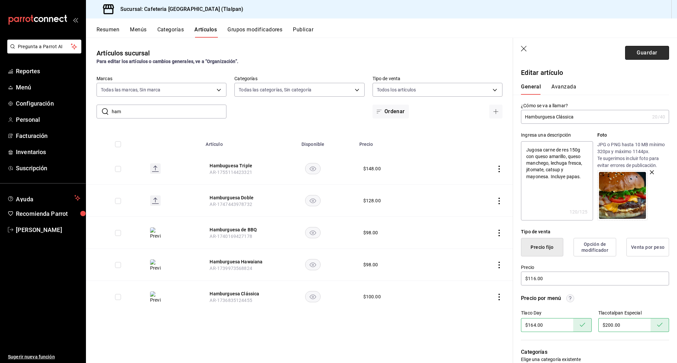
click at [638, 52] on button "Guardar" at bounding box center [647, 53] width 44 height 14
type textarea "x"
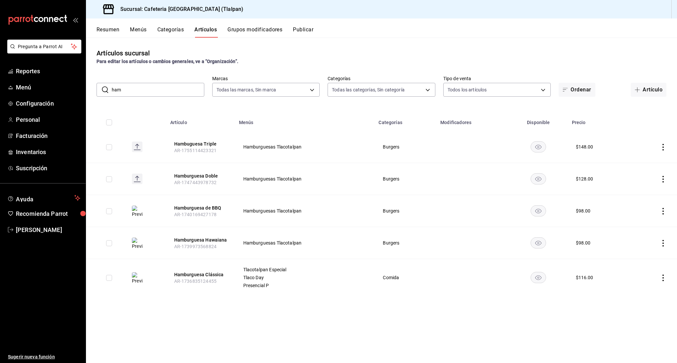
click at [142, 92] on input "ham" at bounding box center [158, 89] width 93 height 13
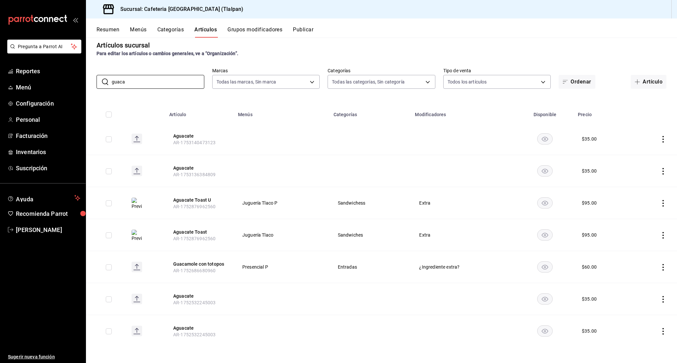
scroll to position [8, 0]
type input "guaca"
click at [660, 269] on icon "actions" at bounding box center [662, 267] width 7 height 7
click at [642, 280] on span "Editar" at bounding box center [642, 283] width 17 height 7
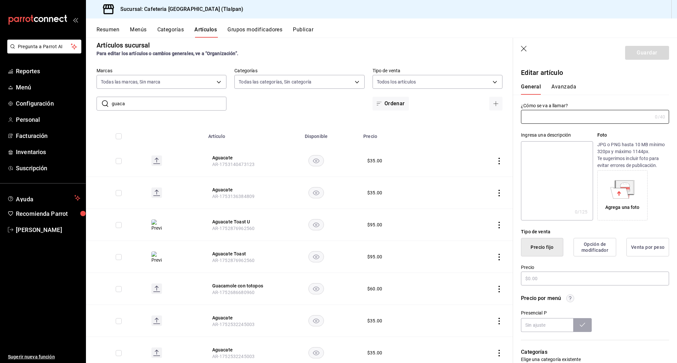
type input "Guacamole con totopos"
type input "AR-1752686680960"
click at [530, 279] on input "$60.00" at bounding box center [595, 279] width 148 height 14
type input "$40.00"
click at [654, 51] on button "Guardar" at bounding box center [647, 53] width 44 height 14
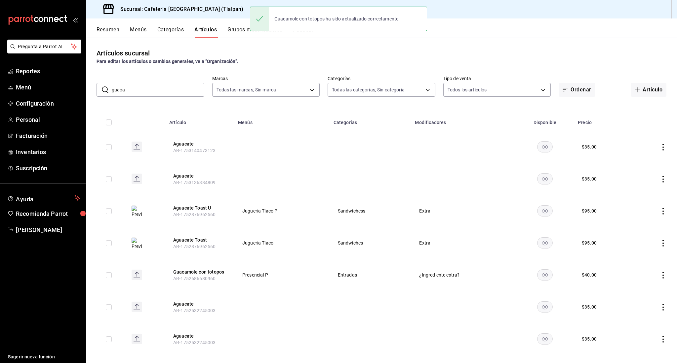
click at [135, 93] on input "guaca" at bounding box center [158, 89] width 93 height 13
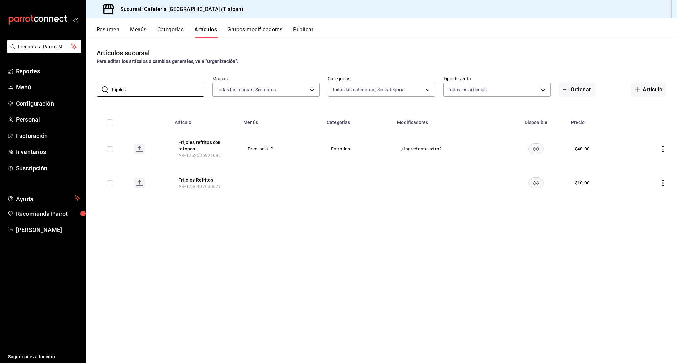
type input "frijoles"
click at [659, 152] on icon "actions" at bounding box center [662, 149] width 7 height 7
click at [642, 163] on span "Editar" at bounding box center [642, 164] width 17 height 7
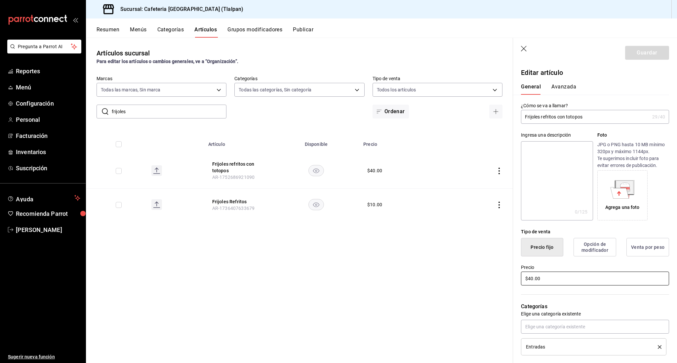
click at [532, 279] on input "$40.00" at bounding box center [595, 279] width 148 height 14
type input "$4.00"
type input "$20.00"
click at [652, 56] on button "Guardar" at bounding box center [647, 53] width 44 height 14
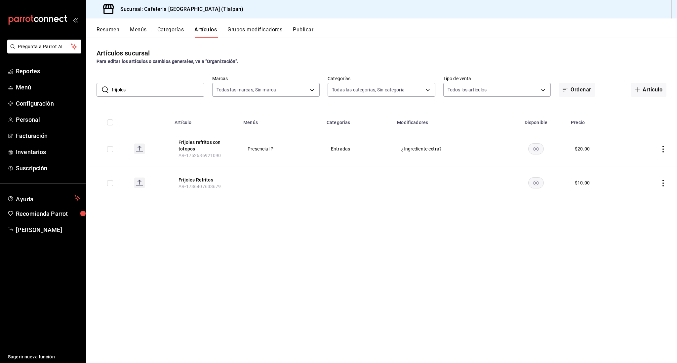
click at [126, 92] on input "frijoles" at bounding box center [158, 89] width 93 height 13
type input "g"
type input "f"
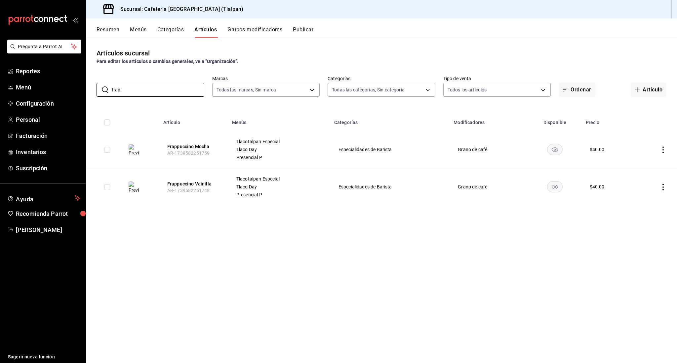
type input "frap"
click at [666, 150] on icon "actions" at bounding box center [662, 150] width 7 height 7
click at [641, 168] on span "Editar" at bounding box center [642, 165] width 17 height 7
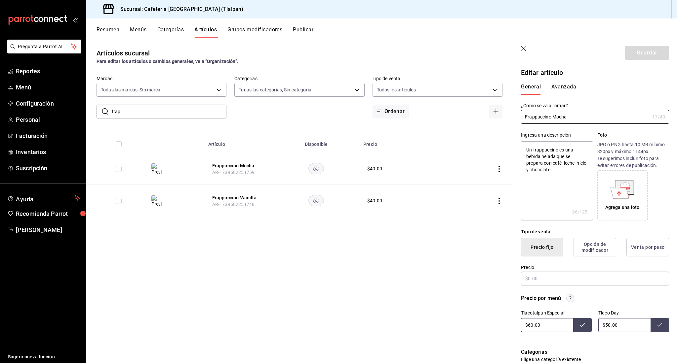
type textarea "x"
type input "$40.00"
radio input "false"
radio input "true"
click at [530, 281] on input "$40.00" at bounding box center [595, 279] width 148 height 14
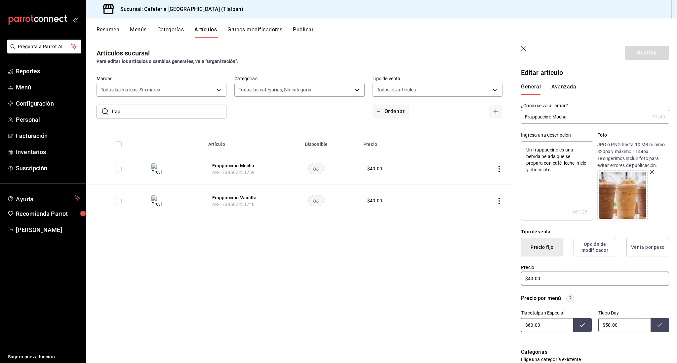
type textarea "x"
type input "$0.00"
type textarea "x"
type input "$60.00"
type textarea "x"
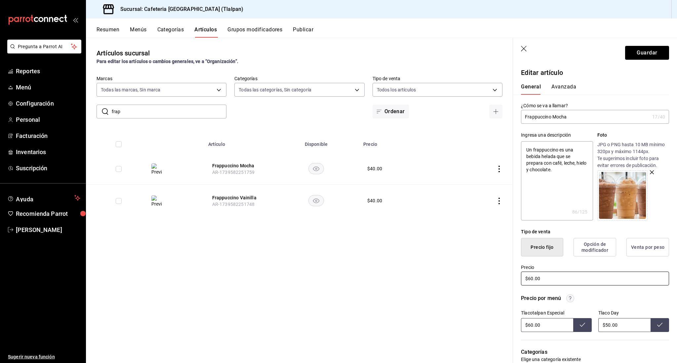
type input "$650.00"
type textarea "x"
type input "$65.00"
click at [531, 327] on input "$60.00" at bounding box center [547, 325] width 52 height 14
type input "$6.00"
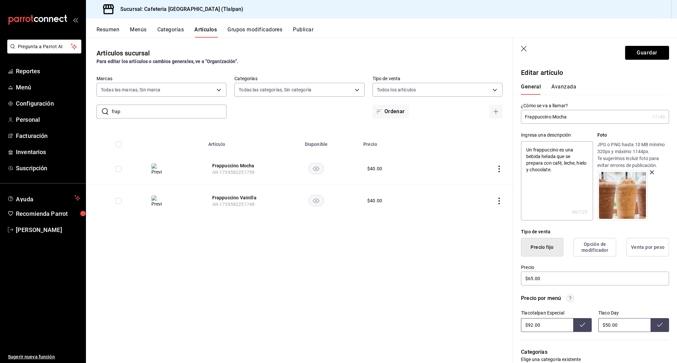
type input "$92.00"
click at [578, 323] on button at bounding box center [582, 325] width 19 height 14
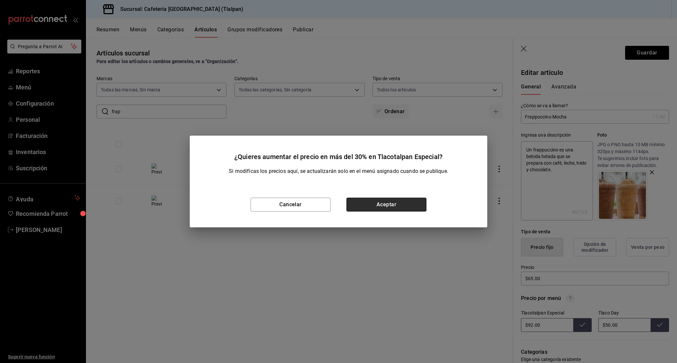
click at [411, 201] on button "Aceptar" at bounding box center [386, 205] width 80 height 14
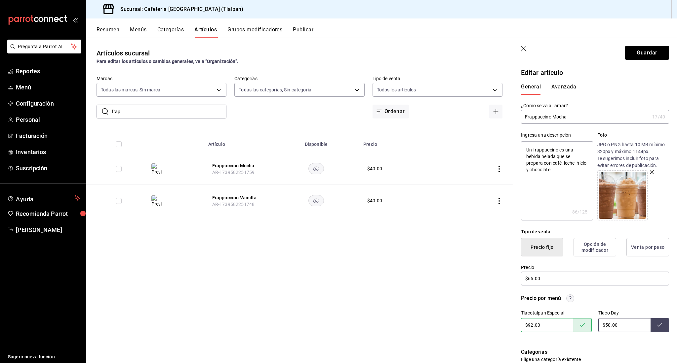
click at [607, 326] on input "$50.00" at bounding box center [624, 325] width 52 height 14
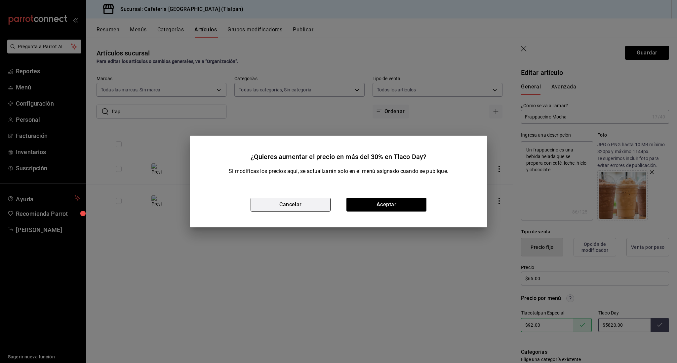
click at [318, 208] on button "Cancelar" at bounding box center [290, 205] width 80 height 14
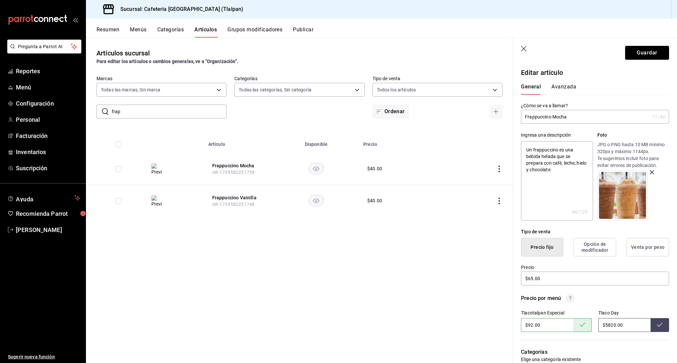
click at [609, 327] on input "$5820.00" at bounding box center [624, 325] width 52 height 14
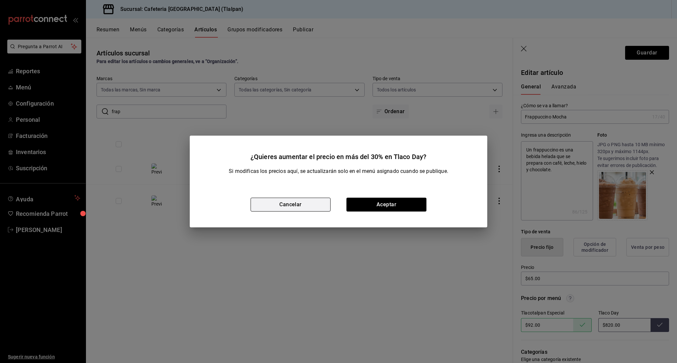
click at [299, 205] on button "Cancelar" at bounding box center [290, 205] width 80 height 14
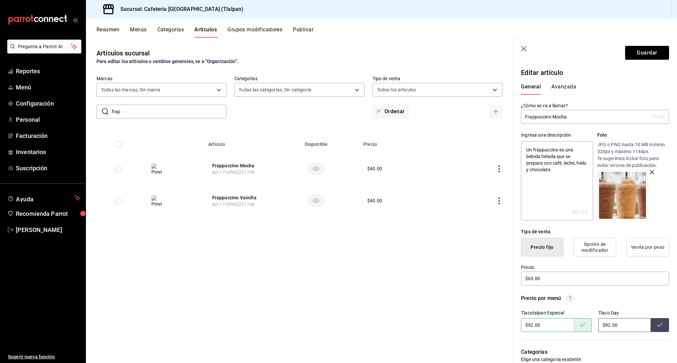
type input "$82.00"
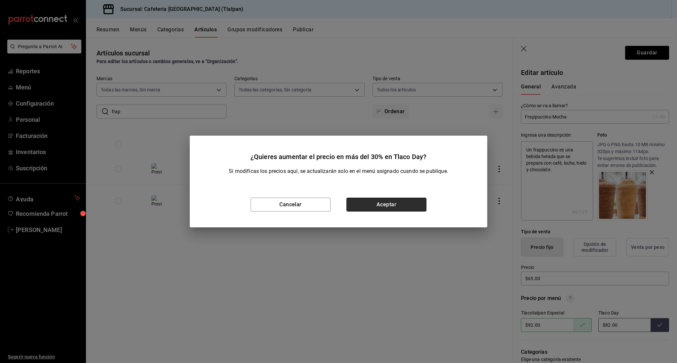
click at [417, 207] on button "Aceptar" at bounding box center [386, 205] width 80 height 14
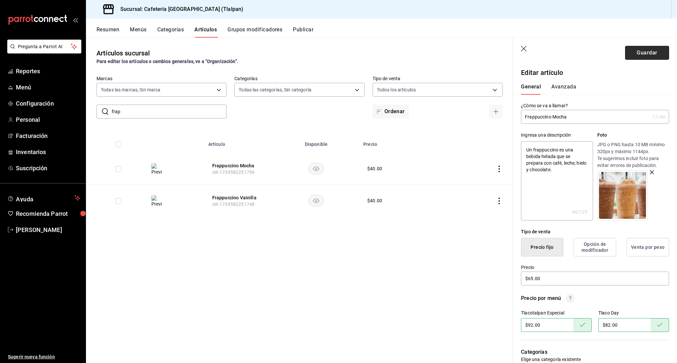
click at [653, 56] on button "Guardar" at bounding box center [647, 53] width 44 height 14
type textarea "x"
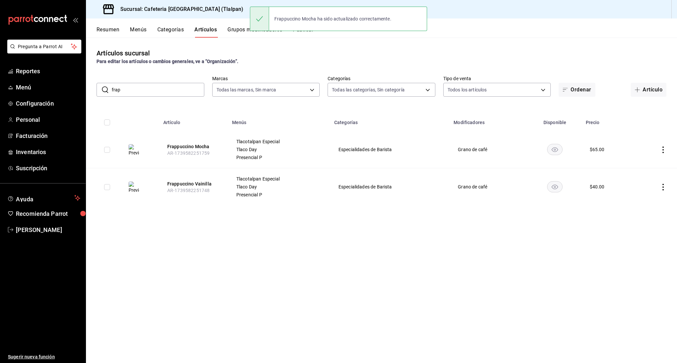
click at [662, 149] on icon "actions" at bounding box center [662, 150] width 7 height 7
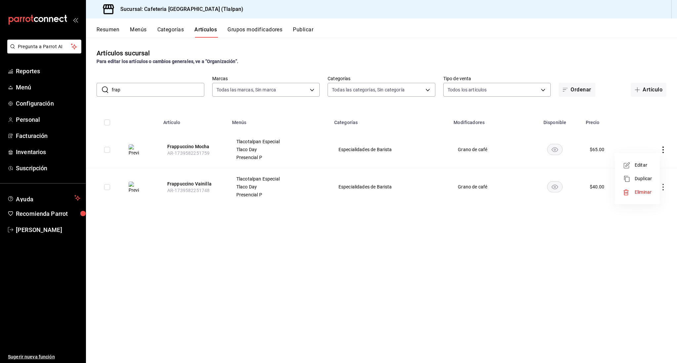
click at [643, 163] on span "Editar" at bounding box center [642, 165] width 17 height 7
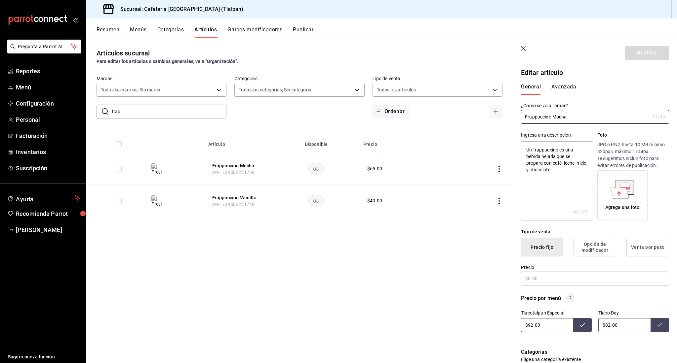
type textarea "x"
type input "$65.00"
radio input "false"
radio input "true"
click at [500, 199] on icon "actions" at bounding box center [499, 201] width 7 height 7
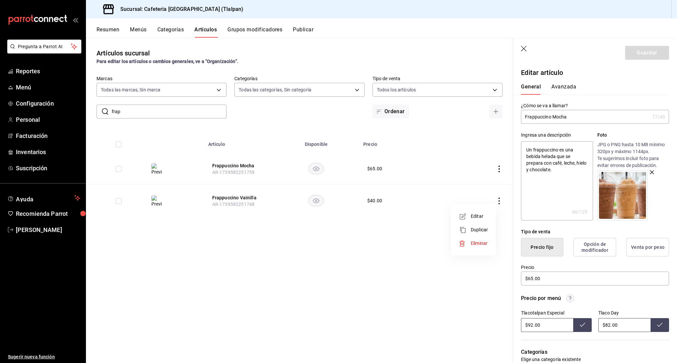
click at [492, 210] on li "Editar" at bounding box center [473, 217] width 40 height 14
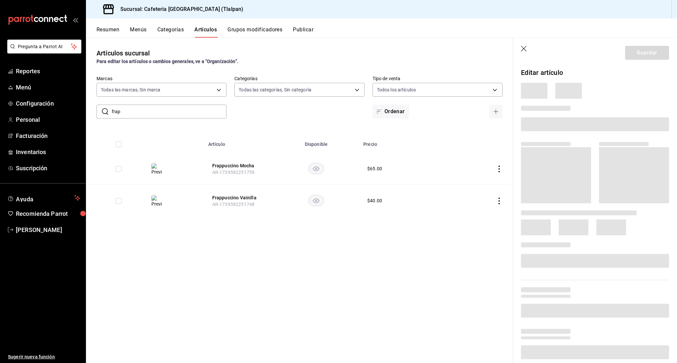
click at [490, 212] on body "Pregunta a Parrot AI Reportes Menú Configuración Personal Facturación Inventari…" at bounding box center [338, 181] width 677 height 363
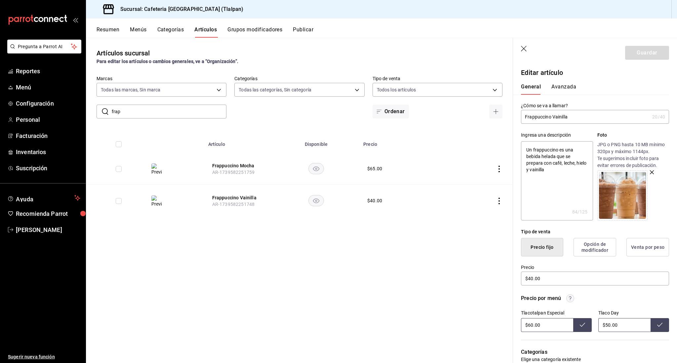
click at [531, 325] on input "$60.00" at bounding box center [547, 325] width 52 height 14
type input "$92.00"
click at [579, 328] on button at bounding box center [582, 325] width 19 height 14
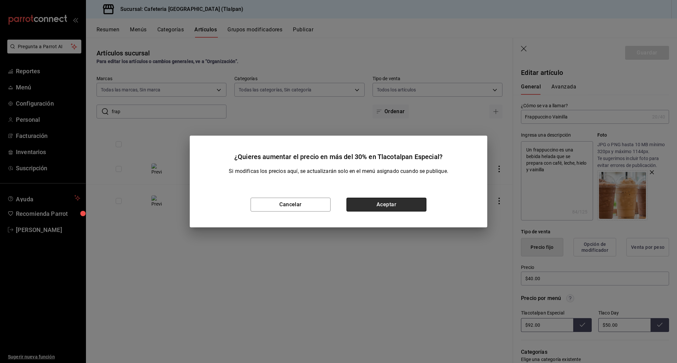
click at [415, 207] on button "Aceptar" at bounding box center [386, 205] width 80 height 14
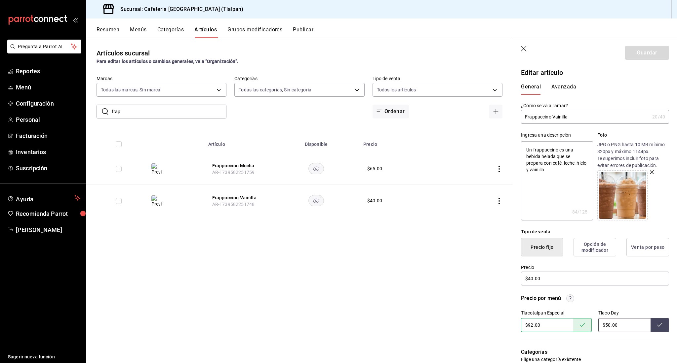
click at [607, 328] on input "$50.00" at bounding box center [624, 325] width 52 height 14
click at [606, 324] on input "$50.00" at bounding box center [624, 325] width 52 height 14
type input "$82.00"
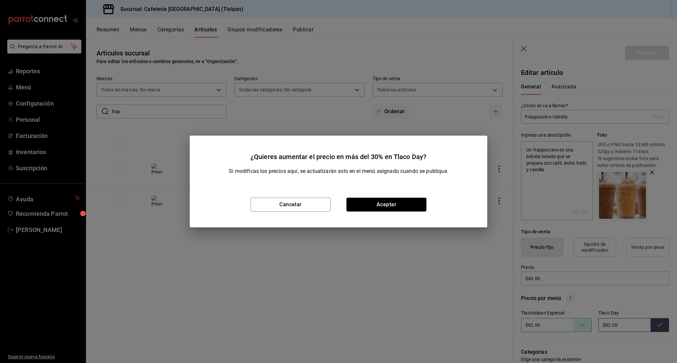
click at [419, 207] on button "Aceptar" at bounding box center [386, 205] width 80 height 14
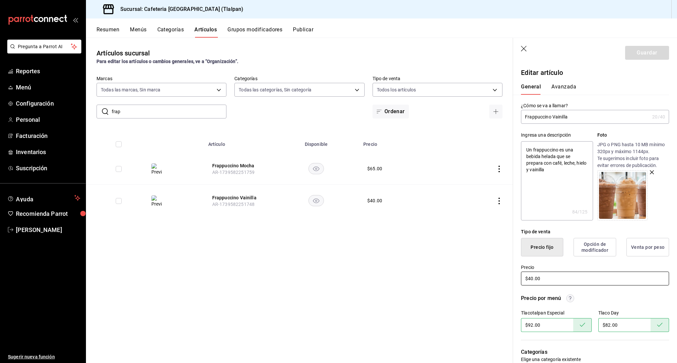
click at [531, 280] on input "$40.00" at bounding box center [595, 279] width 148 height 14
type textarea "x"
type input "$0.00"
type textarea "x"
type input "$60.00"
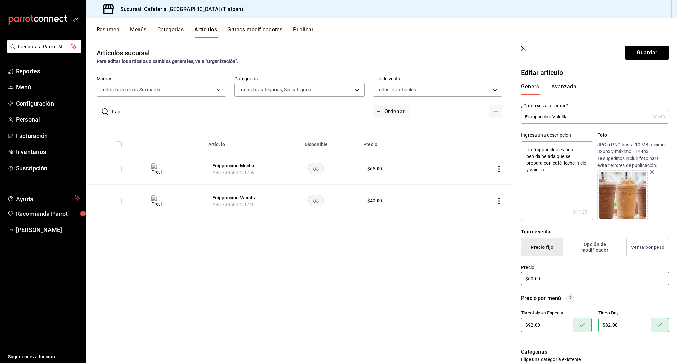
type textarea "x"
type input "$650.00"
type textarea "x"
type input "$65.00"
click at [649, 57] on button "Guardar" at bounding box center [647, 53] width 44 height 14
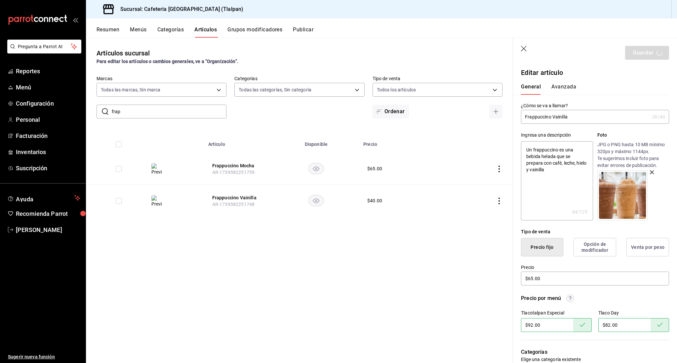
type textarea "x"
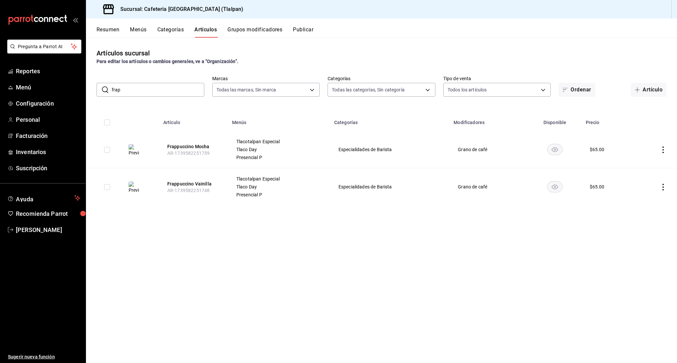
click at [184, 85] on input "frap" at bounding box center [158, 89] width 93 height 13
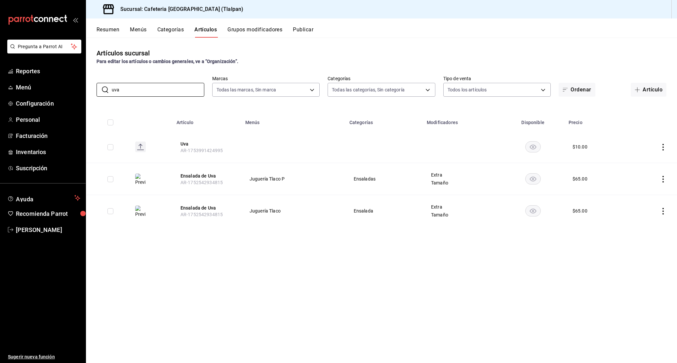
type input "uva"
click at [661, 183] on td at bounding box center [651, 179] width 51 height 32
click at [663, 180] on icon "actions" at bounding box center [662, 179] width 7 height 7
click at [641, 194] on span "Editar" at bounding box center [642, 194] width 17 height 7
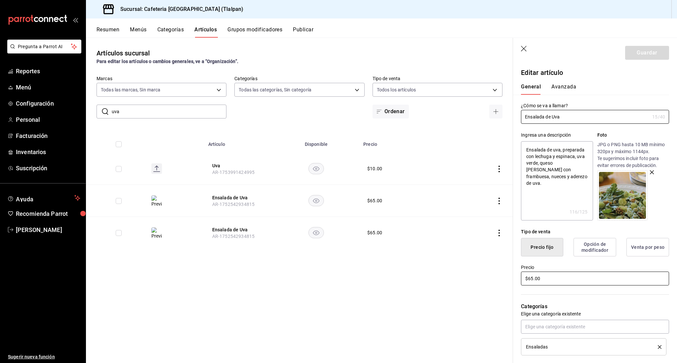
click at [532, 280] on input "$65.00" at bounding box center [595, 279] width 148 height 14
type textarea "x"
type input "$6.00"
type textarea "x"
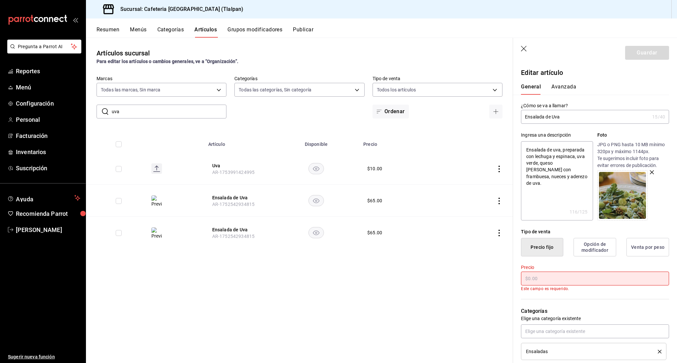
type textarea "x"
type input "$1.00"
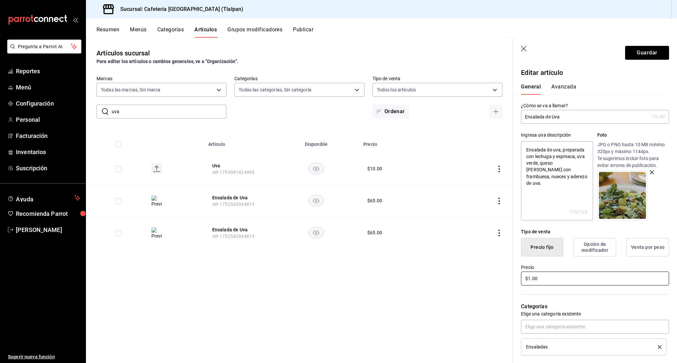
type textarea "x"
type input "$10.00"
type textarea "x"
type input "$100.00"
click at [649, 55] on button "Guardar" at bounding box center [647, 53] width 44 height 14
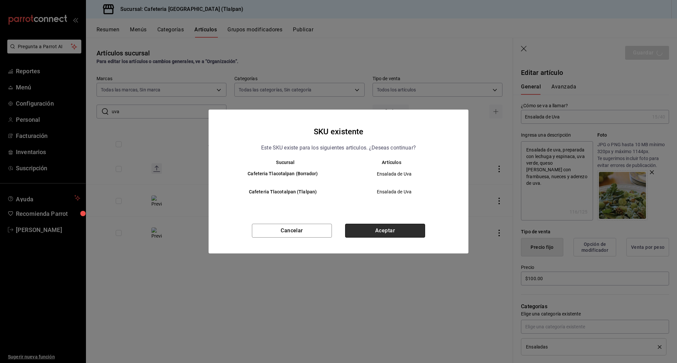
click at [409, 230] on button "Aceptar" at bounding box center [385, 231] width 80 height 14
type textarea "x"
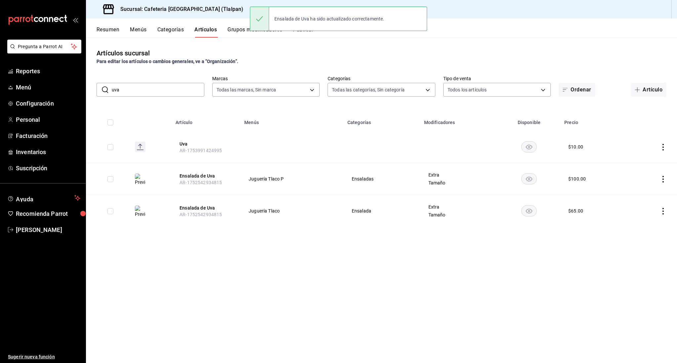
click at [658, 206] on td at bounding box center [651, 211] width 50 height 32
click at [661, 209] on icon "actions" at bounding box center [662, 211] width 7 height 7
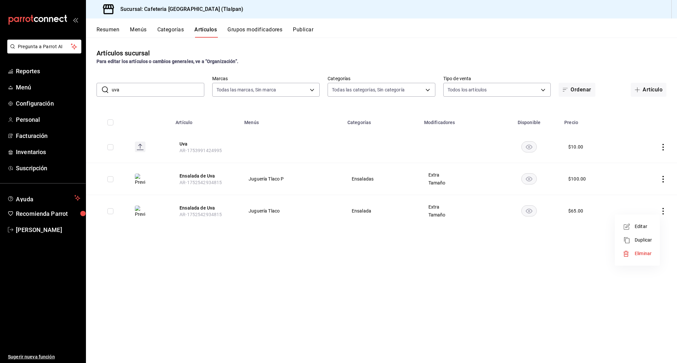
click at [641, 222] on li "Editar" at bounding box center [637, 227] width 40 height 14
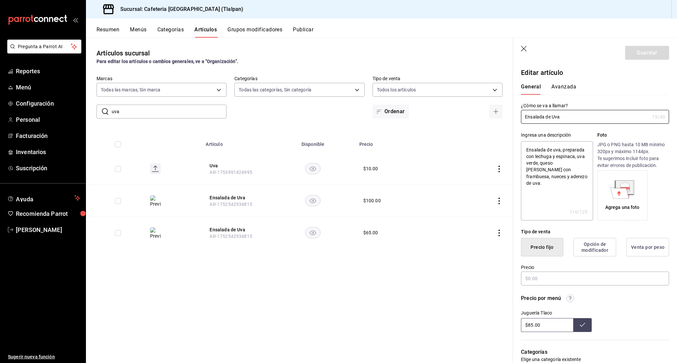
type textarea "x"
type input "$65.00"
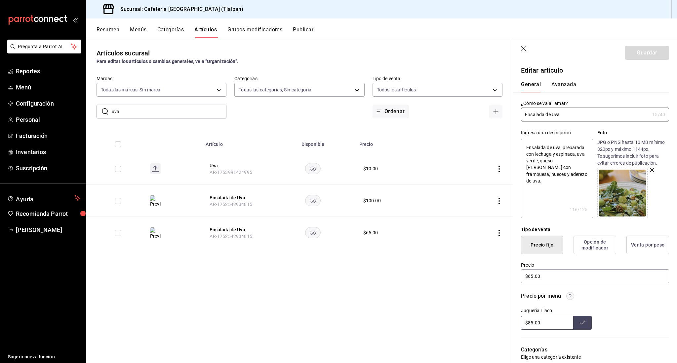
click at [534, 321] on input "$85.00" at bounding box center [547, 323] width 52 height 14
type input "$8.00"
type input "$180.00"
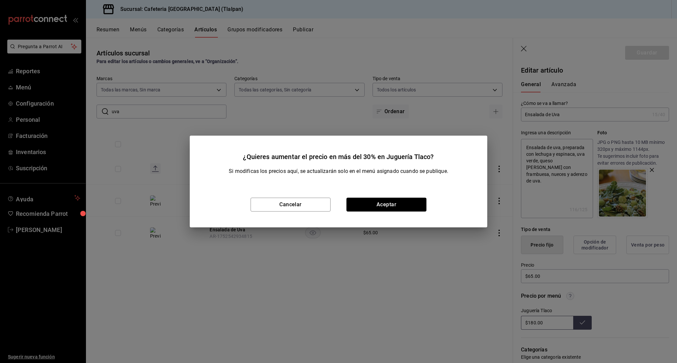
click at [410, 208] on button "Aceptar" at bounding box center [386, 205] width 80 height 14
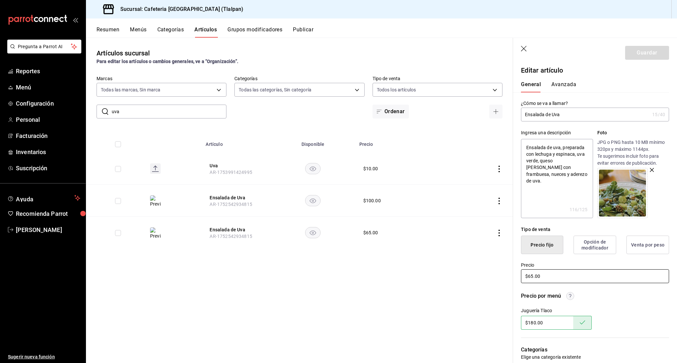
click at [532, 279] on input "$65.00" at bounding box center [595, 277] width 148 height 14
click at [533, 277] on input "$65.00" at bounding box center [595, 277] width 148 height 14
type textarea "x"
type input "$6.00"
type textarea "x"
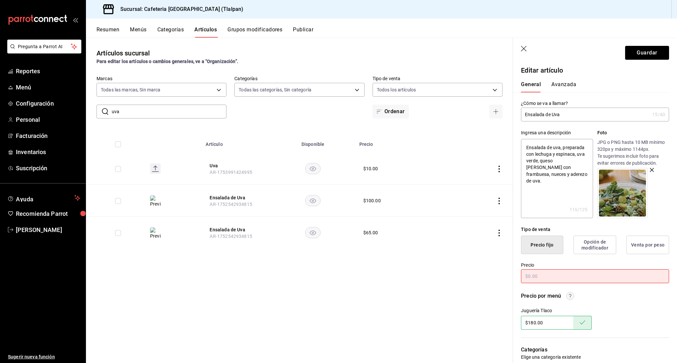
type textarea "x"
type input "$1.00"
type textarea "x"
type input "$10.00"
type textarea "x"
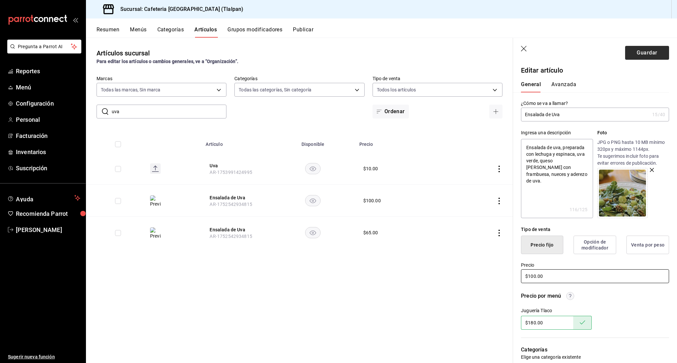
type input "$100.00"
click at [636, 51] on button "Guardar" at bounding box center [647, 53] width 44 height 14
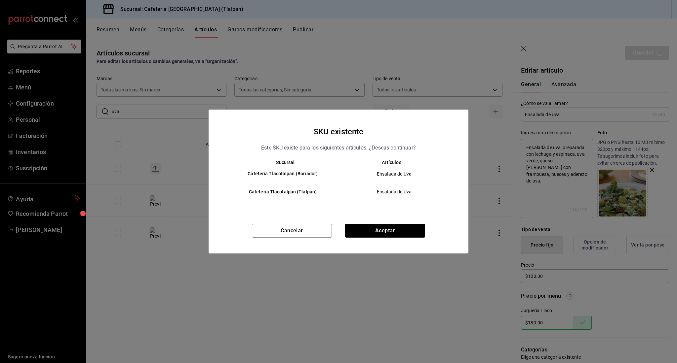
click at [376, 245] on div "Cancelar Aceptar" at bounding box center [338, 239] width 260 height 30
click at [375, 233] on button "Aceptar" at bounding box center [385, 231] width 80 height 14
type textarea "x"
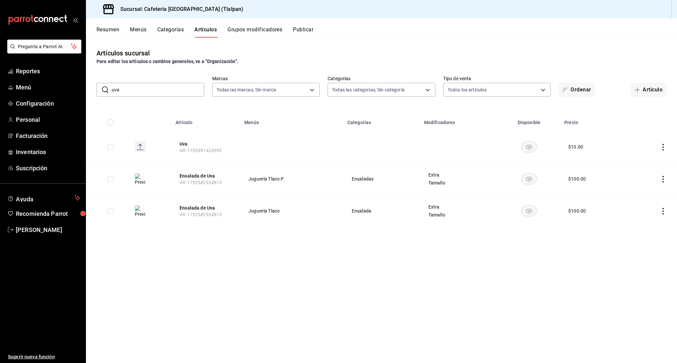
click at [127, 90] on input "uva" at bounding box center [158, 89] width 93 height 13
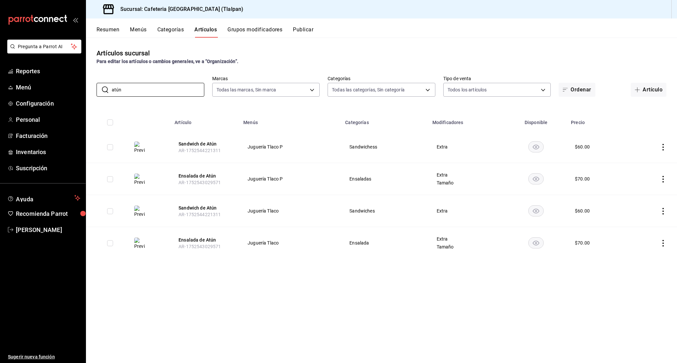
type input "atún"
click at [664, 243] on icon "actions" at bounding box center [662, 243] width 7 height 7
click at [642, 250] on ul "Editar Duplicar Eliminar" at bounding box center [637, 272] width 40 height 46
drag, startPoint x: 642, startPoint y: 266, endPoint x: 639, endPoint y: 255, distance: 11.6
click at [639, 255] on ul "Editar Duplicar Eliminar" at bounding box center [637, 272] width 40 height 46
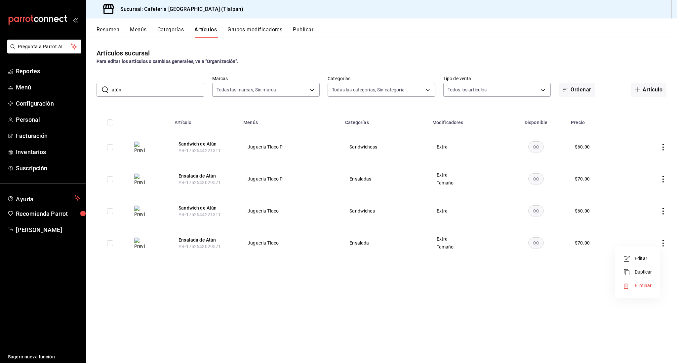
click at [639, 257] on span "Editar" at bounding box center [642, 258] width 17 height 7
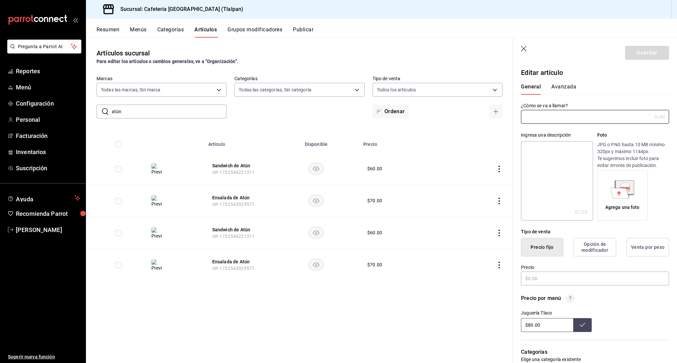
type input "Ensalada de Atún"
type textarea "Preparada con atun, jengibre, ajo en polvo, cacahuate, aguacate, sal, cebolla m…"
type textarea "x"
type input "AR-1752543029571"
type textarea "x"
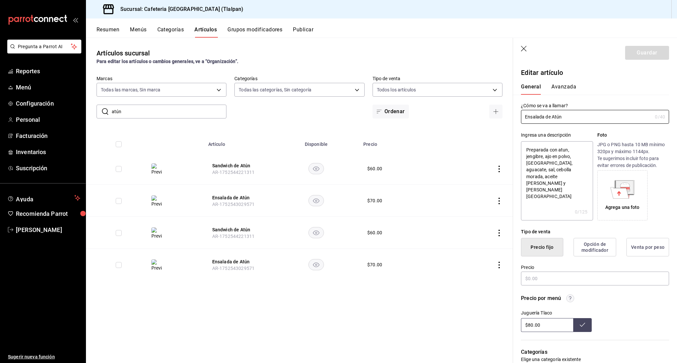
type input "$70.00"
click at [530, 326] on input "$80.00" at bounding box center [547, 325] width 52 height 14
type input "$150.00"
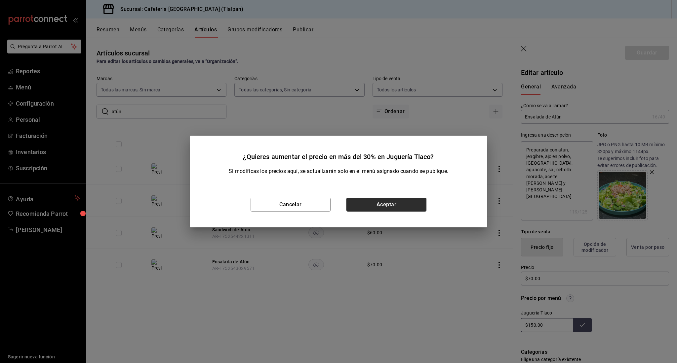
click at [402, 199] on button "Aceptar" at bounding box center [386, 205] width 80 height 14
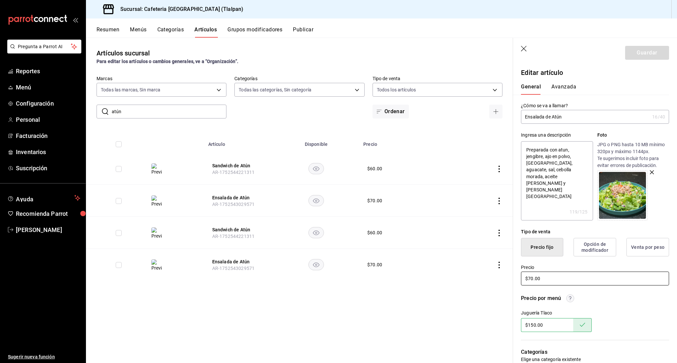
click at [531, 280] on input "$70.00" at bounding box center [595, 279] width 148 height 14
type textarea "x"
type input "$0.00"
type textarea "x"
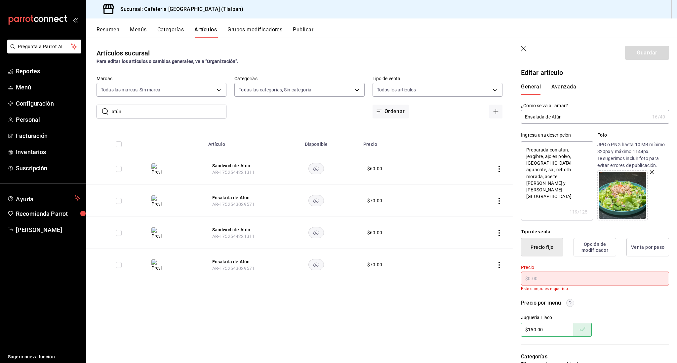
type textarea "x"
type input "$8.00"
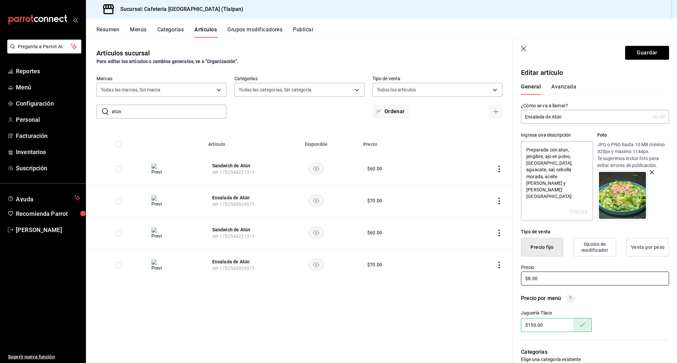
type textarea "x"
type input "$88.00"
click at [641, 49] on button "Guardar" at bounding box center [647, 53] width 44 height 14
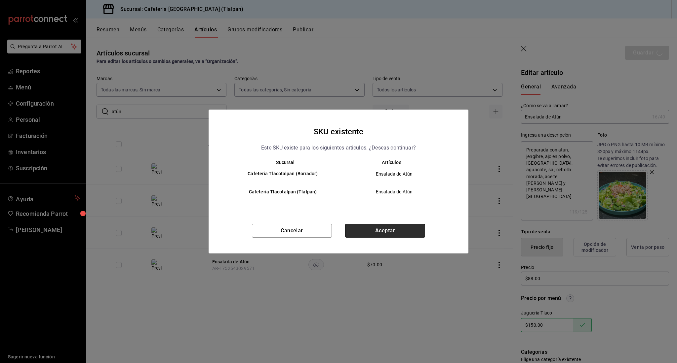
click at [420, 235] on button "Aceptar" at bounding box center [385, 231] width 80 height 14
type textarea "x"
type input "AR-1756223404905"
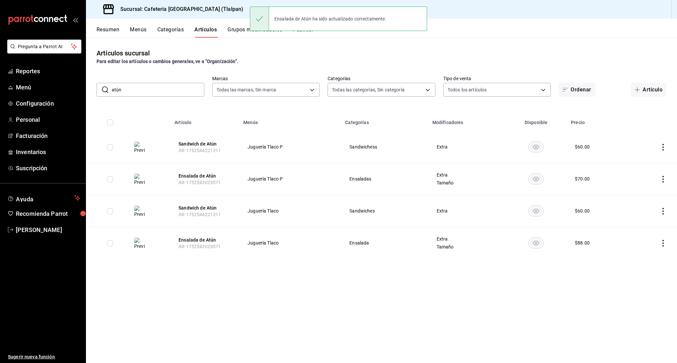
click at [664, 180] on icon "actions" at bounding box center [662, 179] width 7 height 7
click at [641, 192] on span "Editar" at bounding box center [642, 194] width 17 height 7
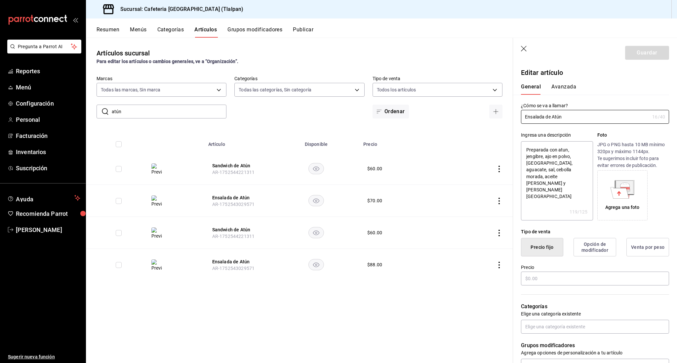
type textarea "x"
type input "$70.00"
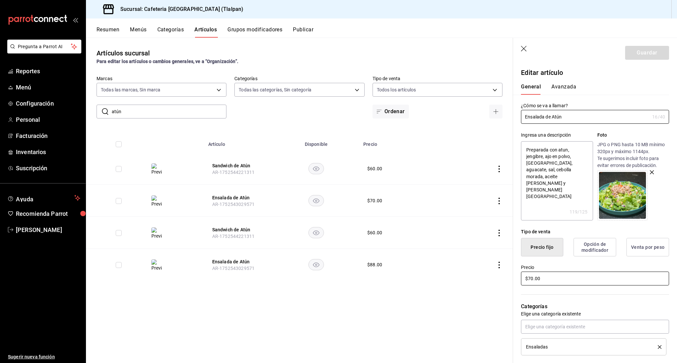
click at [532, 278] on input "$70.00" at bounding box center [595, 279] width 148 height 14
type textarea "x"
type input "$7.00"
type textarea "x"
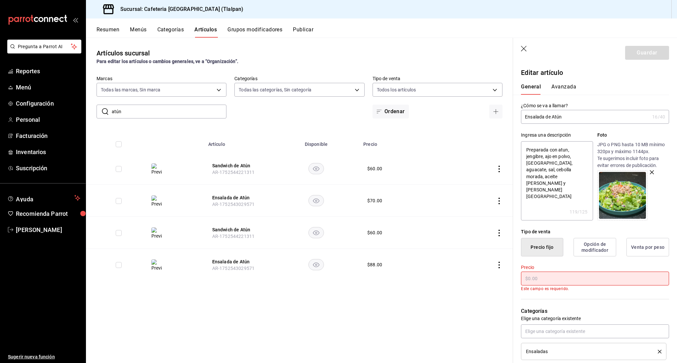
type textarea "x"
type input "$8.00"
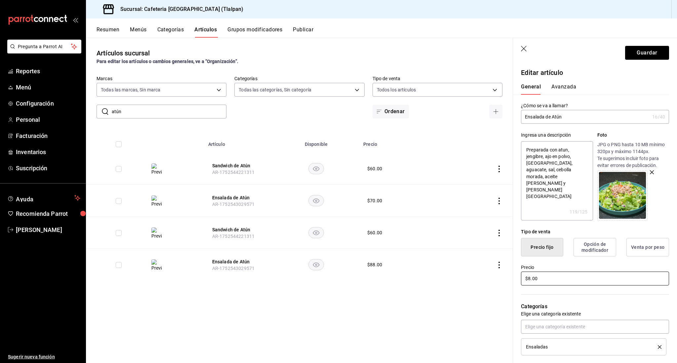
type textarea "x"
type input "$88.00"
click at [635, 45] on header "Guardar" at bounding box center [595, 51] width 164 height 27
click at [635, 52] on button "Guardar" at bounding box center [647, 53] width 44 height 14
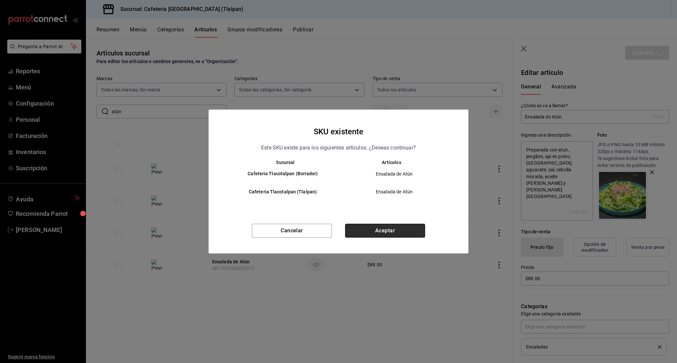
click at [409, 228] on button "Aceptar" at bounding box center [385, 231] width 80 height 14
type textarea "x"
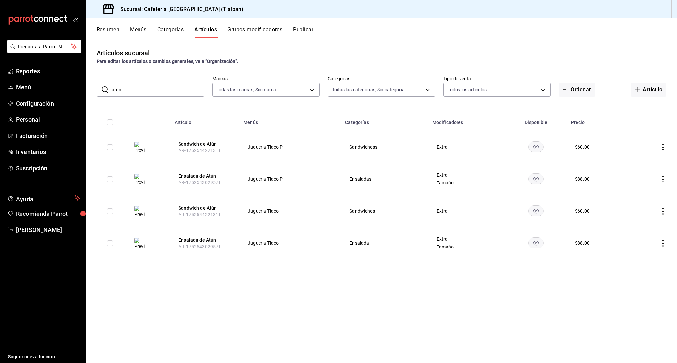
click at [164, 90] on input "atún" at bounding box center [158, 89] width 93 height 13
type input "enmoladas"
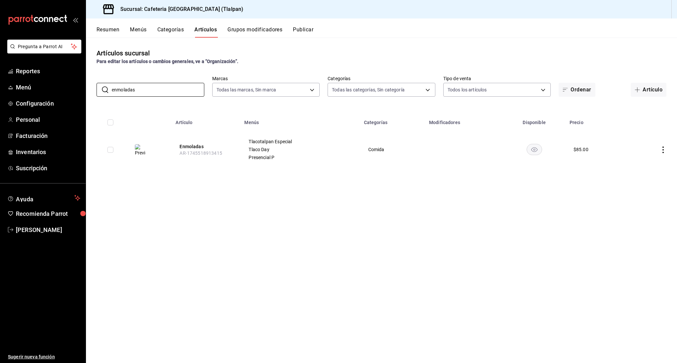
click at [665, 148] on icon "actions" at bounding box center [662, 150] width 7 height 7
click at [651, 164] on span "Editar" at bounding box center [642, 165] width 17 height 7
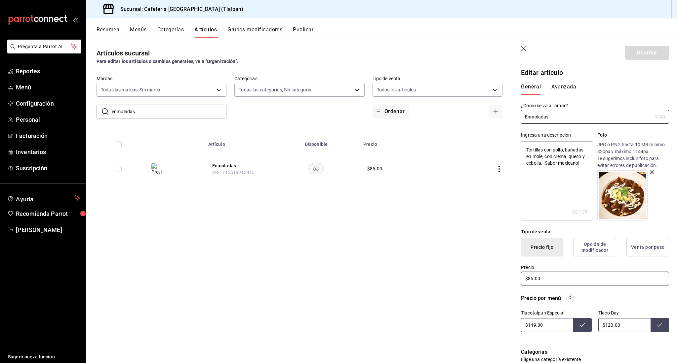
click at [531, 280] on input "$85.00" at bounding box center [595, 279] width 148 height 14
type textarea "x"
type input "$5.00"
type textarea "x"
type input "$75.00"
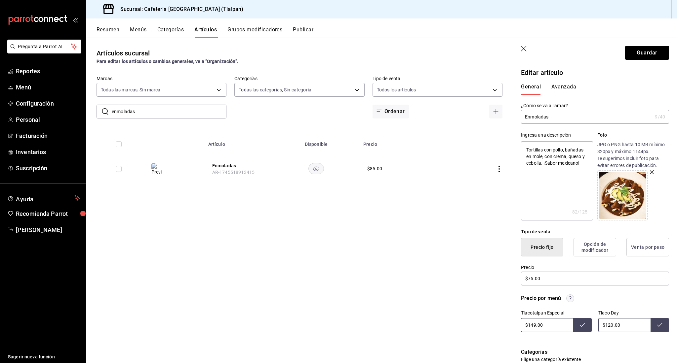
click at [534, 327] on input "$149.00" at bounding box center [547, 325] width 52 height 14
click at [527, 43] on header "Guardar" at bounding box center [595, 51] width 164 height 27
click at [527, 45] on header "Guardar" at bounding box center [595, 51] width 164 height 27
click at [526, 45] on header "Guardar" at bounding box center [595, 51] width 164 height 27
click at [526, 48] on icon "button" at bounding box center [524, 49] width 7 height 7
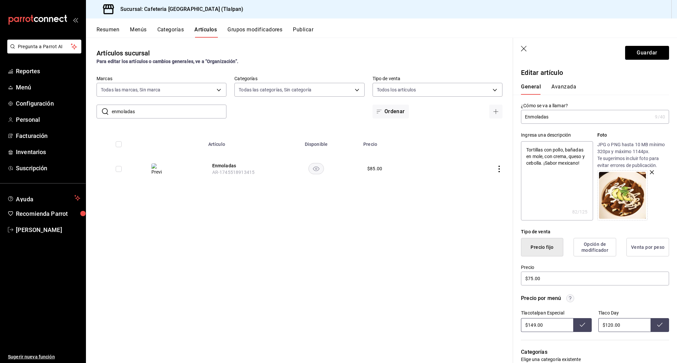
type textarea "x"
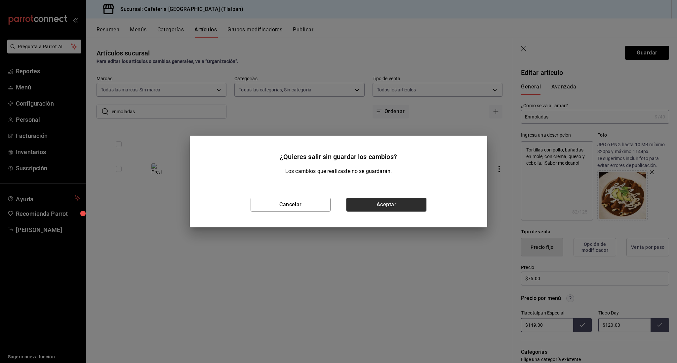
click at [372, 200] on button "Aceptar" at bounding box center [386, 205] width 80 height 14
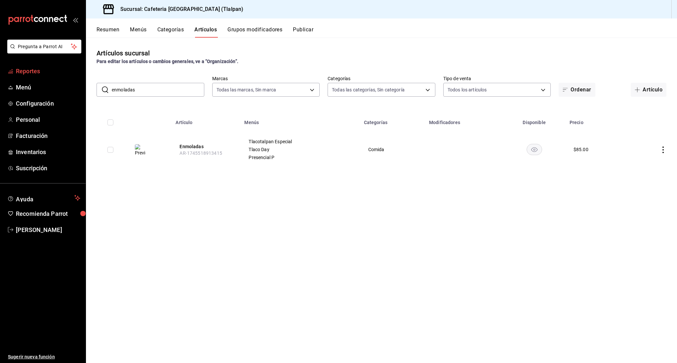
click at [41, 72] on span "Reportes" at bounding box center [48, 71] width 64 height 9
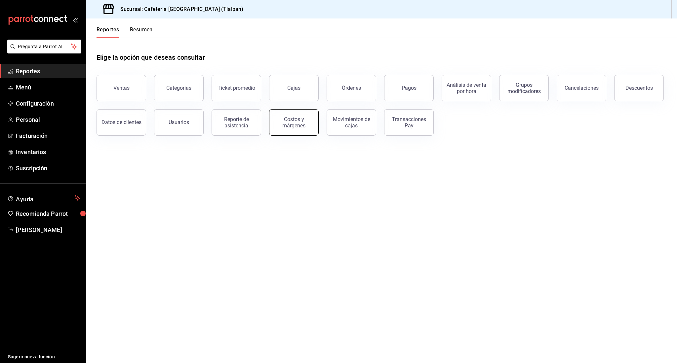
click at [274, 126] on button "Costos y márgenes" at bounding box center [294, 122] width 50 height 26
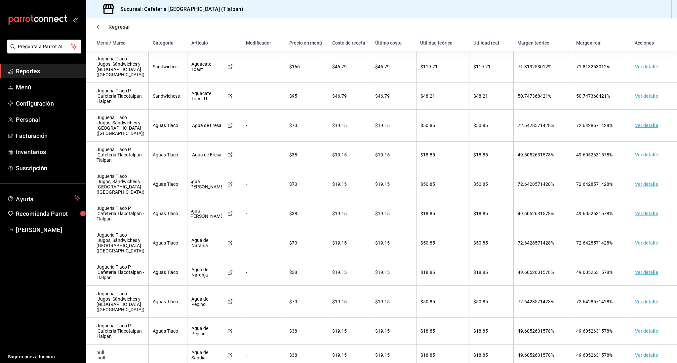
click at [122, 27] on span "Regresar" at bounding box center [119, 27] width 22 height 6
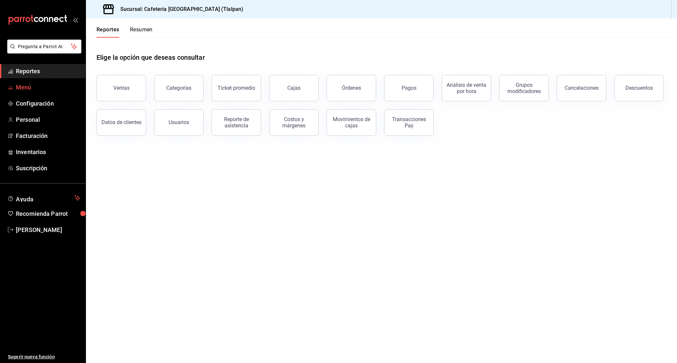
click at [26, 89] on span "Menú" at bounding box center [48, 87] width 64 height 9
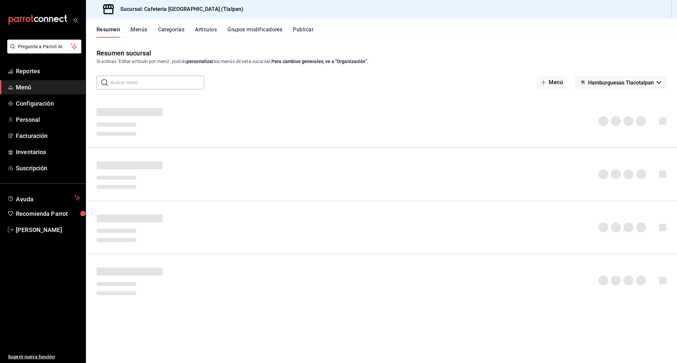
click at [309, 29] on button "Publicar" at bounding box center [303, 31] width 20 height 11
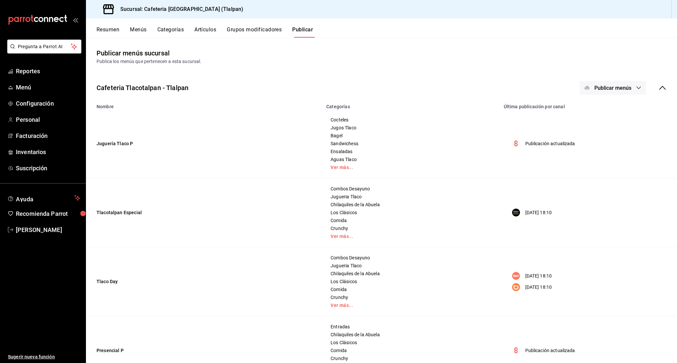
click at [665, 89] on icon at bounding box center [662, 88] width 8 height 8
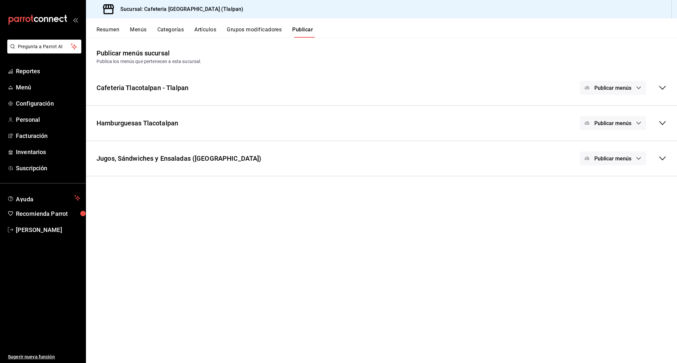
click at [629, 88] on span "Publicar menús" at bounding box center [612, 88] width 37 height 6
click at [616, 103] on li "Punto de venta" at bounding box center [612, 109] width 61 height 19
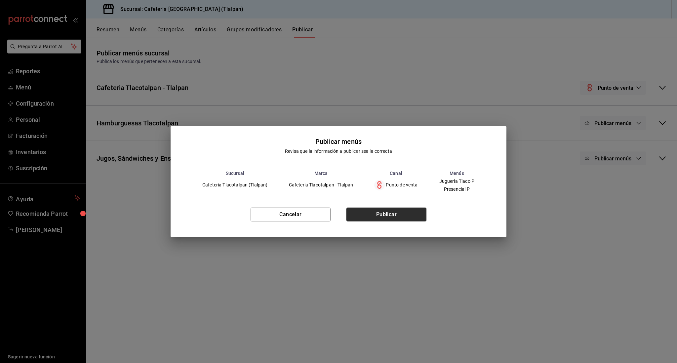
click at [413, 210] on button "Publicar" at bounding box center [386, 215] width 80 height 14
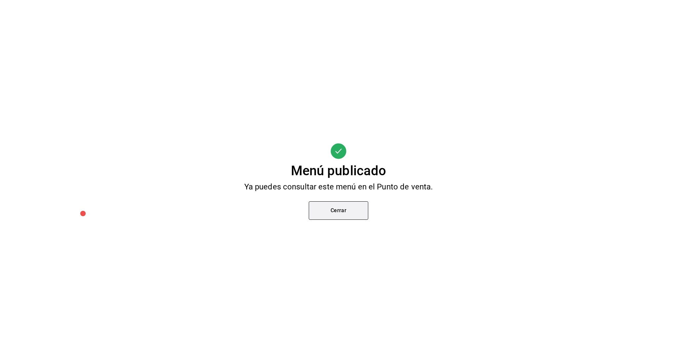
click at [349, 207] on button "Cerrar" at bounding box center [338, 211] width 59 height 19
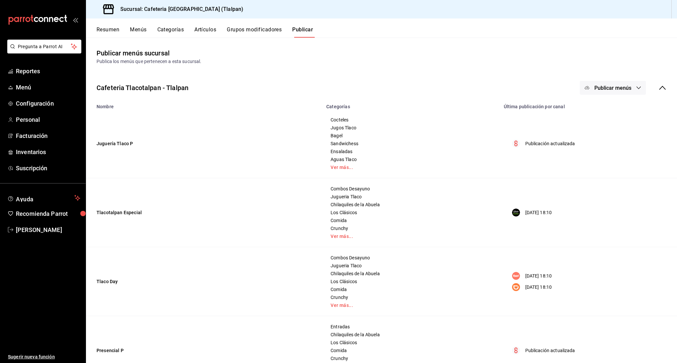
click at [632, 90] on button "Publicar menús" at bounding box center [612, 88] width 66 height 14
click at [604, 125] on div at bounding box center [597, 128] width 19 height 11
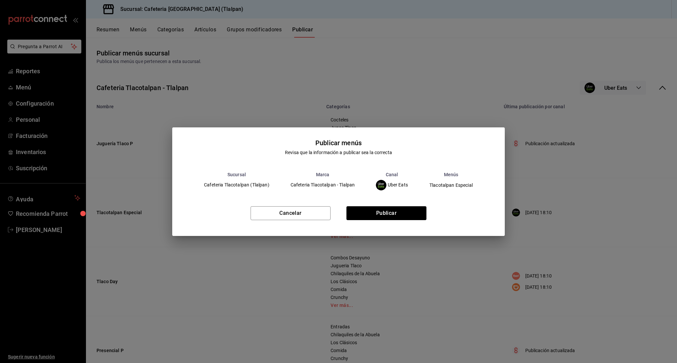
click at [410, 206] on div "Cancelar Publicar" at bounding box center [338, 216] width 332 height 40
click at [410, 208] on button "Publicar" at bounding box center [386, 213] width 80 height 14
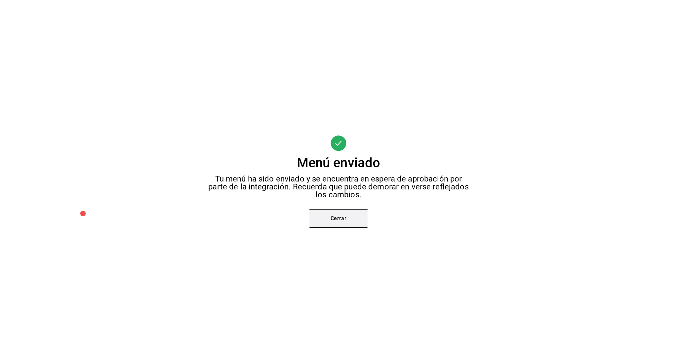
click at [338, 219] on button "Cerrar" at bounding box center [338, 218] width 59 height 19
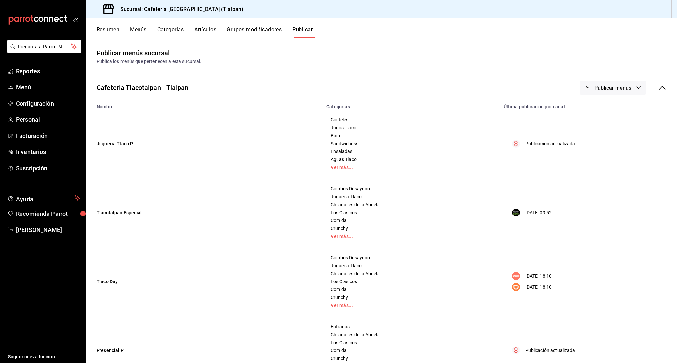
click at [597, 91] on button "Publicar menús" at bounding box center [612, 88] width 66 height 14
click at [588, 140] on li "Rappi" at bounding box center [612, 146] width 61 height 19
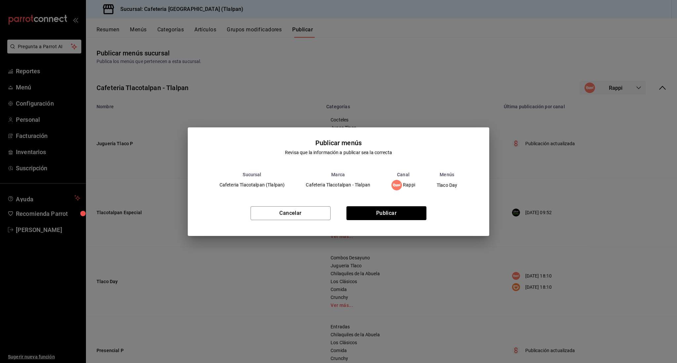
click at [415, 206] on div "Cancelar Publicar" at bounding box center [339, 216] width 302 height 40
click at [415, 210] on button "Publicar" at bounding box center [386, 213] width 80 height 14
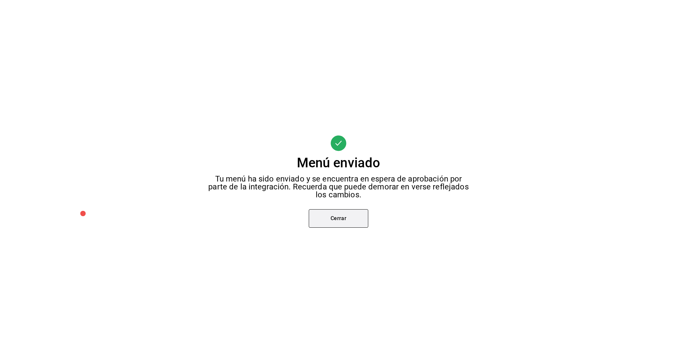
click at [338, 223] on button "Cerrar" at bounding box center [338, 218] width 59 height 19
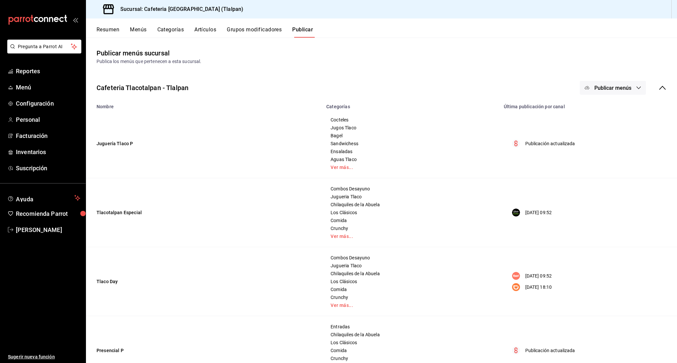
click at [629, 87] on span "Publicar menús" at bounding box center [612, 88] width 37 height 6
click at [598, 158] on li "DiDi Food" at bounding box center [612, 165] width 61 height 19
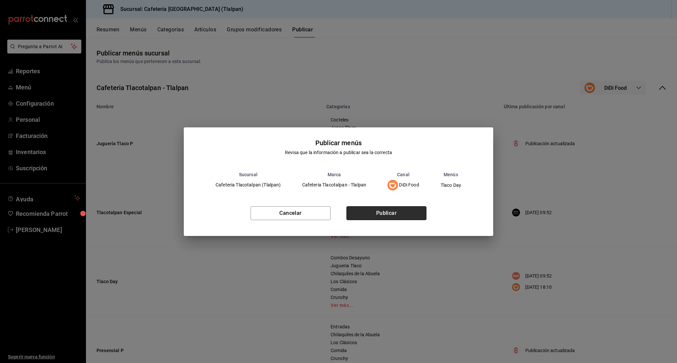
click at [393, 206] on button "Publicar" at bounding box center [386, 213] width 80 height 14
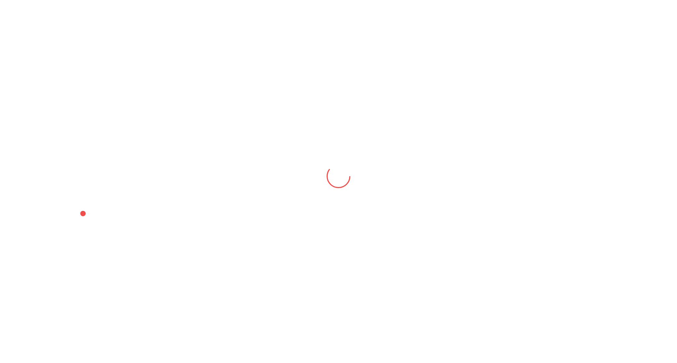
click at [393, 211] on div at bounding box center [338, 181] width 677 height 363
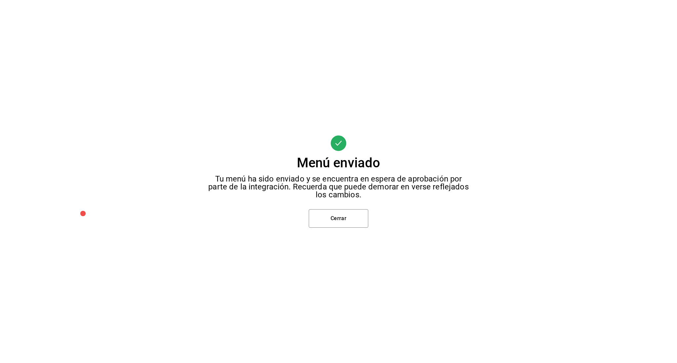
click at [351, 208] on div "Menú enviado Tu menú ha sido enviado y se encuentra en espera de aprobación por…" at bounding box center [338, 181] width 677 height 363
click at [351, 211] on button "Cerrar" at bounding box center [338, 218] width 59 height 19
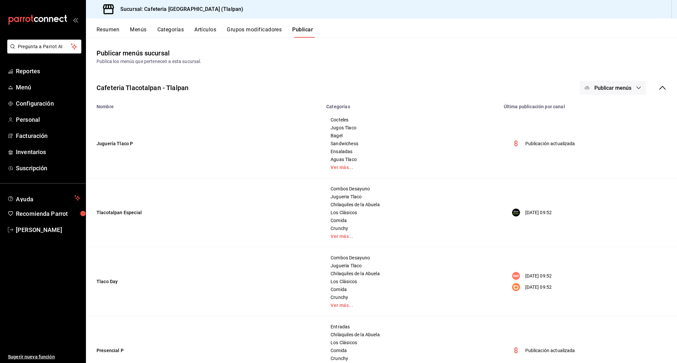
click at [618, 89] on span "Publicar menús" at bounding box center [612, 88] width 37 height 6
click at [663, 86] on div at bounding box center [338, 181] width 677 height 363
click at [663, 86] on icon at bounding box center [662, 88] width 8 height 8
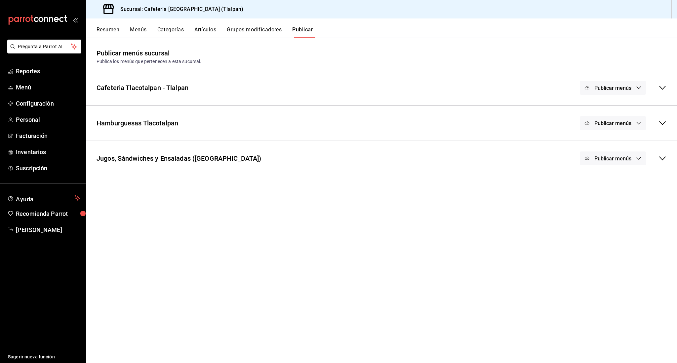
click at [612, 154] on button "Publicar menús" at bounding box center [612, 159] width 66 height 14
click at [593, 200] on img at bounding box center [593, 198] width 11 height 11
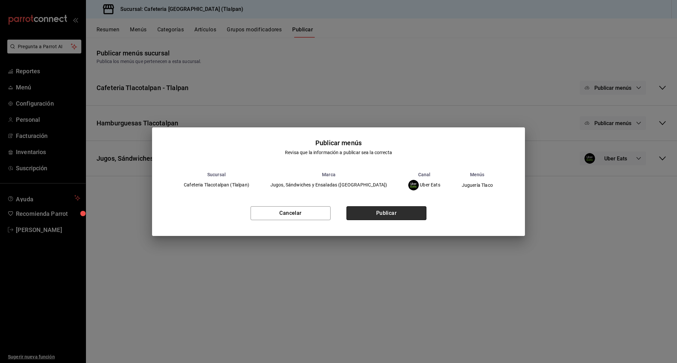
click at [419, 207] on button "Publicar" at bounding box center [386, 213] width 80 height 14
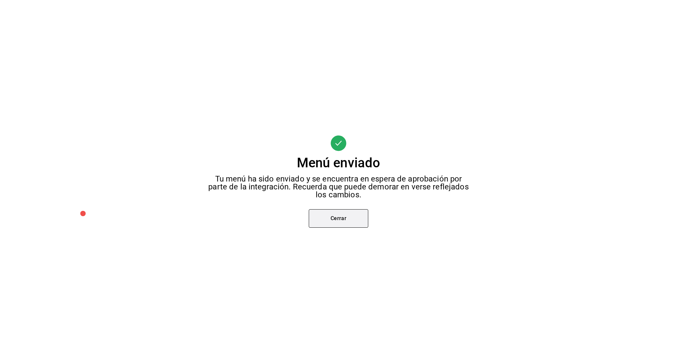
click at [353, 213] on button "Cerrar" at bounding box center [338, 218] width 59 height 19
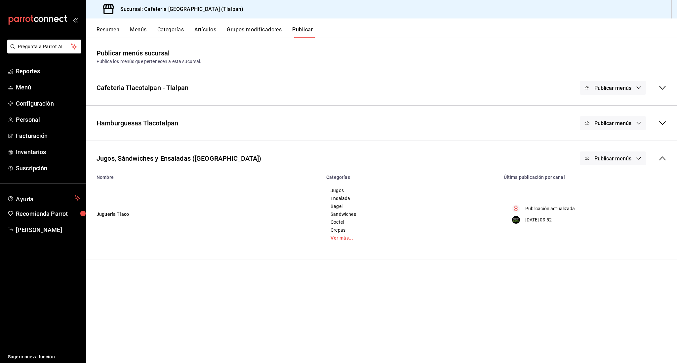
click at [637, 160] on icon "button" at bounding box center [638, 158] width 5 height 5
click at [626, 180] on span "Punto de venta" at bounding box center [622, 180] width 32 height 7
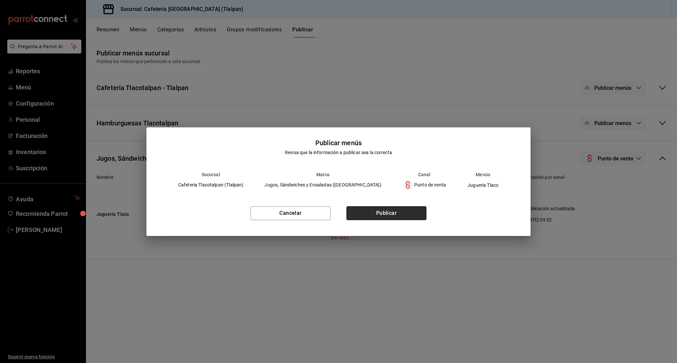
click at [414, 209] on button "Publicar" at bounding box center [386, 213] width 80 height 14
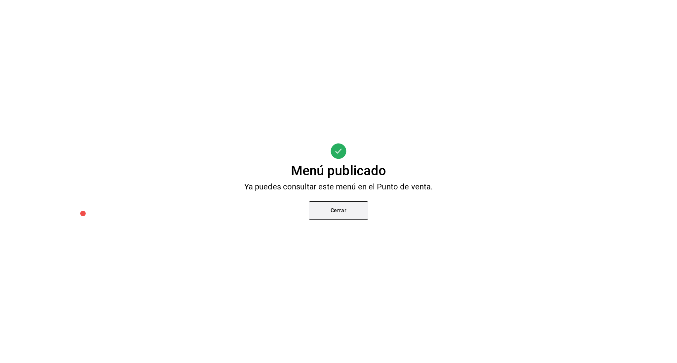
click at [329, 217] on button "Cerrar" at bounding box center [338, 211] width 59 height 19
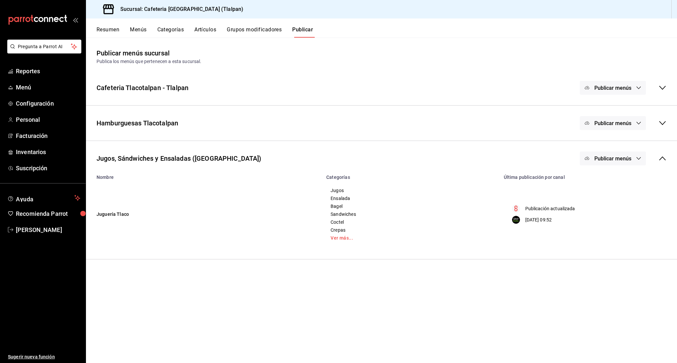
click at [663, 156] on icon at bounding box center [662, 159] width 8 height 8
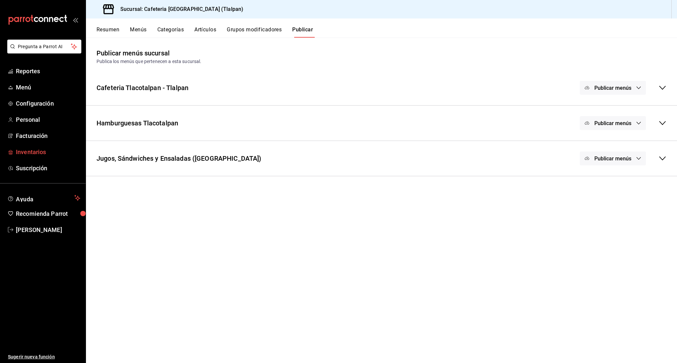
click at [26, 157] on link "Inventarios" at bounding box center [43, 152] width 86 height 14
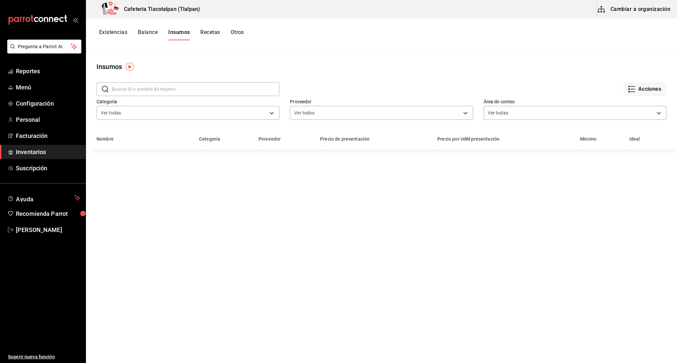
click at [206, 30] on button "Recetas" at bounding box center [209, 34] width 19 height 11
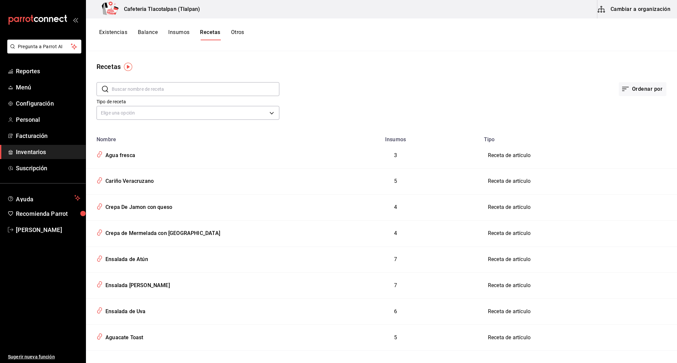
click at [172, 93] on input "text" at bounding box center [196, 89] width 168 height 13
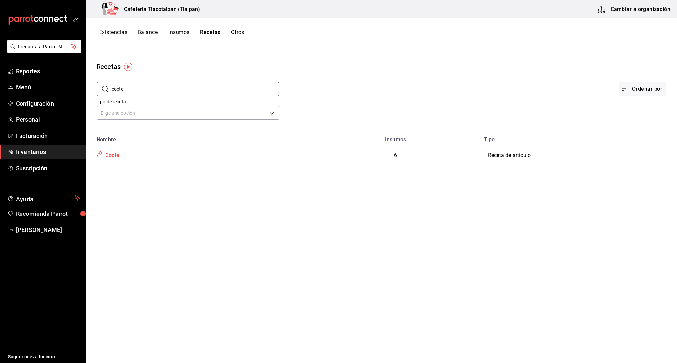
type input "coctel"
click at [117, 152] on div "Coctel" at bounding box center [112, 154] width 18 height 10
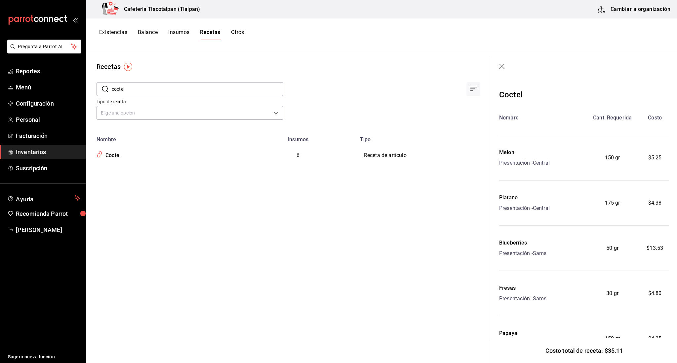
click at [657, 7] on button "Cambiar a organización" at bounding box center [634, 9] width 74 height 19
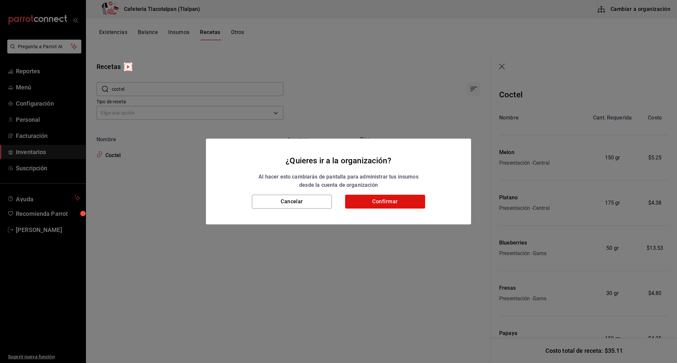
click at [375, 210] on div "Cancelar Confirmar" at bounding box center [338, 210] width 265 height 30
click at [375, 199] on button "Confirmar" at bounding box center [385, 202] width 80 height 14
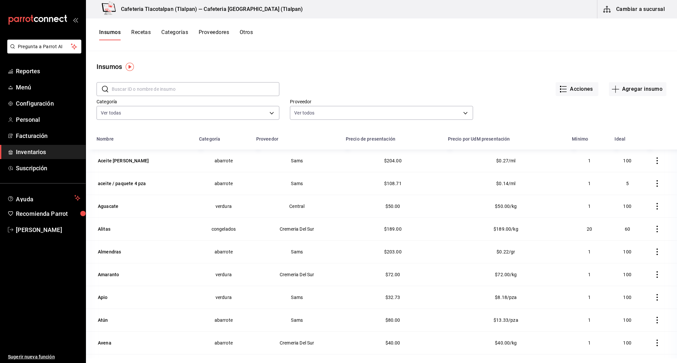
click at [179, 90] on input "text" at bounding box center [196, 89] width 168 height 13
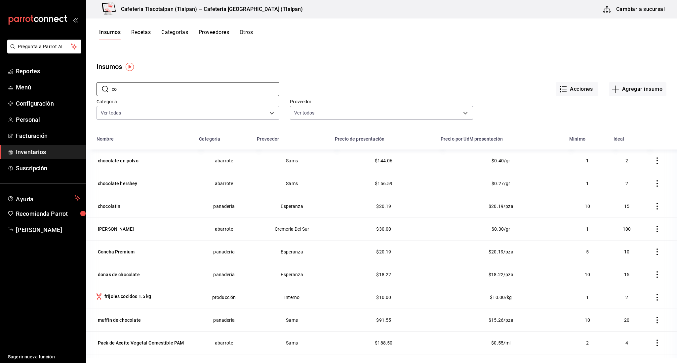
type input "c"
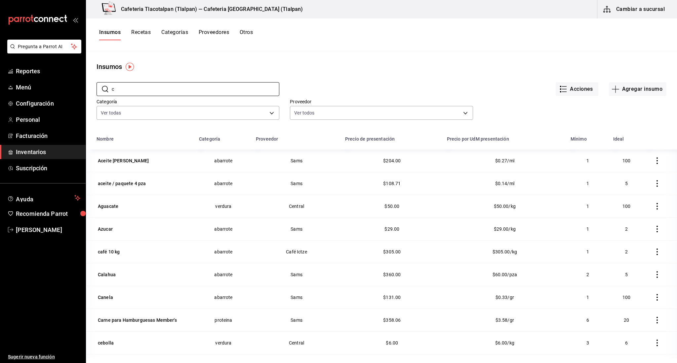
type input "c"
click at [139, 27] on div "Insumos Recetas Categorías Proveedores Otros" at bounding box center [381, 35] width 591 height 33
click at [139, 32] on button "Recetas" at bounding box center [140, 34] width 19 height 11
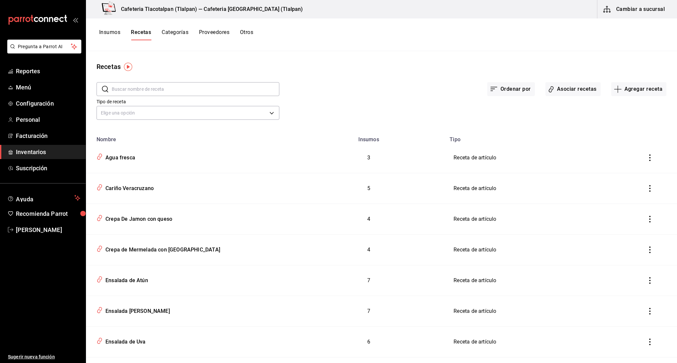
click at [140, 93] on input "text" at bounding box center [196, 89] width 168 height 13
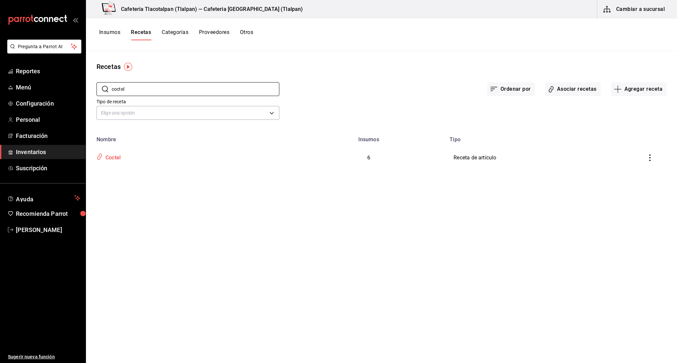
type input "coctel"
click at [131, 156] on div "Coctel" at bounding box center [189, 156] width 190 height 13
type input "Coctel"
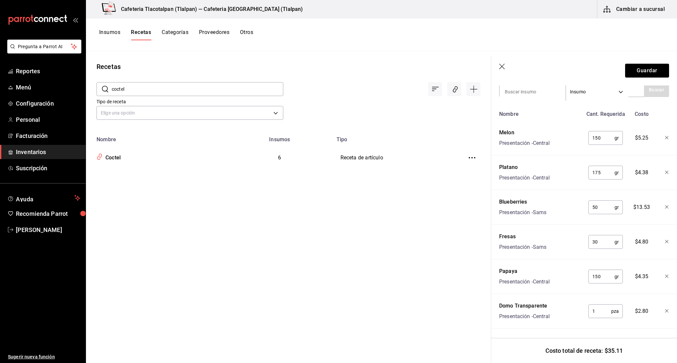
scroll to position [148, 0]
click at [666, 207] on icon "button" at bounding box center [666, 207] width 3 height 3
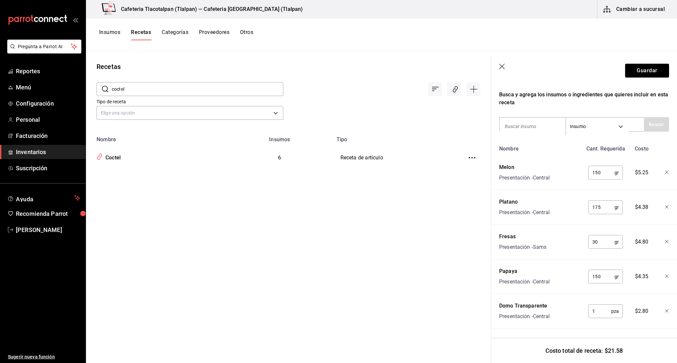
scroll to position [0, 0]
click at [639, 74] on button "Guardar" at bounding box center [647, 71] width 44 height 14
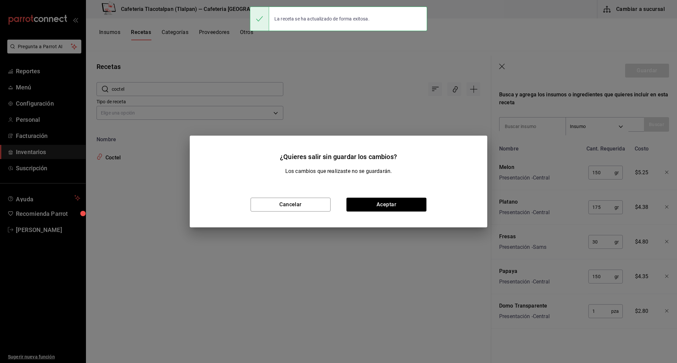
scroll to position [102, 0]
click at [402, 200] on button "Aceptar" at bounding box center [386, 205] width 80 height 14
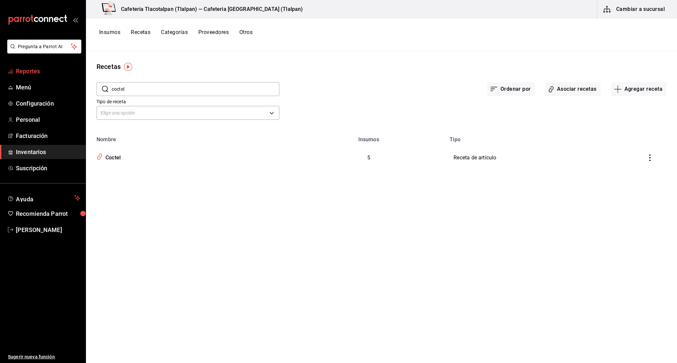
click at [46, 71] on span "Reportes" at bounding box center [48, 71] width 64 height 9
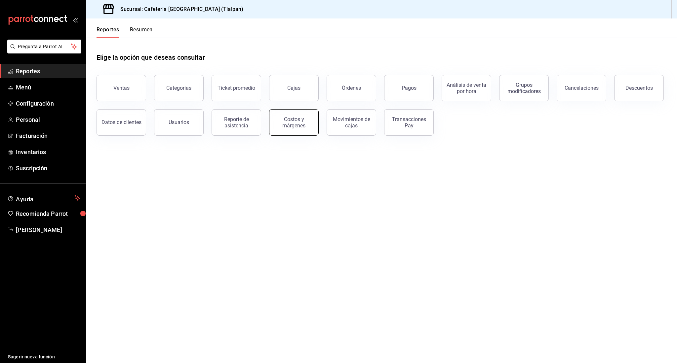
click at [293, 123] on div "Costos y márgenes" at bounding box center [293, 122] width 41 height 13
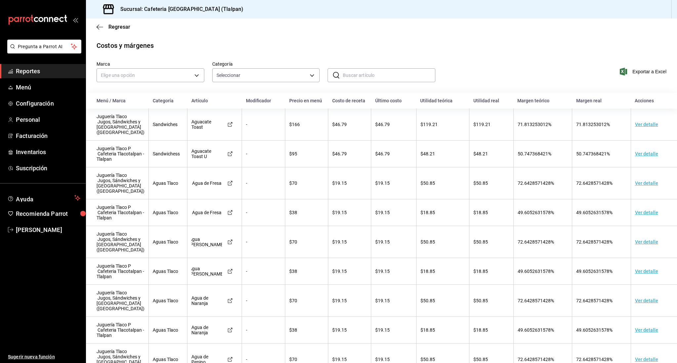
click at [334, 78] on icon at bounding box center [336, 75] width 8 height 8
type input "o"
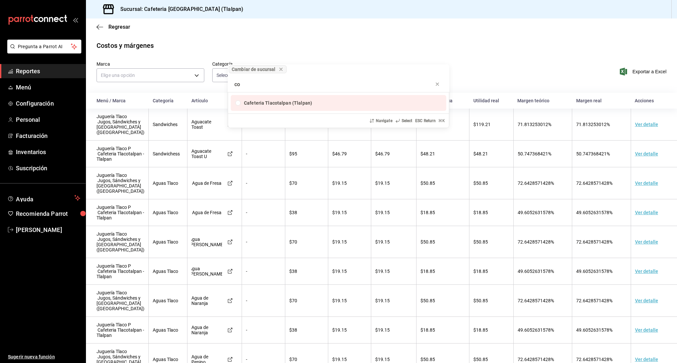
type input "c"
click at [322, 22] on div "Cambiar de sucursal Cafeteria Tlacotalpan (Tlalpan) Navigate Select ESC Return …" at bounding box center [338, 181] width 677 height 363
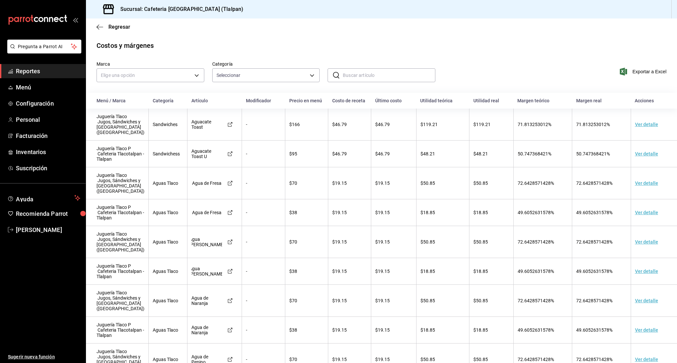
click at [353, 74] on input "text" at bounding box center [389, 75] width 93 height 13
type input "coctel"
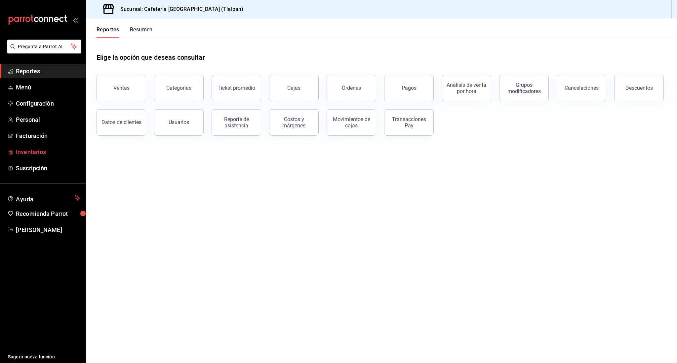
click at [40, 155] on span "Inventarios" at bounding box center [48, 152] width 64 height 9
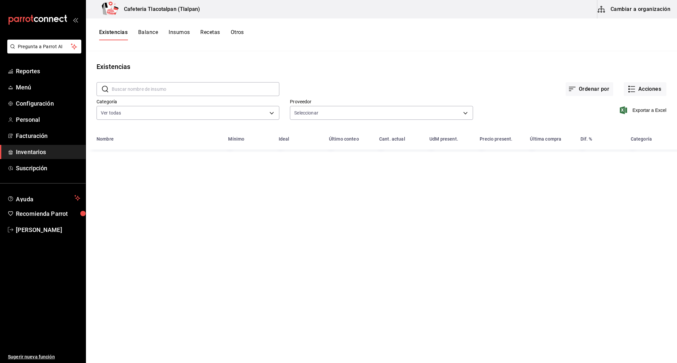
type input "fcdf1c89-b54c-4ac7-a975-999c6c97e1e5,50a4c023-31ac-4201-abbd-5b0d25ccc4a0,f04f3…"
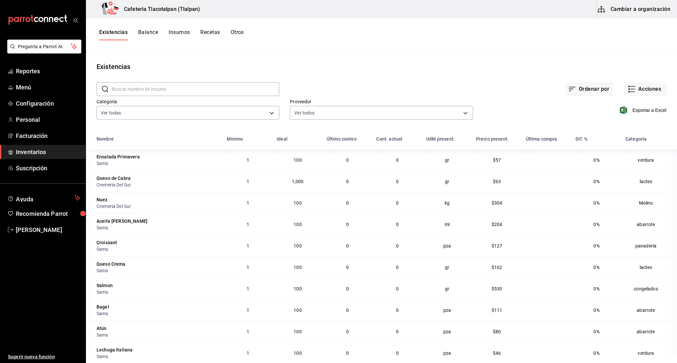
click at [164, 84] on input "text" at bounding box center [196, 89] width 168 height 13
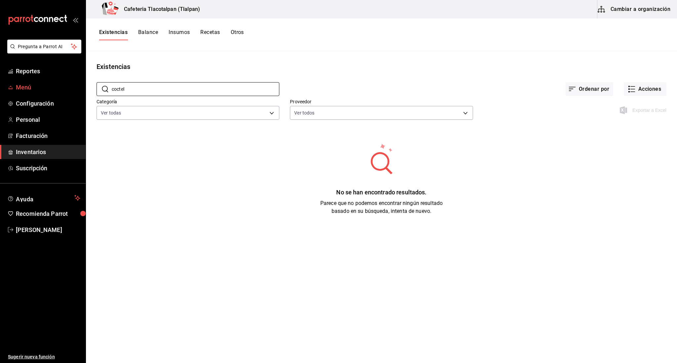
type input "coctel"
click at [30, 89] on span "Menú" at bounding box center [48, 87] width 64 height 9
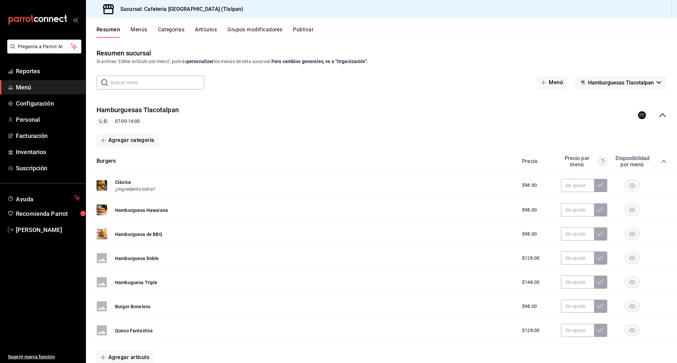
click at [206, 29] on button "Artículos" at bounding box center [206, 31] width 22 height 11
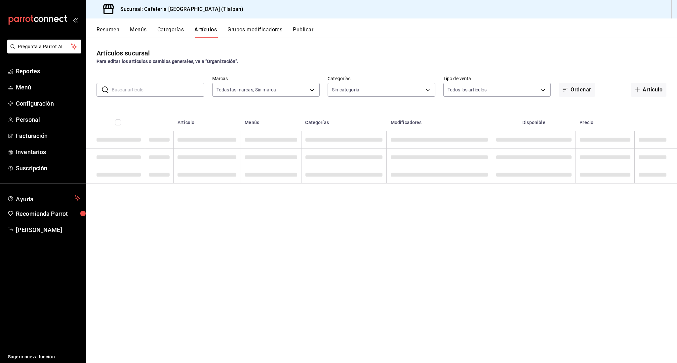
type input "ec576109-29d1-42df-b2ca-5becddbd2efe,3dfd9669-9911-4f47-a36d-8fb2dcc6eb36,e5a57…"
click at [160, 88] on input "text" at bounding box center [158, 89] width 93 height 13
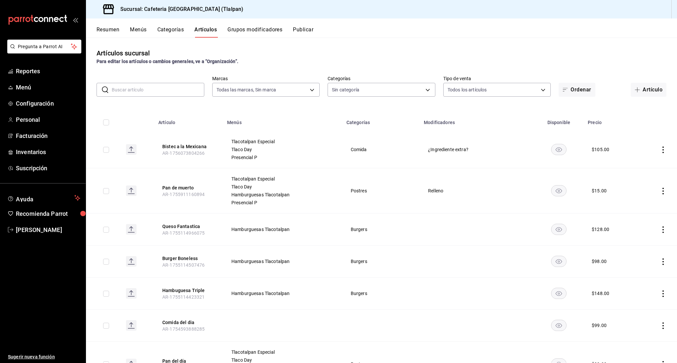
type input "657201d4-d6ef-4148-94c8-ccd00e340086,2df64931-09e0-4952-9b1e-a15b872a294e,3f7d6…"
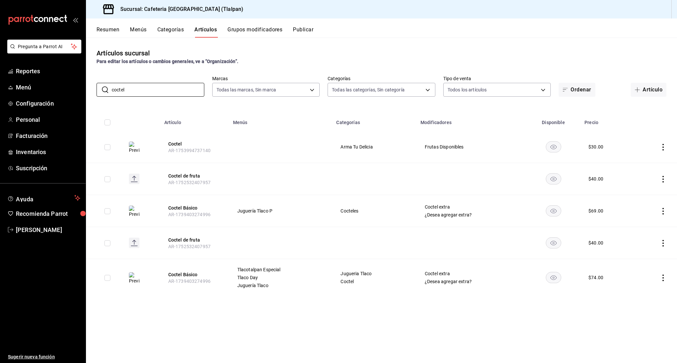
type input "coctel"
click at [664, 277] on icon "actions" at bounding box center [662, 278] width 7 height 7
click at [641, 288] on li "Editar" at bounding box center [637, 294] width 40 height 14
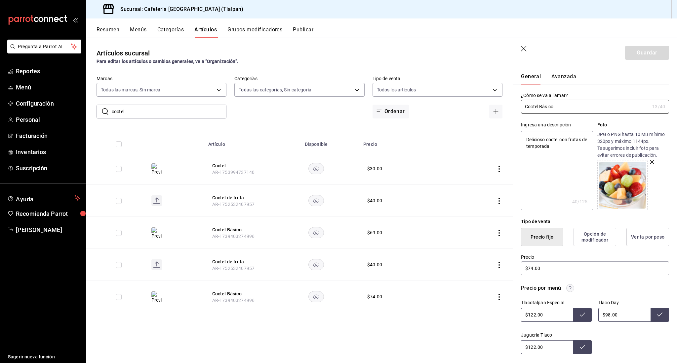
scroll to position [14, 0]
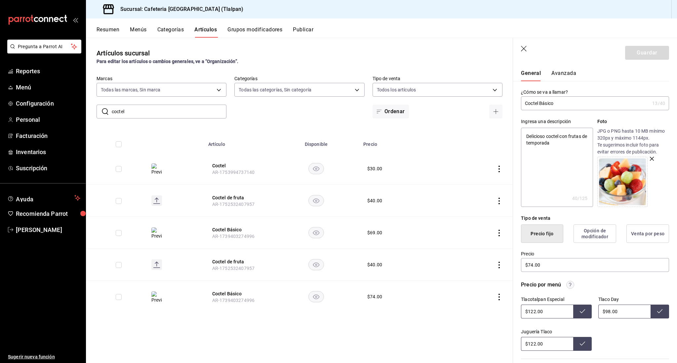
click at [534, 344] on input "$122.00" at bounding box center [547, 344] width 52 height 14
type input "$1.00"
type input "$74.00"
click at [523, 53] on header "Guardar" at bounding box center [595, 51] width 164 height 27
click at [501, 234] on icon "actions" at bounding box center [499, 233] width 7 height 7
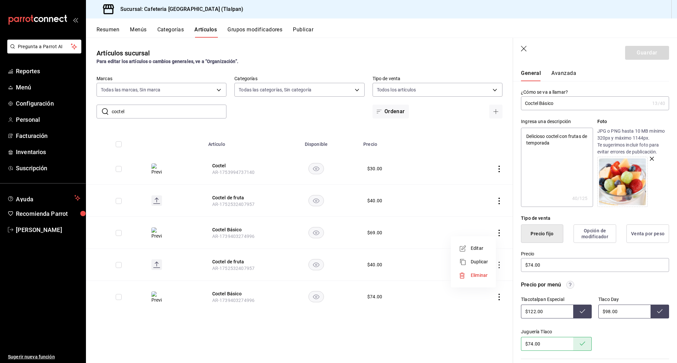
click at [489, 243] on li "Editar" at bounding box center [473, 249] width 40 height 14
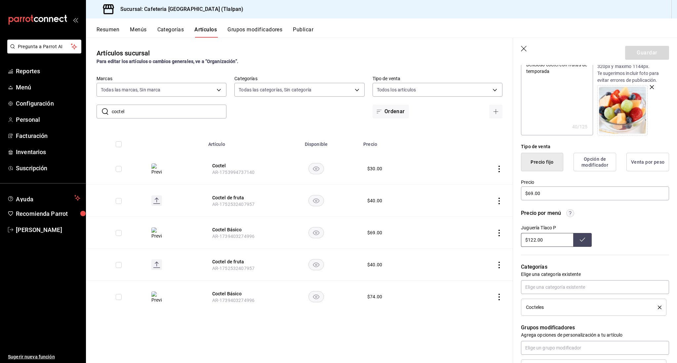
scroll to position [86, 0]
click at [533, 241] on input "$122.00" at bounding box center [547, 239] width 52 height 14
type input "$1.00"
type input "$74.00"
click at [525, 45] on header "Guardar" at bounding box center [595, 51] width 164 height 27
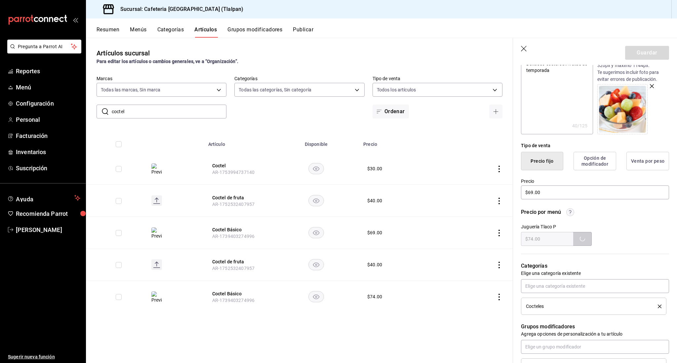
click at [523, 48] on icon "button" at bounding box center [524, 49] width 6 height 6
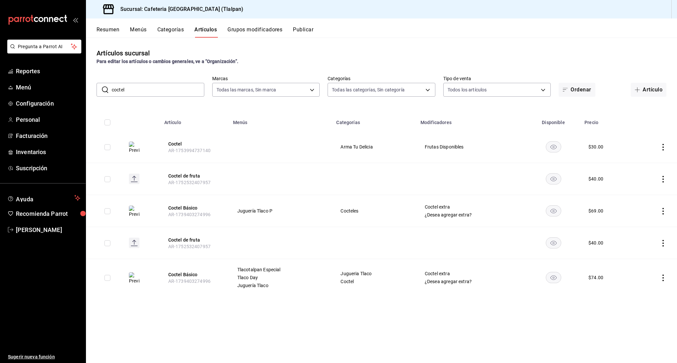
click at [662, 210] on icon "actions" at bounding box center [662, 211] width 7 height 7
click at [646, 222] on li "Editar" at bounding box center [637, 227] width 40 height 14
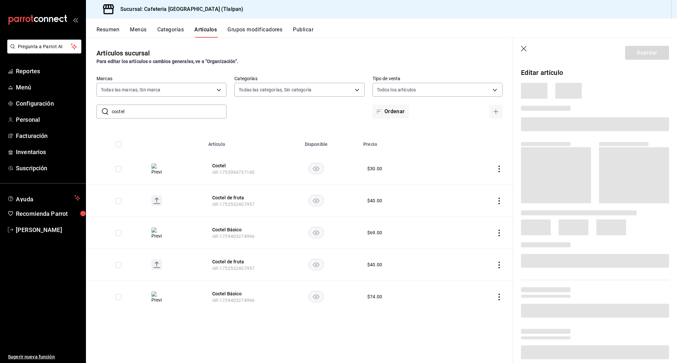
click at [527, 53] on header "Guardar" at bounding box center [595, 51] width 164 height 27
click at [527, 52] on icon "button" at bounding box center [524, 49] width 7 height 7
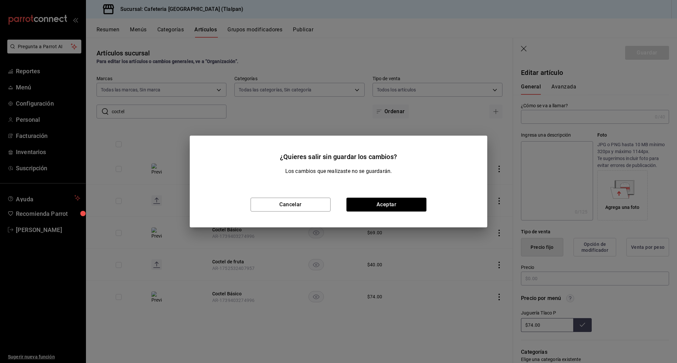
type input "Coctel Básico"
type textarea "Delicioso coctel con frutas de temporada"
type textarea "x"
type input "AR-1739403274996"
type textarea "x"
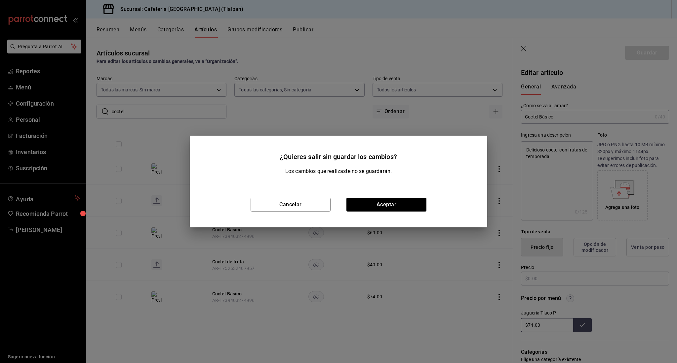
type input "$69.00"
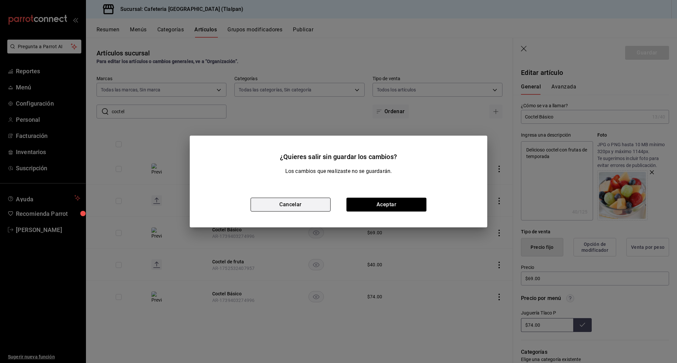
click at [325, 208] on button "Cancelar" at bounding box center [290, 205] width 80 height 14
type textarea "x"
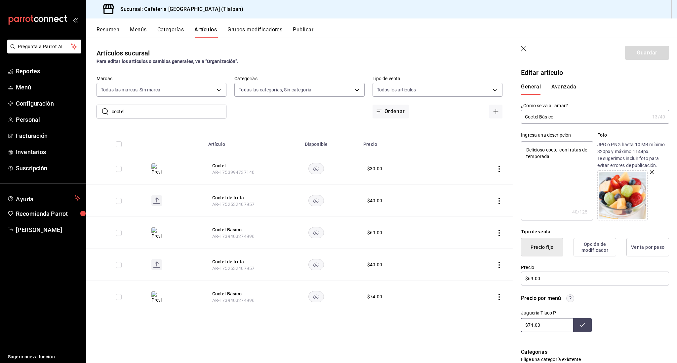
click at [496, 297] on icon "actions" at bounding box center [499, 297] width 7 height 7
click at [478, 310] on span "Editar" at bounding box center [478, 312] width 17 height 7
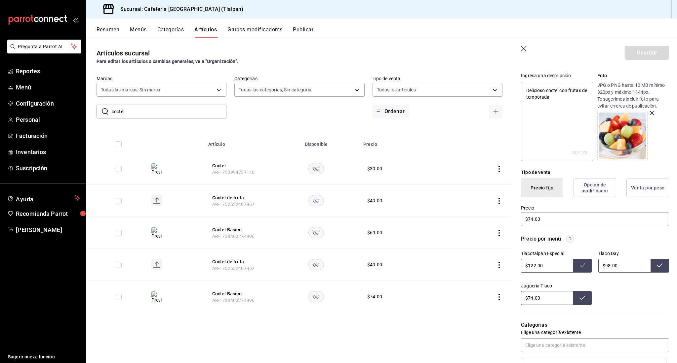
scroll to position [63, 0]
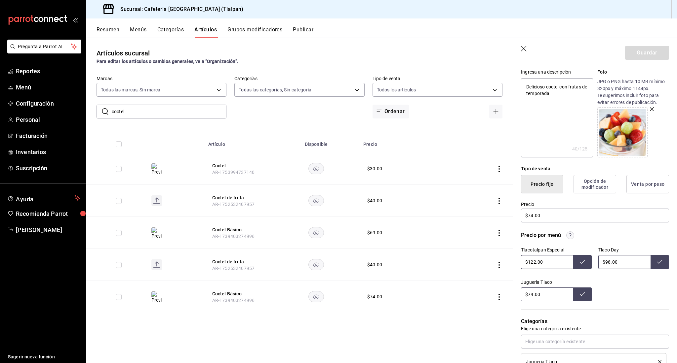
click at [533, 265] on input "$122.00" at bounding box center [547, 262] width 52 height 14
type input "$100.00"
click at [582, 259] on icon at bounding box center [581, 261] width 5 height 5
click at [609, 261] on input "$98.00" at bounding box center [624, 262] width 52 height 14
type input "$9.00"
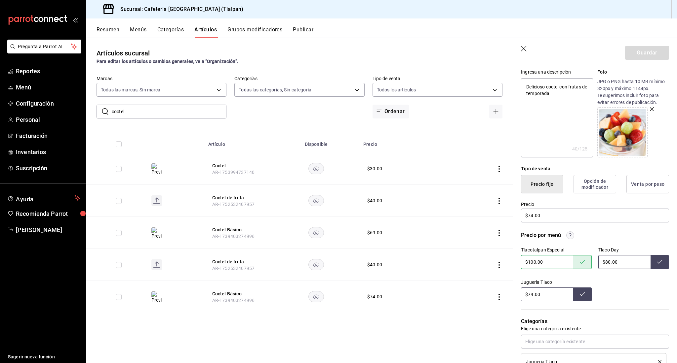
type input "$80.00"
click at [532, 262] on input "$100.00" at bounding box center [547, 262] width 52 height 14
type input "$90.00"
click at [538, 292] on input "$74.00" at bounding box center [547, 295] width 52 height 14
click at [496, 230] on icon "actions" at bounding box center [499, 233] width 7 height 7
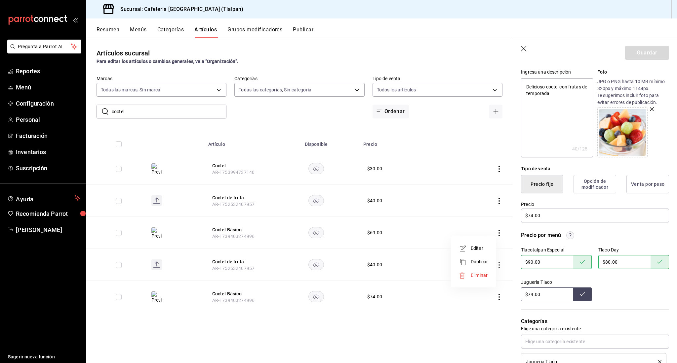
click at [479, 243] on li "Editar" at bounding box center [473, 249] width 40 height 14
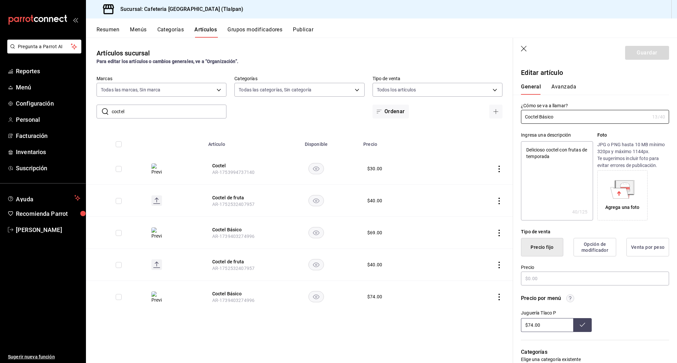
type textarea "x"
type input "$69.00"
click at [310, 31] on button "Publicar" at bounding box center [303, 31] width 20 height 11
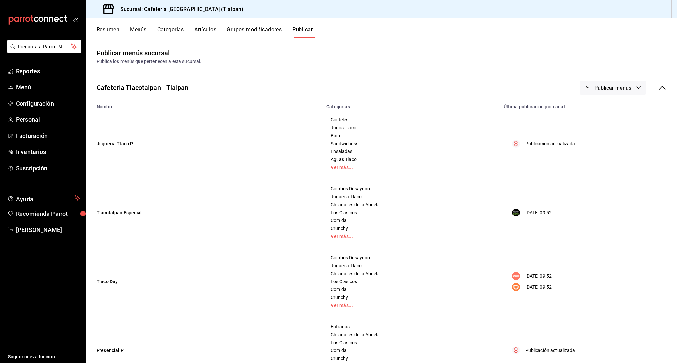
click at [607, 83] on button "Publicar menús" at bounding box center [612, 88] width 66 height 14
click at [604, 131] on div at bounding box center [597, 128] width 19 height 11
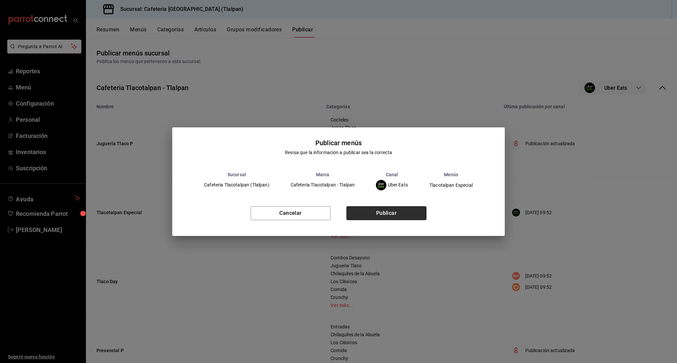
click at [409, 208] on button "Publicar" at bounding box center [386, 213] width 80 height 14
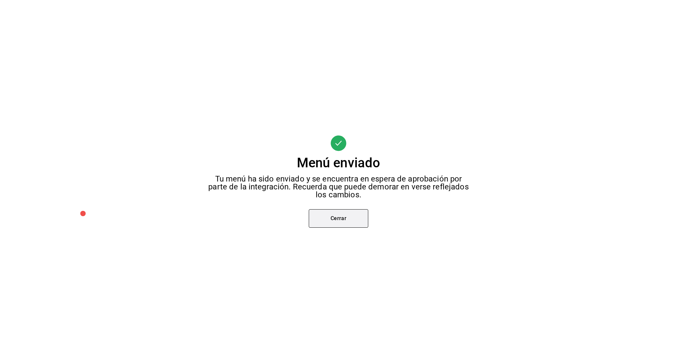
click at [330, 219] on button "Cerrar" at bounding box center [338, 218] width 59 height 19
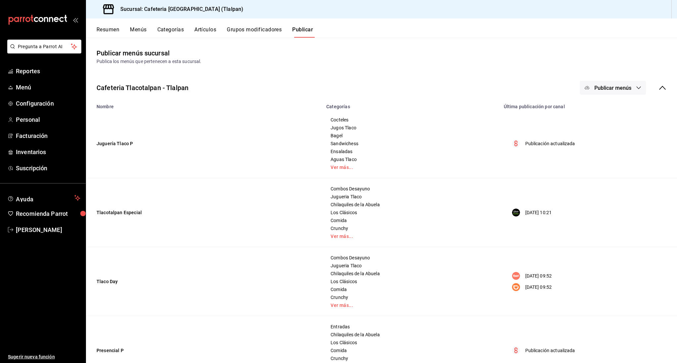
click at [616, 91] on span "Publicar menús" at bounding box center [612, 88] width 37 height 6
click at [601, 139] on li "Rappi" at bounding box center [612, 146] width 61 height 19
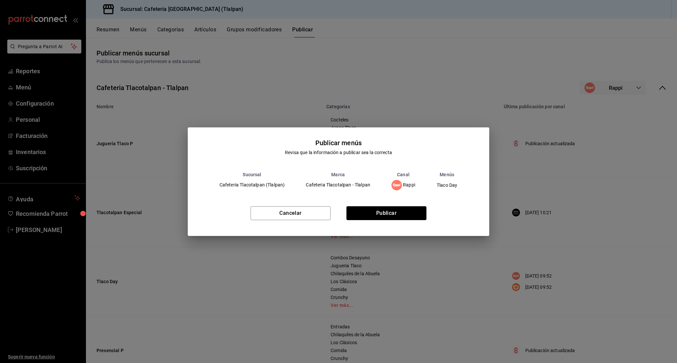
click at [385, 221] on div "Cancelar Publicar" at bounding box center [339, 216] width 302 height 40
click at [385, 216] on button "Publicar" at bounding box center [386, 213] width 80 height 14
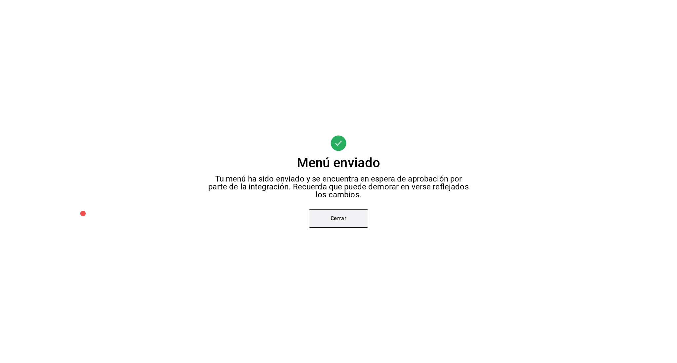
click at [366, 213] on button "Cerrar" at bounding box center [338, 218] width 59 height 19
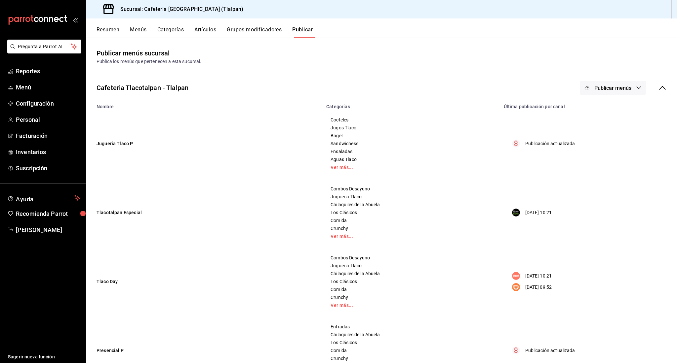
click at [600, 89] on span "Publicar menús" at bounding box center [612, 88] width 37 height 6
click at [599, 163] on div at bounding box center [597, 165] width 19 height 11
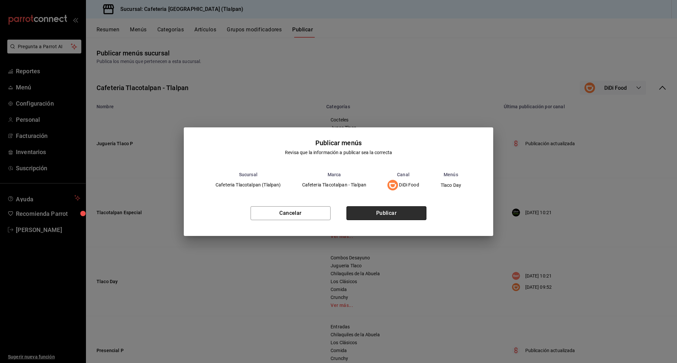
click at [420, 210] on button "Publicar" at bounding box center [386, 213] width 80 height 14
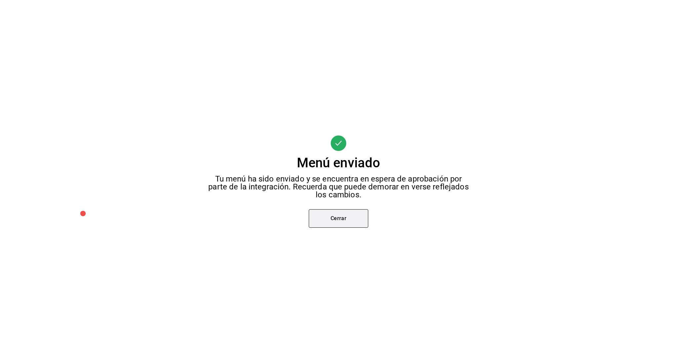
click at [342, 219] on button "Cerrar" at bounding box center [338, 218] width 59 height 19
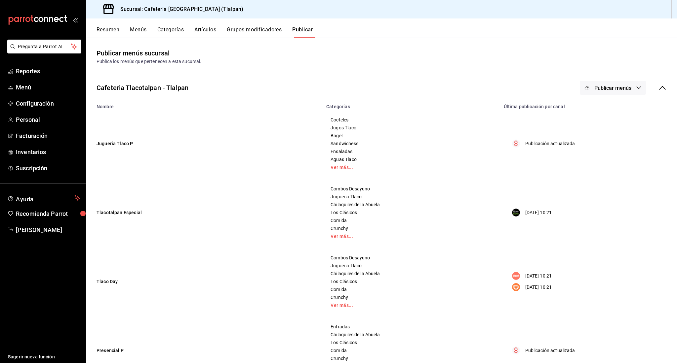
click at [661, 91] on icon at bounding box center [662, 88] width 8 height 8
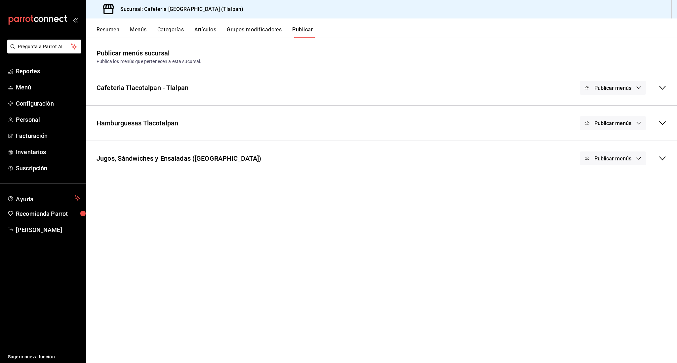
click at [606, 152] on button "Publicar menús" at bounding box center [612, 159] width 66 height 14
click at [598, 194] on div at bounding box center [597, 198] width 19 height 11
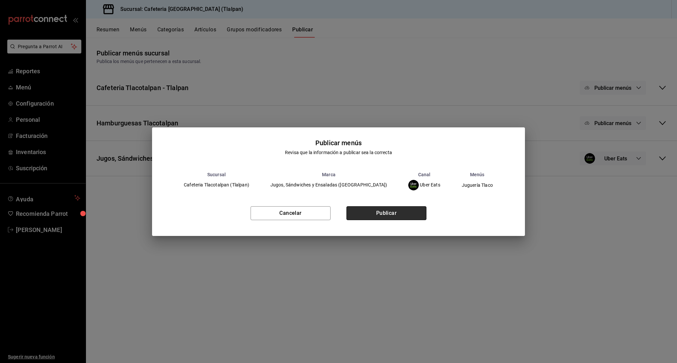
click at [396, 211] on button "Publicar" at bounding box center [386, 213] width 80 height 14
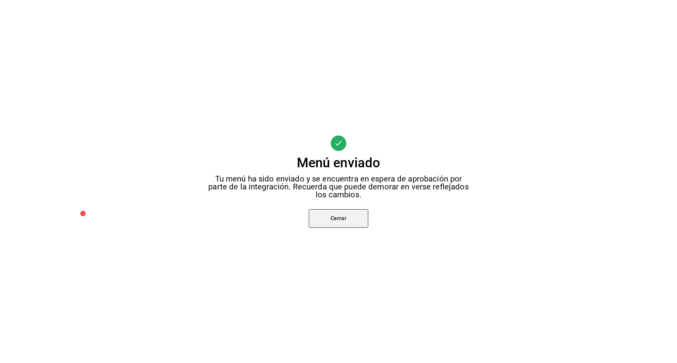
click at [352, 221] on button "Cerrar" at bounding box center [338, 218] width 59 height 19
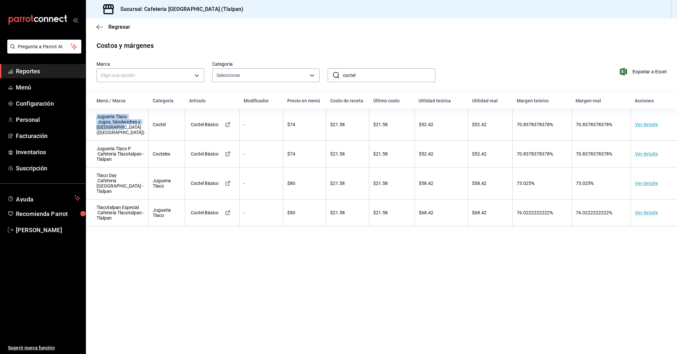
drag, startPoint x: 122, startPoint y: 129, endPoint x: 88, endPoint y: 114, distance: 36.7
click at [88, 114] on td "Juguería Tlaco Jugos, Sándwiches y [GEOGRAPHIC_DATA] ([GEOGRAPHIC_DATA])" at bounding box center [117, 125] width 63 height 32
